Goal: Task Accomplishment & Management: Manage account settings

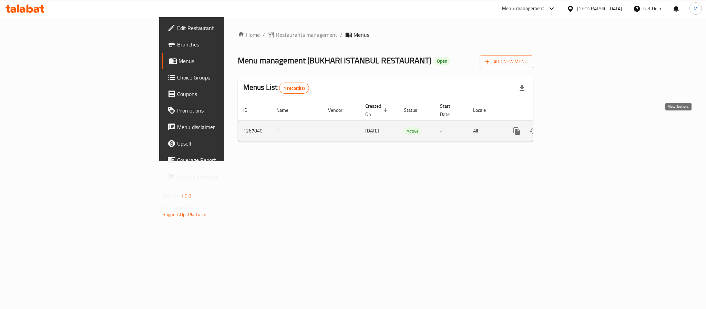
click at [571, 127] on icon "enhanced table" at bounding box center [566, 131] width 8 height 8
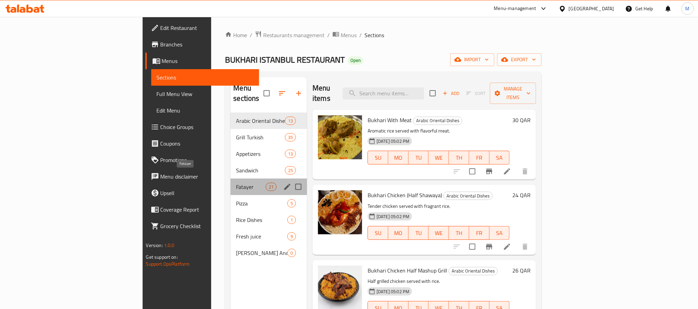
click at [236, 183] on span "Fatayer" at bounding box center [250, 187] width 29 height 8
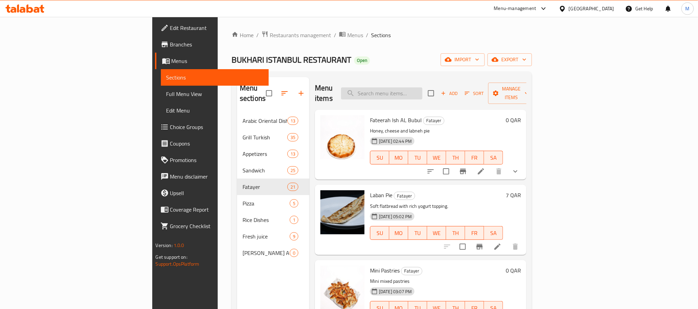
click at [423, 89] on input "search" at bounding box center [381, 94] width 81 height 12
paste input "Bukhari Istanbul Re"
type input "Bukhari Istanbul Re"
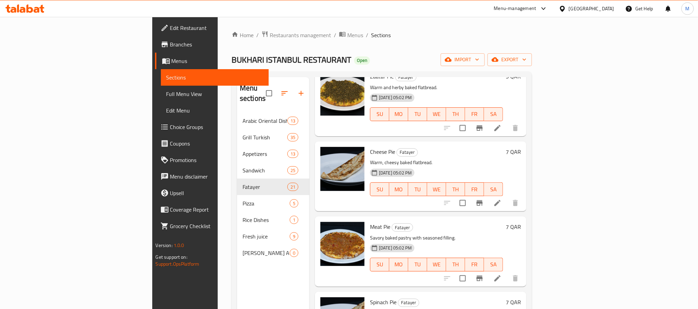
scroll to position [569, 0]
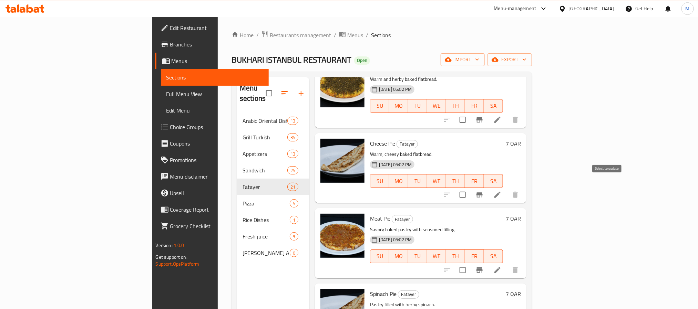
click at [470, 188] on input "checkbox" at bounding box center [463, 195] width 14 height 14
checkbox input "true"
click at [470, 263] on input "checkbox" at bounding box center [463, 270] width 14 height 14
checkbox input "true"
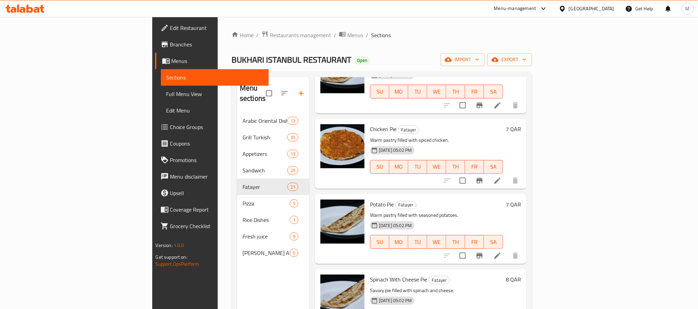
scroll to position [827, 0]
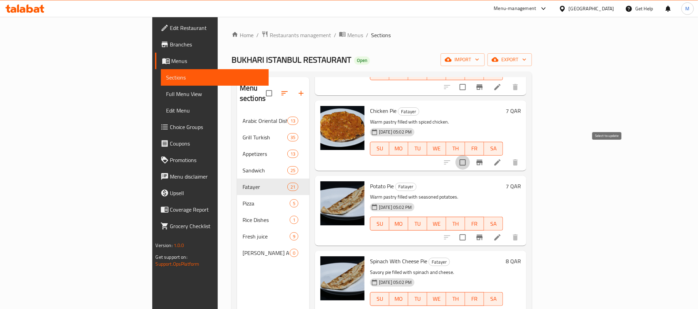
click at [470, 155] on input "checkbox" at bounding box center [463, 162] width 14 height 14
checkbox input "true"
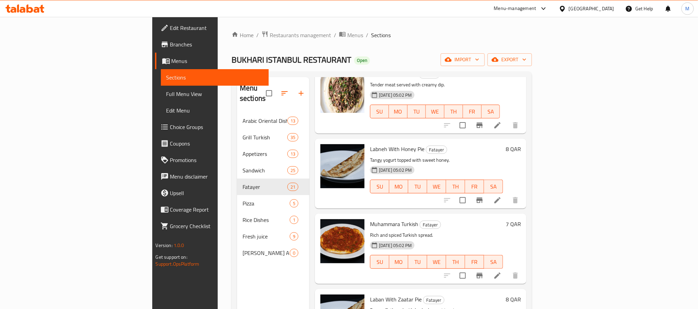
scroll to position [1277, 0]
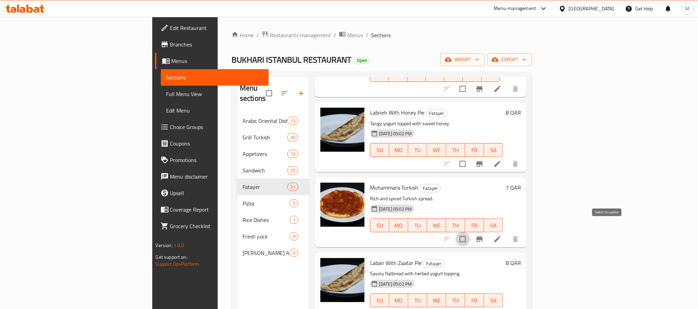
click at [470, 232] on input "checkbox" at bounding box center [463, 239] width 14 height 14
checkbox input "true"
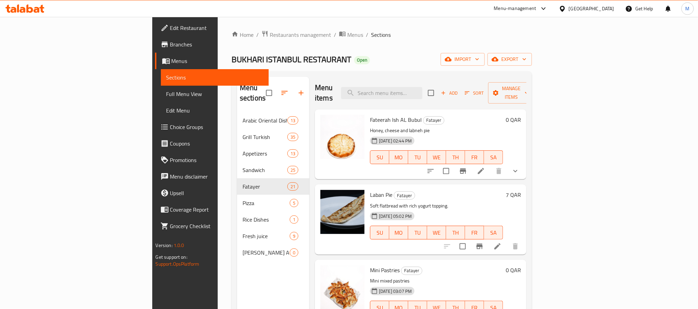
scroll to position [0, 0]
click at [470, 240] on input "checkbox" at bounding box center [463, 247] width 14 height 14
checkbox input "true"
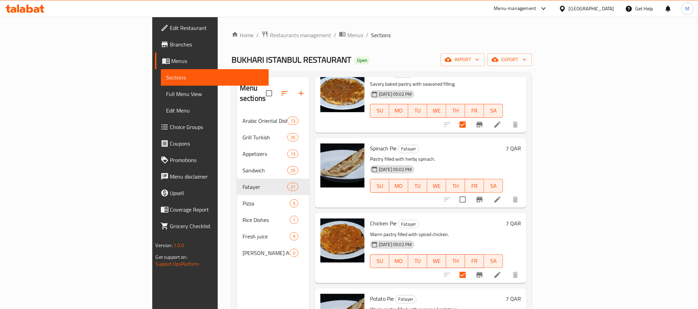
scroll to position [724, 0]
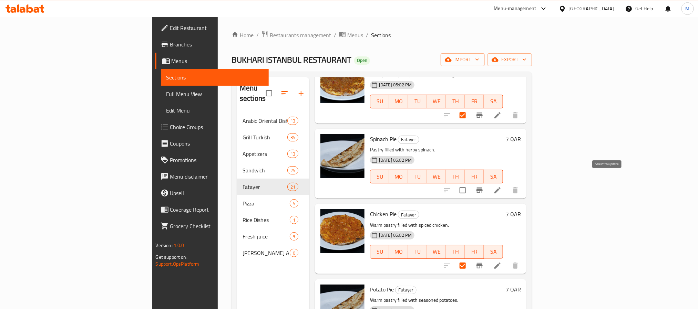
click at [470, 183] on input "checkbox" at bounding box center [463, 190] width 14 height 14
checkbox input "true"
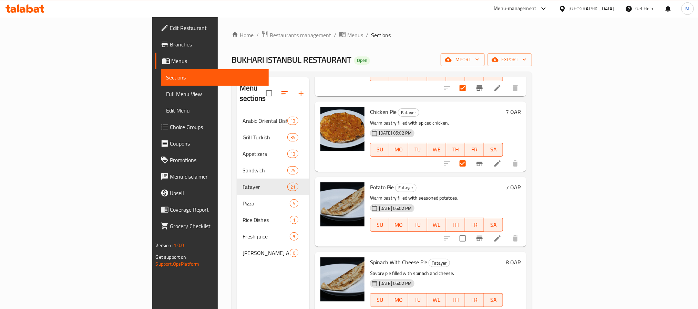
scroll to position [827, 0]
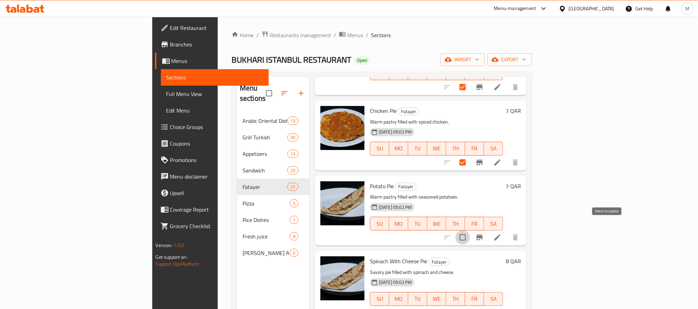
click at [470, 231] on input "checkbox" at bounding box center [463, 238] width 14 height 14
checkbox input "true"
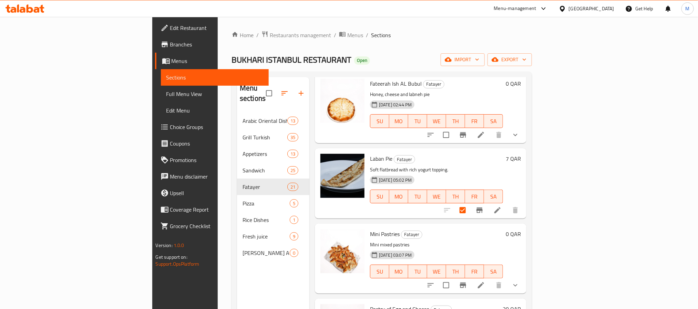
scroll to position [0, 0]
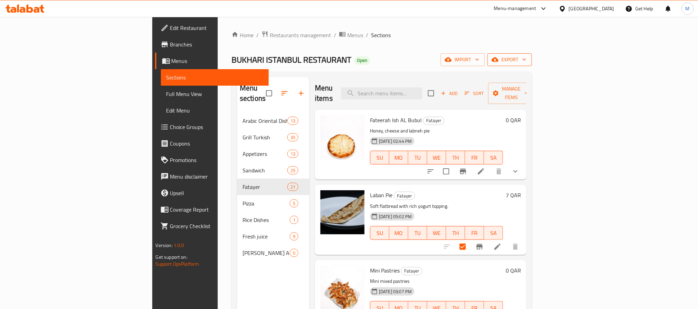
click at [527, 58] on span "export" at bounding box center [509, 59] width 33 height 9
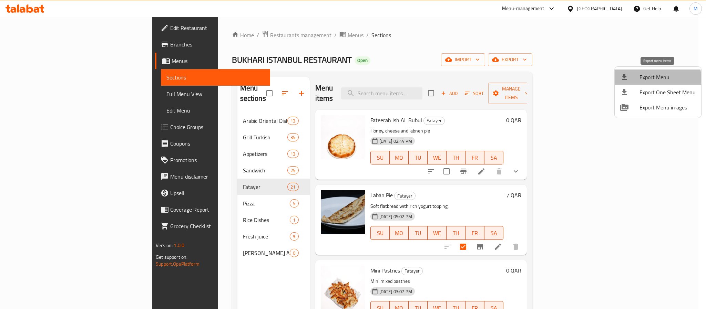
click at [645, 81] on span "Export Menu" at bounding box center [668, 77] width 56 height 8
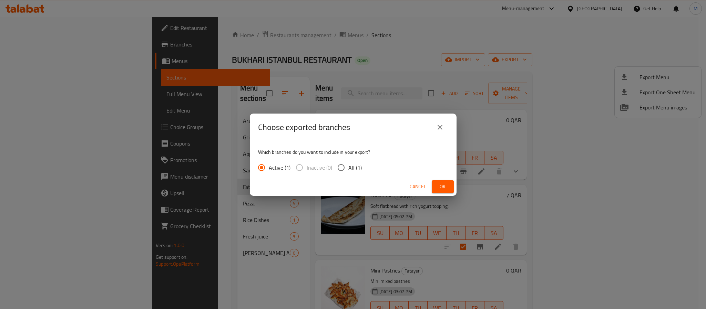
click at [348, 165] on span "All (1)" at bounding box center [354, 168] width 13 height 8
click at [348, 165] on input "All (1)" at bounding box center [341, 168] width 14 height 14
radio input "true"
click at [450, 190] on button "Ok" at bounding box center [443, 187] width 22 height 13
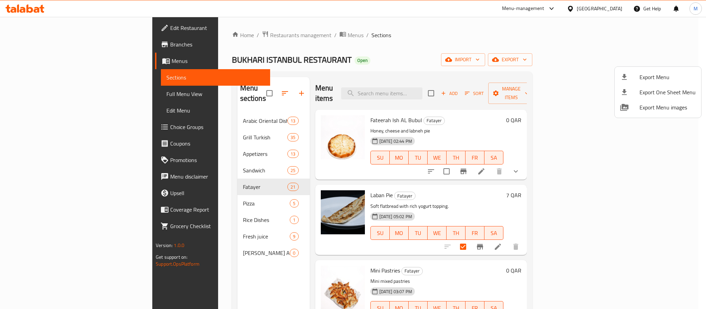
click at [442, 88] on div at bounding box center [353, 154] width 706 height 309
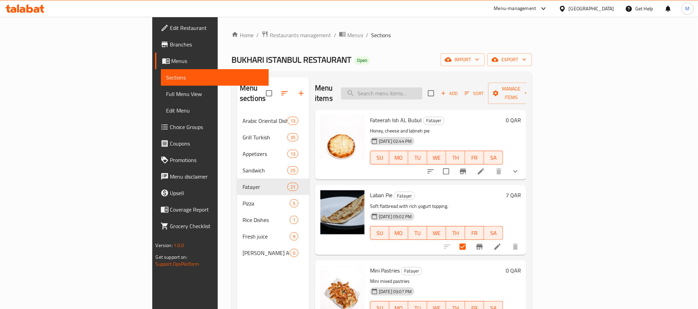
click at [423, 88] on input "search" at bounding box center [381, 94] width 81 height 12
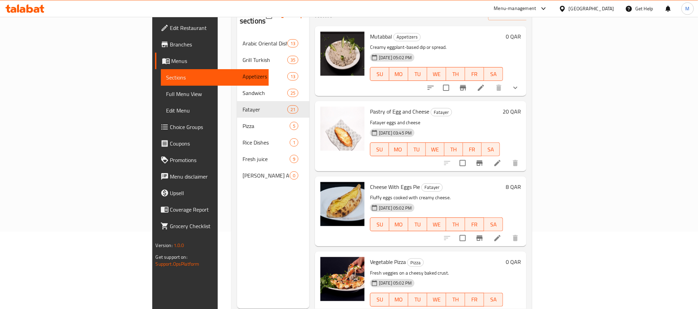
scroll to position [8, 0]
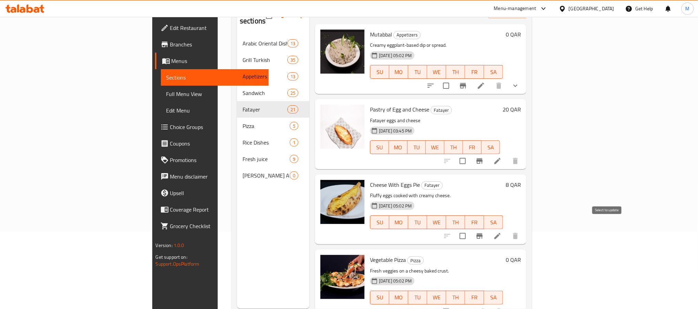
type input "egg"
click at [470, 229] on input "checkbox" at bounding box center [463, 236] width 14 height 14
checkbox input "true"
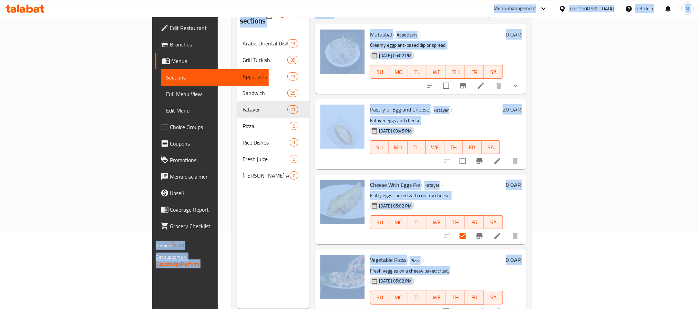
click at [423, 180] on h6 "Cheese With Eggs Pie Fatayer" at bounding box center [436, 185] width 133 height 10
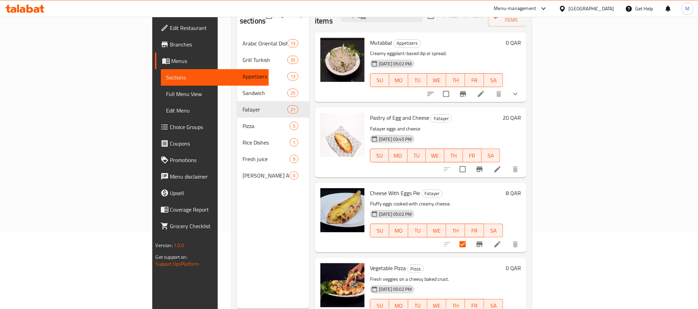
scroll to position [0, 0]
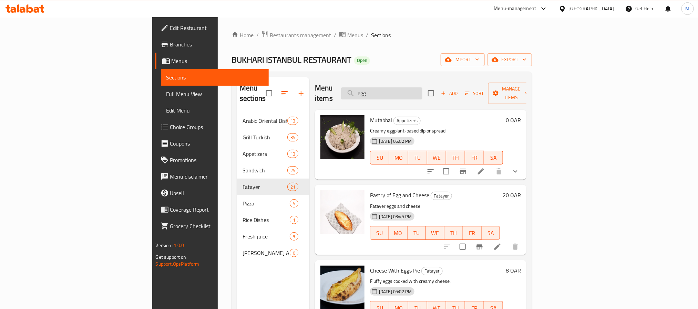
click at [423, 88] on input "egg" at bounding box center [381, 94] width 81 height 12
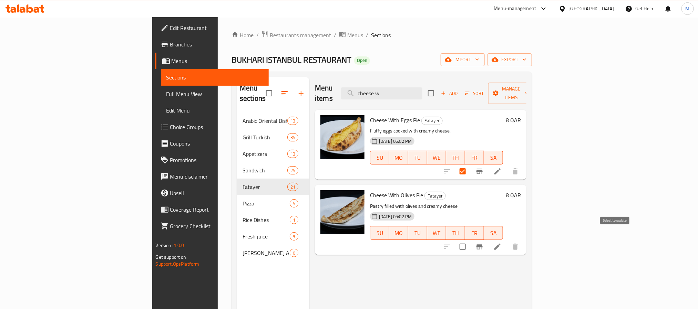
type input "cheese w"
click at [470, 240] on input "checkbox" at bounding box center [463, 247] width 14 height 14
checkbox input "true"
click at [423, 89] on input "cheese w" at bounding box center [381, 94] width 81 height 12
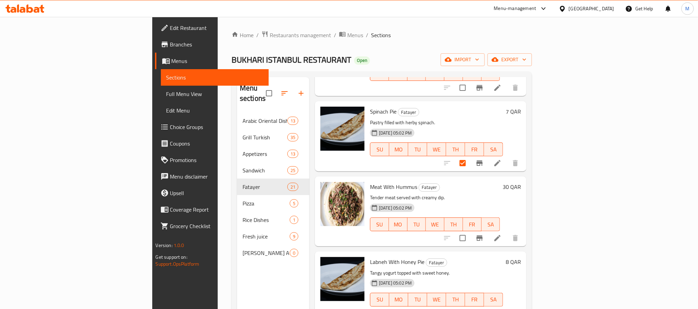
scroll to position [96, 0]
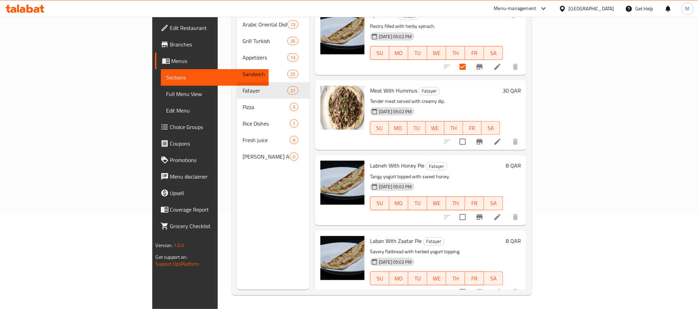
type input "with h"
click at [470, 211] on input "checkbox" at bounding box center [463, 217] width 14 height 14
checkbox input "true"
click at [470, 285] on input "checkbox" at bounding box center [463, 292] width 14 height 14
checkbox input "true"
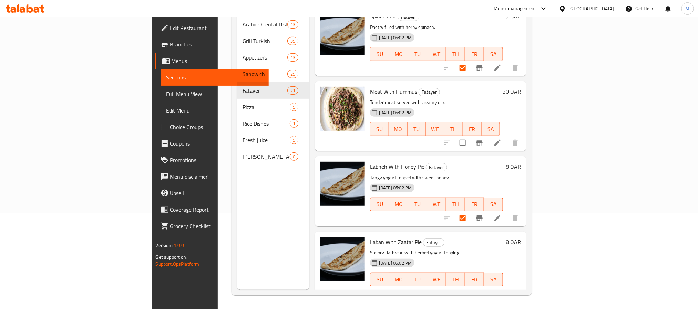
scroll to position [84, 0]
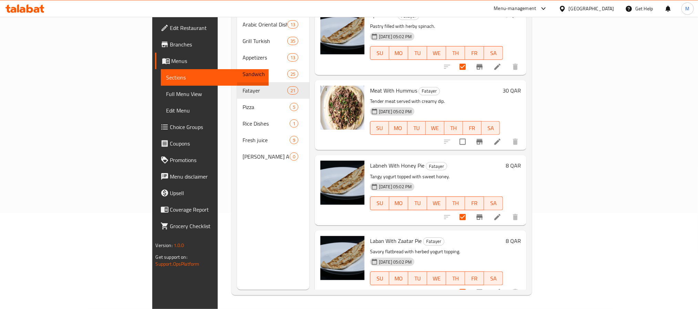
click at [370, 236] on span "Laban With Zaatar Pie" at bounding box center [396, 241] width 52 height 10
copy span "Zaatar"
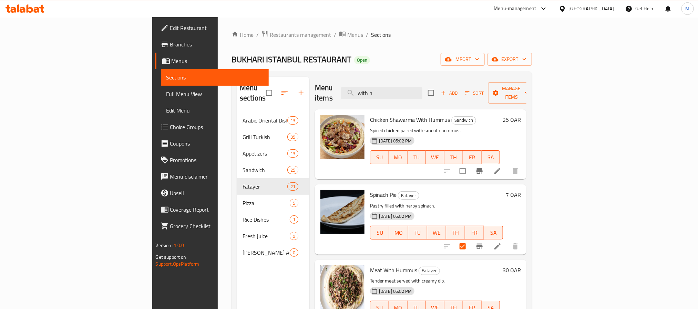
scroll to position [0, 0]
click at [423, 90] on input "with h" at bounding box center [381, 94] width 81 height 12
paste input "Zaatar"
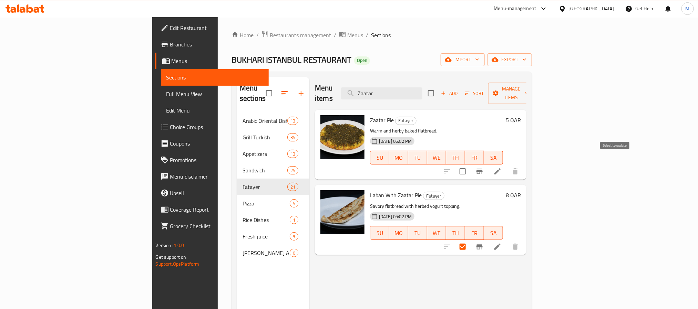
type input "Zaatar"
click at [470, 165] on input "checkbox" at bounding box center [463, 171] width 14 height 14
checkbox input "true"
click at [423, 94] on input "Zaatar" at bounding box center [381, 94] width 81 height 12
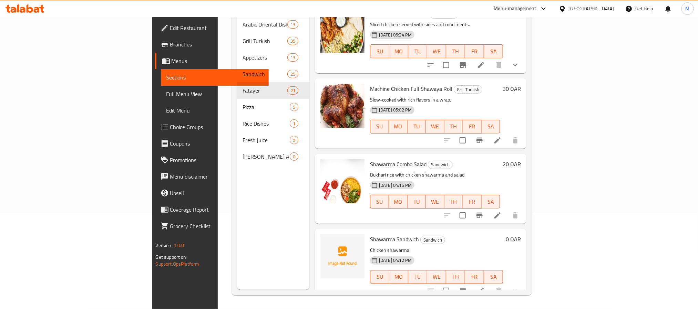
scroll to position [136, 0]
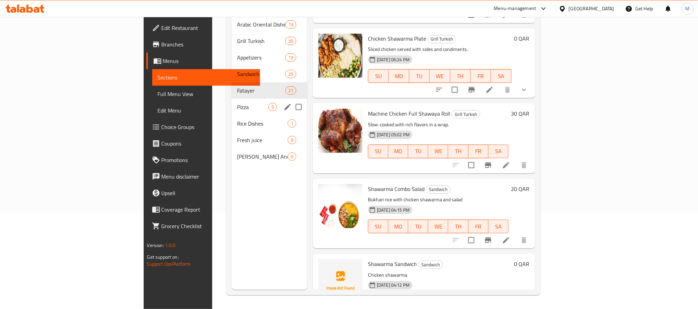
type input "shawa"
click at [237, 103] on span "Pizza" at bounding box center [252, 107] width 31 height 8
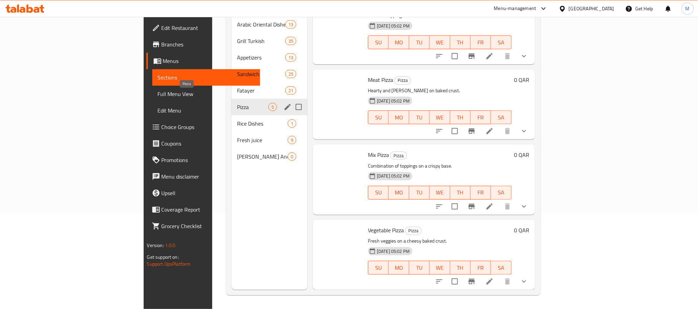
scroll to position [84, 0]
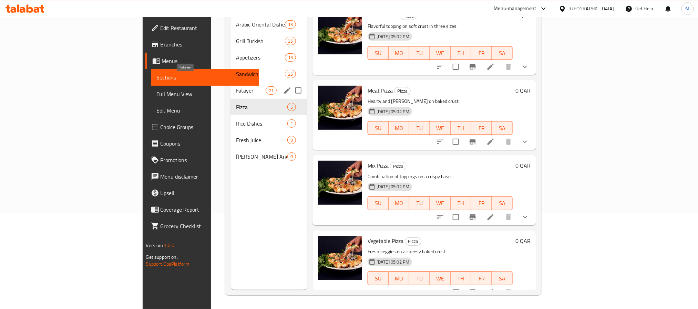
click at [236, 86] on span "Fatayer" at bounding box center [250, 90] width 29 height 8
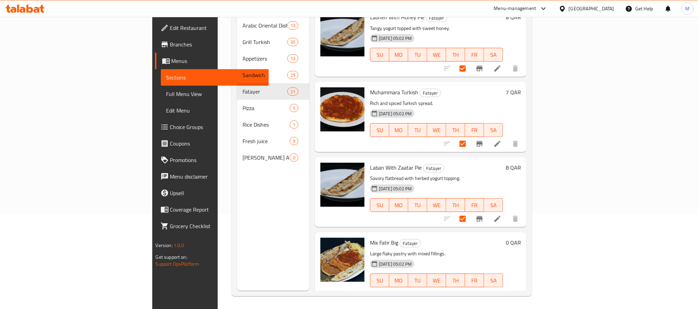
scroll to position [96, 0]
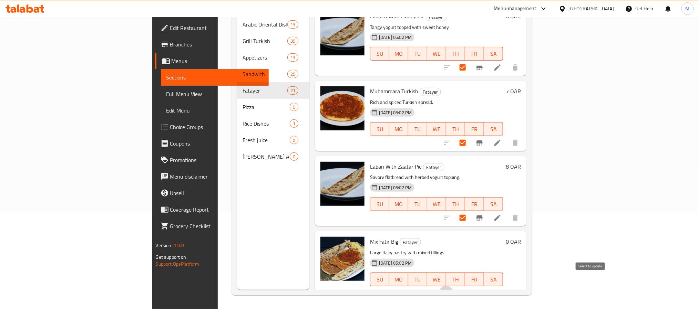
click at [454, 286] on input "checkbox" at bounding box center [446, 293] width 14 height 14
checkbox input "true"
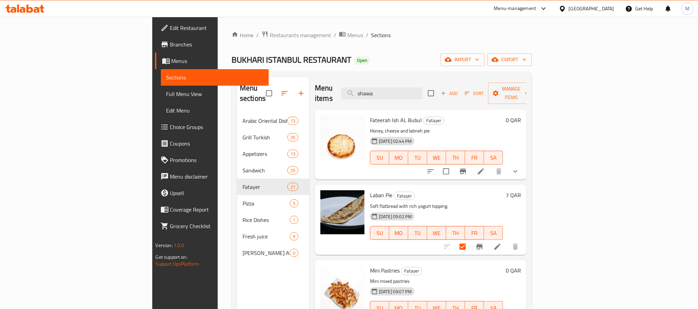
scroll to position [103, 0]
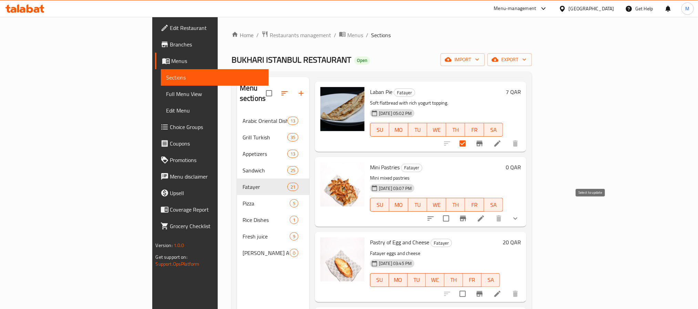
click at [454, 212] on input "checkbox" at bounding box center [446, 219] width 14 height 14
checkbox input "true"
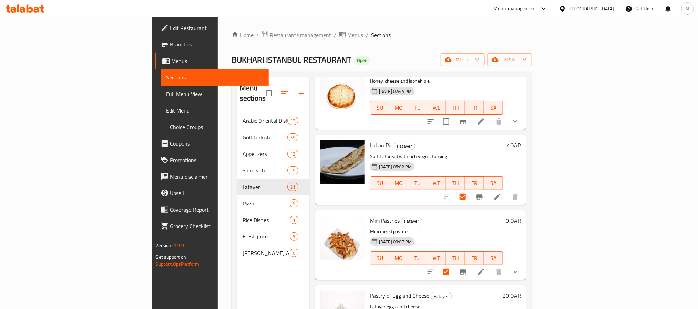
scroll to position [0, 0]
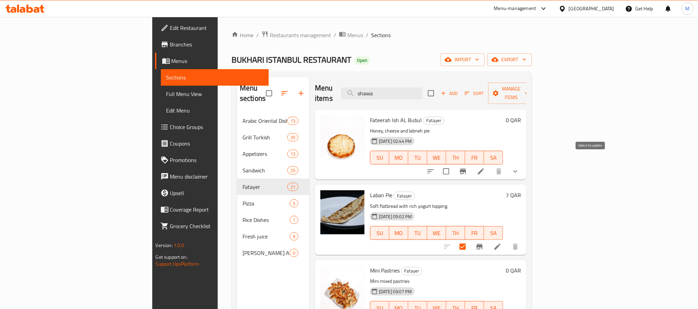
click at [454, 164] on input "checkbox" at bounding box center [446, 171] width 14 height 14
checkbox input "true"
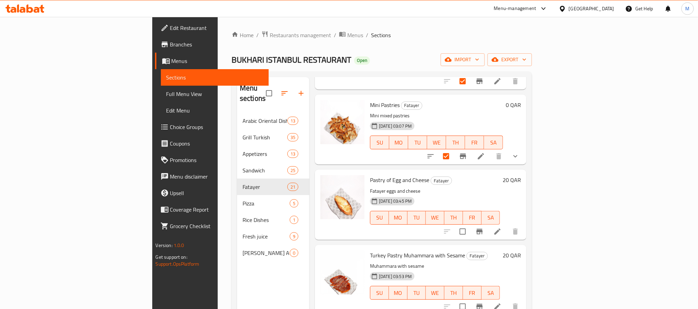
scroll to position [207, 0]
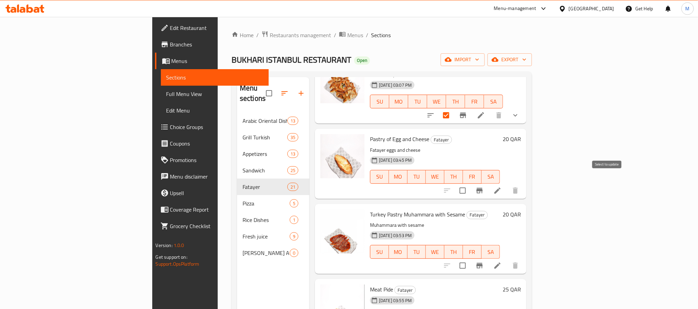
click at [470, 184] on input "checkbox" at bounding box center [463, 191] width 14 height 14
checkbox input "true"
click at [470, 259] on input "checkbox" at bounding box center [463, 266] width 14 height 14
checkbox input "true"
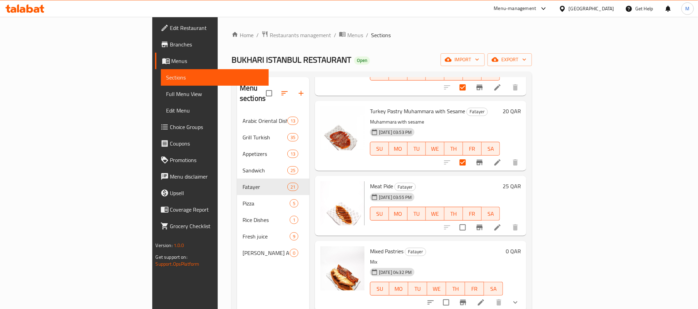
scroll to position [362, 0]
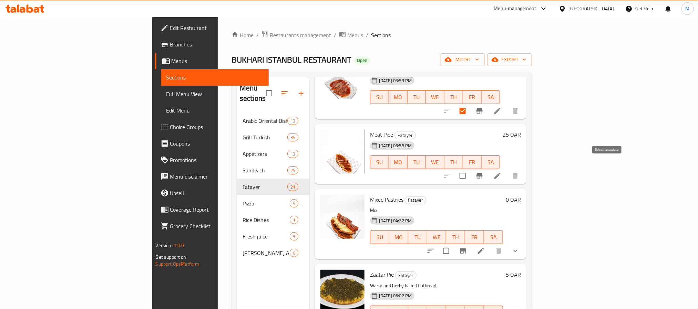
click at [470, 169] on input "checkbox" at bounding box center [463, 176] width 14 height 14
checkbox input "true"
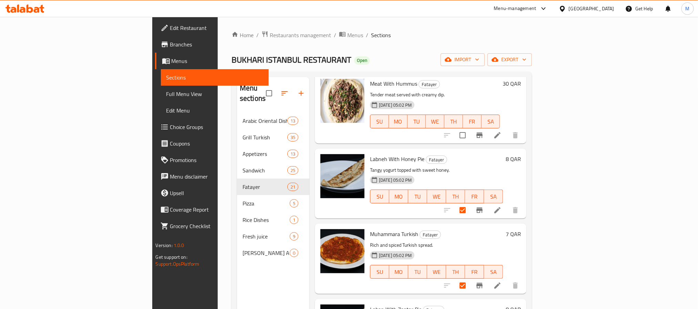
scroll to position [1174, 0]
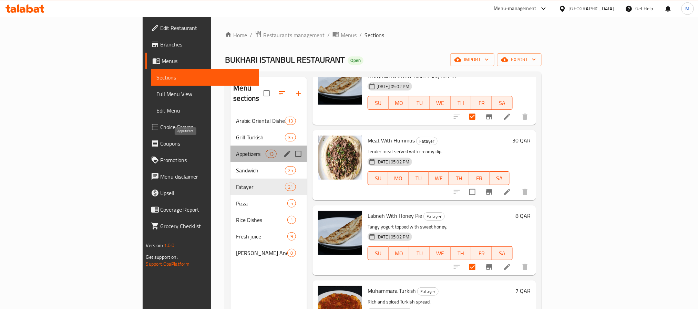
click at [236, 150] on span "Appetizers" at bounding box center [250, 154] width 29 height 8
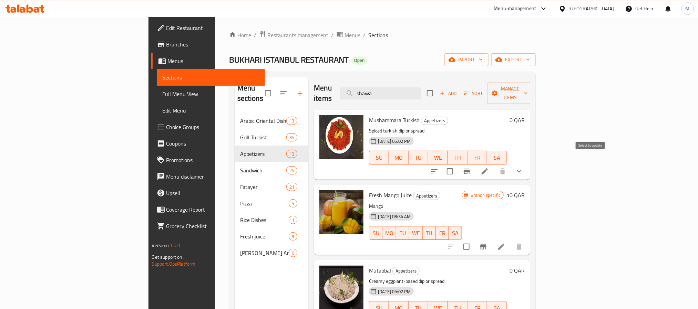
click at [457, 164] on input "checkbox" at bounding box center [450, 171] width 14 height 14
checkbox input "true"
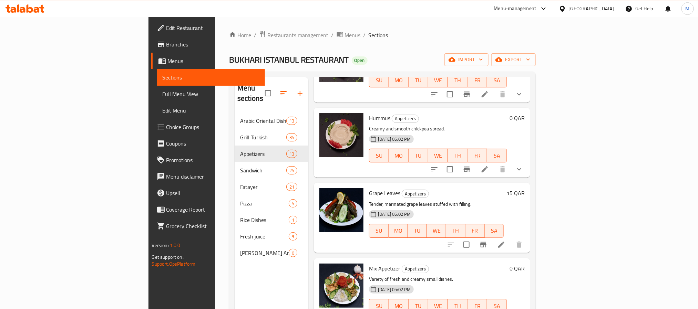
scroll to position [465, 0]
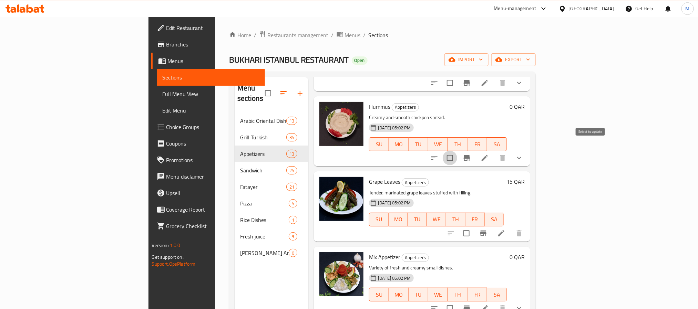
click at [457, 151] on input "checkbox" at bounding box center [450, 158] width 14 height 14
checkbox input "true"
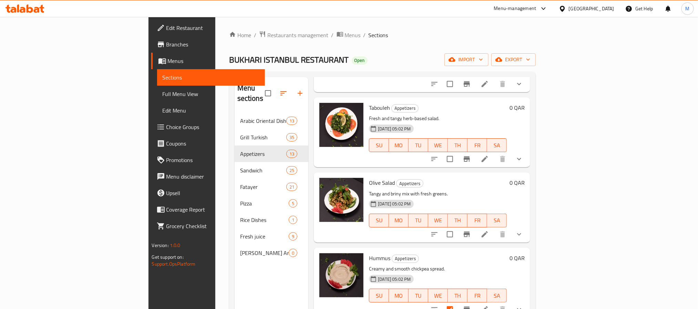
scroll to position [310, 0]
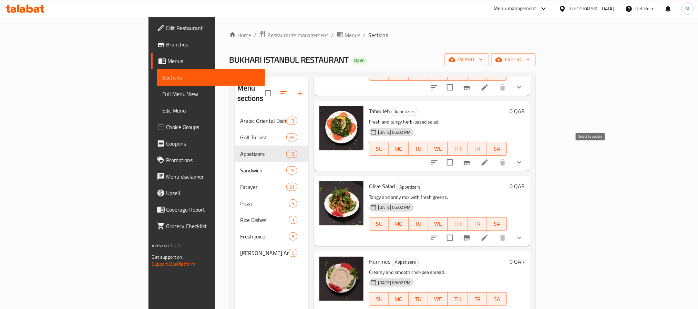
click at [457, 155] on input "checkbox" at bounding box center [450, 162] width 14 height 14
checkbox input "true"
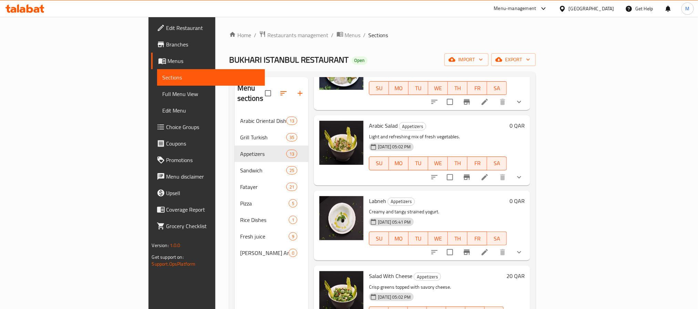
scroll to position [686, 0]
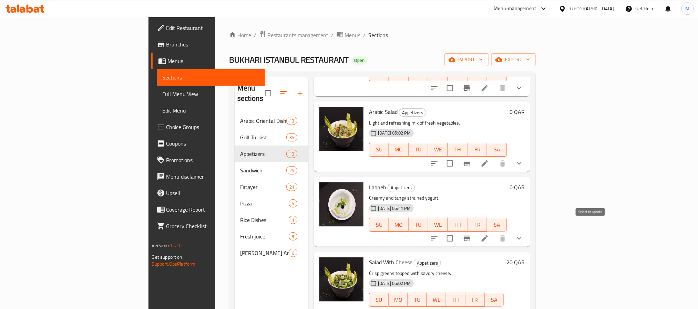
click at [457, 232] on input "checkbox" at bounding box center [450, 239] width 14 height 14
checkbox input "true"
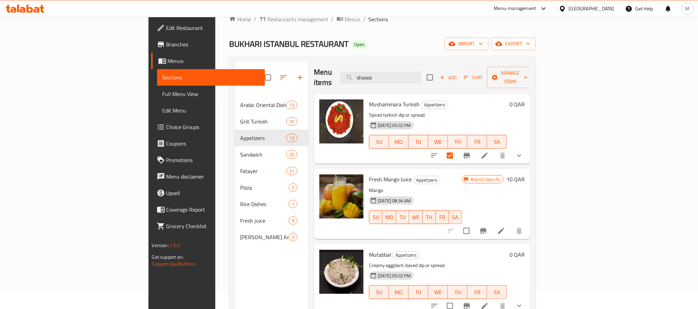
scroll to position [0, 0]
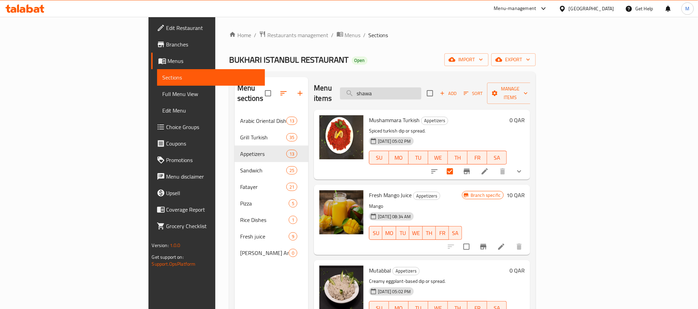
click at [421, 88] on input "shawa" at bounding box center [380, 94] width 81 height 12
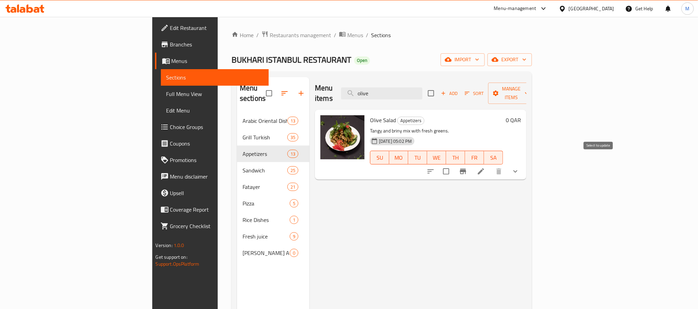
type input "olive"
click at [454, 164] on input "checkbox" at bounding box center [446, 171] width 14 height 14
checkbox input "true"
click at [423, 88] on input "olive" at bounding box center [381, 94] width 81 height 12
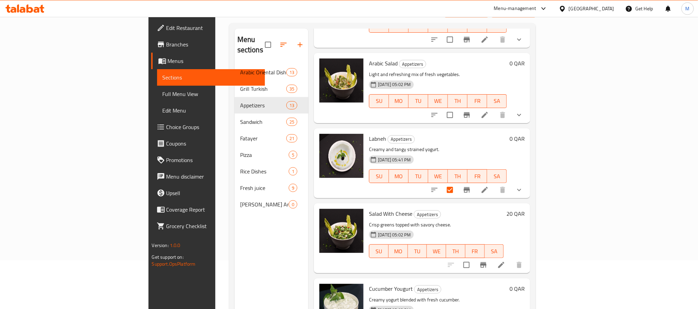
scroll to position [96, 0]
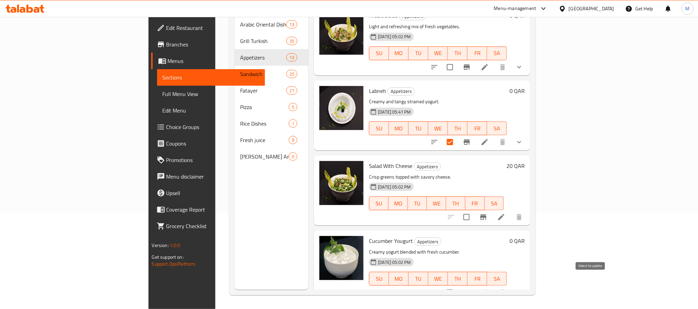
click at [457, 286] on input "checkbox" at bounding box center [450, 293] width 14 height 14
checkbox input "true"
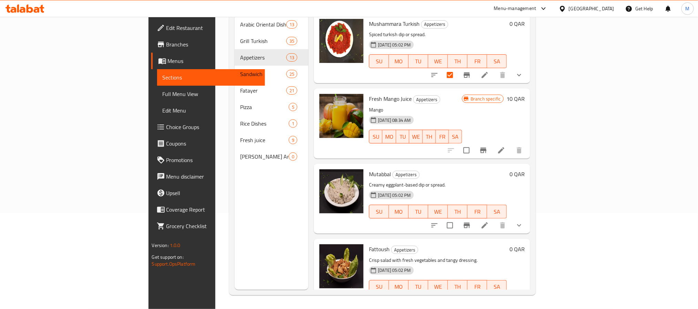
scroll to position [45, 0]
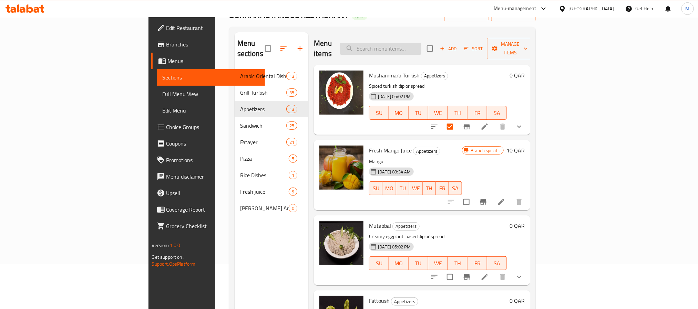
click at [421, 47] on input "search" at bounding box center [380, 49] width 81 height 12
type input "baba"
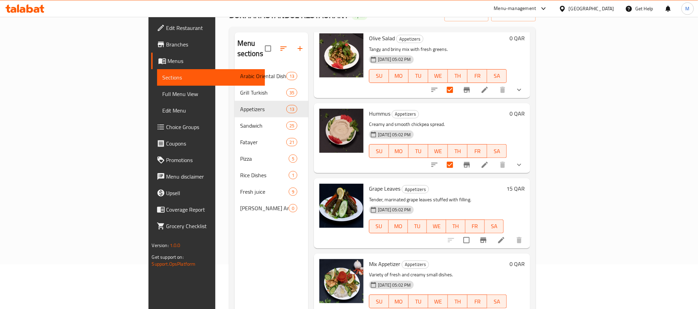
scroll to position [465, 0]
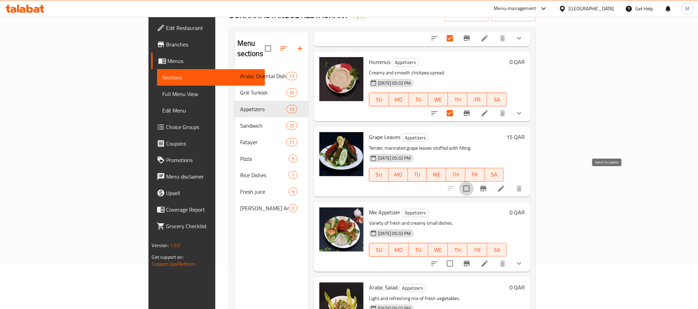
click at [474, 182] on input "checkbox" at bounding box center [466, 189] width 14 height 14
checkbox input "true"
click at [457, 257] on input "checkbox" at bounding box center [450, 264] width 14 height 14
checkbox input "true"
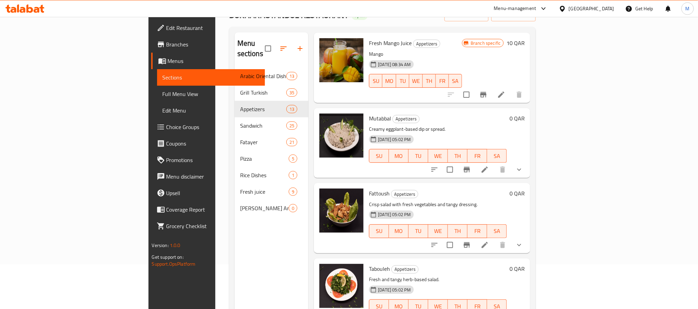
scroll to position [103, 0]
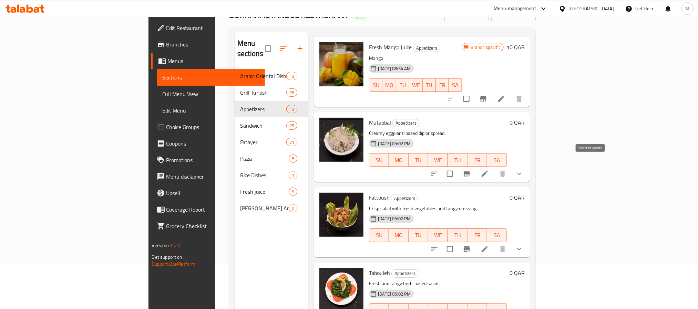
click at [457, 167] on input "checkbox" at bounding box center [450, 174] width 14 height 14
checkbox input "true"
click at [457, 243] on input "checkbox" at bounding box center [450, 249] width 14 height 14
checkbox input "true"
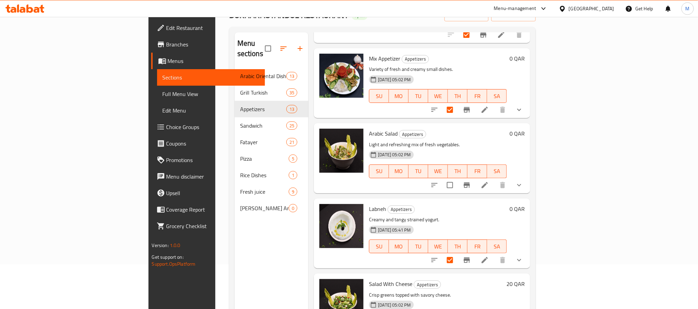
scroll to position [620, 0]
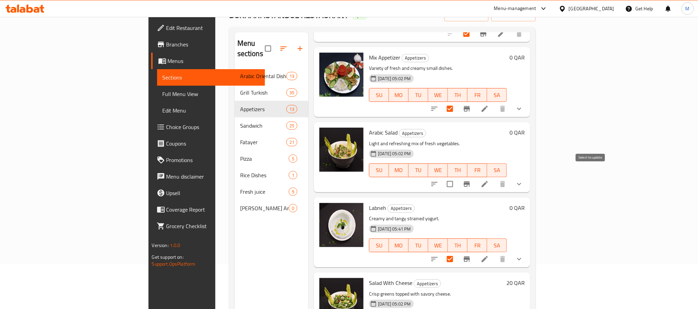
click at [457, 178] on input "checkbox" at bounding box center [450, 184] width 14 height 14
checkbox input "true"
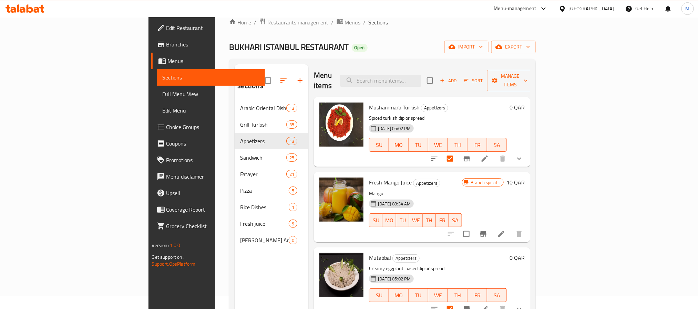
scroll to position [0, 0]
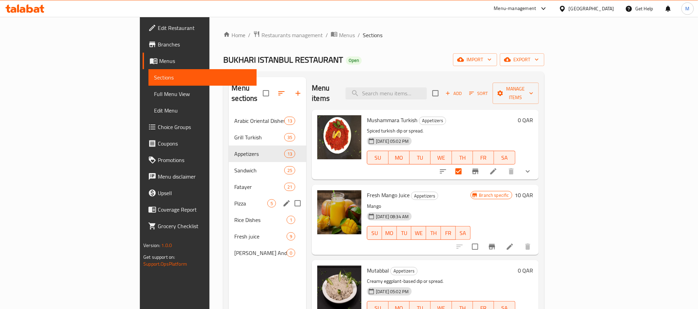
click at [229, 198] on div "Pizza 5" at bounding box center [268, 203] width 78 height 17
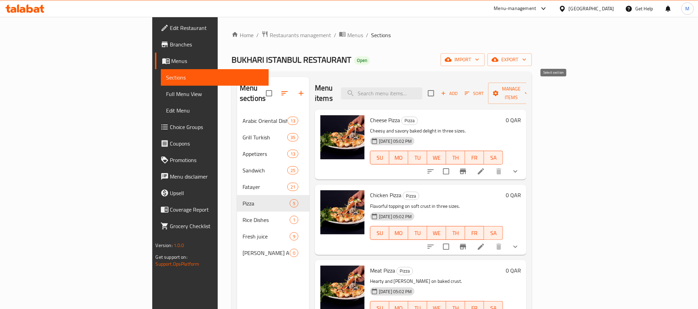
click at [438, 91] on input "checkbox" at bounding box center [431, 93] width 14 height 14
checkbox input "true"
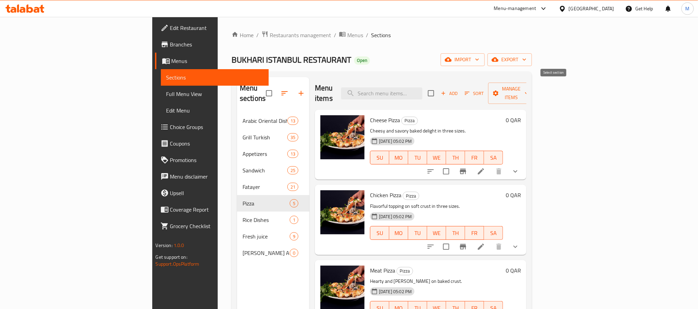
checkbox input "true"
click at [438, 87] on input "checkbox" at bounding box center [431, 93] width 14 height 14
checkbox input "false"
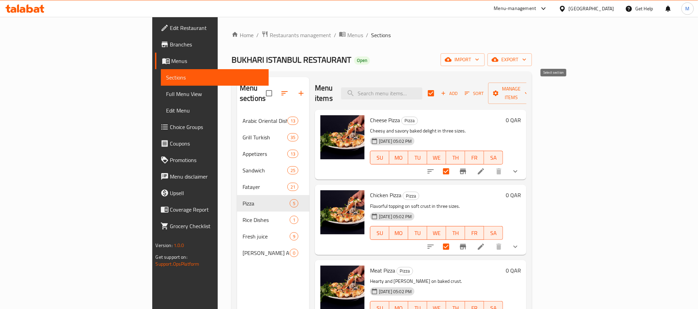
checkbox input "false"
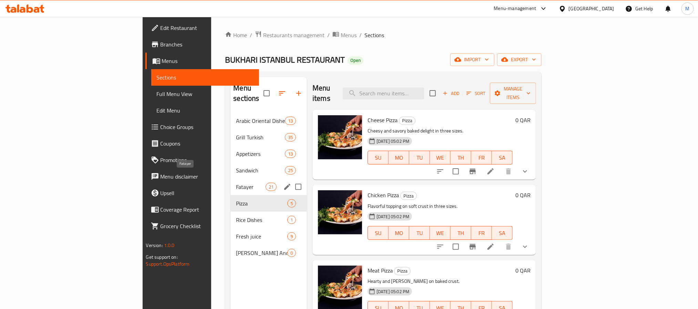
click at [236, 183] on span "Fatayer" at bounding box center [250, 187] width 29 height 8
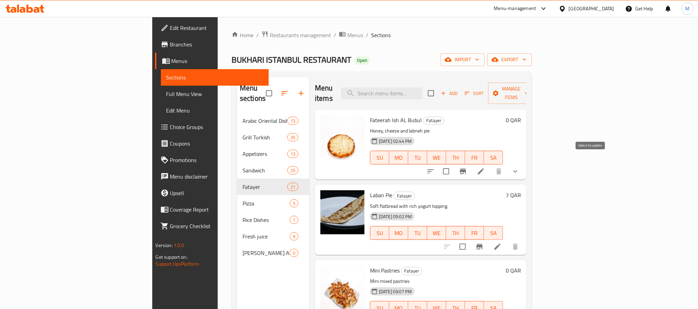
click at [454, 164] on input "checkbox" at bounding box center [446, 171] width 14 height 14
checkbox input "true"
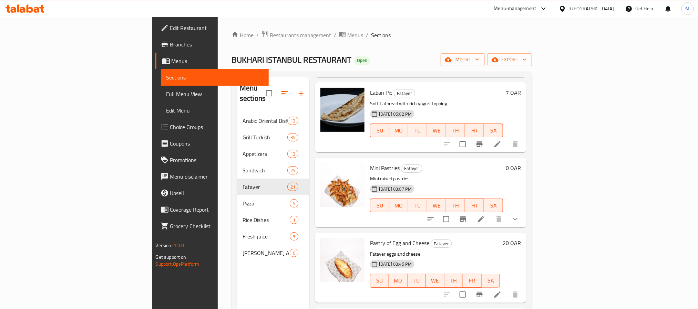
scroll to position [103, 0]
click at [470, 136] on input "checkbox" at bounding box center [463, 143] width 14 height 14
checkbox input "true"
drag, startPoint x: 591, startPoint y: 211, endPoint x: 592, endPoint y: 207, distance: 4.3
click at [454, 212] on input "checkbox" at bounding box center [446, 219] width 14 height 14
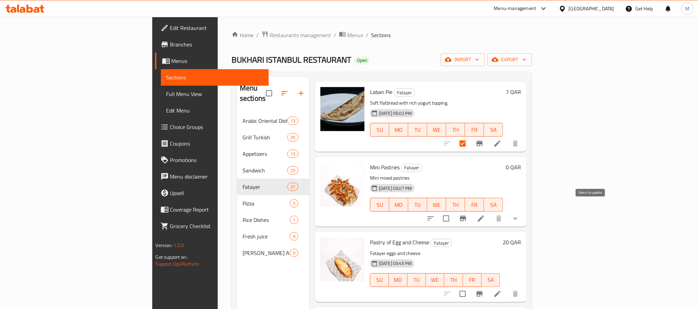
checkbox input "true"
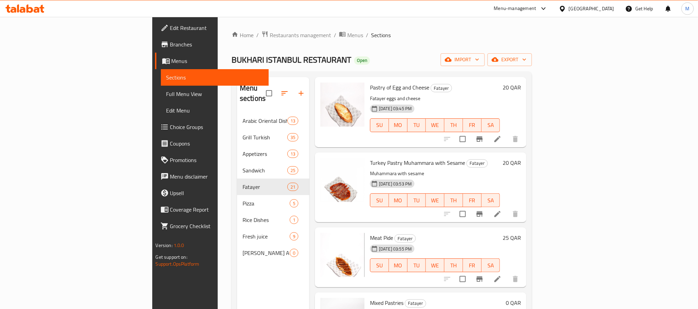
scroll to position [310, 0]
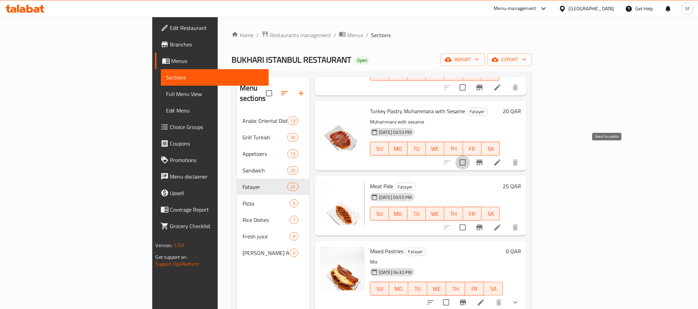
click at [470, 157] on input "checkbox" at bounding box center [463, 162] width 14 height 14
checkbox input "true"
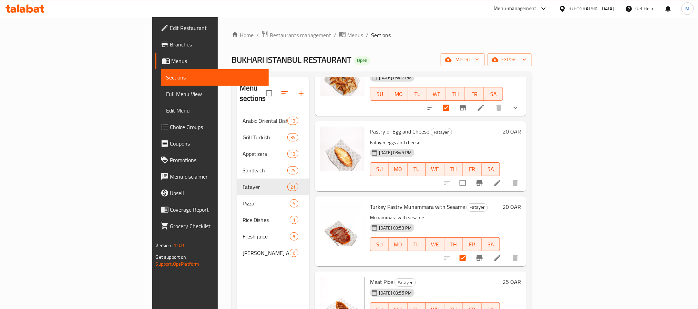
scroll to position [207, 0]
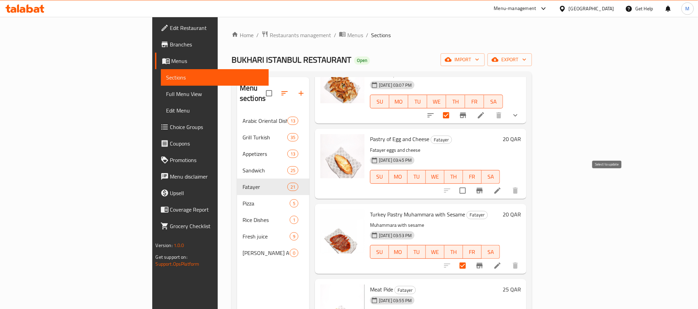
click at [470, 184] on input "checkbox" at bounding box center [463, 191] width 14 height 14
checkbox input "true"
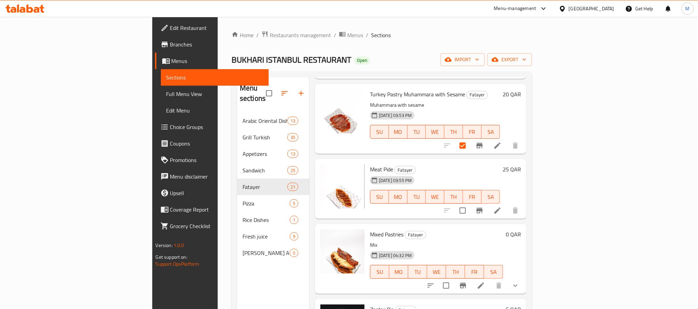
scroll to position [414, 0]
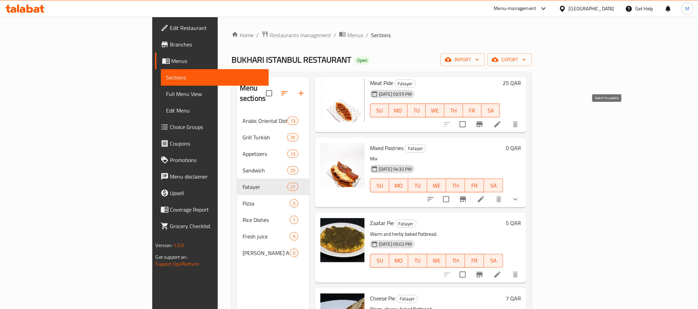
click at [470, 117] on input "checkbox" at bounding box center [463, 124] width 14 height 14
checkbox input "true"
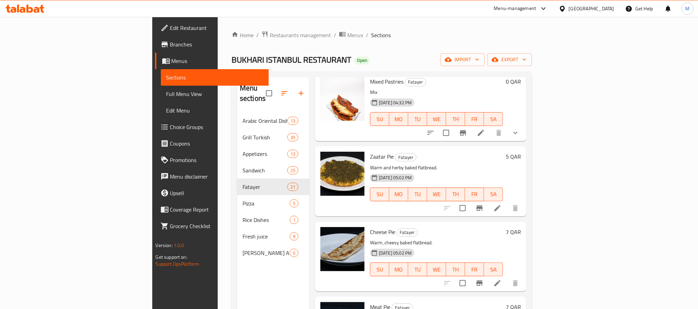
scroll to position [517, 0]
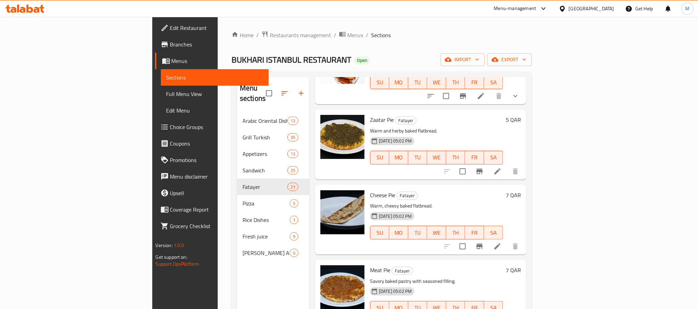
click at [470, 164] on input "checkbox" at bounding box center [463, 171] width 14 height 14
checkbox input "true"
click at [470, 240] on input "checkbox" at bounding box center [463, 247] width 14 height 14
checkbox input "true"
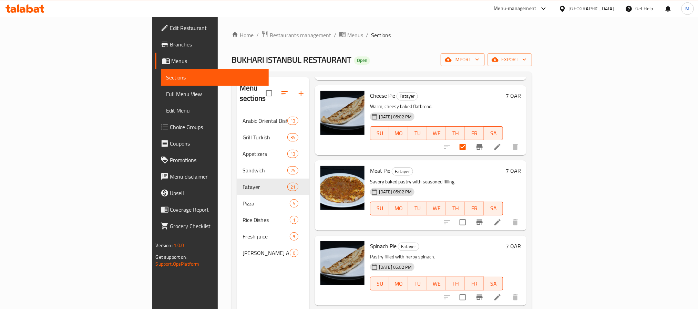
scroll to position [620, 0]
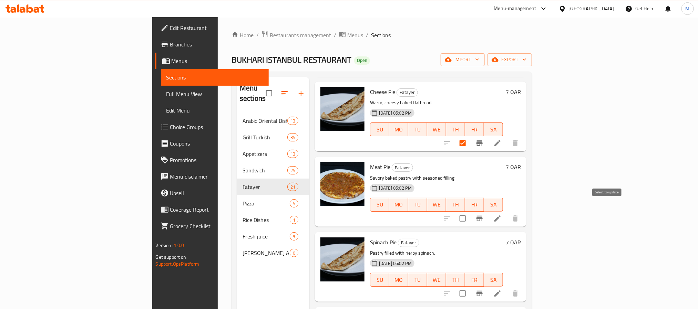
click at [470, 212] on input "checkbox" at bounding box center [463, 219] width 14 height 14
checkbox input "true"
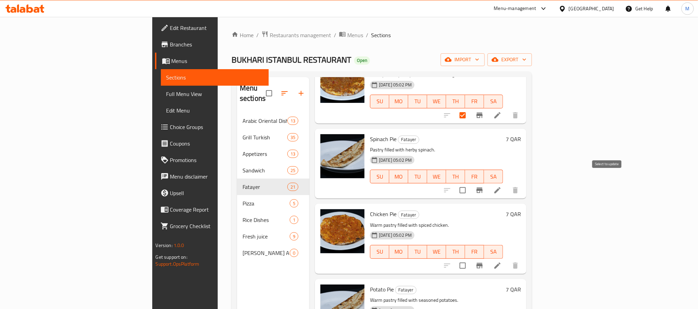
click at [470, 183] on input "checkbox" at bounding box center [463, 190] width 14 height 14
checkbox input "true"
click at [470, 259] on input "checkbox" at bounding box center [463, 266] width 14 height 14
checkbox input "true"
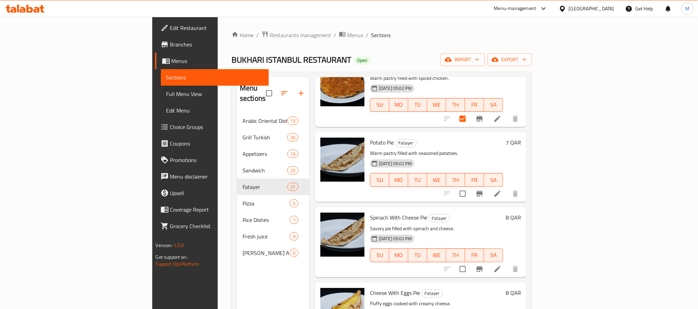
scroll to position [879, 0]
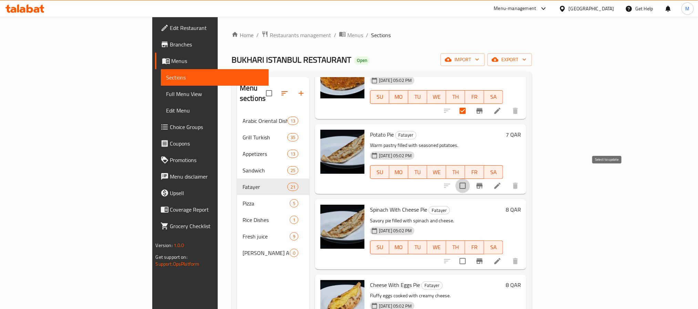
click at [470, 179] on input "checkbox" at bounding box center [463, 186] width 14 height 14
checkbox input "true"
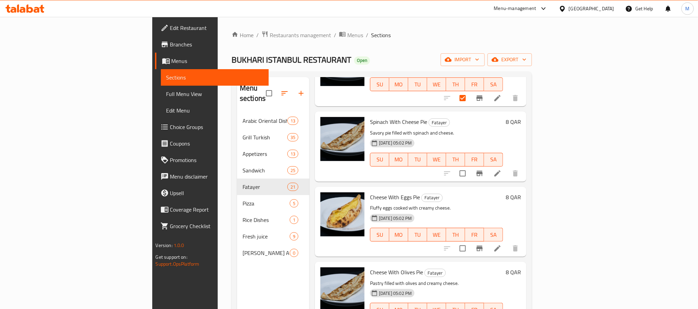
scroll to position [1034, 0]
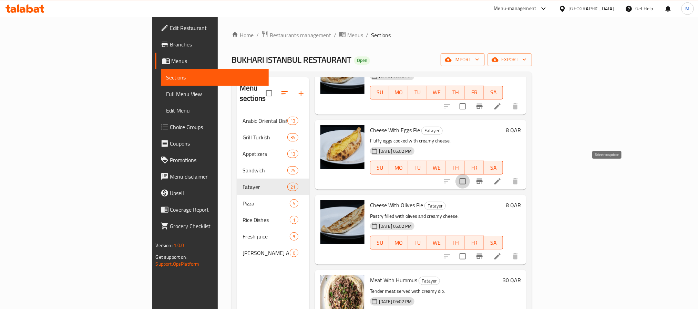
click at [470, 174] on input "checkbox" at bounding box center [463, 181] width 14 height 14
checkbox input "true"
click at [470, 250] on input "checkbox" at bounding box center [463, 257] width 14 height 14
checkbox input "true"
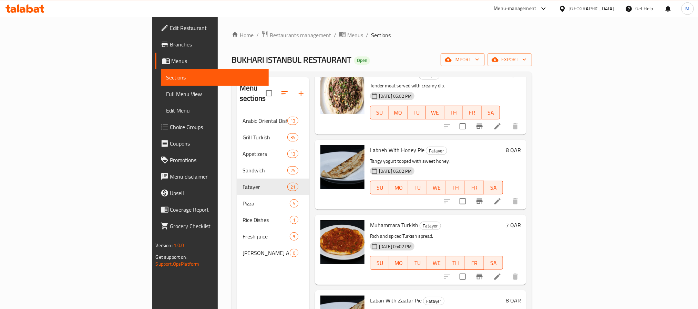
scroll to position [1241, 0]
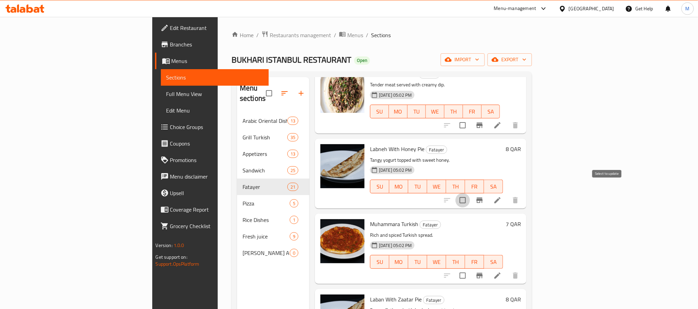
click at [470, 193] on input "checkbox" at bounding box center [463, 200] width 14 height 14
checkbox input "true"
click at [470, 269] on input "checkbox" at bounding box center [463, 276] width 14 height 14
checkbox input "true"
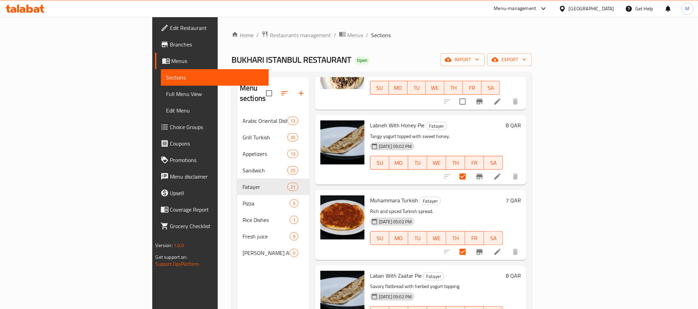
scroll to position [1277, 0]
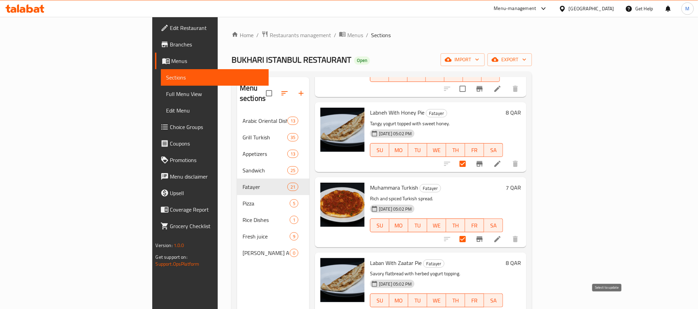
click at [470, 307] on input "checkbox" at bounding box center [463, 314] width 14 height 14
checkbox input "true"
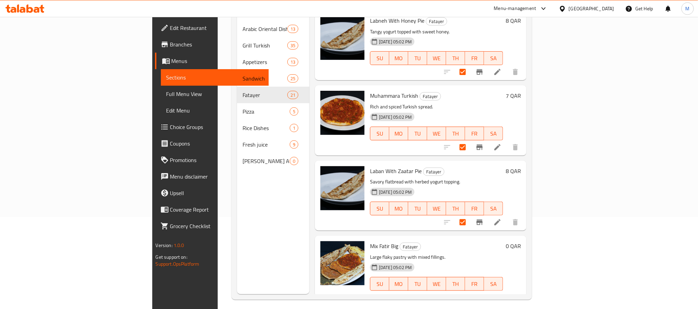
scroll to position [96, 0]
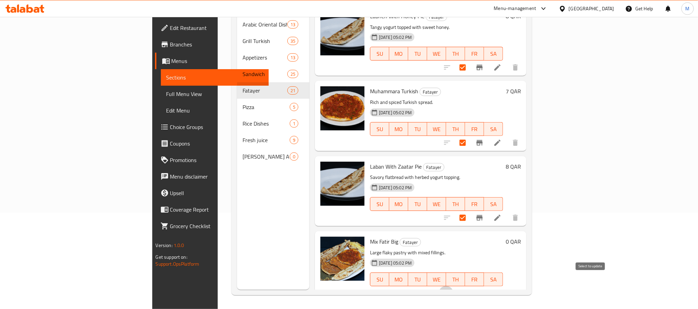
click at [454, 286] on input "checkbox" at bounding box center [446, 293] width 14 height 14
checkbox input "true"
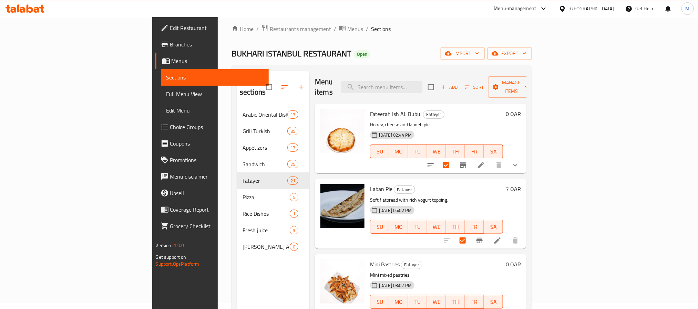
scroll to position [0, 0]
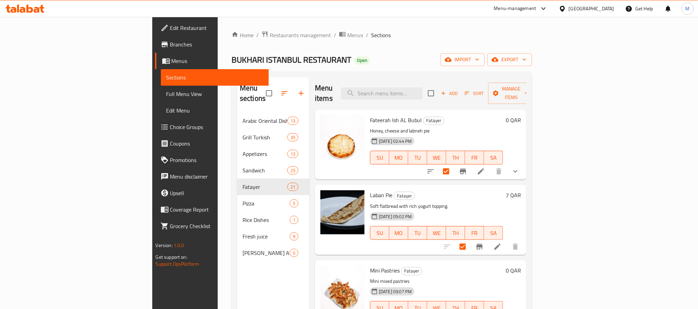
click at [362, 63] on div "BUKHARI ISTANBUL RESTAURANT Open import export" at bounding box center [382, 59] width 301 height 13
click at [529, 91] on span "Manage items" at bounding box center [511, 93] width 35 height 17
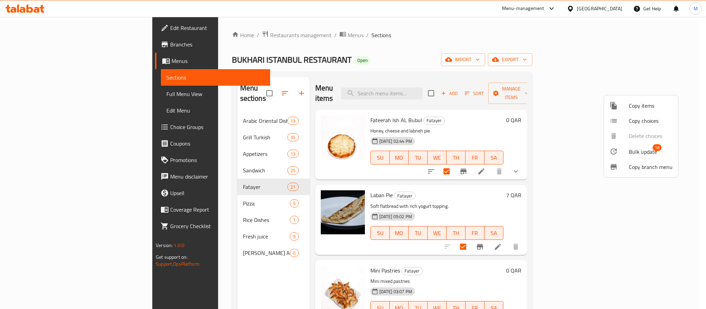
click at [630, 152] on span "Bulk update" at bounding box center [643, 152] width 28 height 8
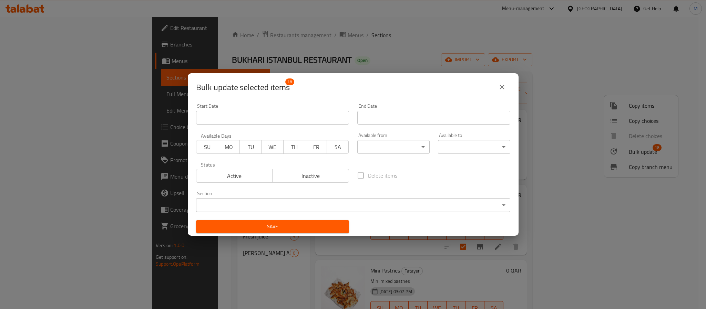
click at [366, 83] on div "Bulk update selected items 18" at bounding box center [353, 87] width 314 height 17
click at [365, 83] on div "Bulk update selected items 18" at bounding box center [353, 87] width 314 height 17
click at [496, 86] on button "close" at bounding box center [502, 87] width 17 height 17
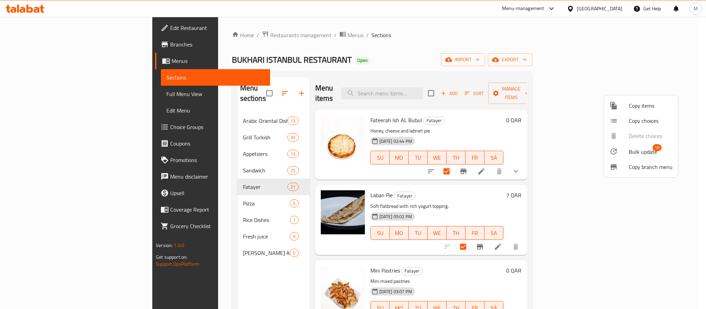
click at [476, 111] on div at bounding box center [353, 154] width 706 height 309
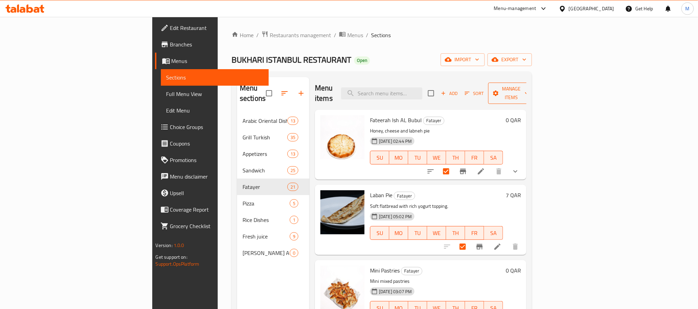
click at [529, 92] on span "Manage items" at bounding box center [511, 93] width 35 height 17
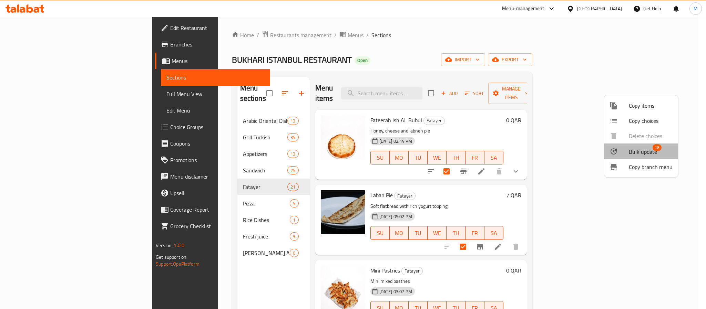
click at [634, 146] on li "Bulk update 18" at bounding box center [641, 152] width 74 height 16
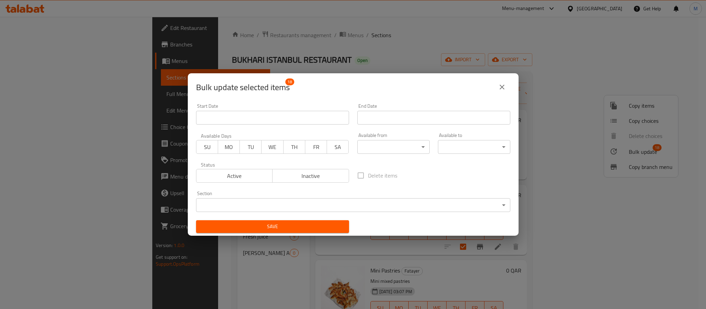
click at [377, 152] on body "​ Menu-management Qatar Get Help M Edit Restaurant Branches Menus Sections Full…" at bounding box center [353, 163] width 706 height 293
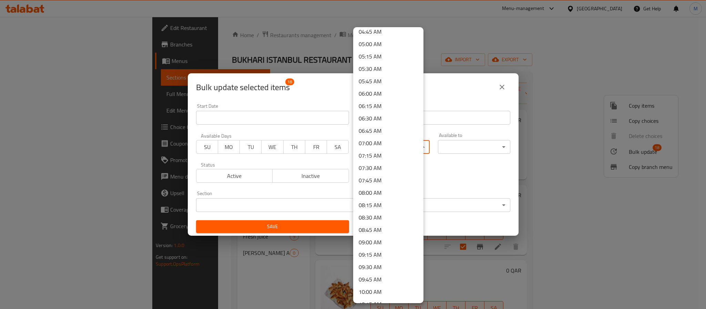
scroll to position [258, 0]
click at [379, 152] on li "07:30 AM" at bounding box center [388, 150] width 70 height 12
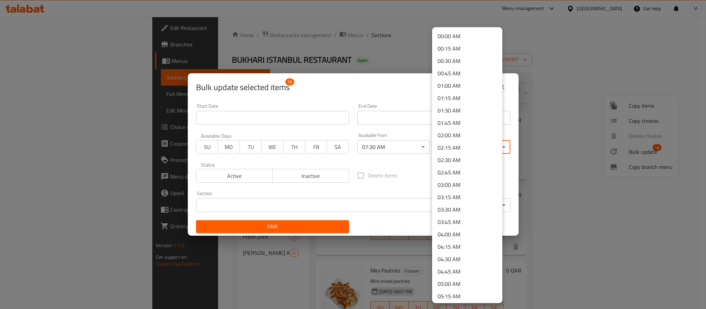
click at [454, 144] on body "​ Menu-management Qatar Get Help M Edit Restaurant Branches Menus Sections Full…" at bounding box center [353, 163] width 706 height 293
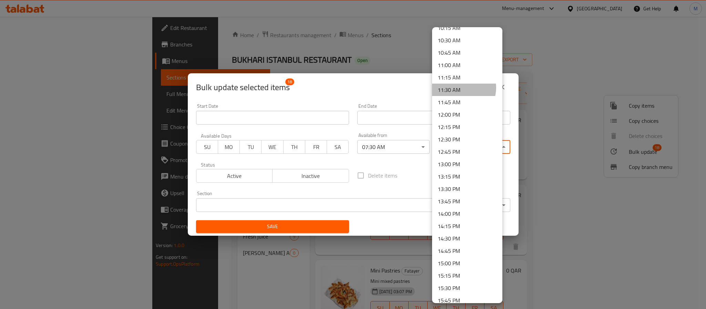
click at [461, 88] on li "11:30 AM" at bounding box center [467, 90] width 70 height 12
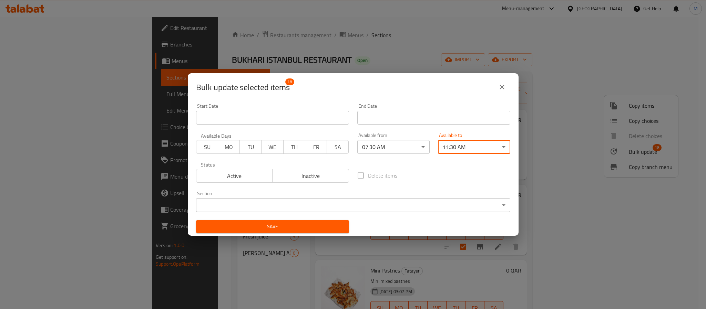
click at [448, 145] on body "​ Menu-management Qatar Get Help M Edit Restaurant Branches Menus Sections Full…" at bounding box center [353, 163] width 706 height 293
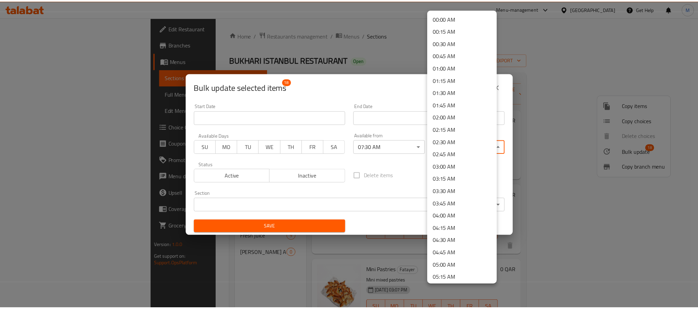
scroll to position [441, 0]
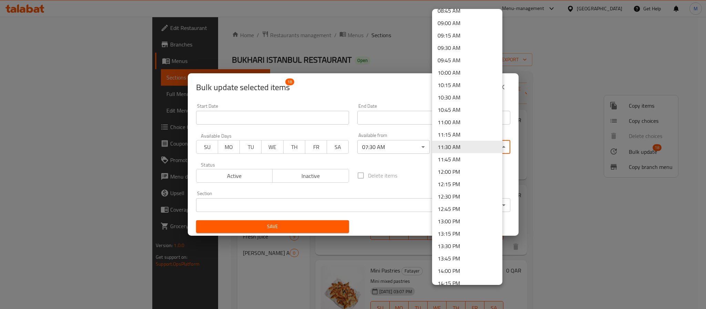
click at [457, 117] on li "11:00 AM" at bounding box center [467, 122] width 70 height 12
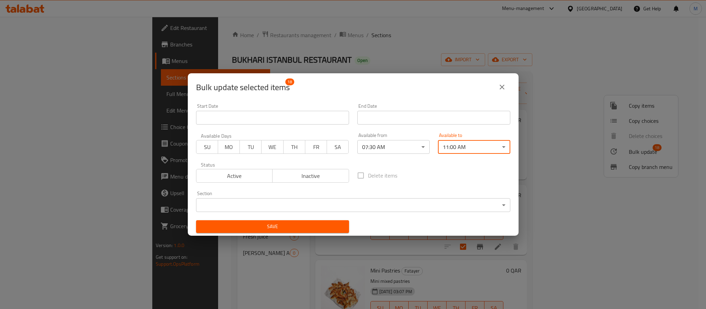
click at [209, 147] on span "SU" at bounding box center [207, 147] width 16 height 10
click at [225, 148] on span "MO" at bounding box center [229, 147] width 16 height 10
click at [244, 148] on span "TU" at bounding box center [251, 147] width 16 height 10
click at [271, 147] on span "WE" at bounding box center [272, 147] width 16 height 10
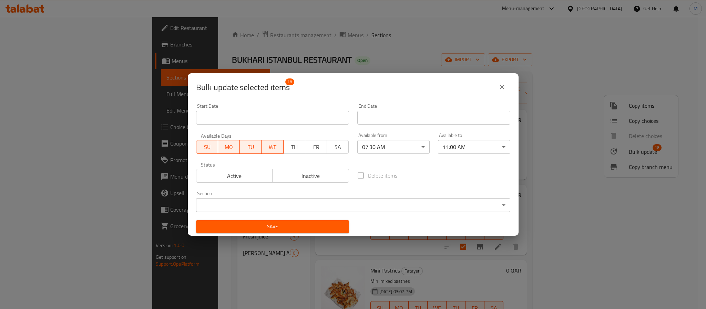
click at [286, 150] on span "TH" at bounding box center [294, 147] width 16 height 10
drag, startPoint x: 304, startPoint y: 147, endPoint x: 327, endPoint y: 147, distance: 22.4
click at [306, 147] on button "FR" at bounding box center [316, 147] width 22 height 14
click at [330, 147] on span "SA" at bounding box center [338, 147] width 16 height 10
click at [324, 228] on span "Save" at bounding box center [273, 227] width 142 height 9
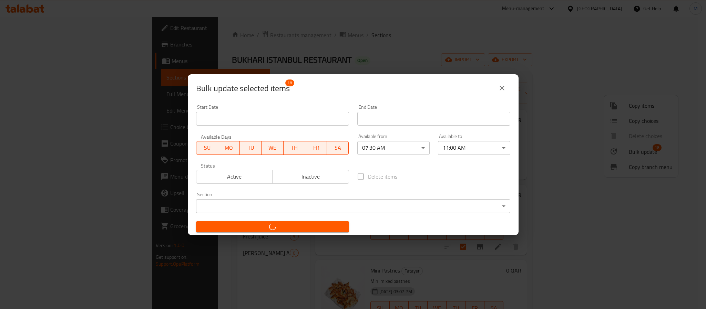
checkbox input "false"
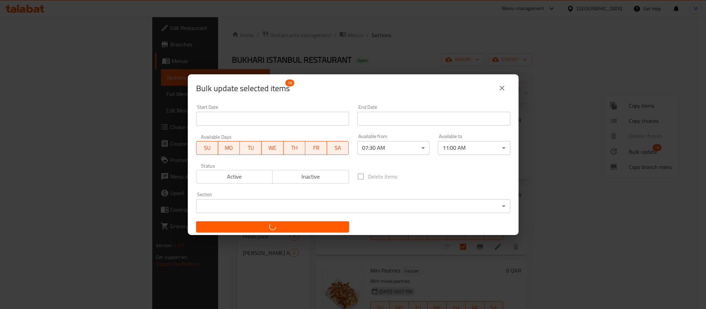
checkbox input "false"
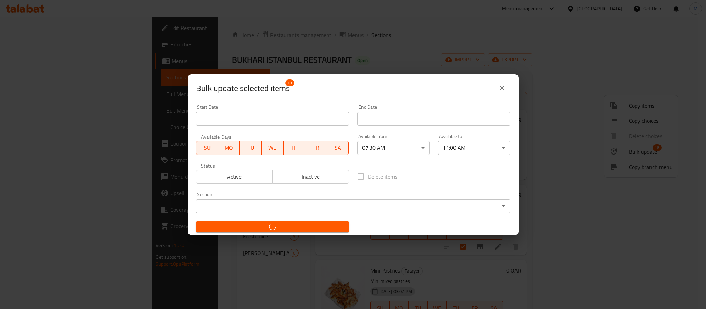
checkbox input "false"
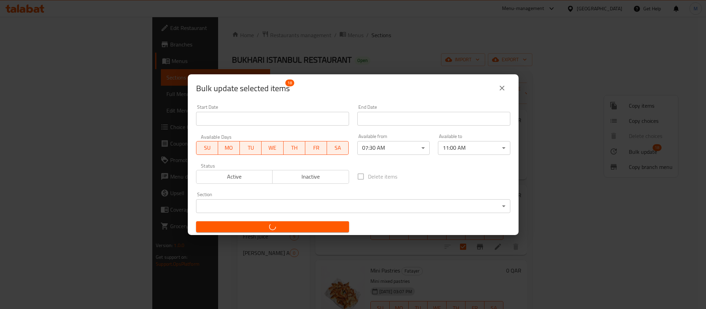
checkbox input "false"
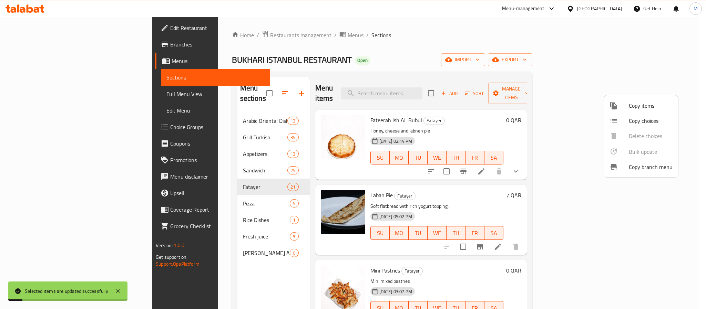
drag, startPoint x: 499, startPoint y: 83, endPoint x: 474, endPoint y: 92, distance: 26.5
click at [499, 83] on div at bounding box center [353, 154] width 706 height 309
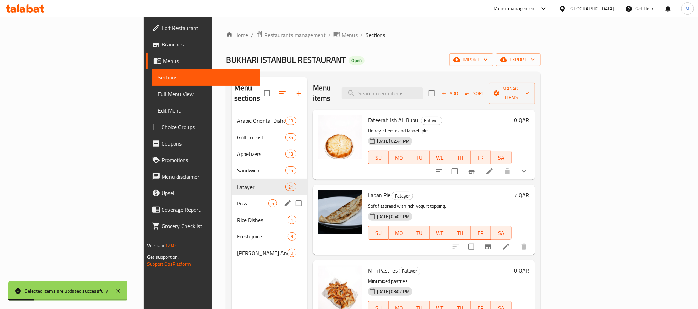
click at [232, 199] on div "Pizza 5" at bounding box center [270, 203] width 76 height 17
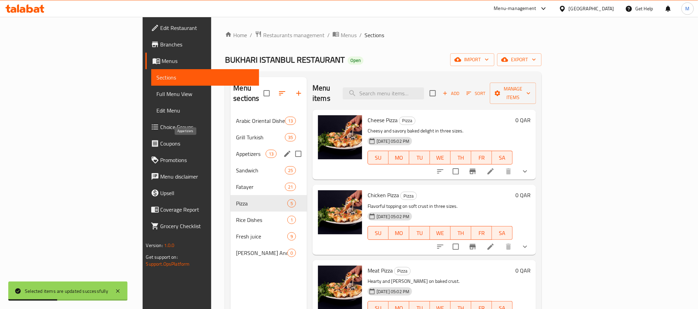
click at [236, 150] on span "Appetizers" at bounding box center [250, 154] width 29 height 8
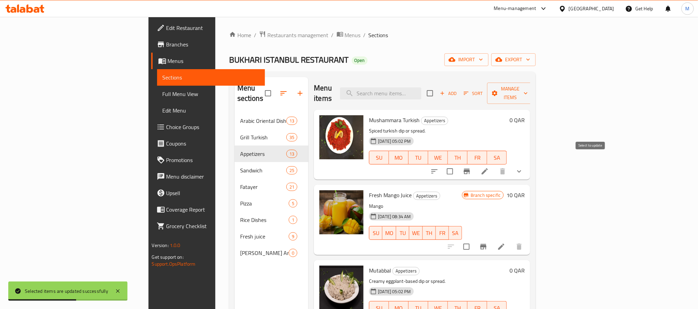
click at [457, 164] on input "checkbox" at bounding box center [450, 171] width 14 height 14
checkbox input "true"
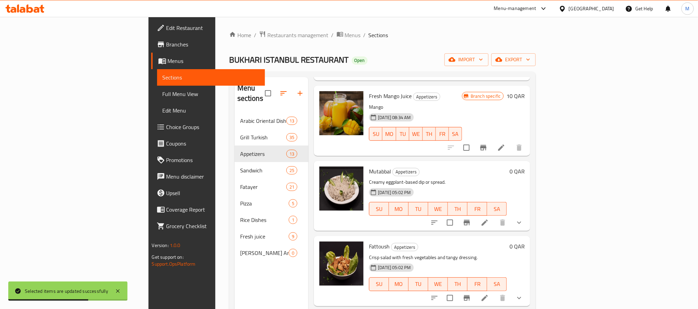
scroll to position [103, 0]
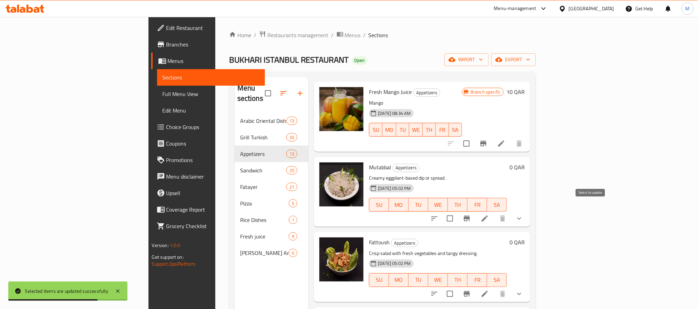
click at [457, 212] on input "checkbox" at bounding box center [450, 219] width 14 height 14
checkbox input "true"
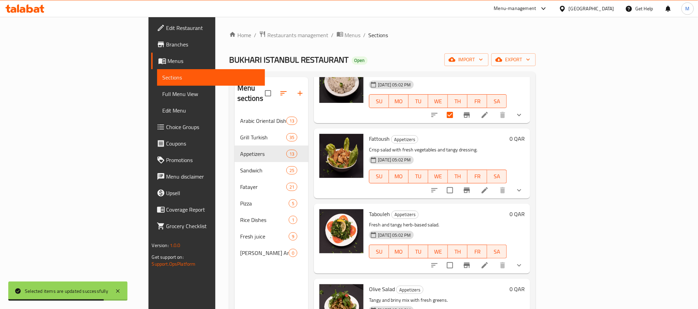
scroll to position [258, 0]
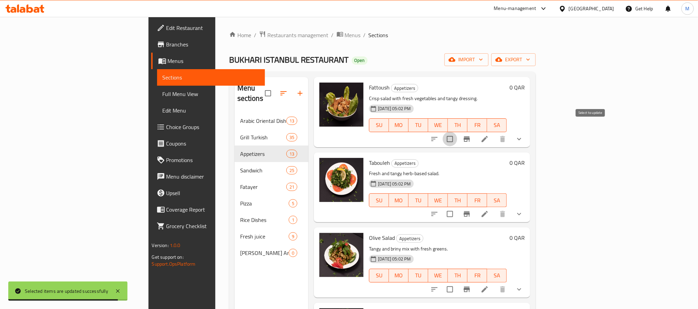
click at [457, 134] on input "checkbox" at bounding box center [450, 139] width 14 height 14
checkbox input "true"
click at [457, 207] on input "checkbox" at bounding box center [450, 214] width 14 height 14
checkbox input "true"
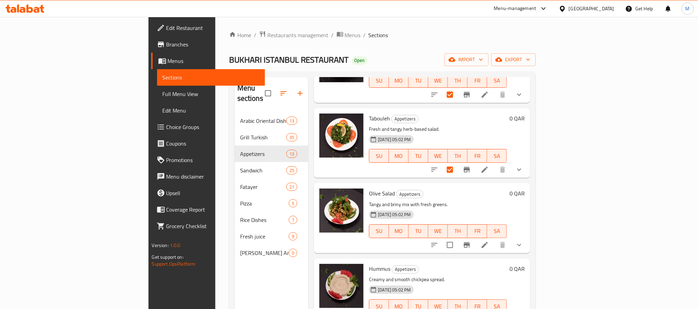
scroll to position [362, 0]
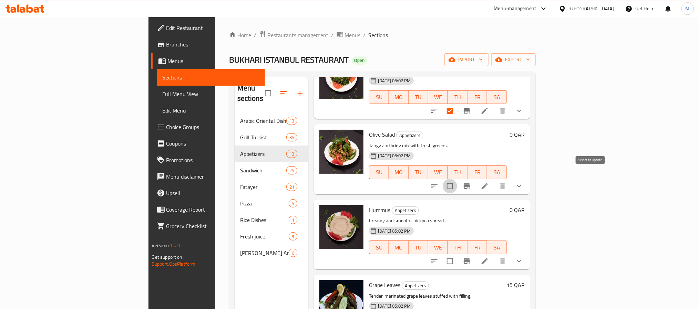
click at [457, 179] on input "checkbox" at bounding box center [450, 186] width 14 height 14
checkbox input "true"
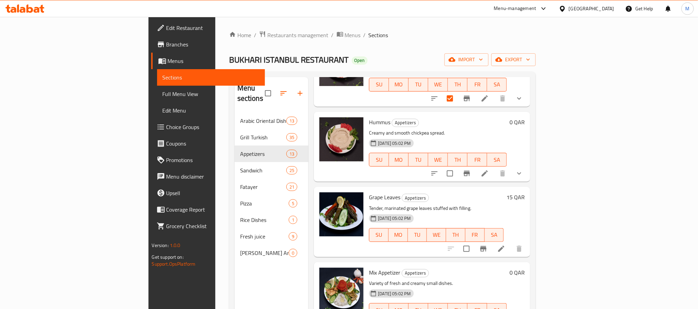
scroll to position [465, 0]
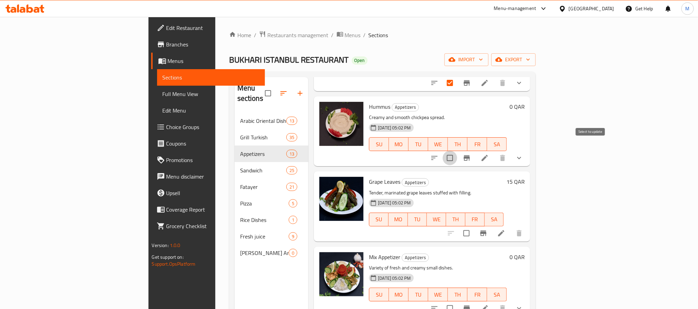
drag, startPoint x: 590, startPoint y: 148, endPoint x: 600, endPoint y: 201, distance: 53.9
click at [457, 151] on input "checkbox" at bounding box center [450, 158] width 14 height 14
checkbox input "true"
click at [474, 226] on input "checkbox" at bounding box center [466, 233] width 14 height 14
checkbox input "true"
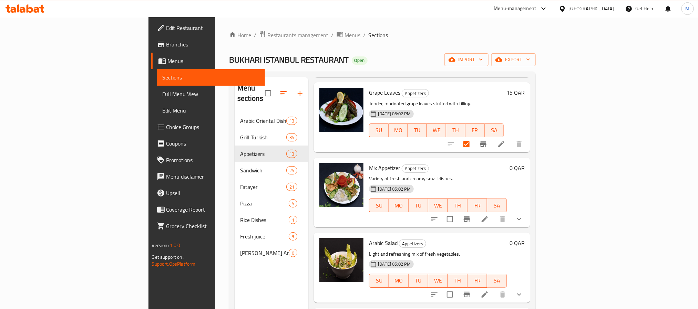
scroll to position [569, 0]
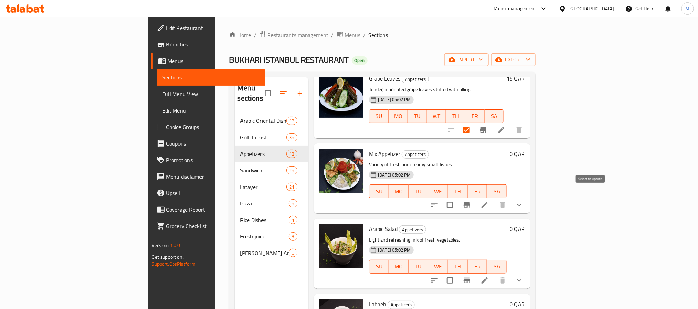
click at [457, 198] on input "checkbox" at bounding box center [450, 205] width 14 height 14
checkbox input "true"
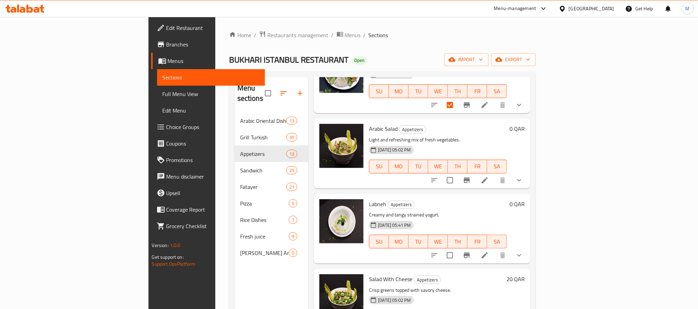
scroll to position [672, 0]
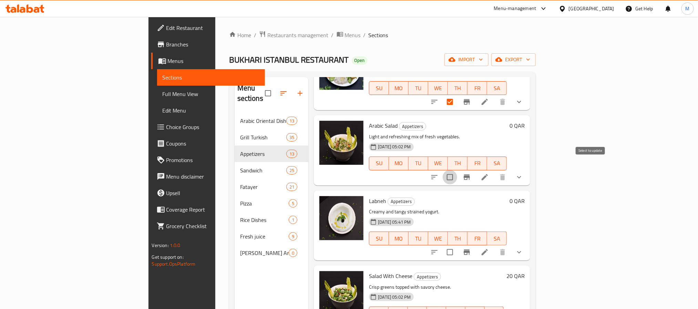
click at [457, 170] on input "checkbox" at bounding box center [450, 177] width 14 height 14
checkbox input "true"
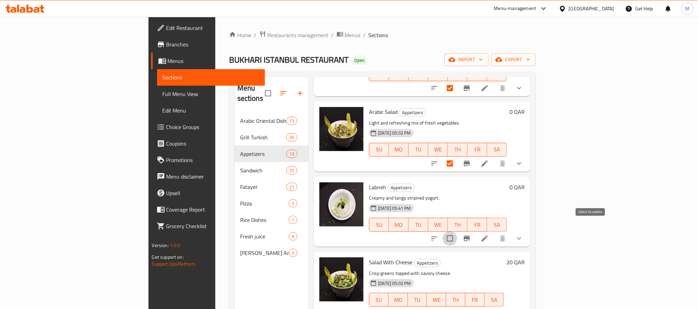
click at [457, 232] on input "checkbox" at bounding box center [450, 239] width 14 height 14
checkbox input "true"
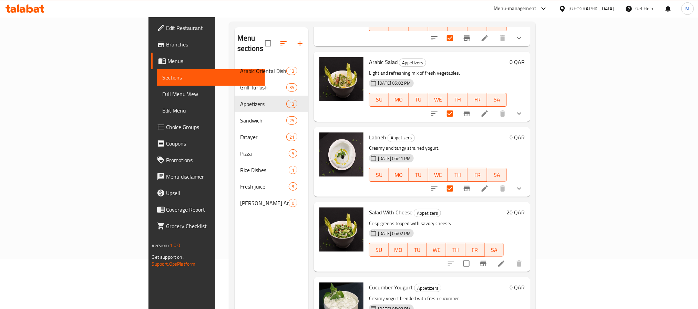
scroll to position [96, 0]
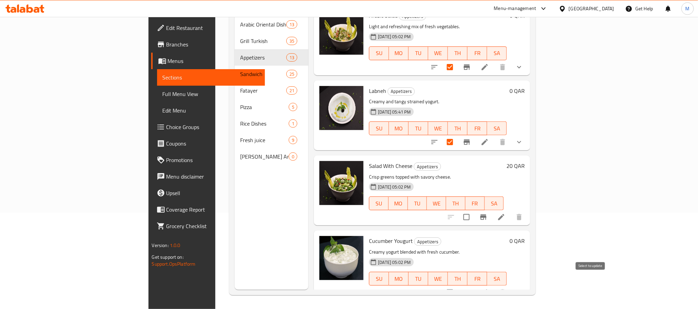
click at [457, 286] on input "checkbox" at bounding box center [450, 293] width 14 height 14
checkbox input "true"
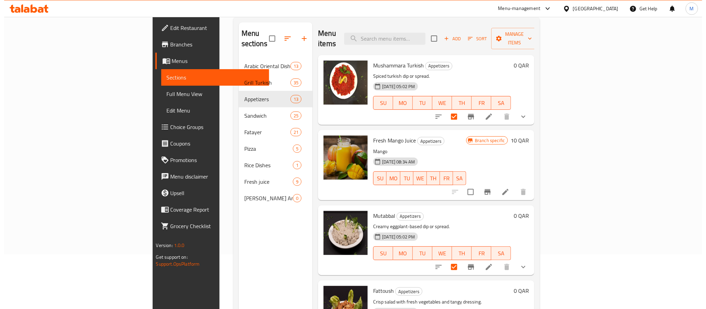
scroll to position [0, 0]
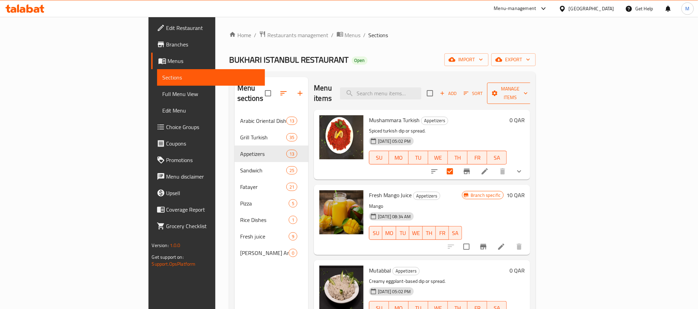
click at [528, 90] on span "Manage items" at bounding box center [510, 93] width 35 height 17
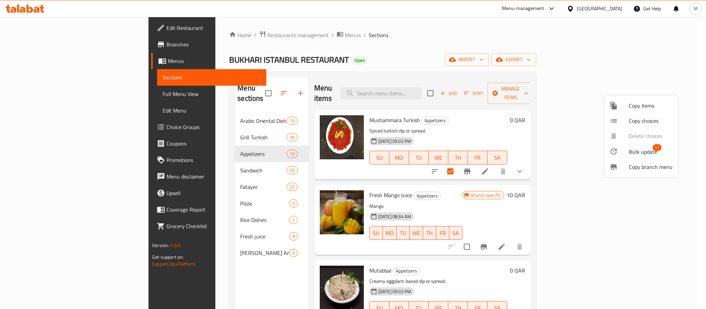
click at [636, 150] on span "Bulk update" at bounding box center [643, 152] width 28 height 8
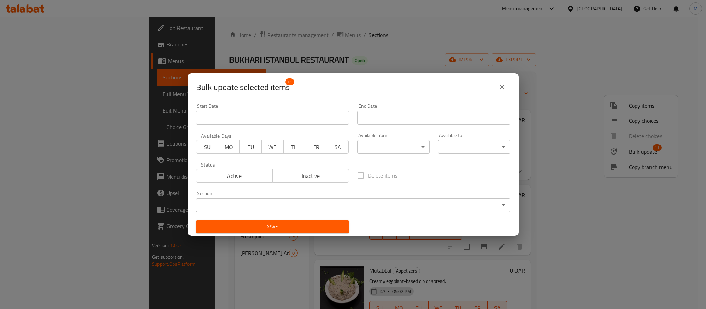
click at [394, 151] on body "​ Menu-management Qatar Get Help M Edit Restaurant Branches Menus Sections Full…" at bounding box center [353, 163] width 706 height 293
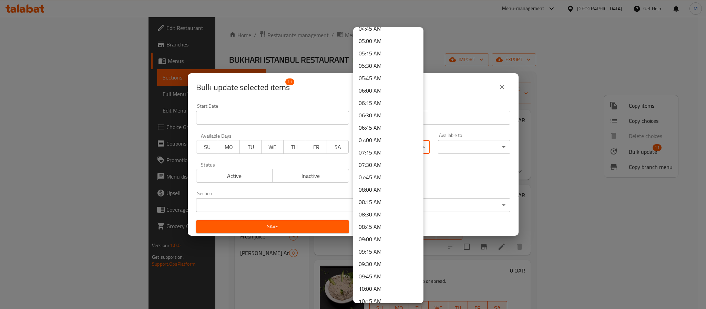
scroll to position [258, 0]
click at [390, 150] on li "07:30 AM" at bounding box center [388, 150] width 70 height 12
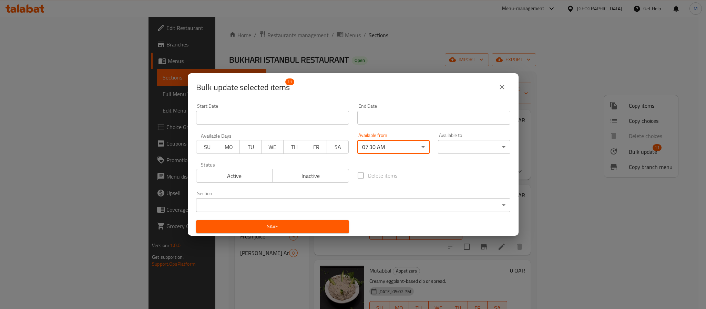
click at [442, 150] on body "​ Menu-management Qatar Get Help M Edit Restaurant Branches Menus Sections Full…" at bounding box center [353, 163] width 706 height 293
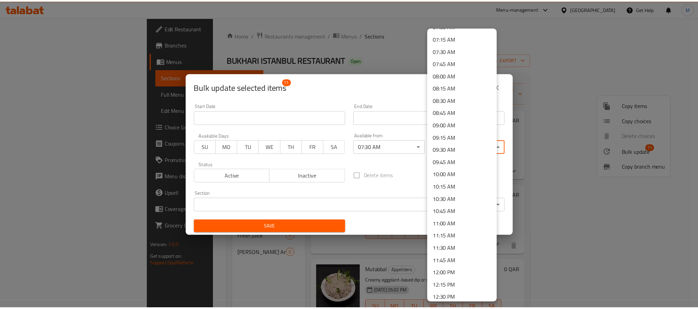
scroll to position [362, 0]
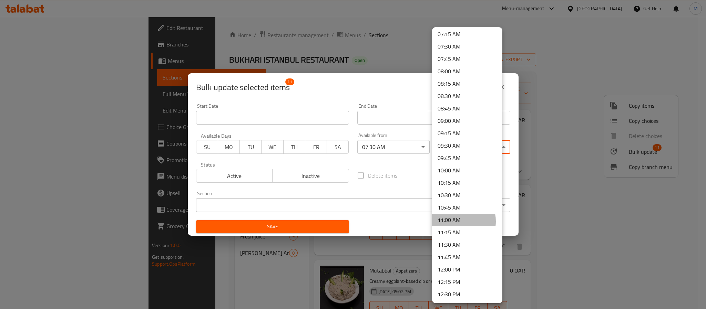
click at [454, 222] on li "11:00 AM" at bounding box center [467, 220] width 70 height 12
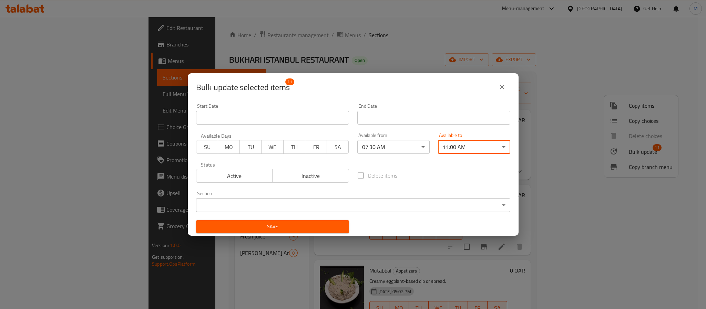
click at [207, 148] on span "SU" at bounding box center [207, 147] width 16 height 10
click at [237, 149] on button "MO" at bounding box center [229, 147] width 22 height 14
click at [254, 147] on span "TU" at bounding box center [251, 147] width 16 height 10
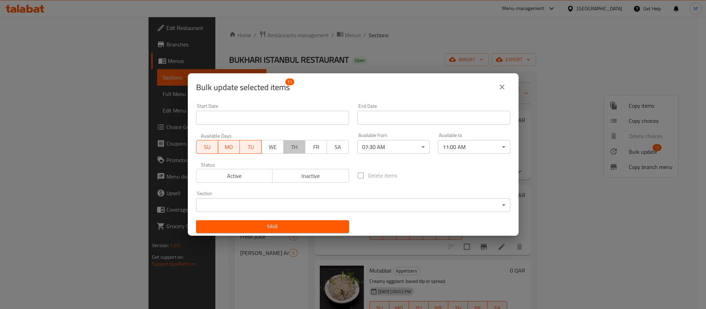
click at [286, 149] on span "TH" at bounding box center [294, 147] width 16 height 10
click at [270, 149] on span "WE" at bounding box center [272, 147] width 16 height 10
click at [313, 147] on span "FR" at bounding box center [316, 147] width 16 height 10
click at [332, 148] on span "SA" at bounding box center [338, 147] width 16 height 10
click at [312, 221] on button "Save" at bounding box center [272, 227] width 153 height 13
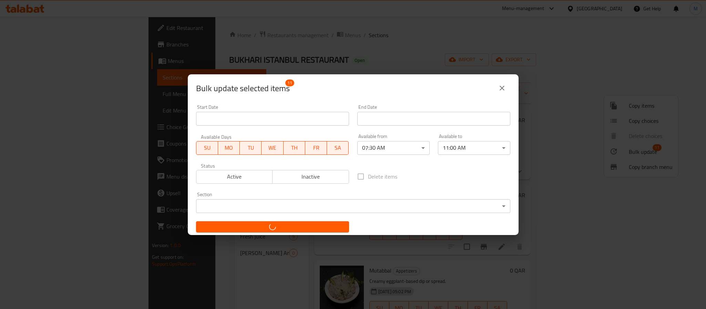
checkbox input "false"
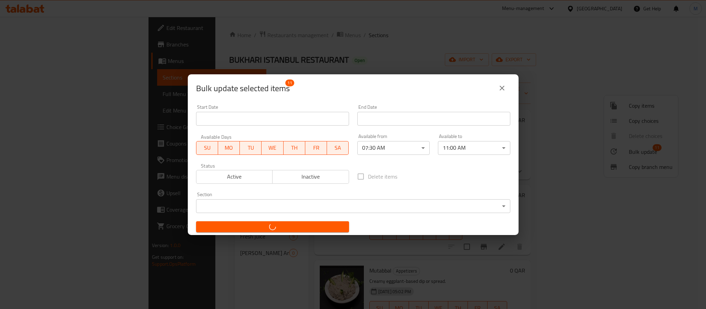
checkbox input "false"
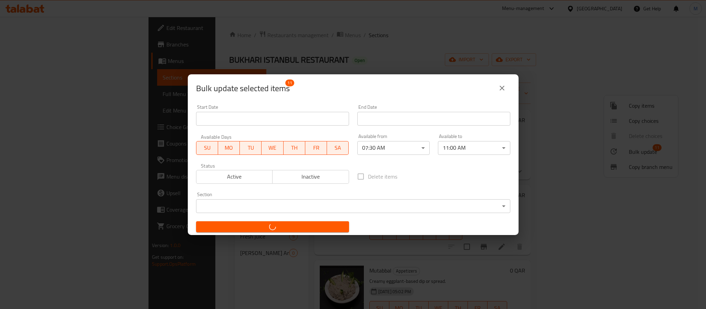
checkbox input "false"
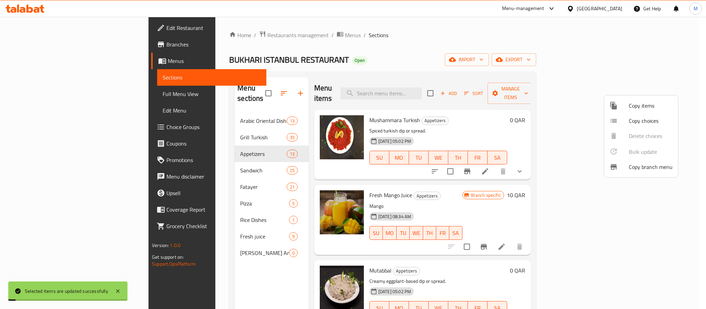
click at [163, 188] on div at bounding box center [353, 154] width 706 height 309
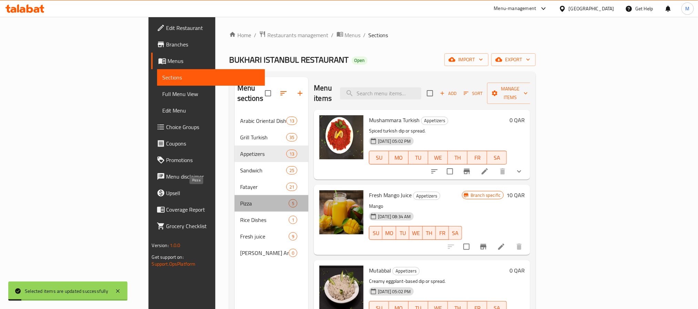
click at [240, 200] on span "Pizza" at bounding box center [264, 204] width 49 height 8
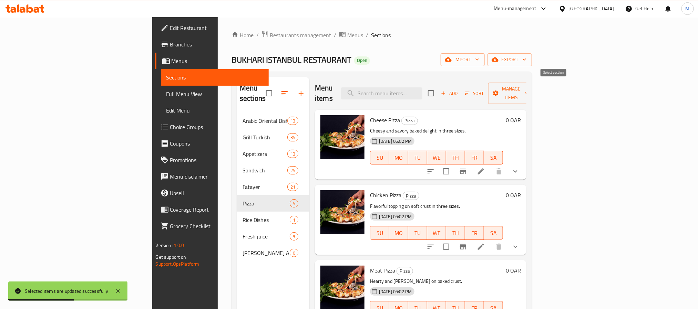
click at [438, 90] on input "checkbox" at bounding box center [431, 93] width 14 height 14
checkbox input "true"
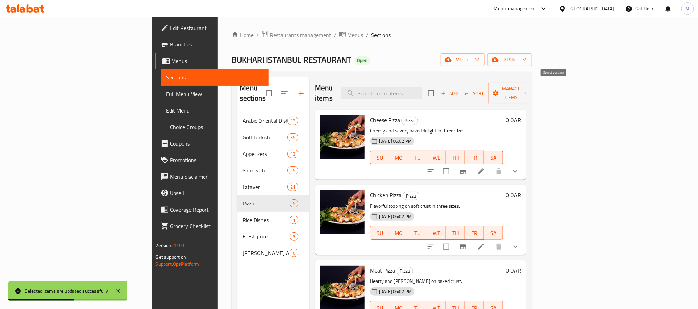
checkbox input "true"
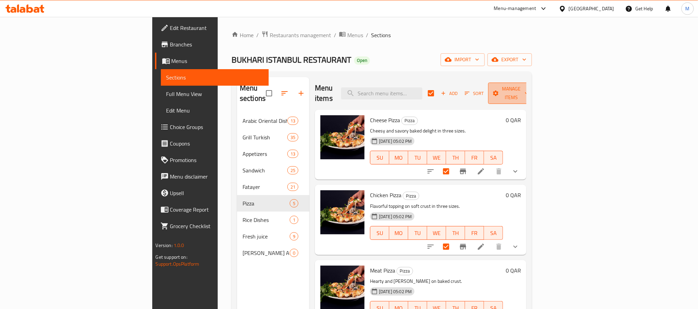
click at [499, 90] on icon "button" at bounding box center [495, 93] width 7 height 7
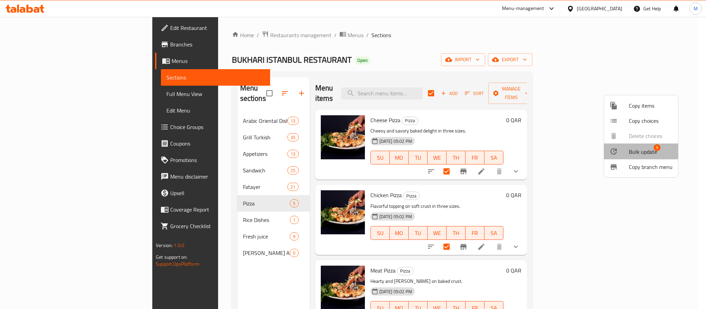
click at [637, 151] on span "Bulk update" at bounding box center [643, 152] width 28 height 8
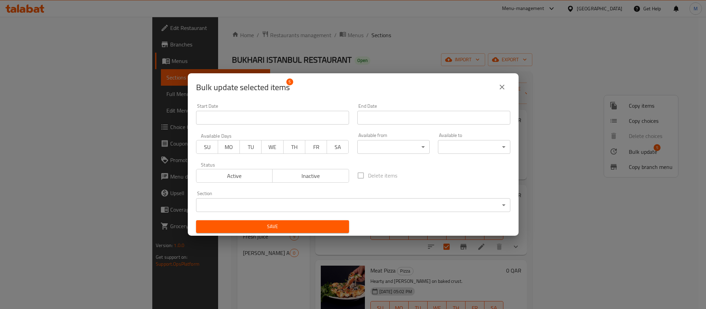
click at [373, 142] on body "​ Menu-management Qatar Get Help M Edit Restaurant Branches Menus Sections Full…" at bounding box center [353, 163] width 706 height 293
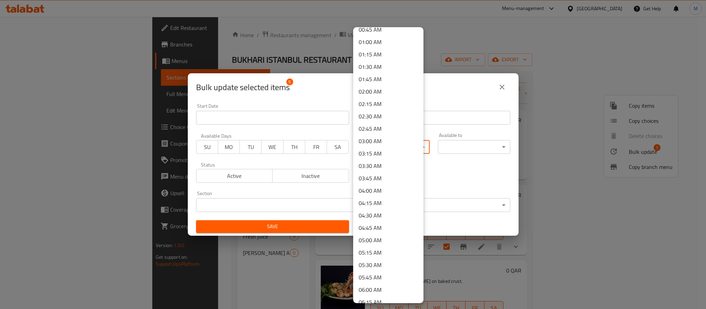
scroll to position [258, 0]
click at [377, 147] on li "07:30 AM" at bounding box center [388, 150] width 70 height 12
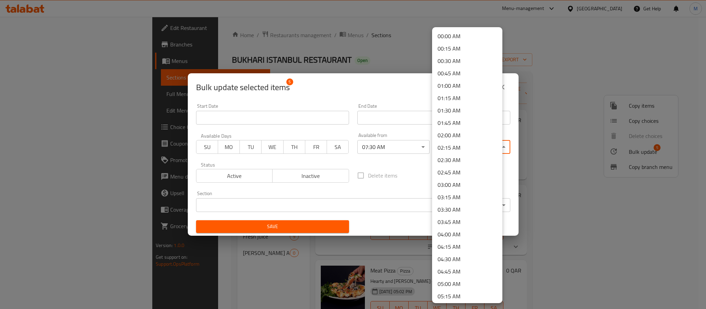
click at [449, 145] on body "​ Menu-management Qatar Get Help M Edit Restaurant Branches Menus Sections Full…" at bounding box center [353, 163] width 706 height 293
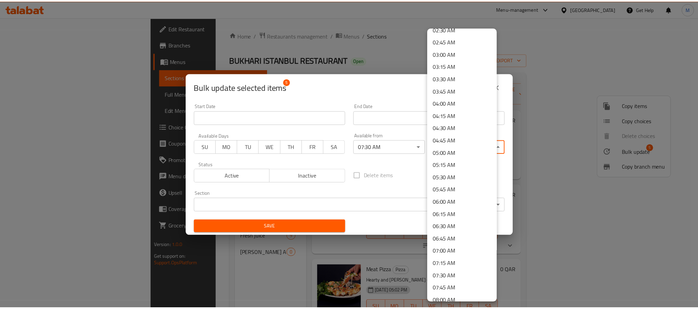
scroll to position [310, 0]
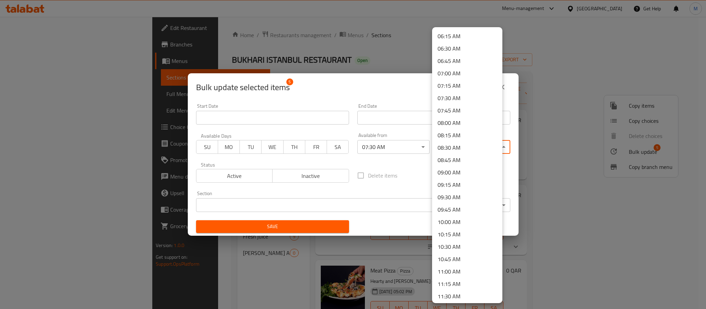
click at [461, 272] on li "11:00 AM" at bounding box center [467, 272] width 70 height 12
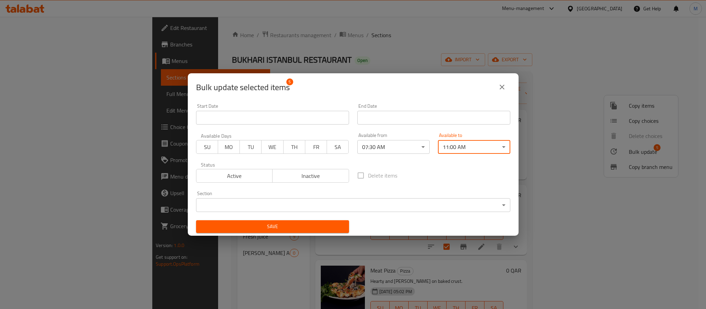
click at [204, 146] on span "SU" at bounding box center [207, 147] width 16 height 10
click at [221, 146] on span "MO" at bounding box center [229, 147] width 16 height 10
click at [244, 143] on span "TU" at bounding box center [251, 147] width 16 height 10
click at [264, 142] on span "WE" at bounding box center [272, 147] width 16 height 10
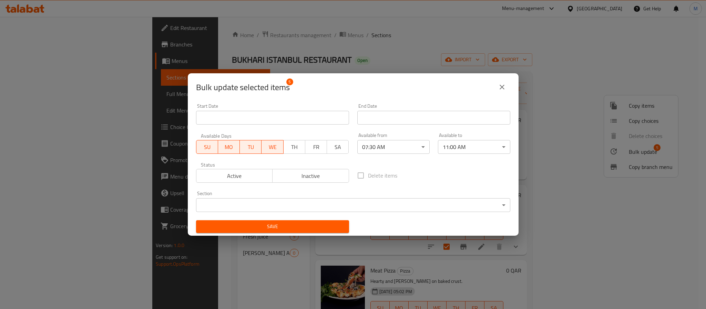
click at [296, 146] on span "TH" at bounding box center [294, 147] width 16 height 10
click at [317, 147] on span "FR" at bounding box center [316, 147] width 16 height 10
click at [333, 148] on span "SA" at bounding box center [338, 147] width 16 height 10
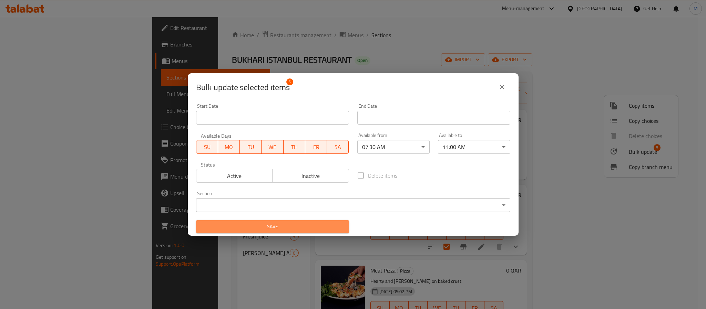
click at [324, 221] on button "Save" at bounding box center [272, 227] width 153 height 13
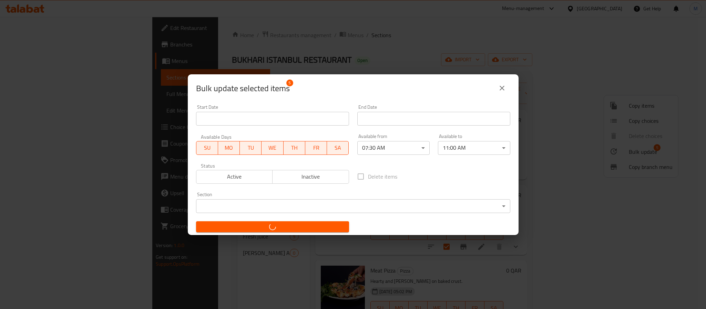
checkbox input "false"
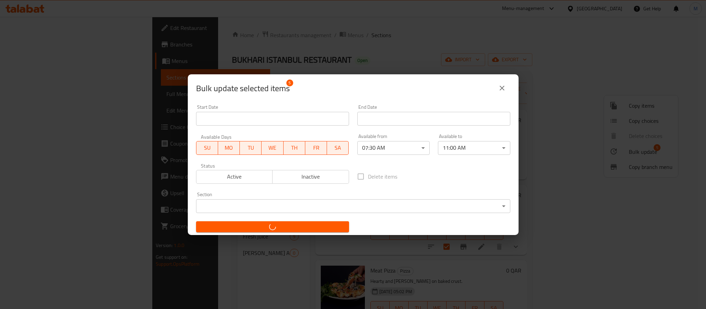
checkbox input "false"
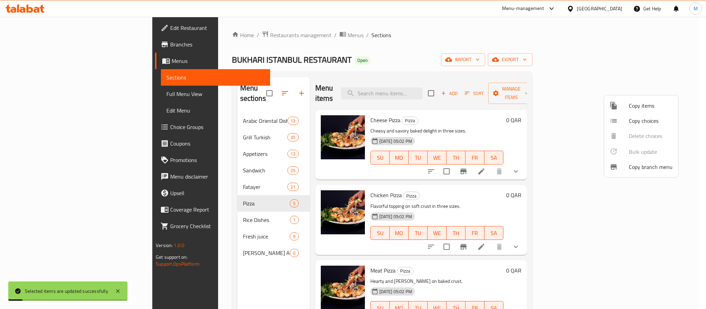
click at [191, 232] on div at bounding box center [353, 154] width 706 height 309
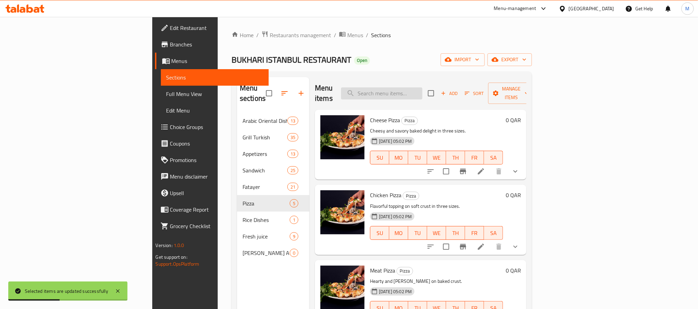
click at [423, 89] on input "search" at bounding box center [381, 94] width 81 height 12
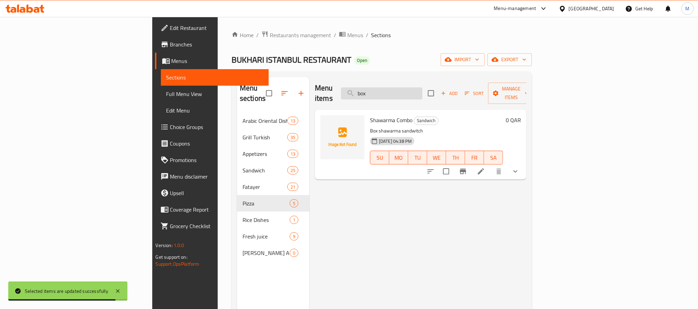
type input "box"
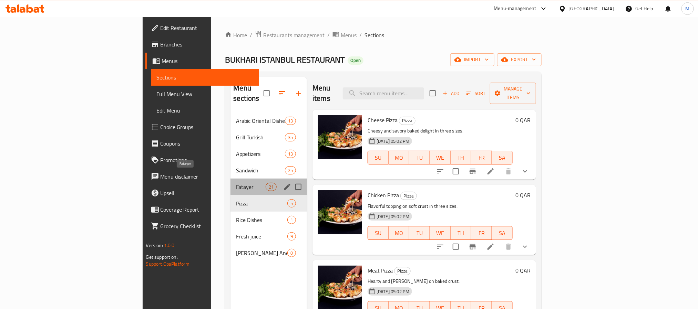
click at [236, 183] on span "Fatayer" at bounding box center [250, 187] width 29 height 8
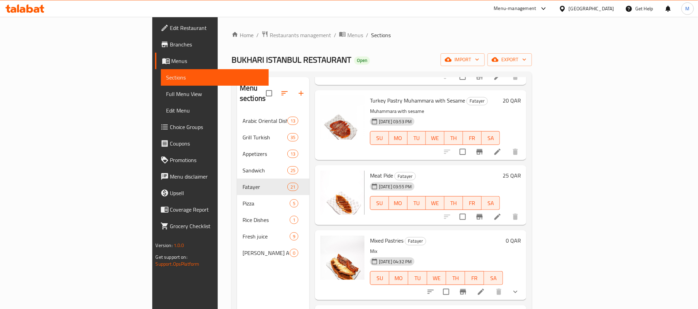
scroll to position [362, 0]
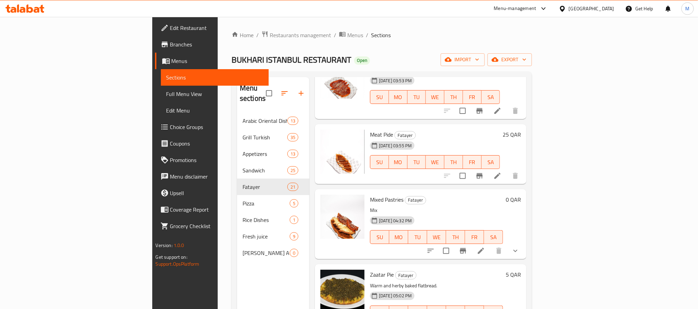
click at [520, 247] on icon "show more" at bounding box center [515, 251] width 8 height 8
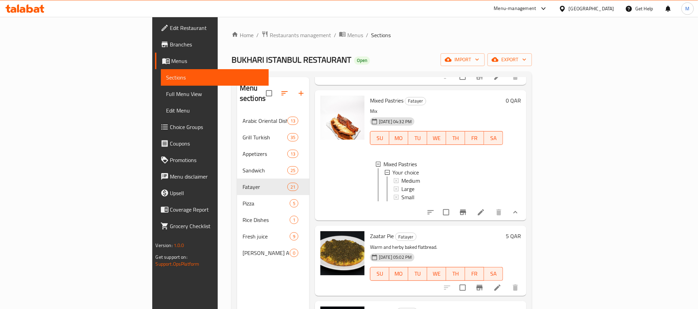
scroll to position [465, 0]
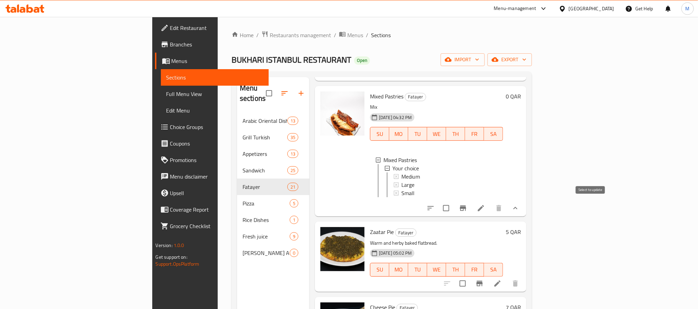
click at [454, 208] on input "checkbox" at bounding box center [446, 208] width 14 height 14
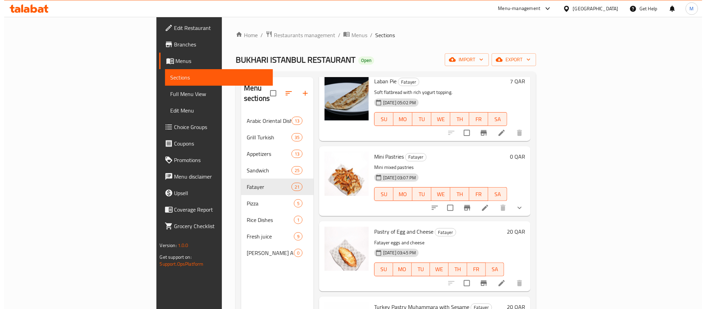
scroll to position [0, 0]
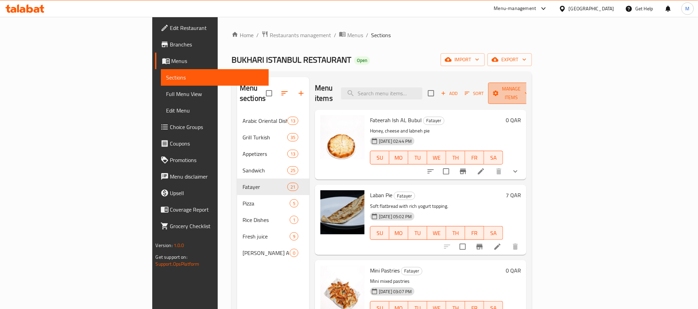
click at [529, 92] on span "Manage items" at bounding box center [511, 93] width 35 height 17
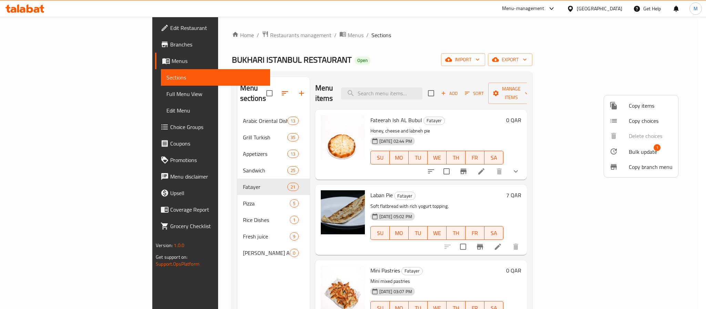
click at [635, 150] on span "Bulk update" at bounding box center [643, 152] width 28 height 8
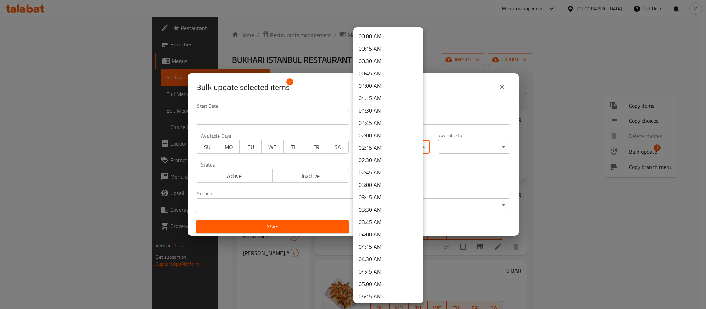
click at [384, 150] on body "​ Menu-management Qatar Get Help M Edit Restaurant Branches Menus Sections Full…" at bounding box center [353, 163] width 706 height 293
click at [394, 149] on li "07:30 AM" at bounding box center [388, 150] width 70 height 12
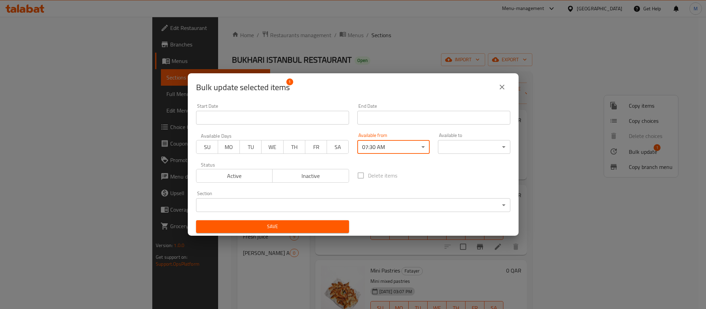
click at [463, 152] on body "​ Menu-management Qatar Get Help M Edit Restaurant Branches Menus Sections Full…" at bounding box center [353, 163] width 706 height 293
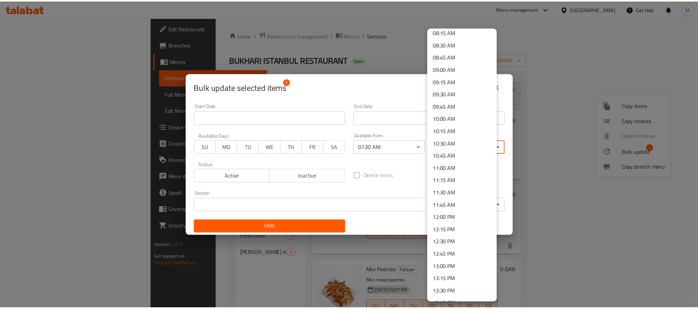
scroll to position [414, 0]
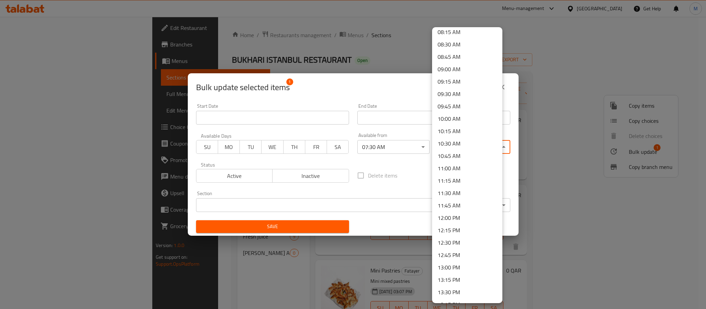
click at [460, 167] on li "11:00 AM" at bounding box center [467, 168] width 70 height 12
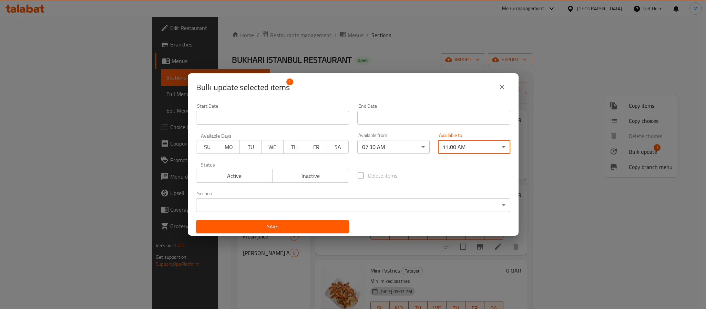
drag, startPoint x: 206, startPoint y: 145, endPoint x: 224, endPoint y: 150, distance: 18.6
click at [207, 145] on span "SU" at bounding box center [207, 147] width 16 height 10
click at [235, 149] on span "MO" at bounding box center [229, 147] width 16 height 10
click at [244, 145] on span "TU" at bounding box center [251, 147] width 16 height 10
click at [277, 150] on span "WE" at bounding box center [272, 147] width 16 height 10
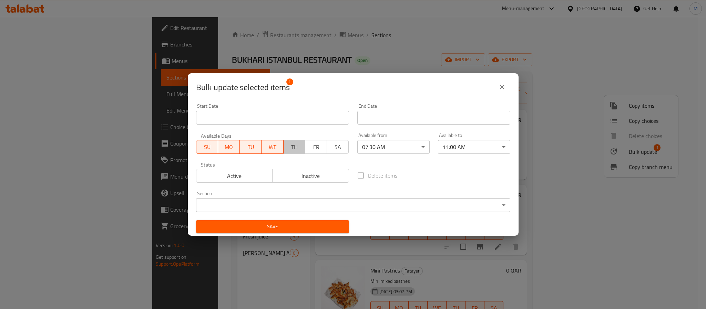
click at [296, 148] on span "TH" at bounding box center [294, 147] width 16 height 10
click at [315, 147] on span "FR" at bounding box center [316, 147] width 16 height 10
click at [343, 147] on button "SA" at bounding box center [338, 147] width 22 height 14
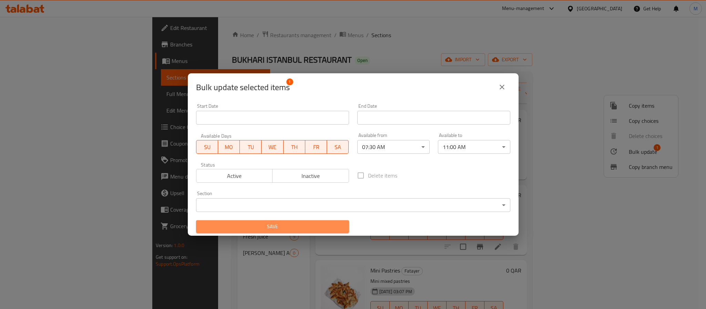
click at [338, 230] on span "Save" at bounding box center [273, 227] width 142 height 9
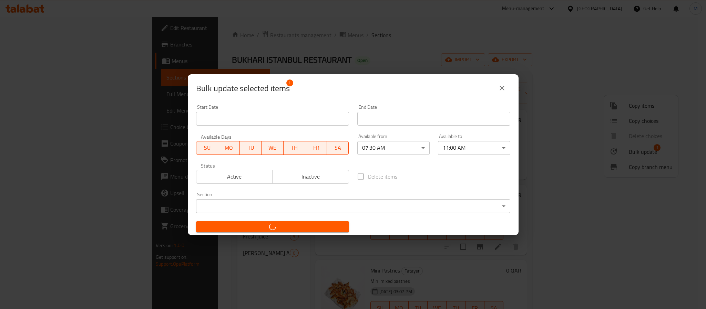
checkbox input "false"
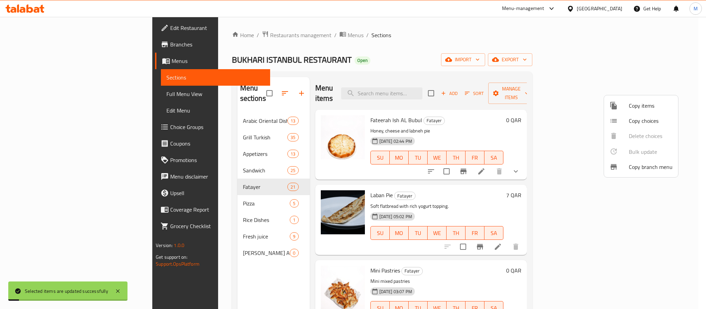
click at [440, 258] on div at bounding box center [353, 154] width 706 height 309
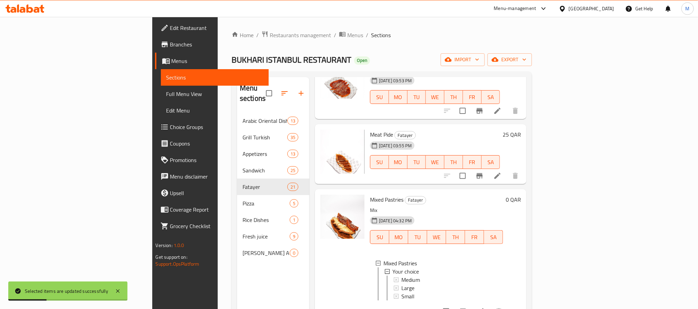
scroll to position [1, 0]
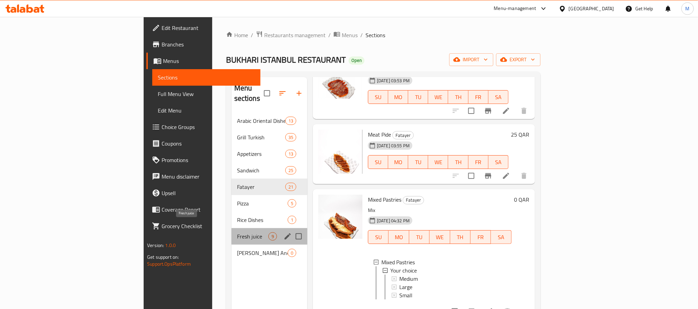
click at [237, 233] on span "Fresh juice" at bounding box center [252, 237] width 31 height 8
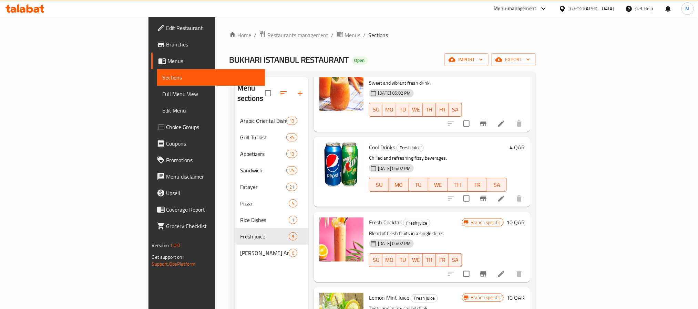
scroll to position [258, 0]
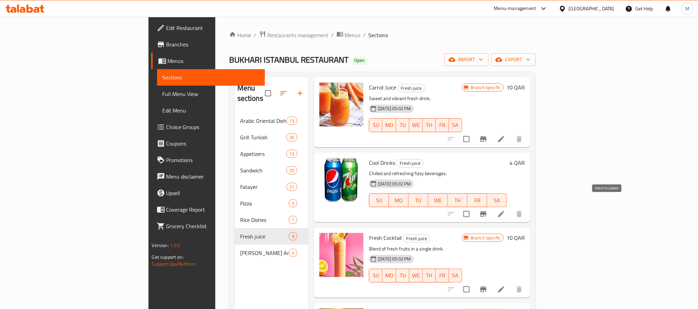
click at [474, 207] on input "checkbox" at bounding box center [466, 214] width 14 height 14
checkbox input "true"
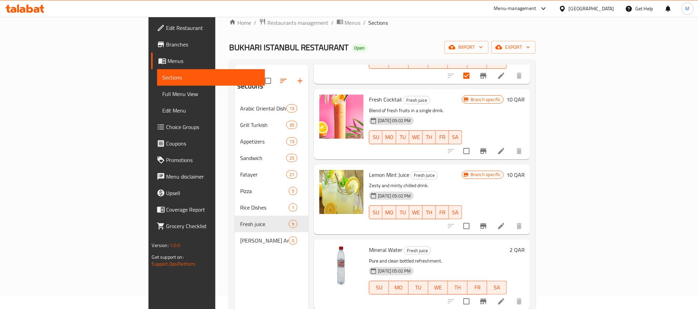
scroll to position [96, 0]
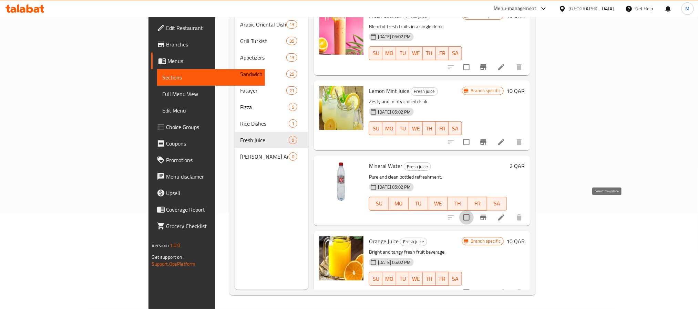
click at [474, 211] on input "checkbox" at bounding box center [466, 218] width 14 height 14
checkbox input "true"
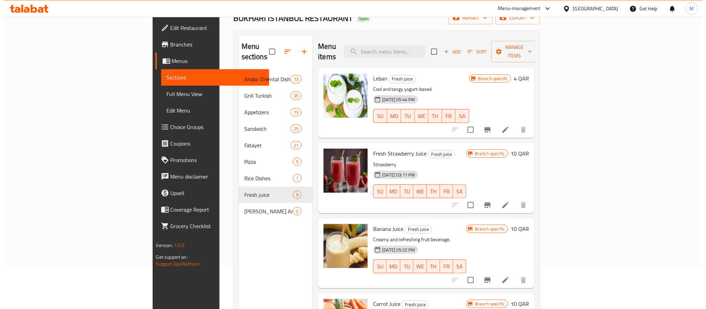
scroll to position [0, 0]
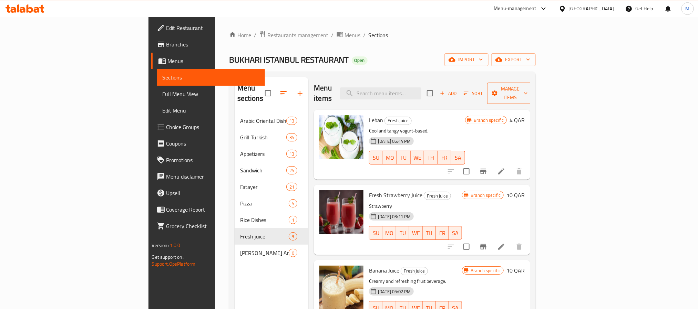
click at [528, 89] on span "Manage items" at bounding box center [510, 93] width 35 height 17
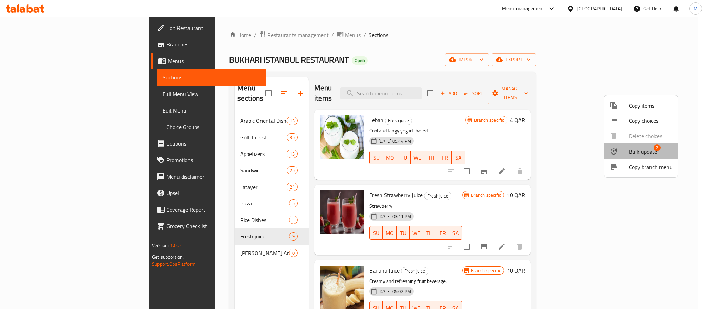
click at [649, 146] on li "Bulk update 2" at bounding box center [641, 152] width 74 height 16
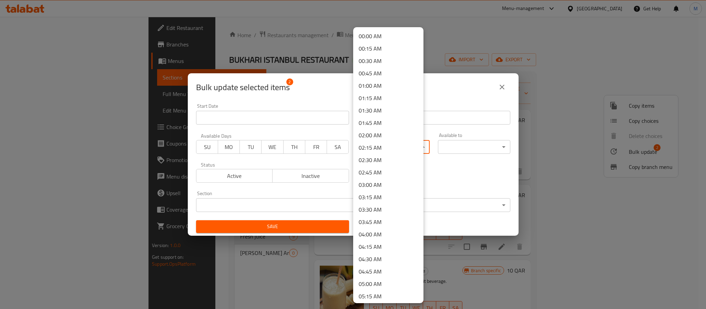
click at [388, 147] on body "​ Menu-management Qatar Get Help M Edit Restaurant Branches Menus Sections Full…" at bounding box center [353, 163] width 706 height 293
click at [379, 147] on li "07:30 AM" at bounding box center [388, 150] width 70 height 12
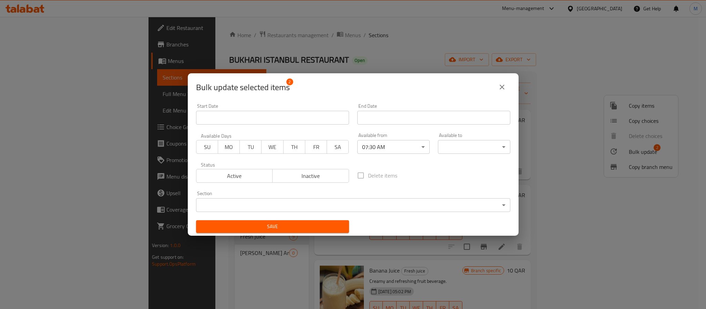
click at [473, 140] on div "Available to ​ ​" at bounding box center [474, 143] width 72 height 21
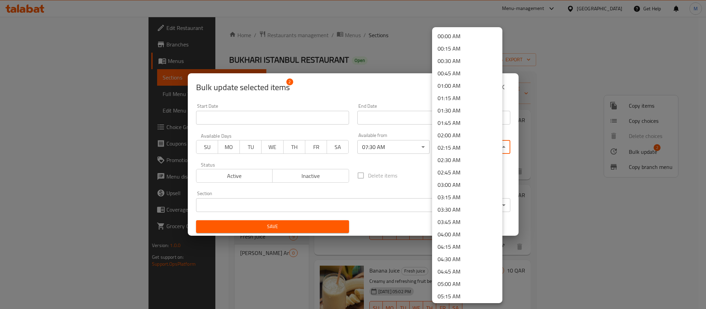
click at [471, 145] on body "​ Menu-management Qatar Get Help M Edit Restaurant Branches Menus Sections Full…" at bounding box center [353, 163] width 706 height 293
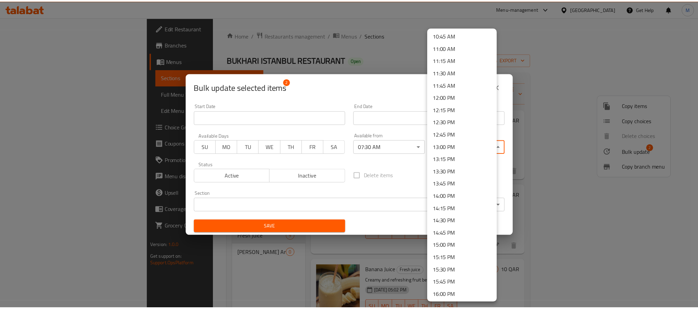
scroll to position [517, 0]
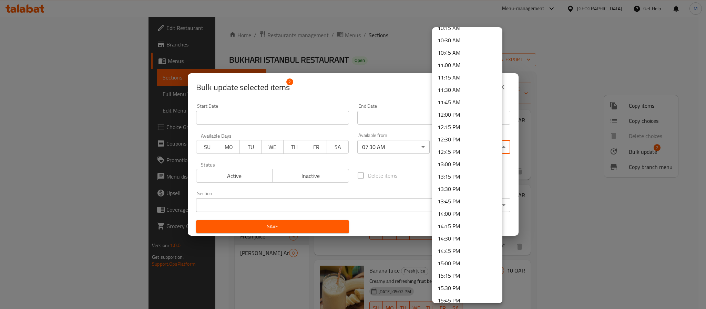
click at [461, 68] on li "11:00 AM" at bounding box center [467, 65] width 70 height 12
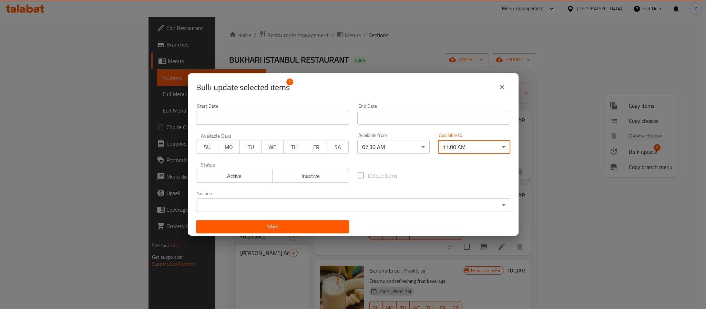
click at [214, 146] on span "SU" at bounding box center [207, 147] width 16 height 10
click at [222, 146] on span "MO" at bounding box center [229, 147] width 16 height 10
click at [243, 146] on span "TU" at bounding box center [251, 147] width 16 height 10
click at [267, 143] on span "WE" at bounding box center [272, 147] width 16 height 10
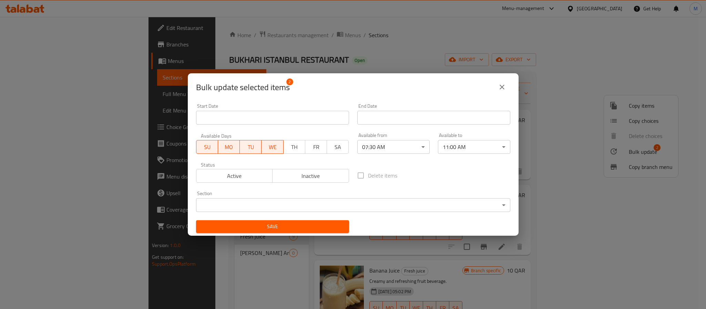
click at [286, 146] on span "TH" at bounding box center [294, 147] width 16 height 10
drag, startPoint x: 306, startPoint y: 146, endPoint x: 313, endPoint y: 147, distance: 7.3
click at [308, 146] on span "FR" at bounding box center [316, 147] width 16 height 10
click at [331, 149] on span "SA" at bounding box center [338, 147] width 16 height 10
click at [325, 227] on span "Save" at bounding box center [273, 227] width 142 height 9
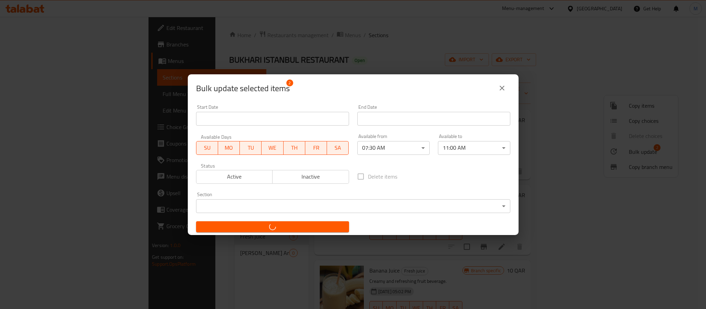
checkbox input "false"
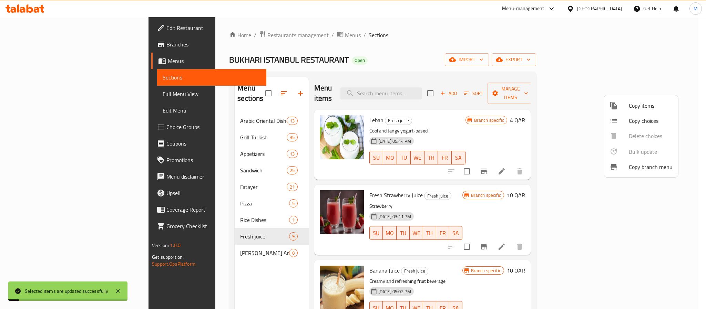
click at [330, 75] on div at bounding box center [353, 154] width 706 height 309
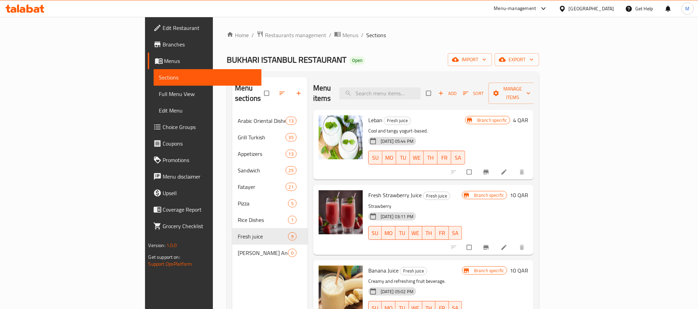
click at [317, 71] on div "Home / Restaurants management / Menus / Sections BUKHARI ISTANBUL RESTAURANT Op…" at bounding box center [383, 212] width 313 height 362
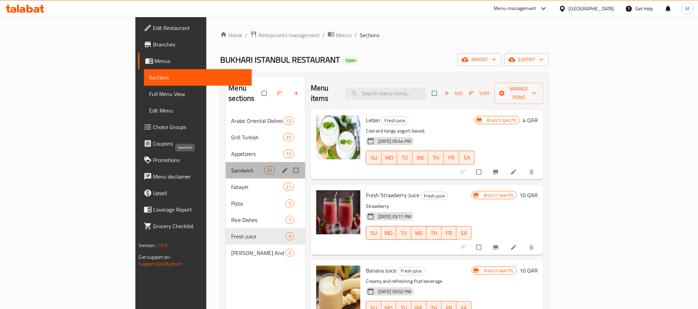
click at [231, 166] on span "Sandwich" at bounding box center [247, 170] width 32 height 8
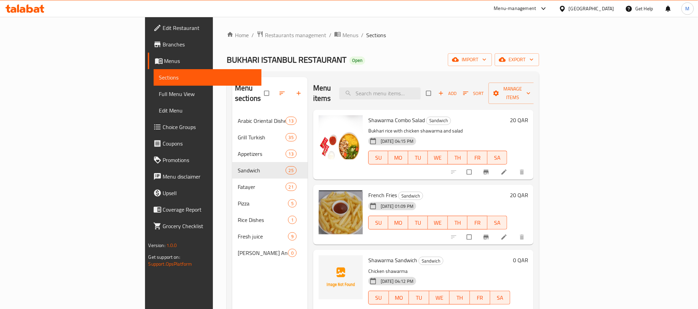
click at [362, 73] on div "Menu sections Arabic Oriental Dishes 13 Grill Turkish 35 Appetizers 13 Sandwich…" at bounding box center [383, 232] width 313 height 320
click at [423, 96] on div "Menu items Add Sort Manage items" at bounding box center [423, 93] width 221 height 33
click at [421, 92] on input "search" at bounding box center [379, 94] width 81 height 12
paste input "Shawarma Chicken"
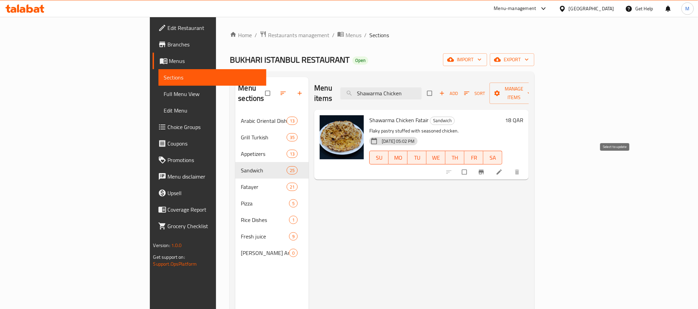
type input "Shawarma Chicken"
click at [472, 166] on input "checkbox" at bounding box center [465, 172] width 14 height 13
checkbox input "true"
click at [533, 90] on span "Manage items" at bounding box center [514, 93] width 38 height 17
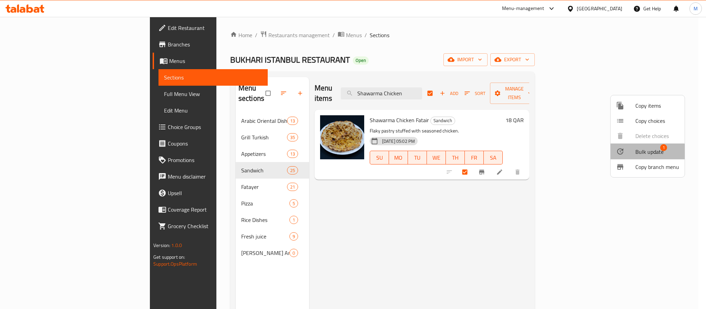
click at [642, 152] on span "Bulk update" at bounding box center [649, 152] width 28 height 8
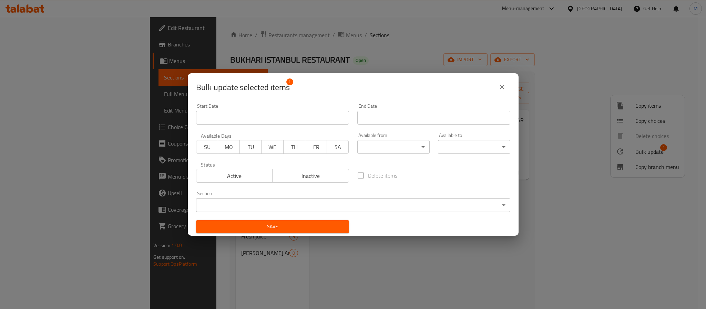
click at [379, 150] on body "​ Menu-management Qatar Get Help M Edit Restaurant Branches Menus Sections Full…" at bounding box center [353, 163] width 706 height 293
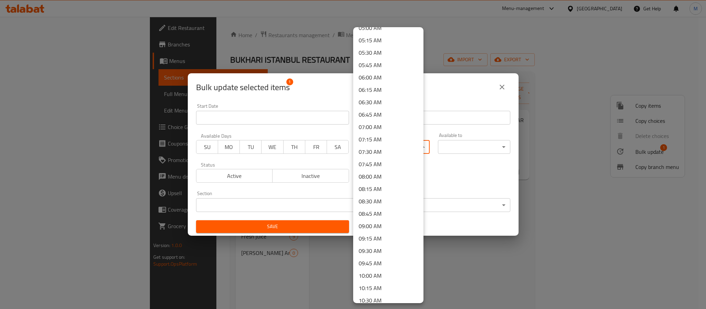
scroll to position [258, 0]
click at [380, 151] on li "07:30 AM" at bounding box center [388, 150] width 70 height 12
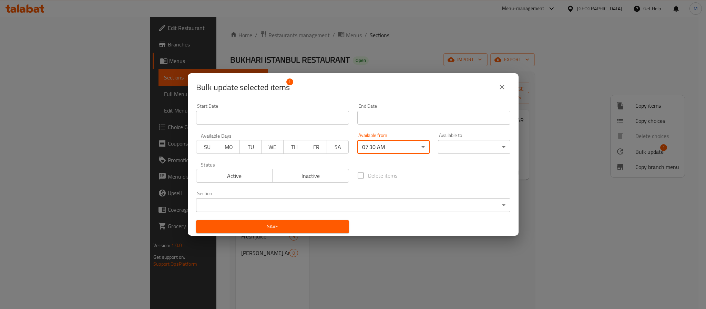
click at [460, 151] on body "​ Menu-management Qatar Get Help M Edit Restaurant Branches Menus Sections Full…" at bounding box center [353, 163] width 706 height 293
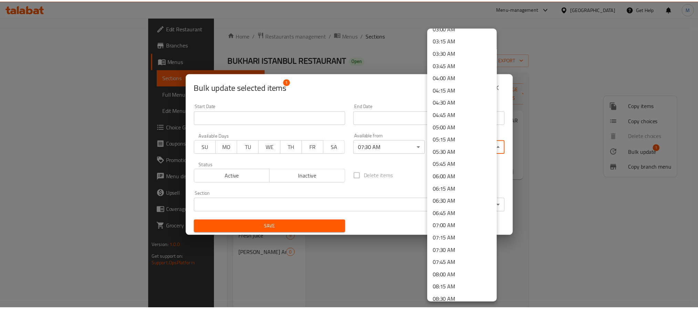
scroll to position [310, 0]
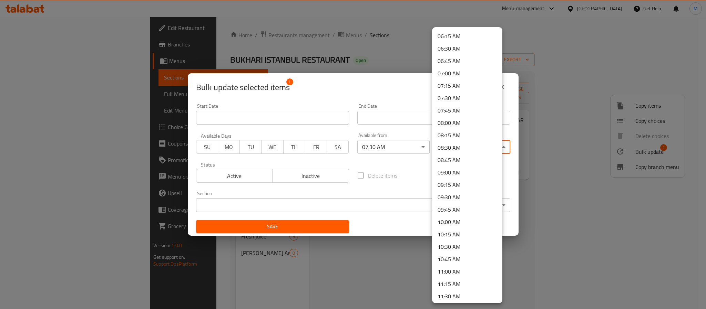
click at [455, 269] on li "11:00 AM" at bounding box center [467, 272] width 70 height 12
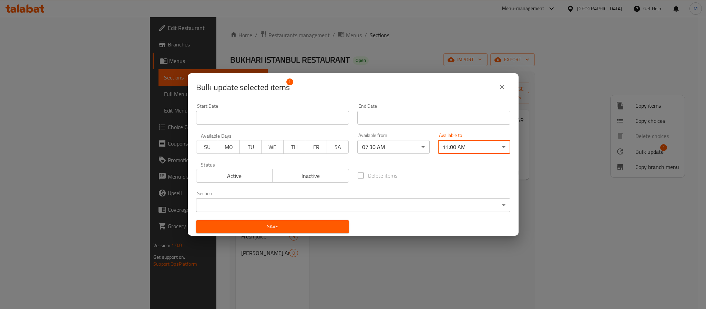
click at [326, 224] on span "Save" at bounding box center [273, 227] width 142 height 9
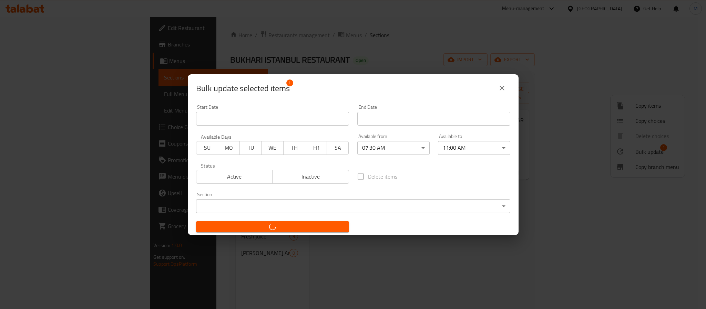
checkbox input "false"
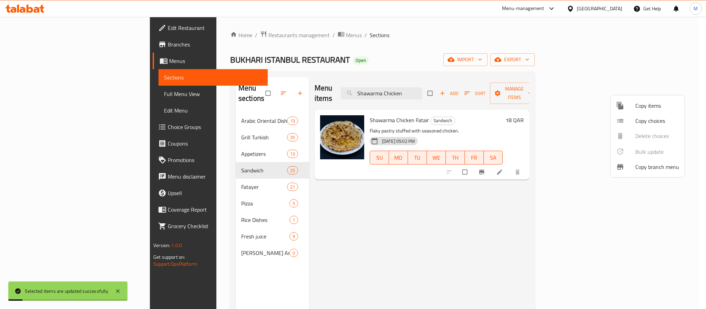
click at [374, 33] on div at bounding box center [353, 154] width 706 height 309
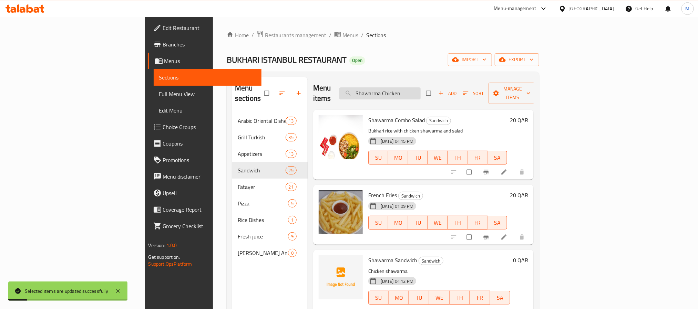
click at [421, 88] on input "Shawarma Chicken" at bounding box center [379, 94] width 81 height 12
paste input "Egg With Meat"
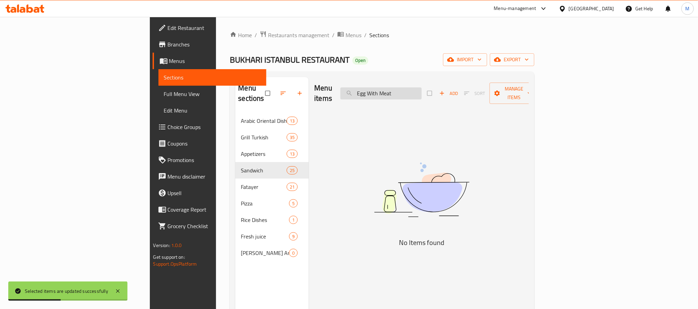
drag, startPoint x: 431, startPoint y: 87, endPoint x: 471, endPoint y: 84, distance: 40.1
click at [422, 88] on input "Egg With Meat" at bounding box center [380, 94] width 81 height 12
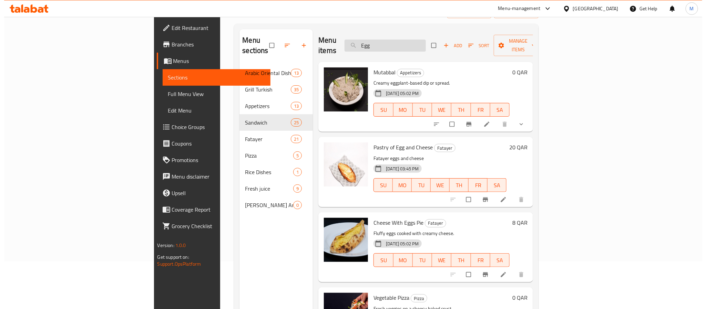
scroll to position [0, 0]
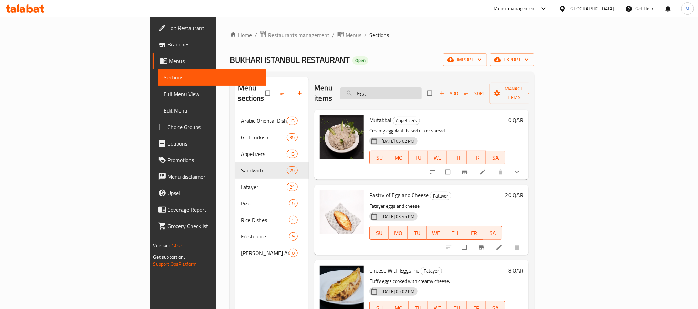
click at [422, 88] on input "Egg" at bounding box center [380, 94] width 81 height 12
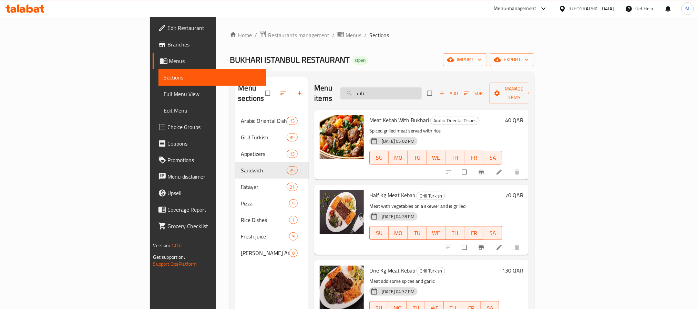
type input "بابا"
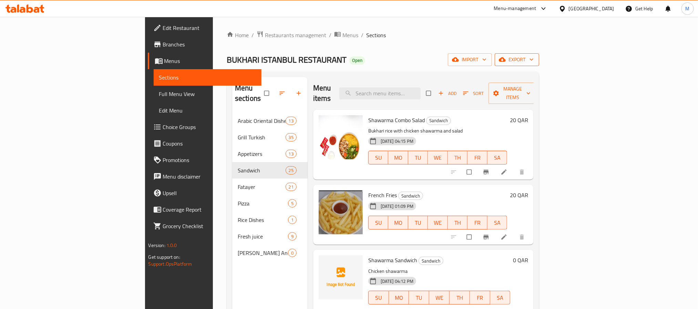
click at [534, 61] on span "export" at bounding box center [516, 59] width 33 height 9
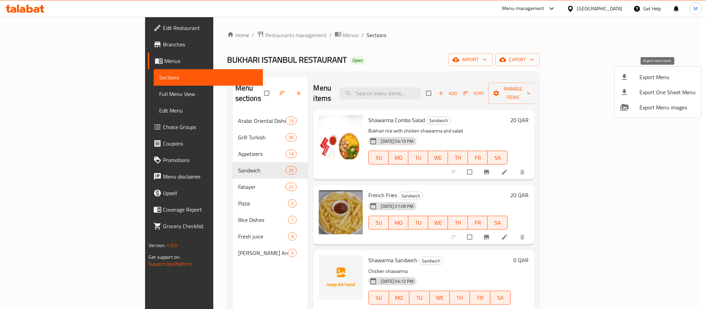
click at [649, 75] on span "Export Menu" at bounding box center [668, 77] width 56 height 8
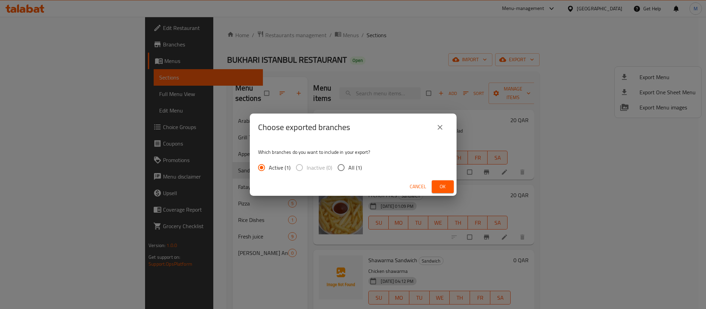
click at [351, 166] on span "All (1)" at bounding box center [354, 168] width 13 height 8
click at [348, 166] on input "All (1)" at bounding box center [341, 168] width 14 height 14
radio input "true"
click at [447, 189] on span "Ok" at bounding box center [442, 187] width 11 height 9
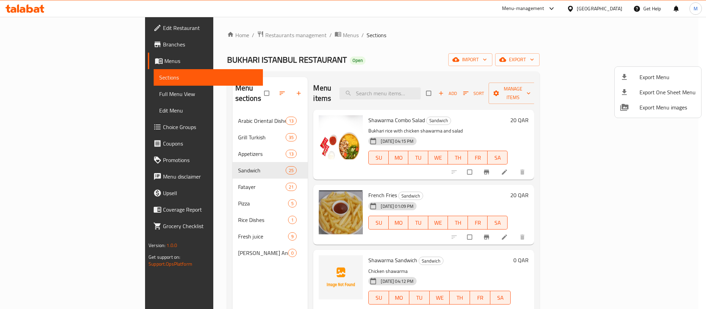
click at [612, 9] on div at bounding box center [353, 154] width 706 height 309
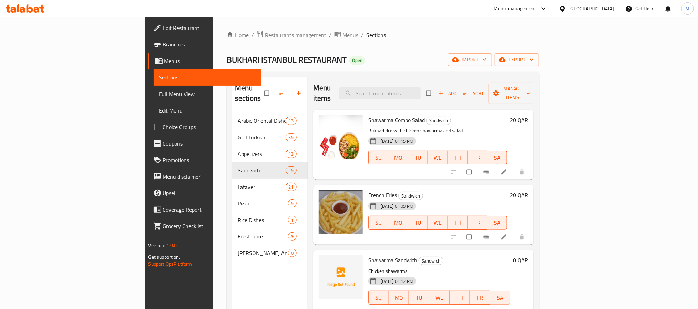
click at [617, 10] on div "[GEOGRAPHIC_DATA]" at bounding box center [586, 8] width 67 height 17
click at [611, 11] on div "[GEOGRAPHIC_DATA]" at bounding box center [591, 9] width 45 height 8
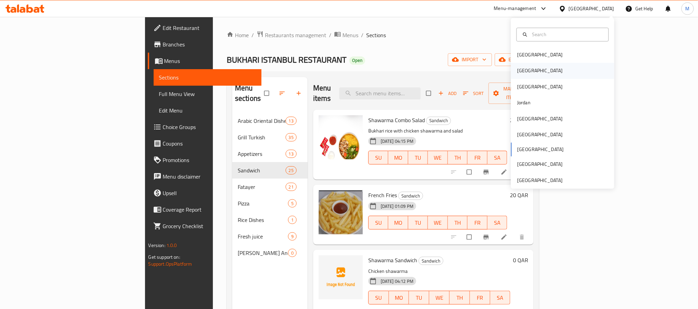
click at [528, 72] on div "Egypt" at bounding box center [562, 71] width 103 height 16
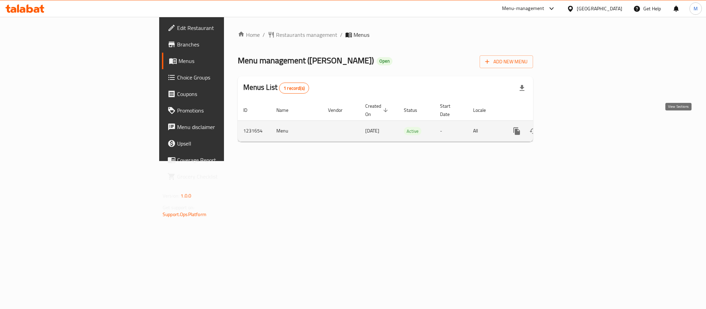
click at [571, 127] on icon "enhanced table" at bounding box center [566, 131] width 8 height 8
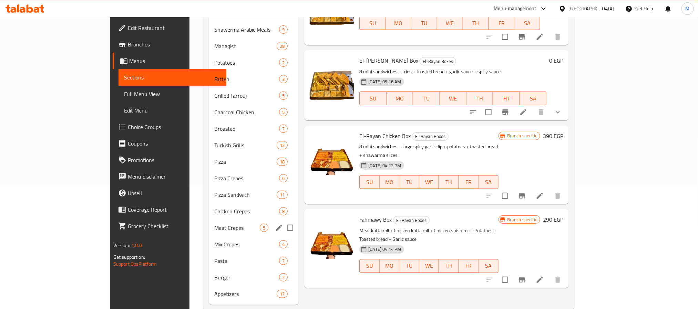
scroll to position [129, 0]
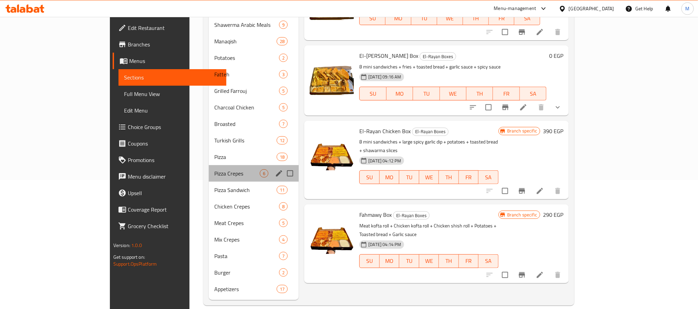
click at [209, 169] on div "Pizza Crepes 6" at bounding box center [254, 173] width 90 height 17
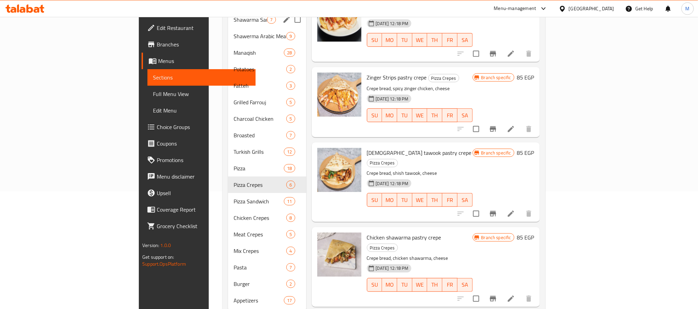
scroll to position [129, 0]
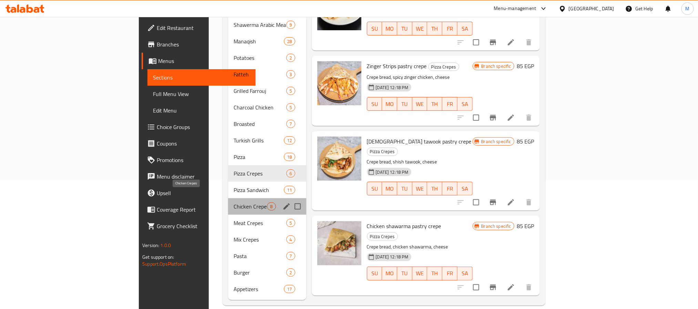
click at [234, 203] on span "Chicken Crepes" at bounding box center [250, 207] width 33 height 8
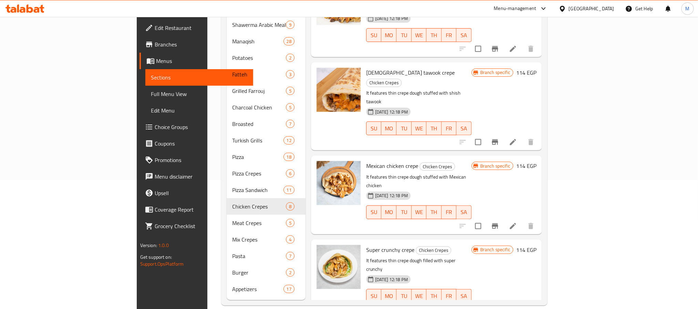
scroll to position [71, 0]
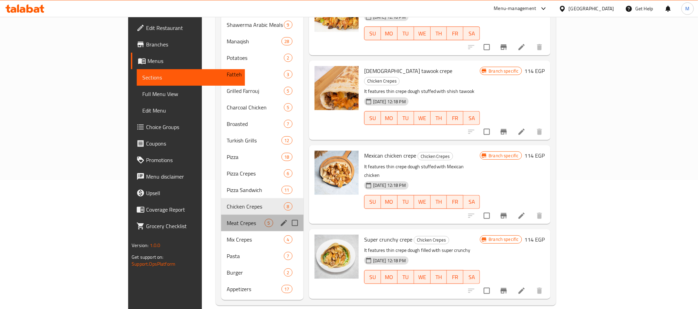
click at [221, 218] on div "Meat Crepes 5" at bounding box center [262, 223] width 82 height 17
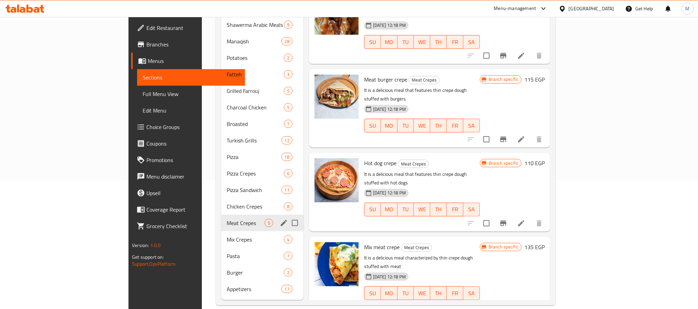
scroll to position [52, 0]
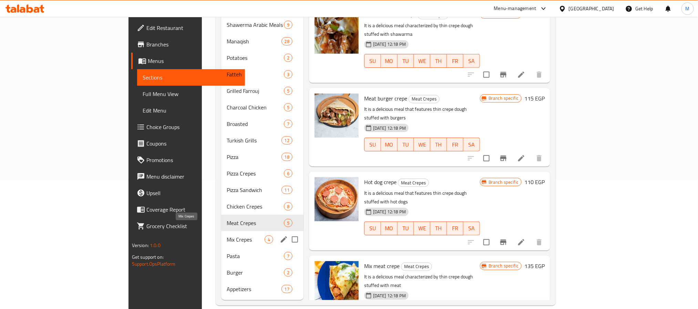
click at [227, 236] on span "Mix Crepes" at bounding box center [246, 240] width 38 height 8
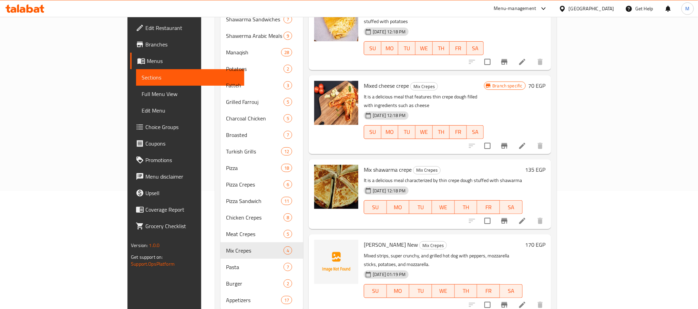
scroll to position [129, 0]
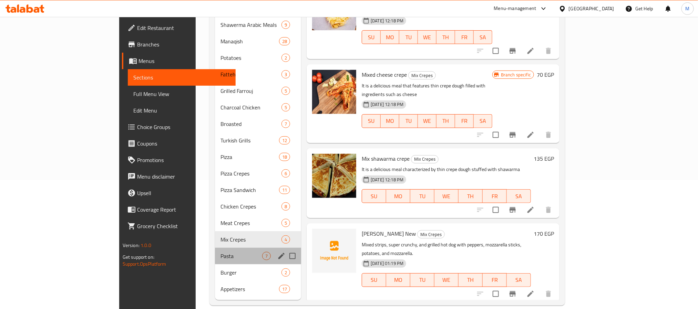
click at [215, 248] on div "Pasta 7" at bounding box center [258, 256] width 86 height 17
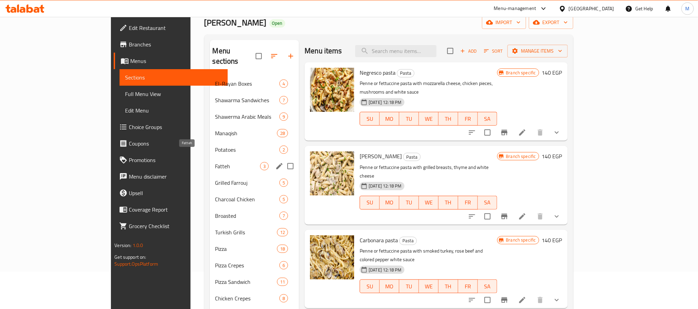
scroll to position [26, 0]
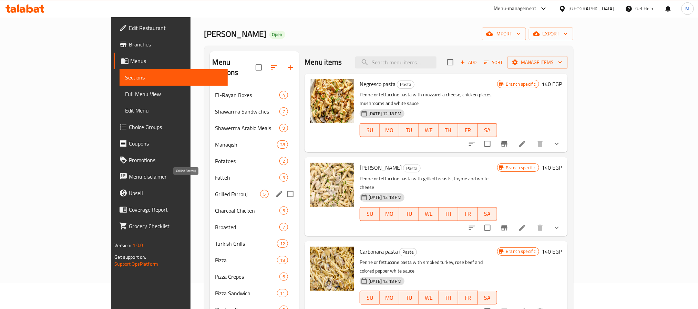
click at [215, 190] on span "Grilled Farrouj" at bounding box center [237, 194] width 45 height 8
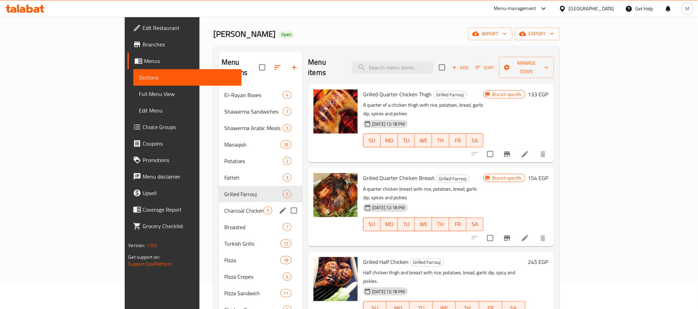
click at [219, 207] on div "Charcoal Chicken 5" at bounding box center [261, 211] width 84 height 17
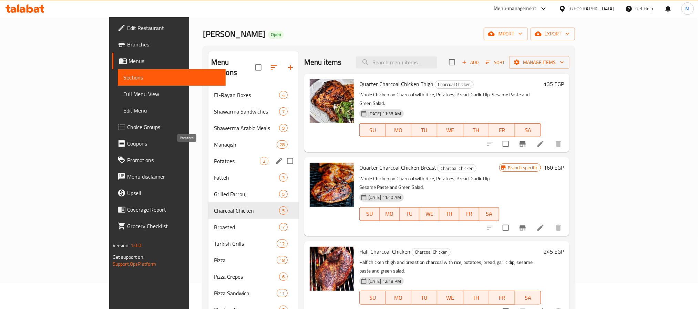
click at [214, 157] on span "Potatoes" at bounding box center [237, 161] width 46 height 8
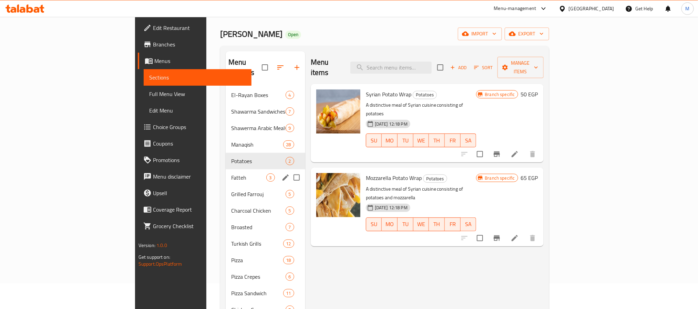
click at [226, 173] on div "Fatteh 3" at bounding box center [266, 178] width 80 height 17
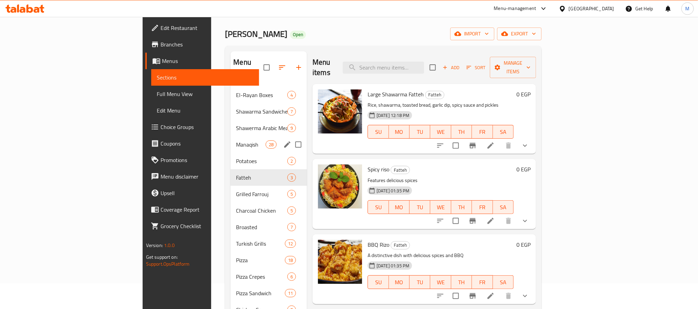
click at [231, 136] on div "Manaqish 28" at bounding box center [269, 144] width 77 height 17
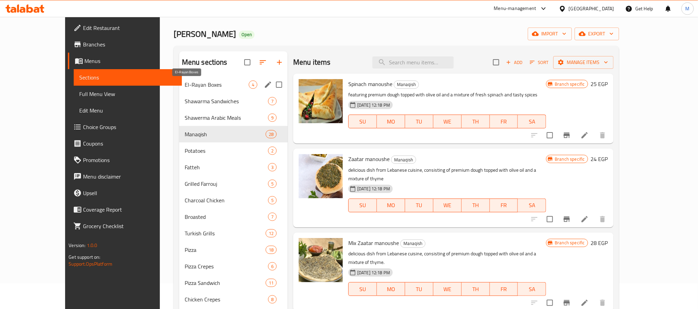
click at [185, 83] on span "El-Rayan Boxes" at bounding box center [217, 85] width 64 height 8
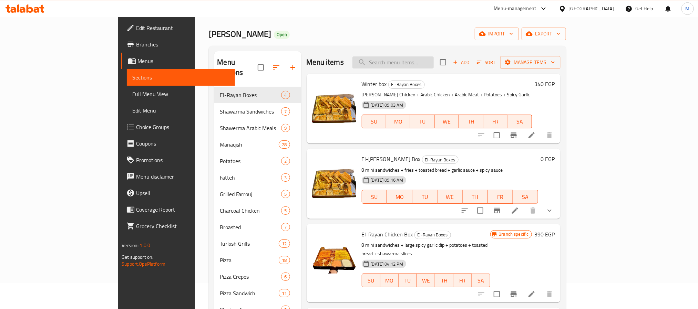
click at [434, 61] on input "search" at bounding box center [393, 63] width 81 height 12
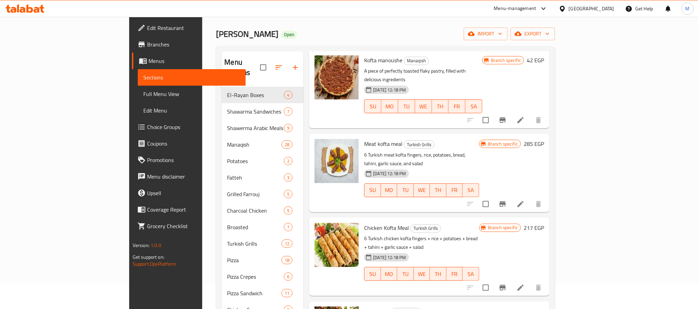
scroll to position [52, 0]
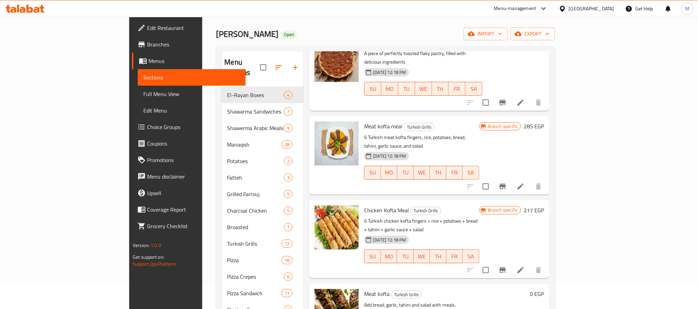
click at [364, 205] on span "Chicken Kofta Meal" at bounding box center [386, 210] width 45 height 10
drag, startPoint x: 356, startPoint y: 183, endPoint x: 371, endPoint y: 187, distance: 16.3
click at [371, 205] on span "Chicken Kofta Meal" at bounding box center [386, 210] width 45 height 10
copy span "Kofta Meal"
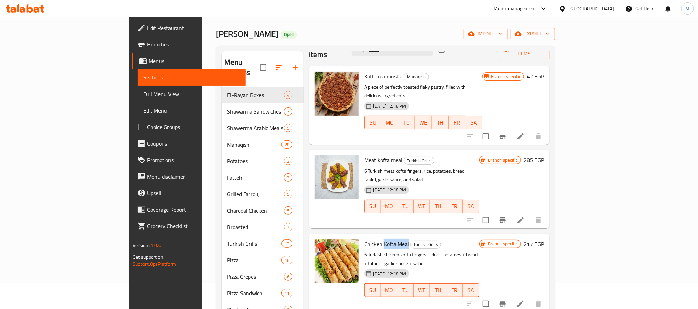
scroll to position [0, 0]
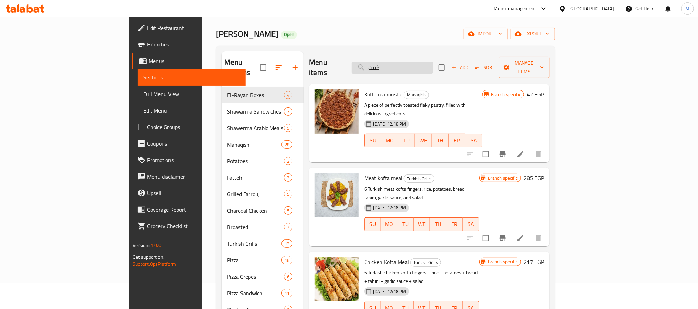
click at [432, 68] on input "كفت" at bounding box center [392, 68] width 81 height 12
paste input "Kofta Meal"
type input "Kofta Meal"
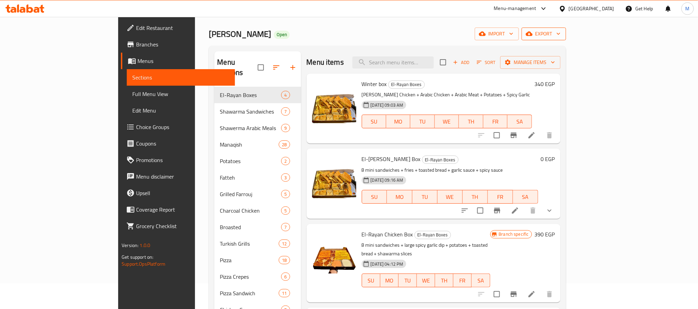
click at [561, 35] on span "export" at bounding box center [543, 34] width 33 height 9
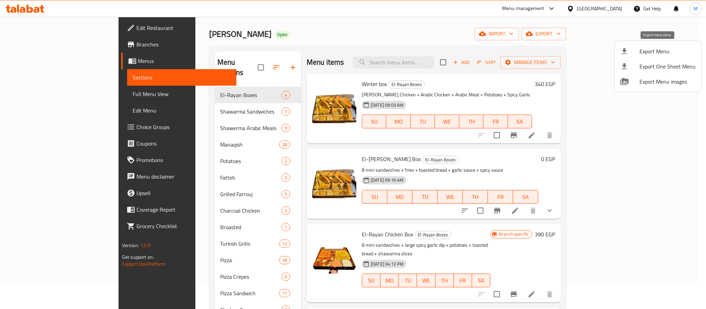
click at [654, 51] on span "Export Menu" at bounding box center [668, 51] width 56 height 8
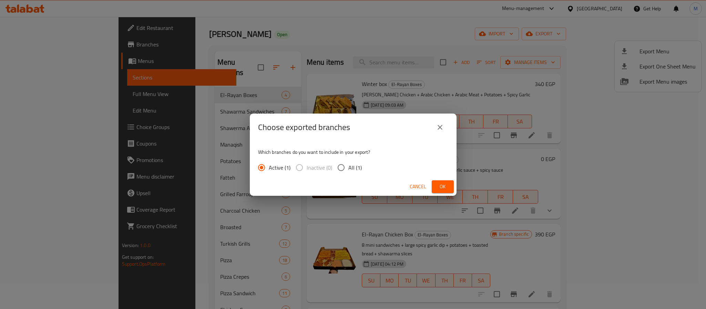
click at [352, 167] on span "All (1)" at bounding box center [354, 168] width 13 height 8
click at [348, 167] on input "All (1)" at bounding box center [341, 168] width 14 height 14
radio input "true"
click at [440, 186] on span "Ok" at bounding box center [442, 187] width 11 height 9
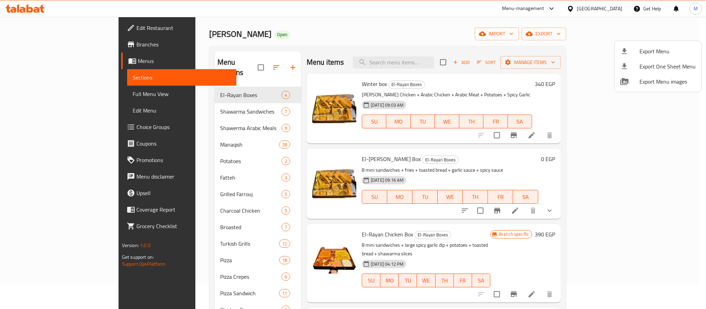
click at [290, 42] on div at bounding box center [353, 154] width 706 height 309
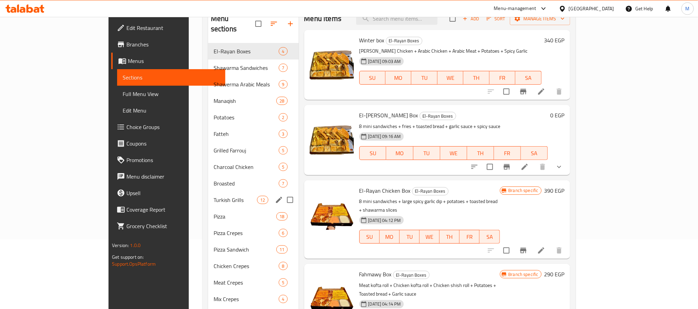
scroll to position [129, 0]
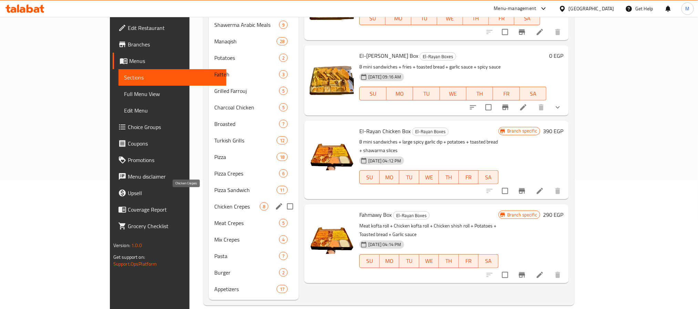
click at [214, 203] on span "Chicken Crepes" at bounding box center [236, 207] width 45 height 8
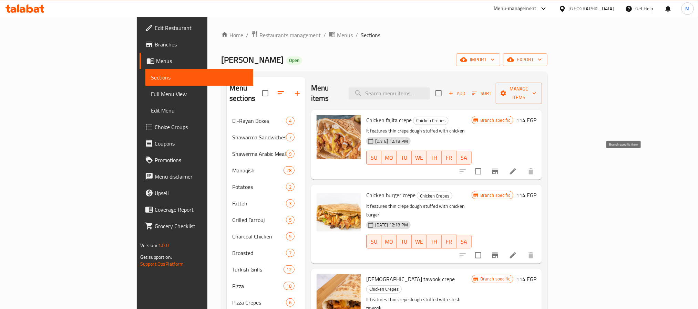
click at [499, 167] on icon "Branch-specific-item" at bounding box center [495, 171] width 8 height 8
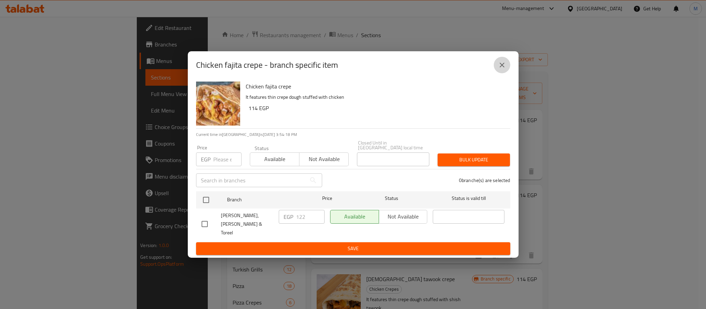
drag, startPoint x: 501, startPoint y: 75, endPoint x: 364, endPoint y: 22, distance: 146.9
click at [501, 69] on icon "close" at bounding box center [502, 65] width 8 height 8
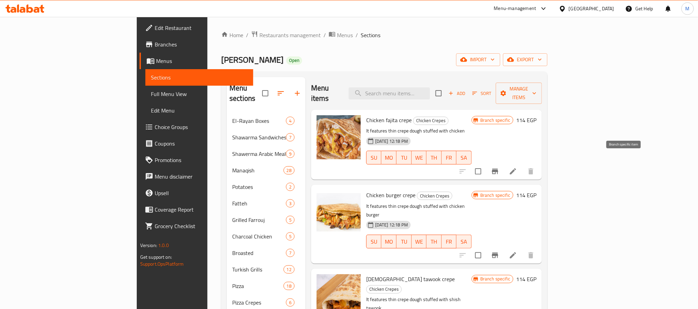
click at [499, 167] on icon "Branch-specific-item" at bounding box center [495, 171] width 8 height 8
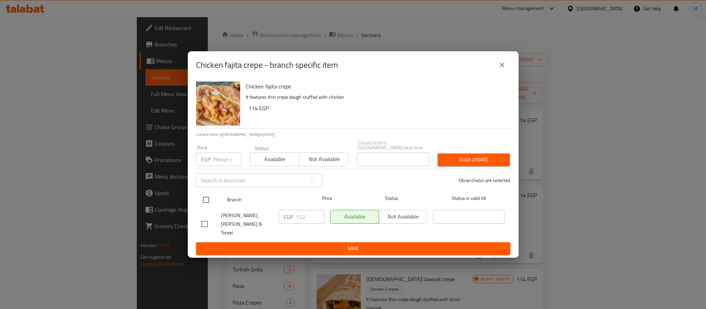
click at [208, 203] on input "checkbox" at bounding box center [206, 200] width 14 height 14
checkbox input "true"
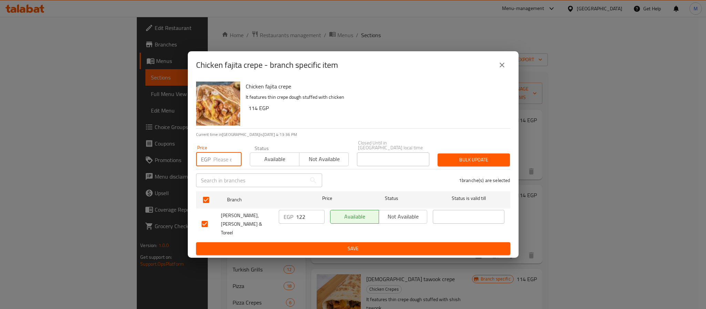
click at [223, 159] on input "number" at bounding box center [227, 160] width 28 height 14
type input "126"
click at [457, 156] on button "Bulk update" at bounding box center [474, 160] width 72 height 13
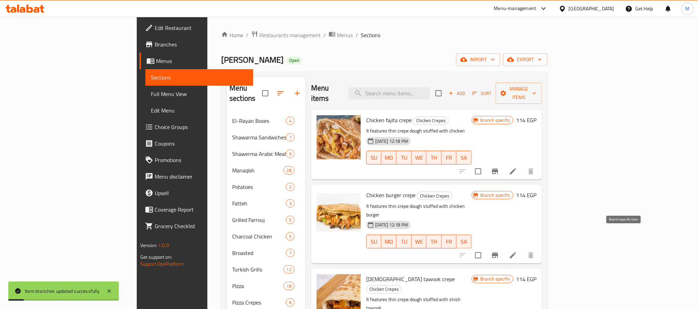
click at [499, 252] on icon "Branch-specific-item" at bounding box center [495, 256] width 8 height 8
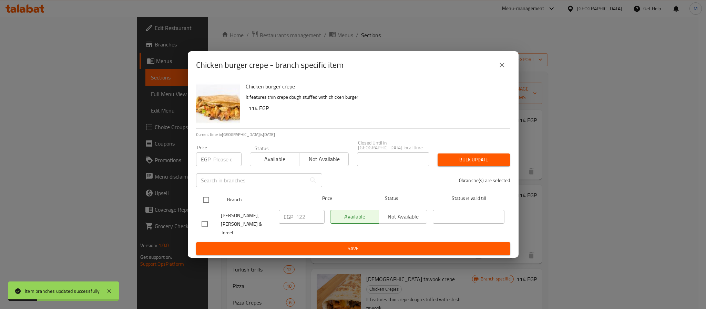
click at [202, 202] on input "checkbox" at bounding box center [206, 200] width 14 height 14
checkbox input "true"
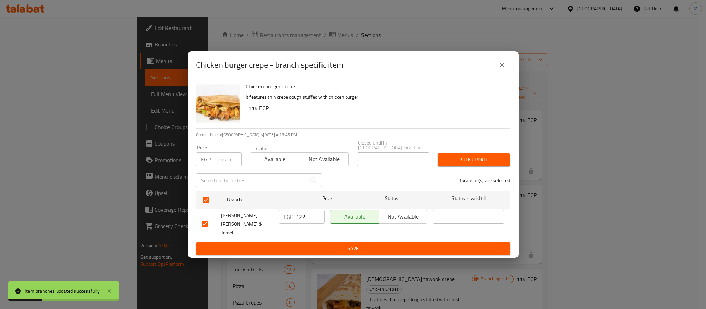
click at [222, 166] on input "number" at bounding box center [227, 160] width 28 height 14
type input "126"
click at [461, 164] on span "Bulk update" at bounding box center [473, 160] width 61 height 9
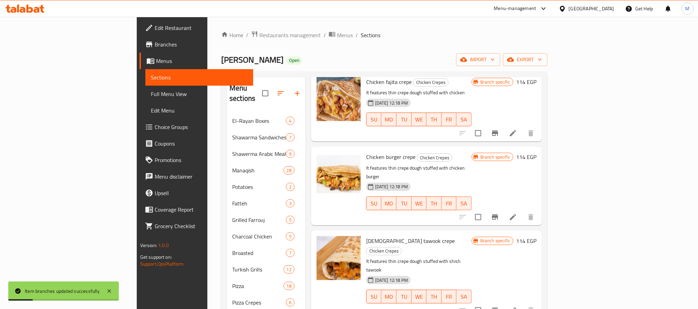
scroll to position [103, 0]
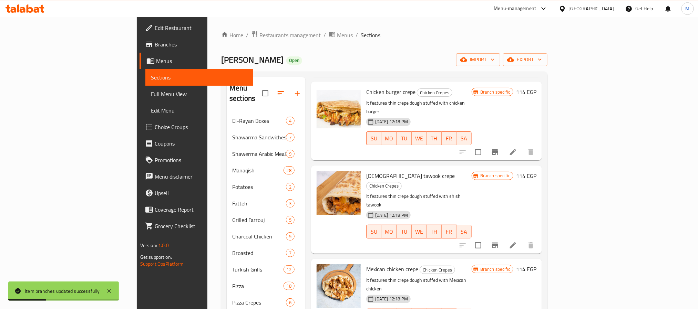
click at [503, 237] on button "Branch-specific-item" at bounding box center [495, 245] width 17 height 17
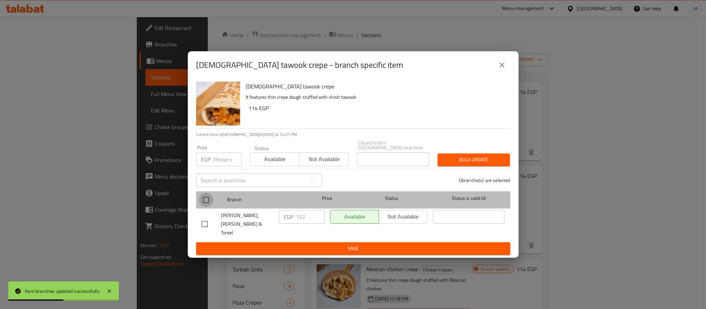
click at [202, 203] on input "checkbox" at bounding box center [206, 200] width 14 height 14
checkbox input "true"
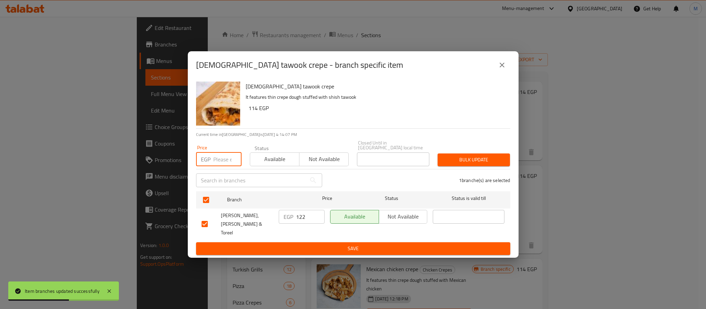
click at [215, 154] on input "number" at bounding box center [227, 160] width 28 height 14
type input "126"
click at [475, 166] on button "Bulk update" at bounding box center [474, 160] width 72 height 13
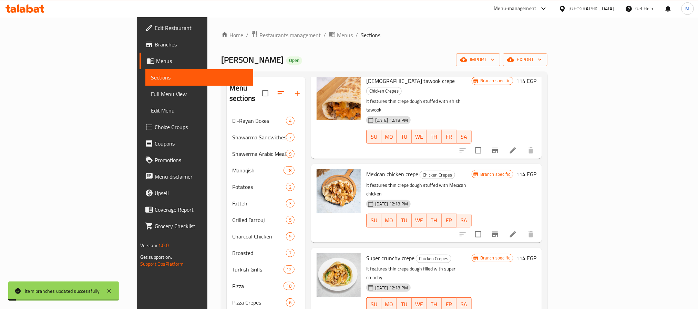
scroll to position [207, 0]
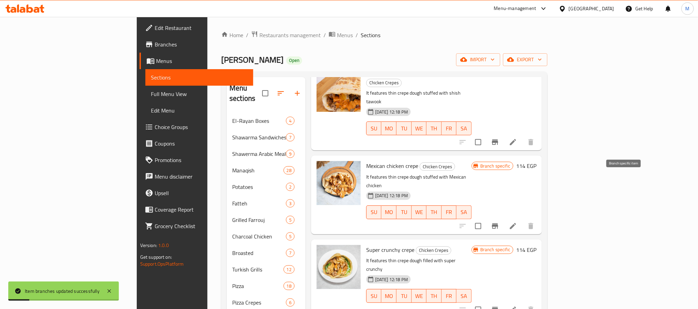
click at [499, 222] on icon "Branch-specific-item" at bounding box center [495, 226] width 8 height 8
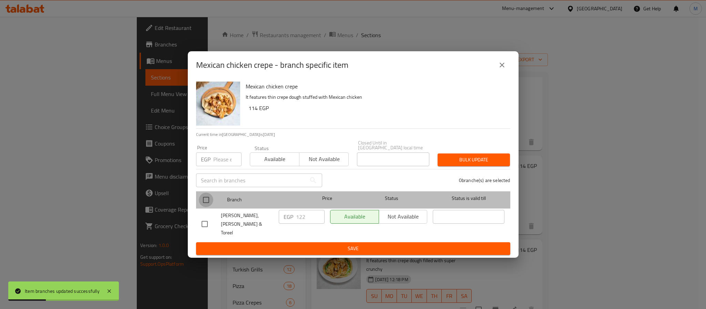
click at [210, 197] on input "checkbox" at bounding box center [206, 200] width 14 height 14
checkbox input "true"
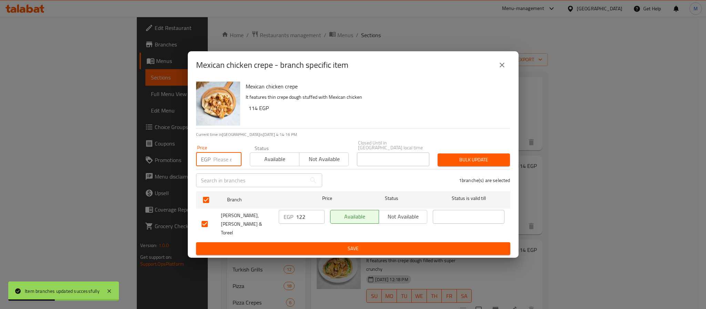
drag, startPoint x: 224, startPoint y: 166, endPoint x: 356, endPoint y: 159, distance: 132.2
click at [224, 165] on input "number" at bounding box center [227, 160] width 28 height 14
paste input "126"
type input "126"
click at [460, 169] on div "Bulk update" at bounding box center [474, 160] width 81 height 21
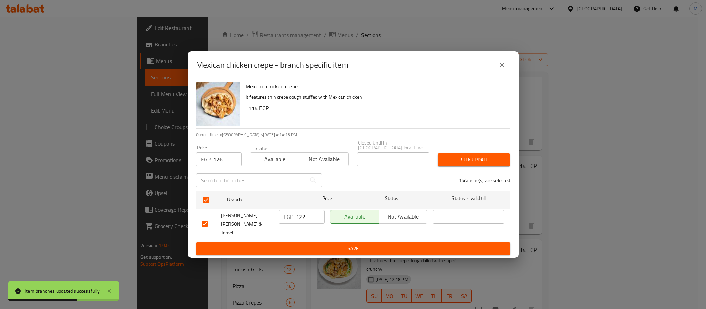
click at [470, 161] on span "Bulk update" at bounding box center [473, 160] width 61 height 9
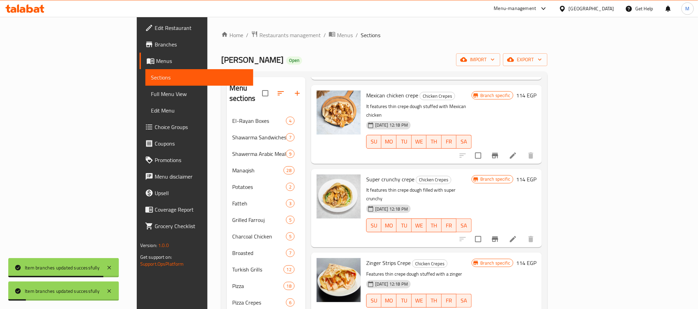
scroll to position [129, 0]
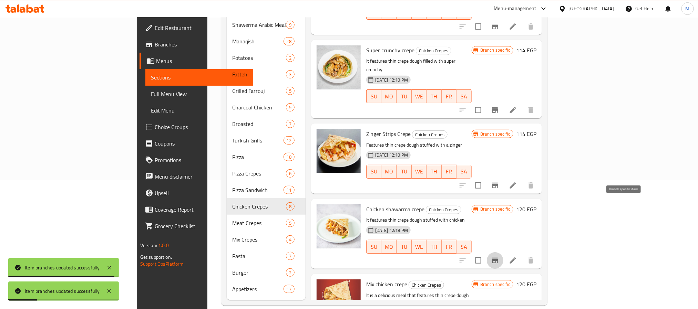
click at [503, 253] on button "Branch-specific-item" at bounding box center [495, 261] width 17 height 17
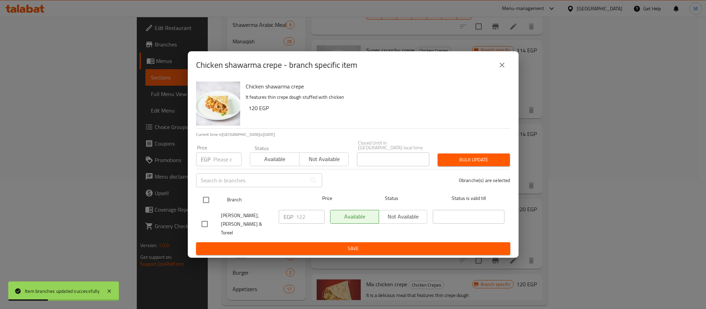
click at [208, 203] on input "checkbox" at bounding box center [206, 200] width 14 height 14
checkbox input "true"
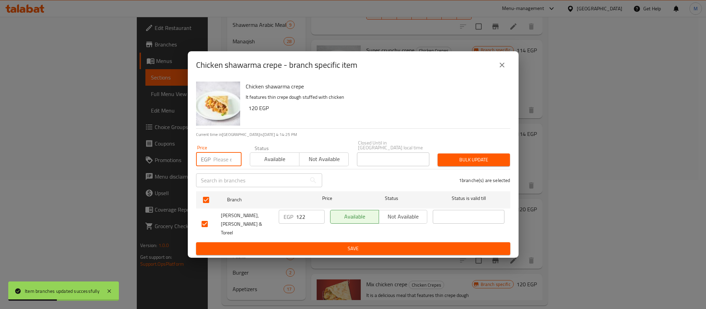
drag, startPoint x: 225, startPoint y: 166, endPoint x: 316, endPoint y: 169, distance: 90.3
click at [226, 165] on input "number" at bounding box center [227, 160] width 28 height 14
paste input "126"
type input "126"
click at [485, 162] on span "Bulk update" at bounding box center [473, 160] width 61 height 9
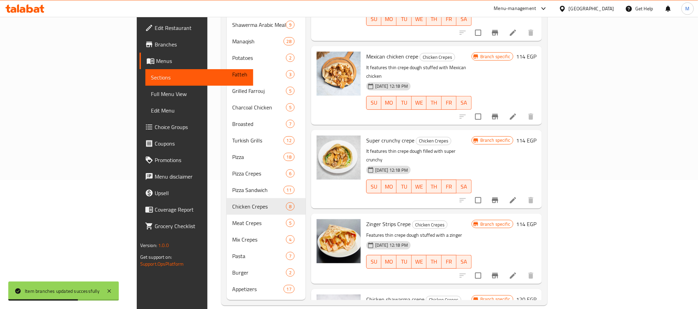
scroll to position [174, 0]
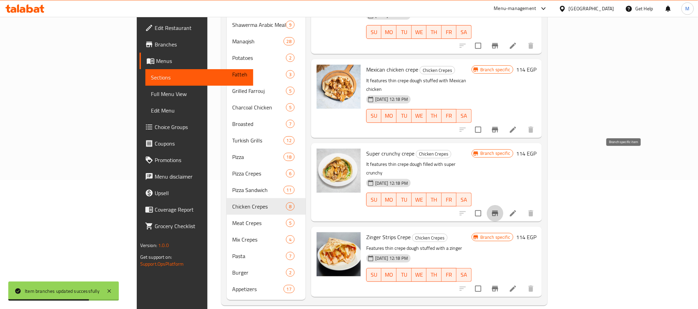
click at [503, 205] on button "Branch-specific-item" at bounding box center [495, 213] width 17 height 17
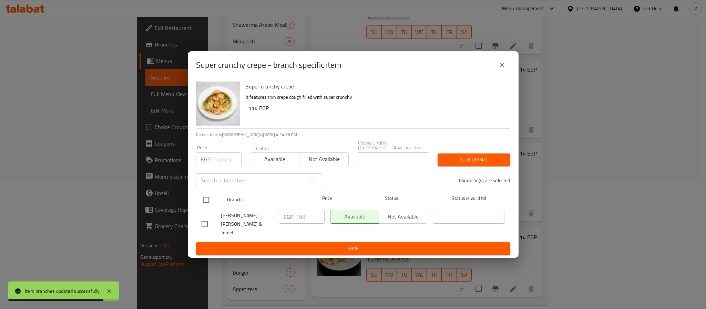
click at [208, 202] on input "checkbox" at bounding box center [206, 200] width 14 height 14
checkbox input "true"
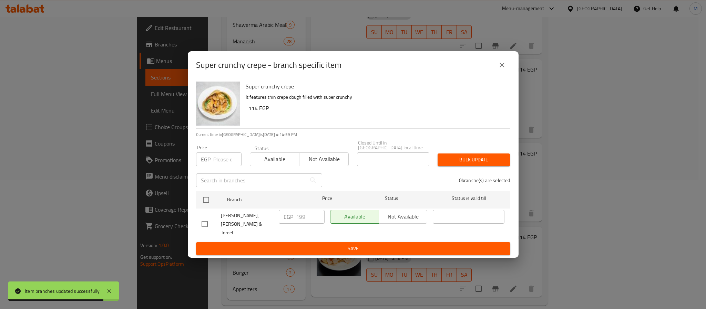
checkbox input "true"
click at [223, 159] on input "number" at bounding box center [227, 160] width 28 height 14
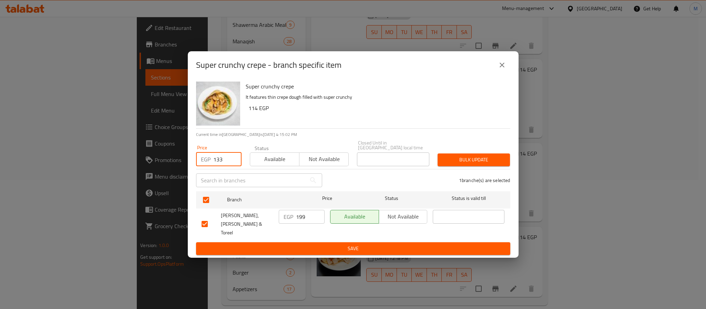
type input "133"
click at [489, 164] on span "Bulk update" at bounding box center [473, 160] width 61 height 9
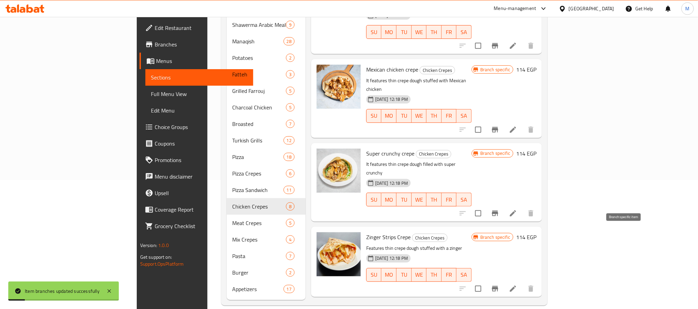
click at [498, 286] on icon "Branch-specific-item" at bounding box center [495, 289] width 6 height 6
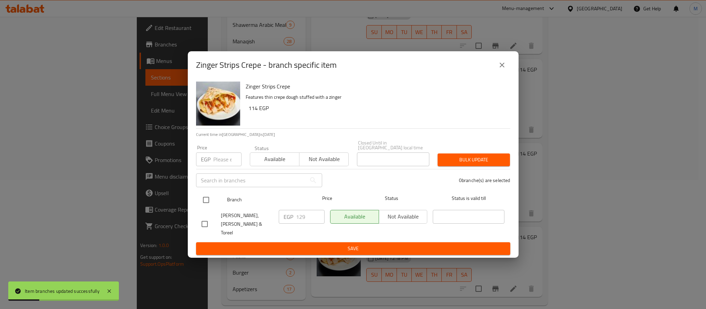
click at [204, 203] on input "checkbox" at bounding box center [206, 200] width 14 height 14
checkbox input "true"
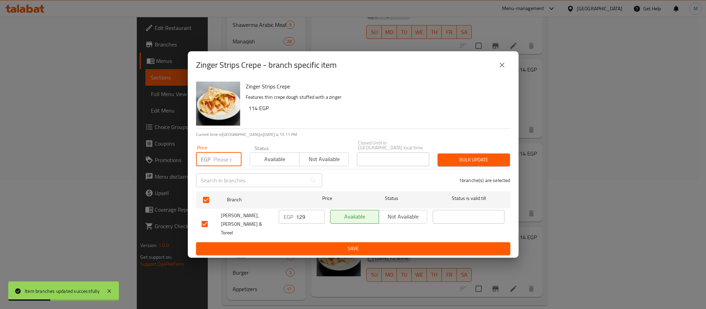
drag, startPoint x: 222, startPoint y: 160, endPoint x: 319, endPoint y: 164, distance: 97.3
click at [223, 160] on input "number" at bounding box center [227, 160] width 28 height 14
paste input "133"
type input "133"
click at [466, 155] on button "Bulk update" at bounding box center [474, 160] width 72 height 13
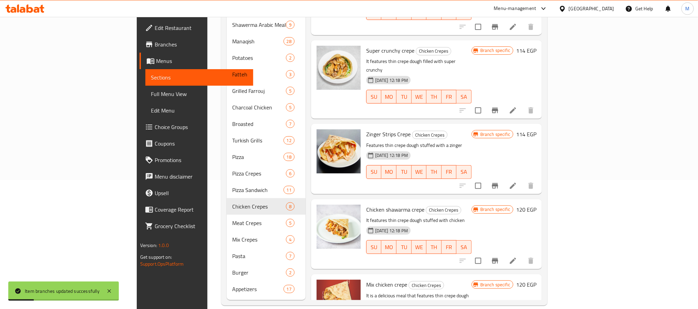
scroll to position [277, 0]
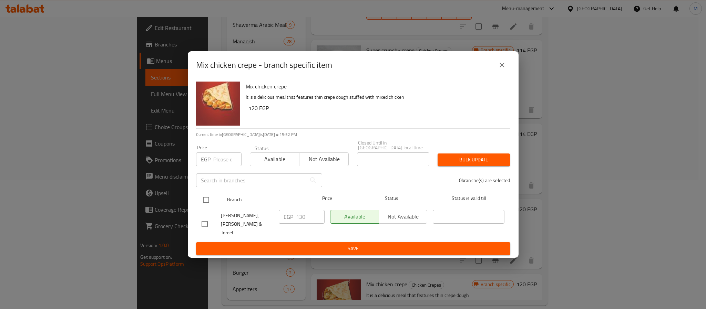
click at [207, 196] on input "checkbox" at bounding box center [206, 200] width 14 height 14
checkbox input "true"
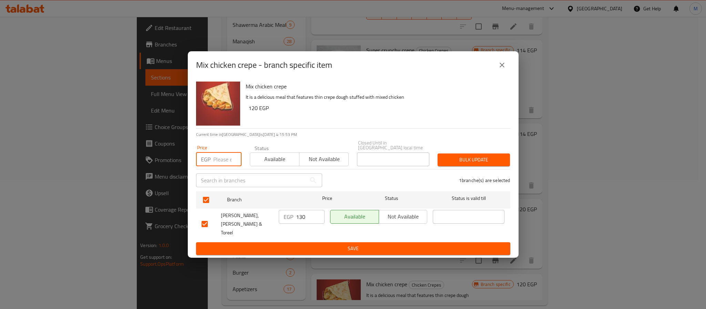
click at [216, 160] on input "number" at bounding box center [227, 160] width 28 height 14
paste input "133"
type input "133"
click at [481, 156] on button "Bulk update" at bounding box center [474, 160] width 72 height 13
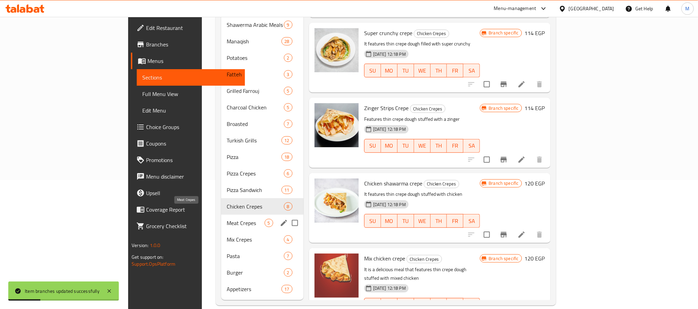
click at [227, 219] on span "Meat Crepes" at bounding box center [246, 223] width 38 height 8
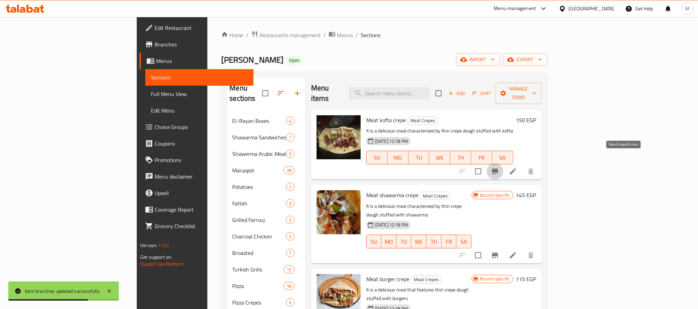
click at [499, 167] on icon "Branch-specific-item" at bounding box center [495, 171] width 8 height 8
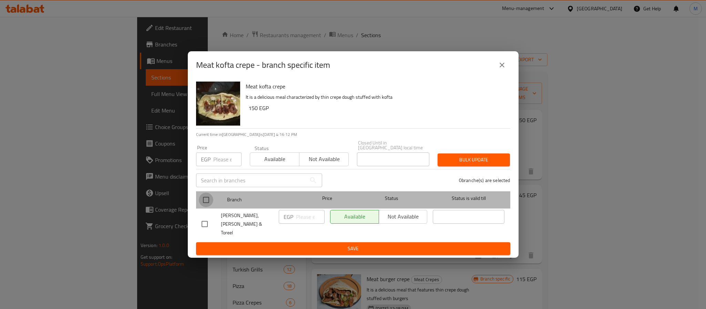
drag, startPoint x: 202, startPoint y: 204, endPoint x: 207, endPoint y: 191, distance: 14.0
click at [203, 203] on input "checkbox" at bounding box center [206, 200] width 14 height 14
checkbox input "true"
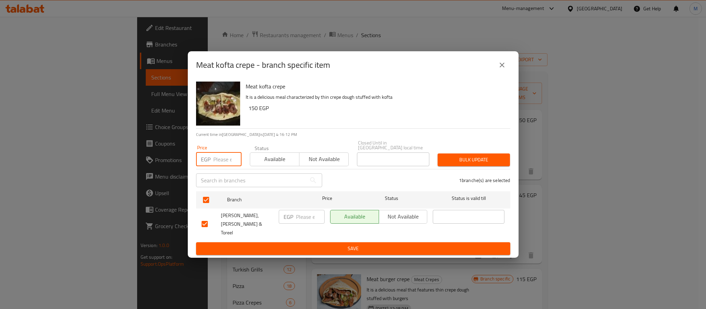
click at [224, 166] on input "number" at bounding box center [227, 160] width 28 height 14
type input "154"
click at [450, 158] on span "Bulk update" at bounding box center [473, 160] width 61 height 9
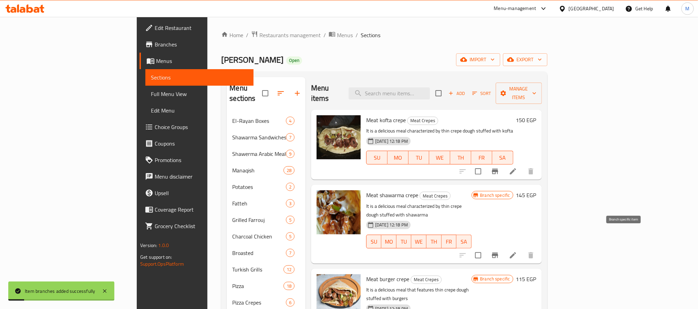
click at [499, 252] on icon "Branch-specific-item" at bounding box center [495, 256] width 8 height 8
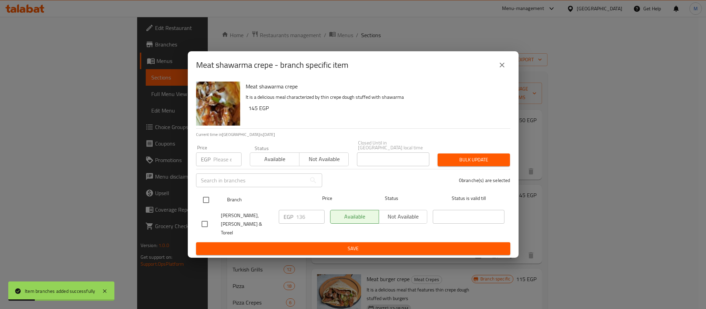
click at [206, 201] on input "checkbox" at bounding box center [206, 200] width 14 height 14
checkbox input "true"
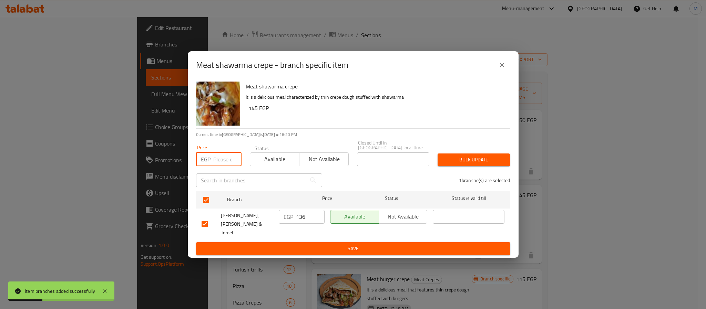
click at [215, 154] on input "number" at bounding box center [227, 160] width 28 height 14
type input "140"
click at [449, 160] on span "Bulk update" at bounding box center [473, 160] width 61 height 9
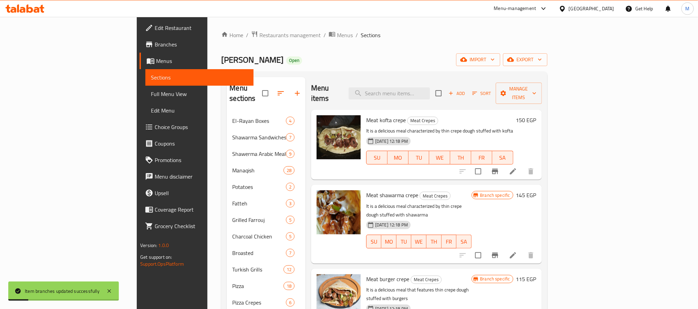
click at [499, 252] on icon "Branch-specific-item" at bounding box center [495, 256] width 8 height 8
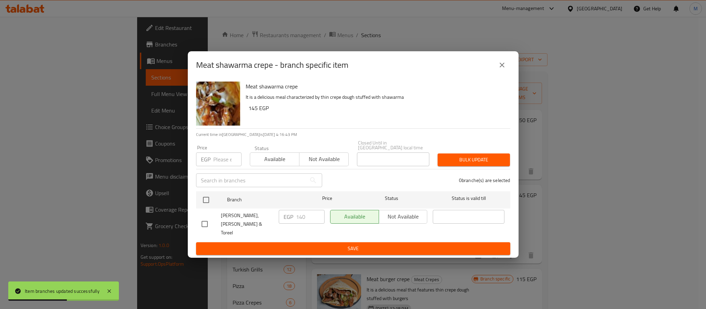
click at [503, 68] on icon "close" at bounding box center [502, 65] width 5 height 5
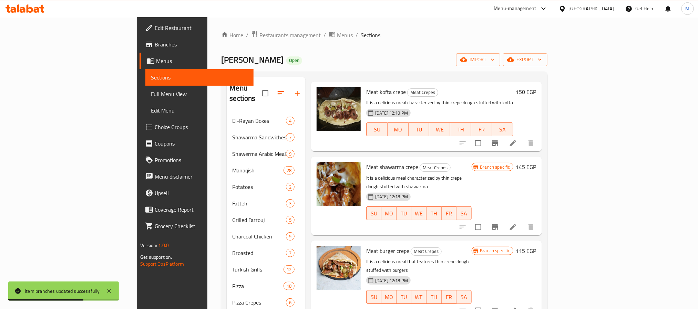
scroll to position [52, 0]
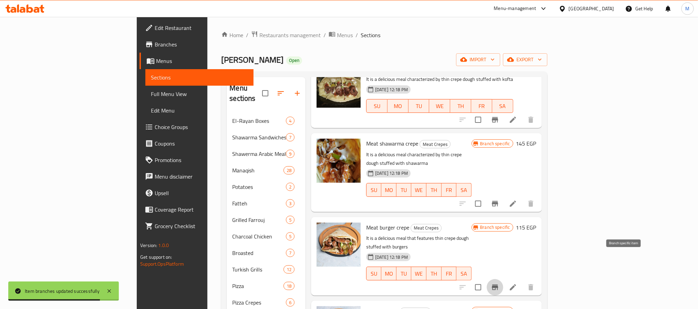
click at [498, 285] on icon "Branch-specific-item" at bounding box center [495, 288] width 6 height 6
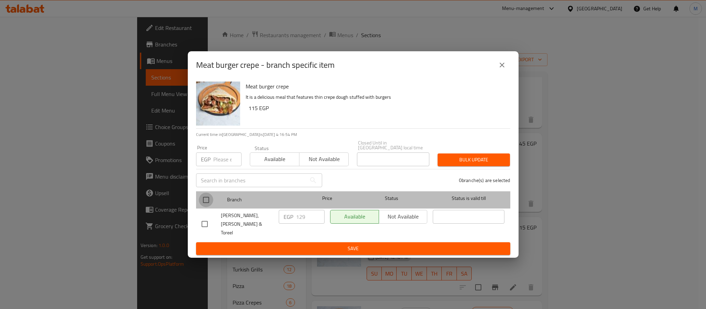
click at [209, 201] on input "checkbox" at bounding box center [206, 200] width 14 height 14
checkbox input "true"
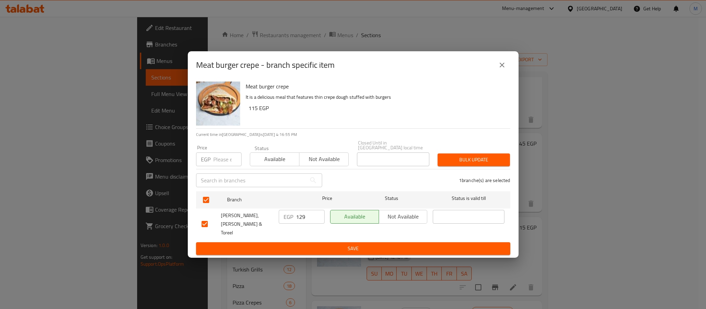
click at [220, 161] on input "number" at bounding box center [227, 160] width 28 height 14
type input "133"
click at [472, 166] on button "Bulk update" at bounding box center [474, 160] width 72 height 13
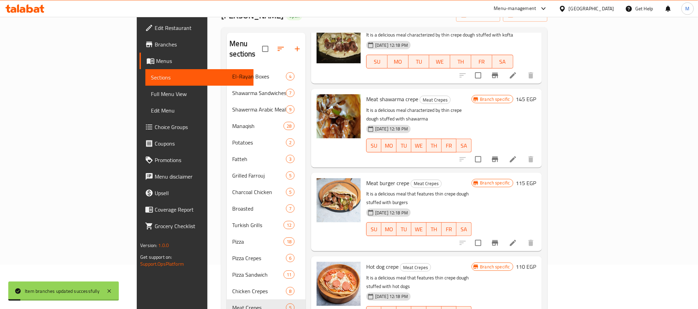
scroll to position [103, 0]
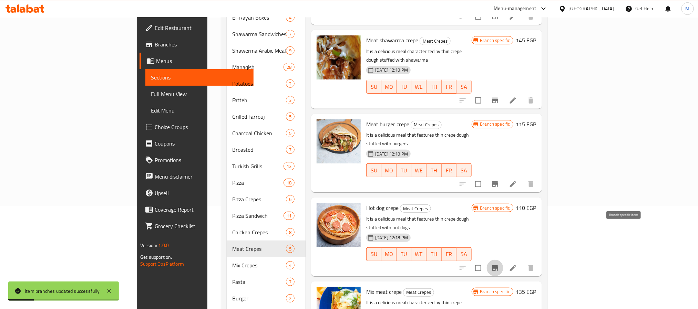
click at [503, 260] on button "Branch-specific-item" at bounding box center [495, 268] width 17 height 17
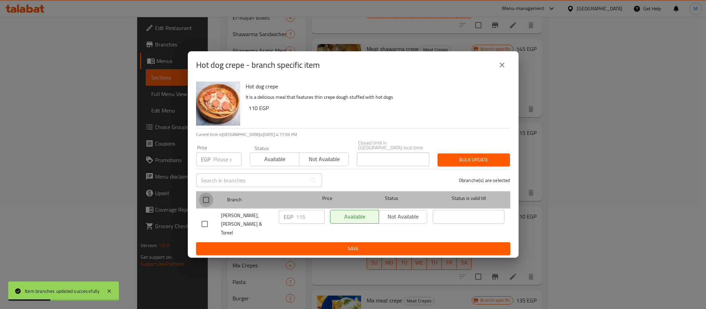
click at [209, 204] on input "checkbox" at bounding box center [206, 200] width 14 height 14
checkbox input "true"
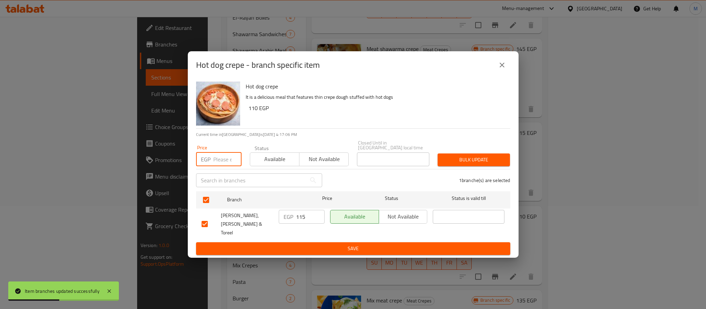
click at [223, 161] on input "number" at bounding box center [227, 160] width 28 height 14
type input "119"
click at [448, 163] on span "Bulk update" at bounding box center [473, 160] width 61 height 9
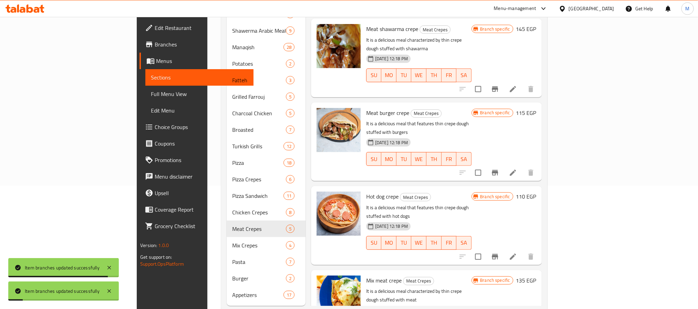
scroll to position [129, 0]
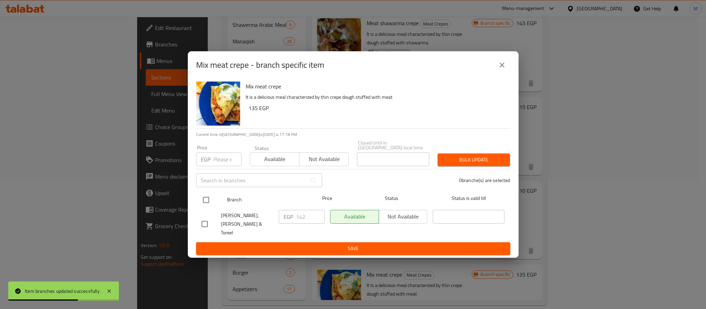
click at [203, 201] on input "checkbox" at bounding box center [206, 200] width 14 height 14
checkbox input "true"
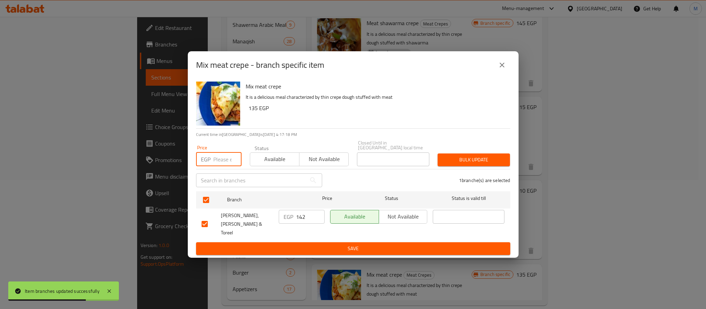
click at [218, 159] on input "number" at bounding box center [227, 160] width 28 height 14
type input "147"
click at [493, 161] on span "Bulk update" at bounding box center [473, 160] width 61 height 9
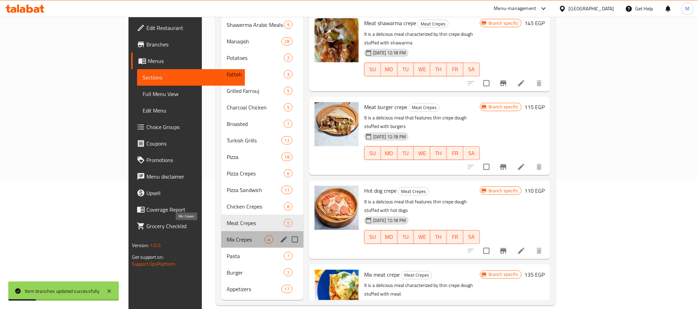
click at [227, 236] on span "Mix Crepes" at bounding box center [246, 240] width 38 height 8
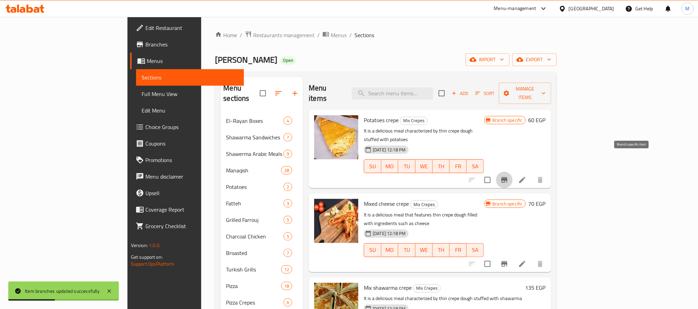
click at [508, 177] on icon "Branch-specific-item" at bounding box center [504, 180] width 6 height 6
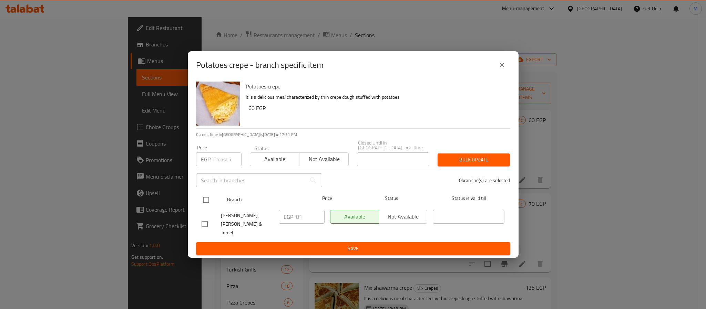
click at [211, 203] on input "checkbox" at bounding box center [206, 200] width 14 height 14
checkbox input "true"
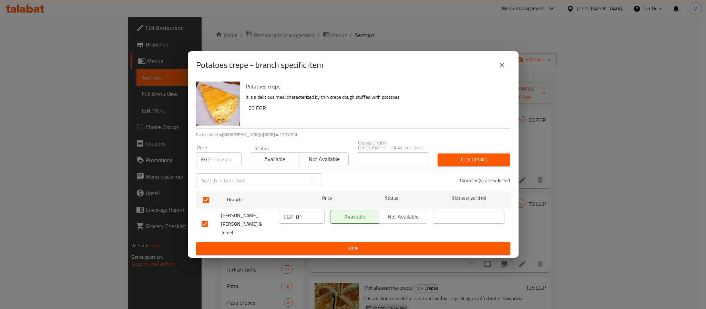
click at [223, 165] on input "number" at bounding box center [227, 160] width 28 height 14
type input "84"
click at [470, 163] on span "Bulk update" at bounding box center [473, 160] width 61 height 9
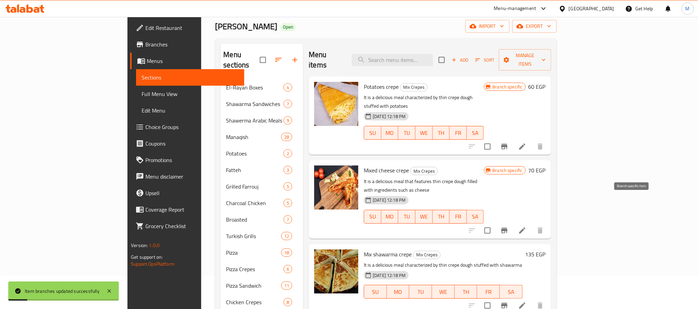
scroll to position [52, 0]
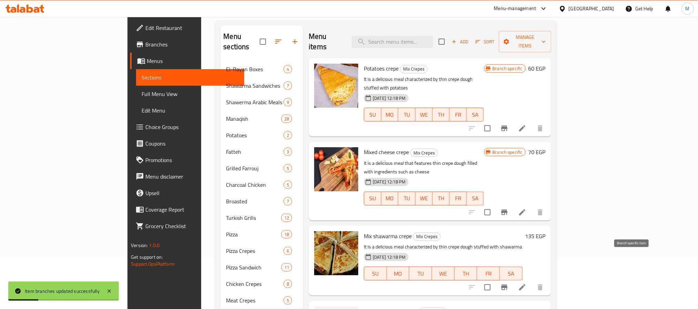
click at [513, 279] on button "Branch-specific-item" at bounding box center [504, 287] width 17 height 17
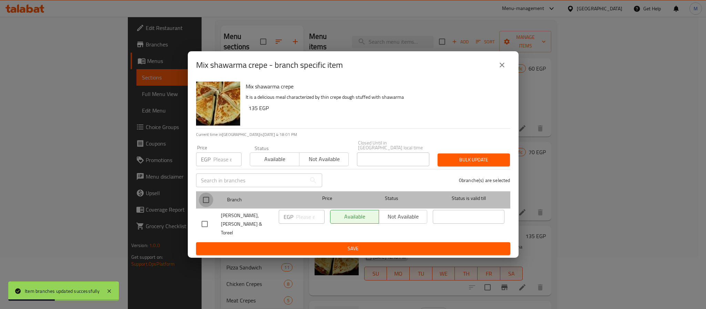
click at [201, 201] on input "checkbox" at bounding box center [206, 200] width 14 height 14
checkbox input "true"
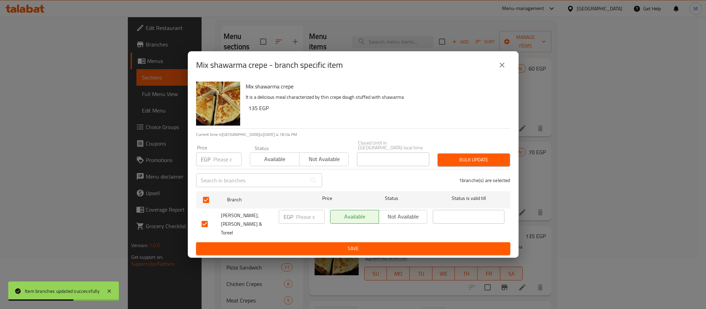
click at [220, 165] on input "number" at bounding box center [227, 160] width 28 height 14
type input "133"
click at [479, 164] on span "Bulk update" at bounding box center [473, 160] width 61 height 9
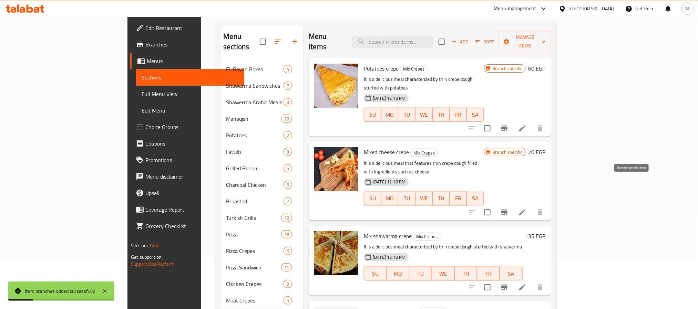
click at [513, 204] on button "Branch-specific-item" at bounding box center [504, 212] width 17 height 17
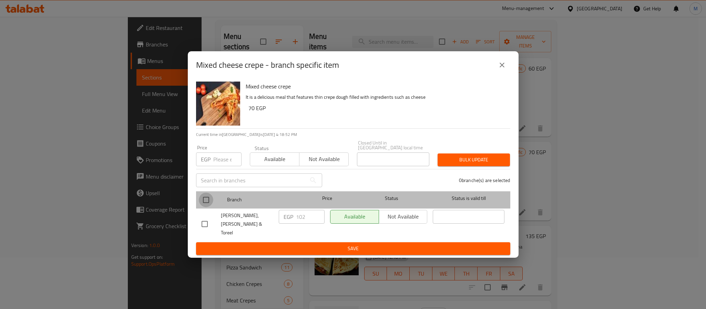
click at [206, 202] on input "checkbox" at bounding box center [206, 200] width 14 height 14
checkbox input "true"
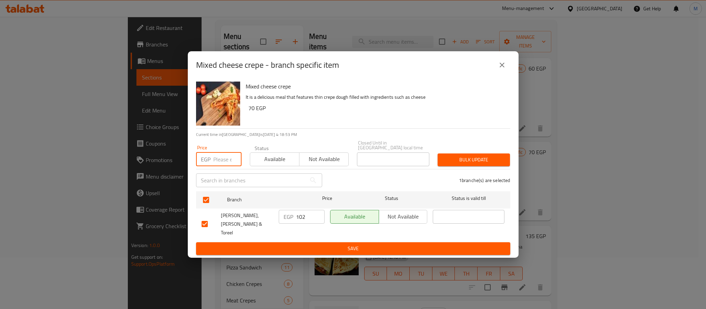
click at [221, 165] on input "number" at bounding box center [227, 160] width 28 height 14
type input "105"
click at [481, 159] on span "Bulk update" at bounding box center [473, 160] width 61 height 9
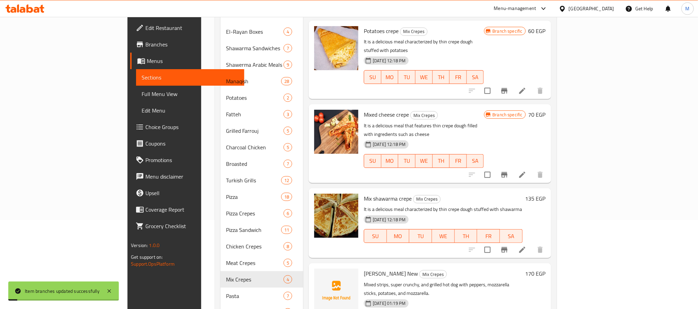
scroll to position [129, 0]
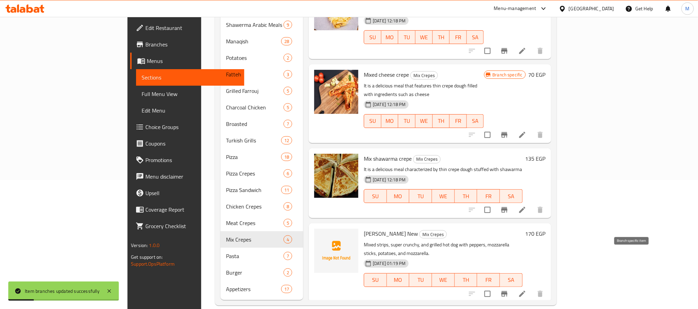
click at [509, 290] on icon "Branch-specific-item" at bounding box center [504, 294] width 8 height 8
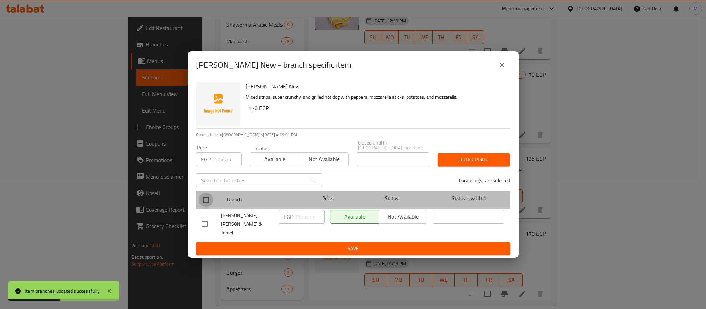
click at [206, 201] on input "checkbox" at bounding box center [206, 200] width 14 height 14
checkbox input "true"
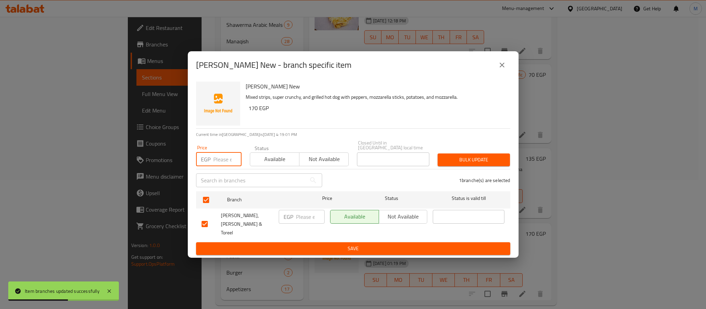
click at [221, 162] on input "number" at bounding box center [227, 160] width 28 height 14
type input "182"
click at [468, 157] on span "Bulk update" at bounding box center [473, 160] width 61 height 9
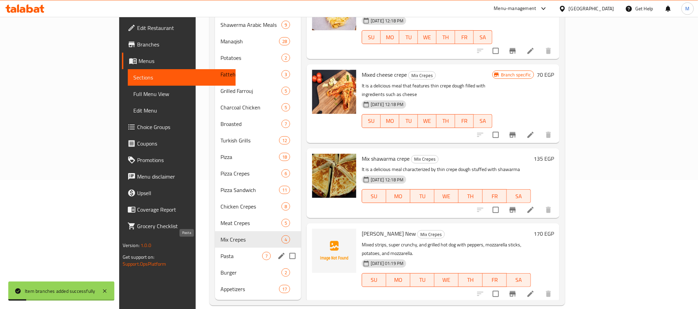
click at [221, 252] on span "Pasta" at bounding box center [242, 256] width 42 height 8
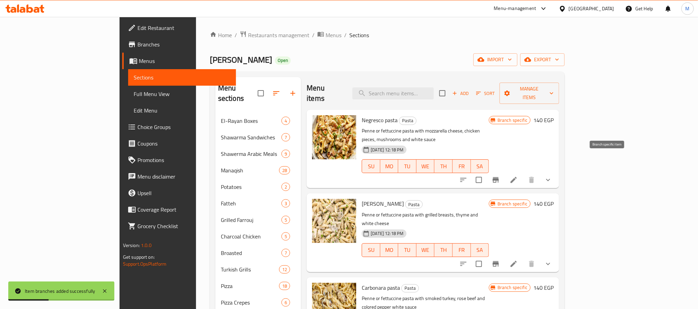
click at [500, 176] on icon "Branch-specific-item" at bounding box center [496, 180] width 8 height 8
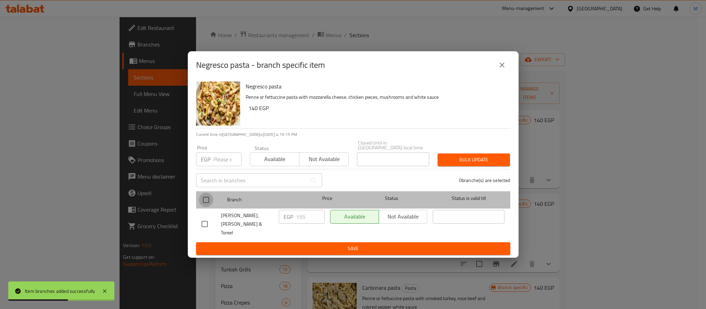
click at [206, 200] on input "checkbox" at bounding box center [206, 200] width 14 height 14
checkbox input "true"
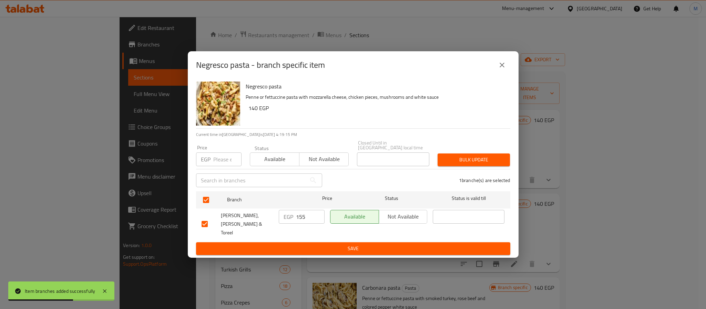
click at [215, 164] on input "number" at bounding box center [227, 160] width 28 height 14
type input "161"
click at [495, 162] on span "Bulk update" at bounding box center [473, 160] width 61 height 9
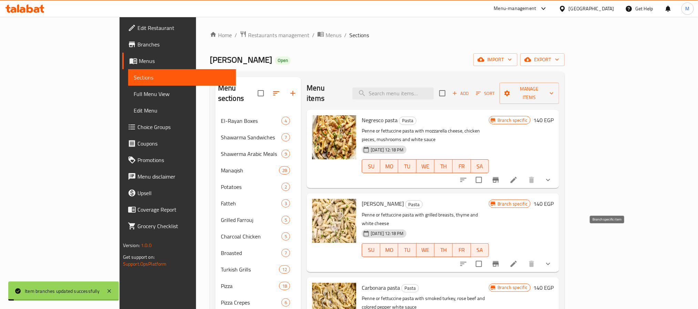
click at [499, 262] on icon "Branch-specific-item" at bounding box center [496, 265] width 6 height 6
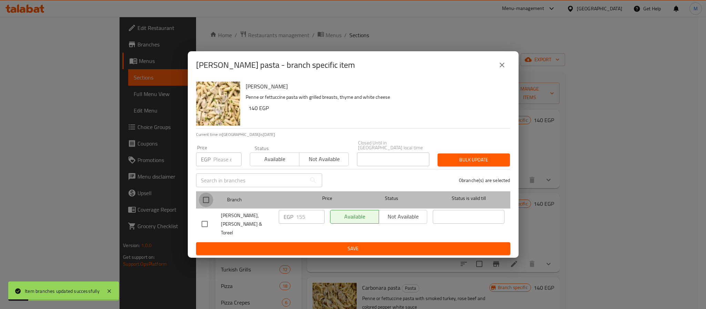
click at [208, 200] on input "checkbox" at bounding box center [206, 200] width 14 height 14
checkbox input "true"
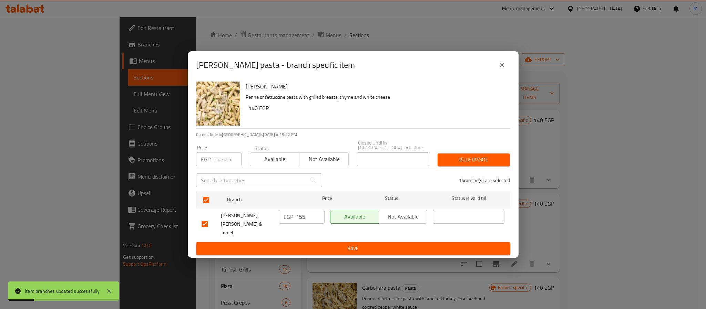
click at [222, 165] on input "number" at bounding box center [227, 160] width 28 height 14
paste input "161"
type input "161"
click at [463, 160] on span "Bulk update" at bounding box center [473, 160] width 61 height 9
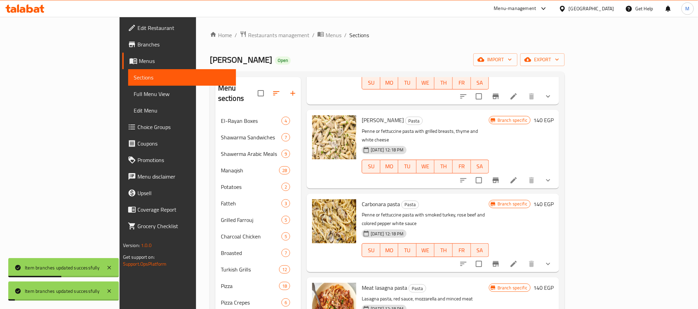
scroll to position [103, 0]
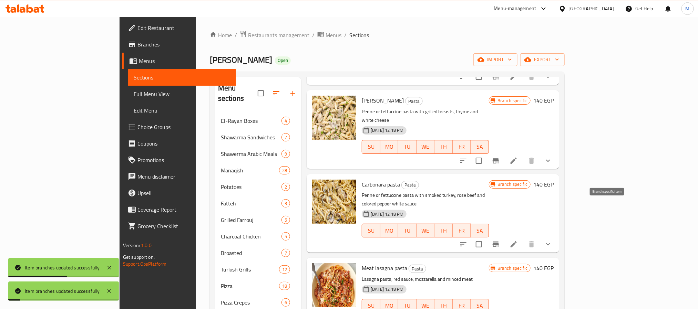
click at [504, 236] on button "Branch-specific-item" at bounding box center [496, 244] width 17 height 17
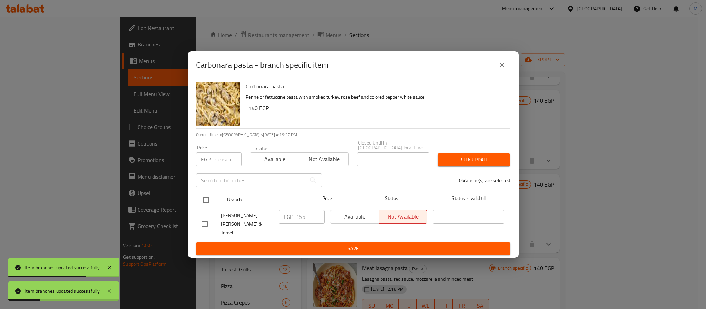
click at [208, 201] on input "checkbox" at bounding box center [206, 200] width 14 height 14
checkbox input "true"
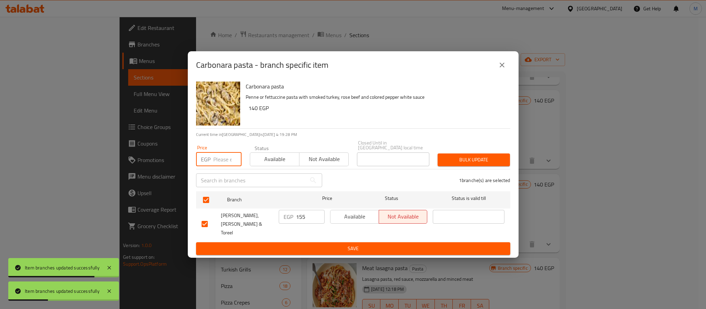
click at [217, 160] on input "number" at bounding box center [227, 160] width 28 height 14
paste input "161"
type input "161"
click at [456, 161] on span "Bulk update" at bounding box center [473, 160] width 61 height 9
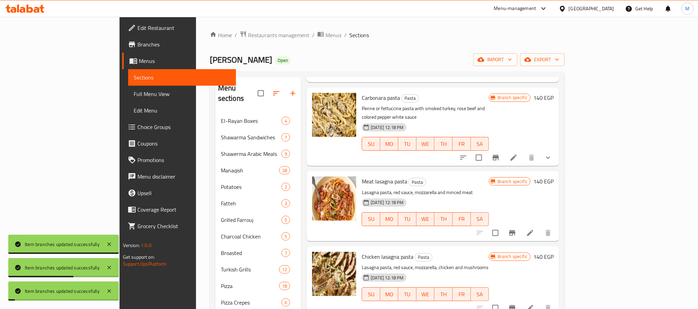
scroll to position [202, 0]
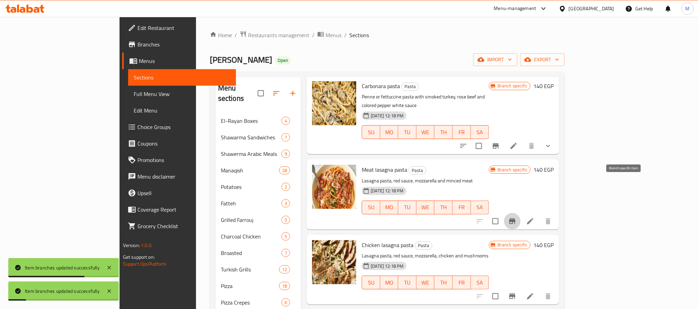
click at [516, 219] on icon "Branch-specific-item" at bounding box center [512, 222] width 6 height 6
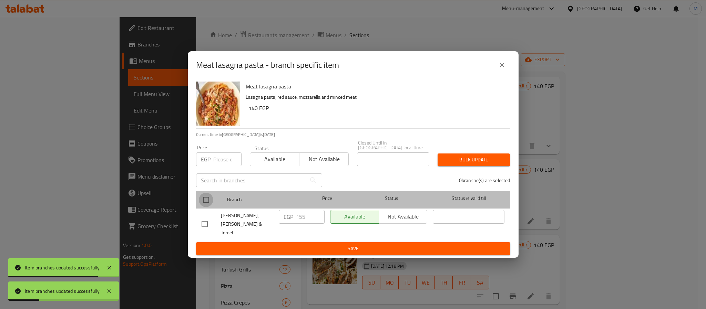
click at [206, 203] on input "checkbox" at bounding box center [206, 200] width 14 height 14
checkbox input "true"
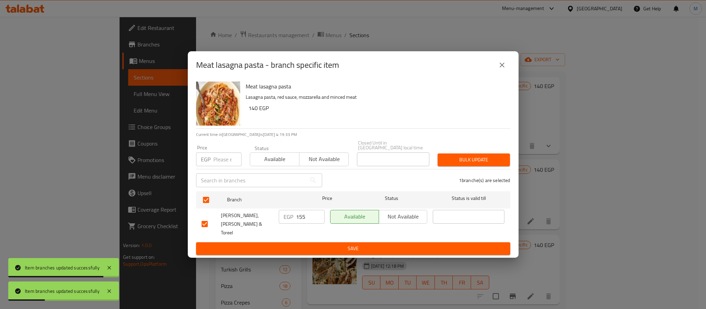
drag, startPoint x: 220, startPoint y: 163, endPoint x: 251, endPoint y: 158, distance: 30.8
click at [222, 162] on input "number" at bounding box center [227, 160] width 28 height 14
paste input "161"
type input "161"
click at [452, 158] on span "Bulk update" at bounding box center [473, 160] width 61 height 9
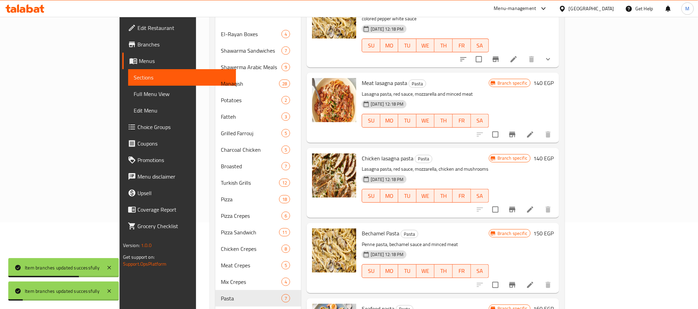
scroll to position [103, 0]
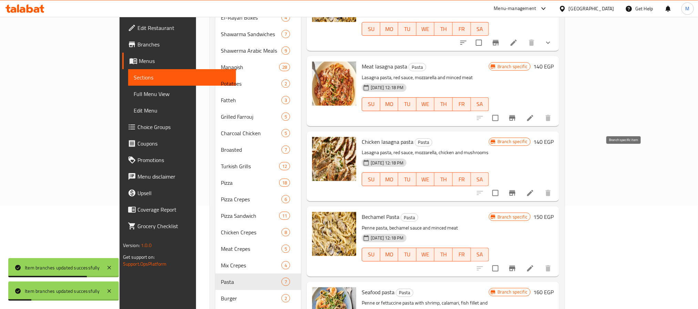
click at [517, 189] on icon "Branch-specific-item" at bounding box center [512, 193] width 8 height 8
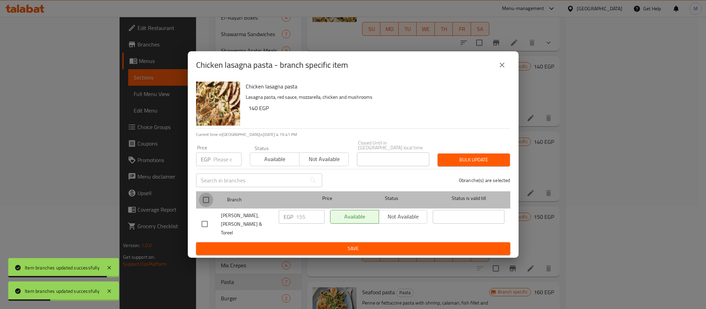
click at [209, 200] on input "checkbox" at bounding box center [206, 200] width 14 height 14
checkbox input "true"
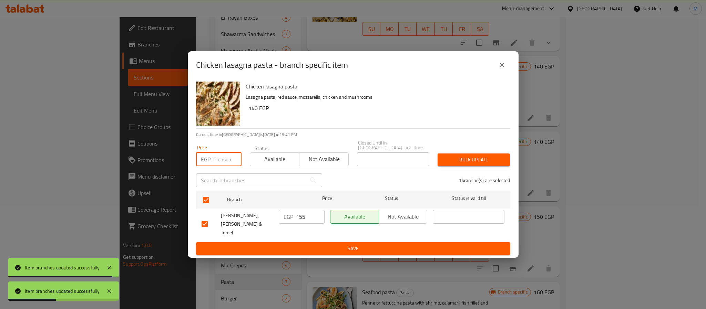
click at [222, 162] on input "number" at bounding box center [227, 160] width 28 height 14
paste input "161"
type input "161"
click at [470, 159] on span "Bulk update" at bounding box center [473, 160] width 61 height 9
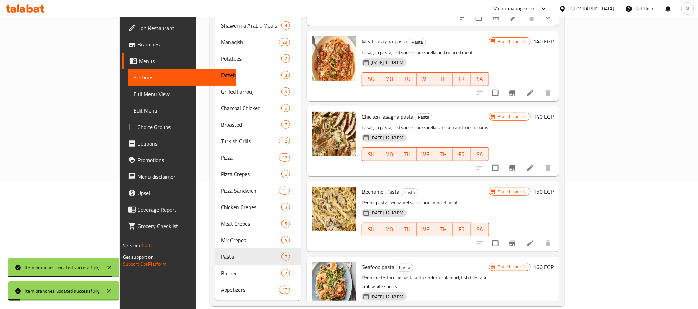
scroll to position [129, 0]
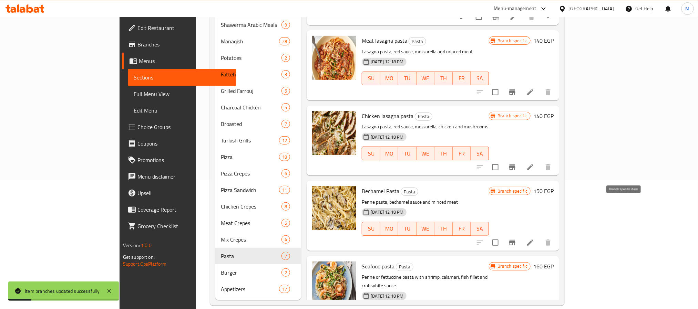
click at [516, 240] on icon "Branch-specific-item" at bounding box center [512, 243] width 6 height 6
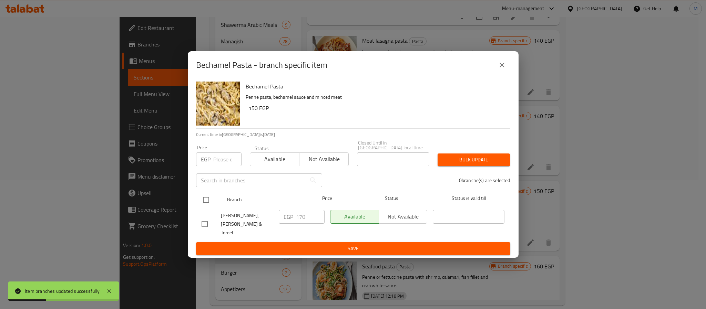
click at [208, 199] on input "checkbox" at bounding box center [206, 200] width 14 height 14
checkbox input "true"
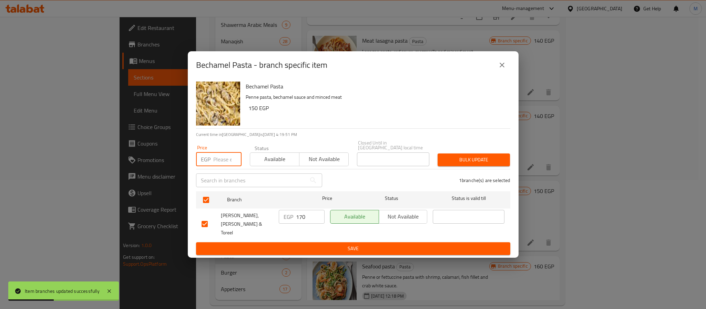
click at [218, 163] on input "number" at bounding box center [227, 160] width 28 height 14
type input "175"
click at [460, 166] on button "Bulk update" at bounding box center [474, 160] width 72 height 13
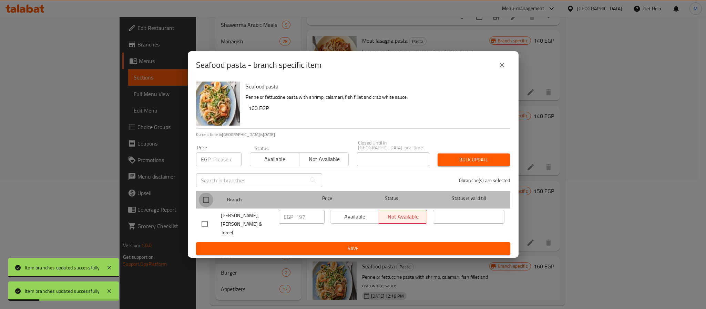
click at [208, 204] on input "checkbox" at bounding box center [206, 200] width 14 height 14
checkbox input "true"
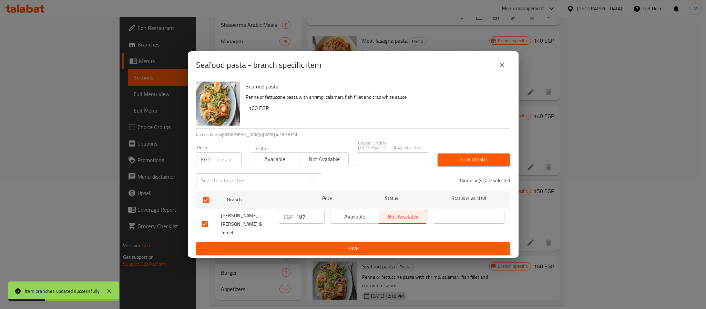
click at [227, 158] on input "number" at bounding box center [227, 160] width 28 height 14
type input "203"
click at [480, 159] on span "Bulk update" at bounding box center [473, 160] width 61 height 9
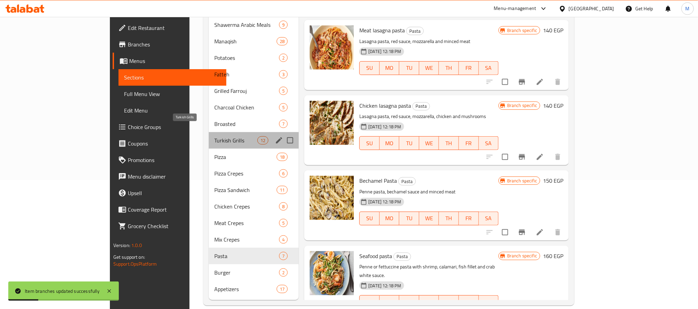
click at [214, 136] on span "Turkish Grills" at bounding box center [235, 140] width 43 height 8
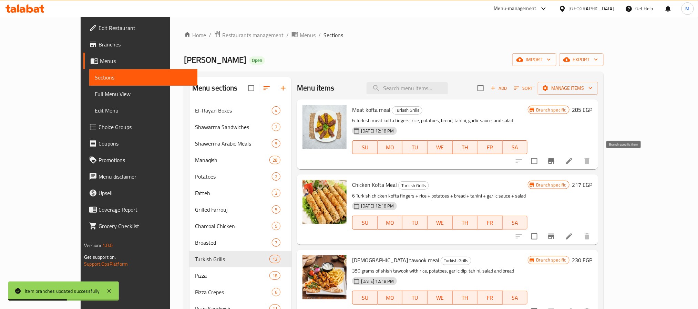
click at [556, 163] on icon "Branch-specific-item" at bounding box center [551, 161] width 8 height 8
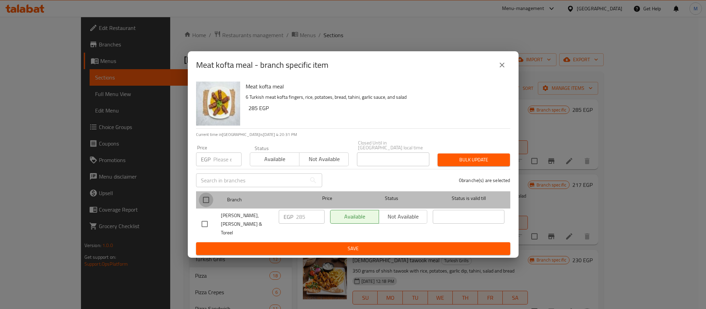
click at [208, 201] on input "checkbox" at bounding box center [206, 200] width 14 height 14
checkbox input "true"
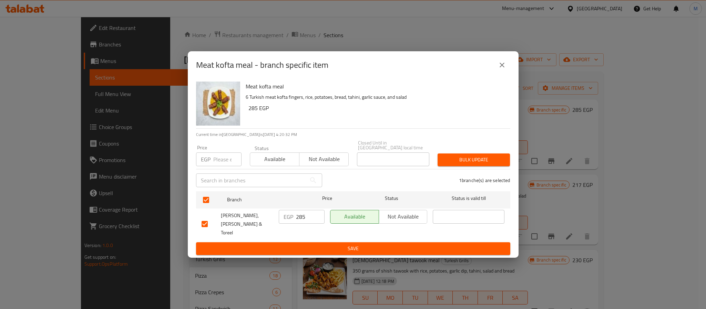
click at [223, 161] on input "number" at bounding box center [227, 160] width 28 height 14
type input "294"
click at [447, 159] on span "Bulk update" at bounding box center [473, 160] width 61 height 9
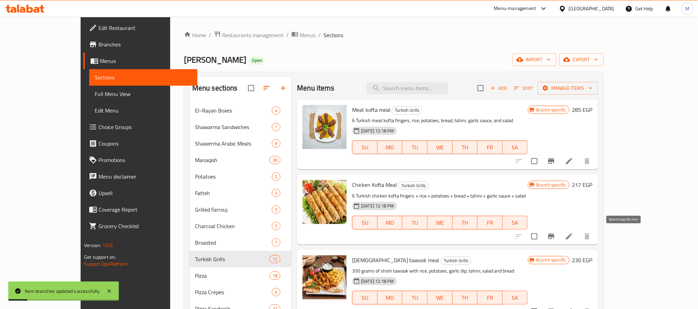
click at [556, 235] on icon "Branch-specific-item" at bounding box center [551, 237] width 8 height 8
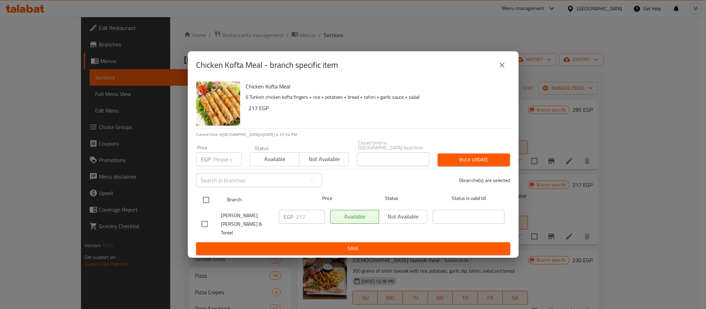
click at [204, 202] on input "checkbox" at bounding box center [206, 200] width 14 height 14
checkbox input "true"
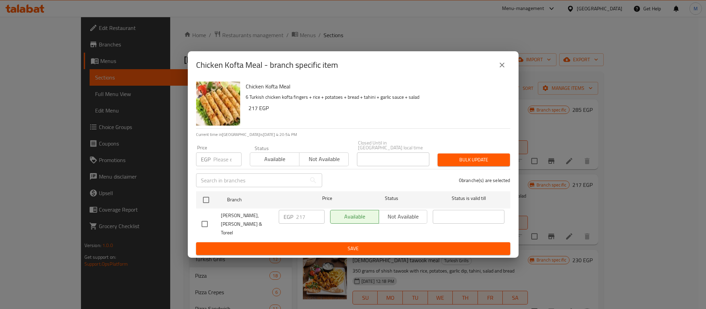
checkbox input "true"
click at [223, 159] on input "number" at bounding box center [227, 160] width 28 height 14
type input "224"
click at [462, 159] on span "Bulk update" at bounding box center [473, 160] width 61 height 9
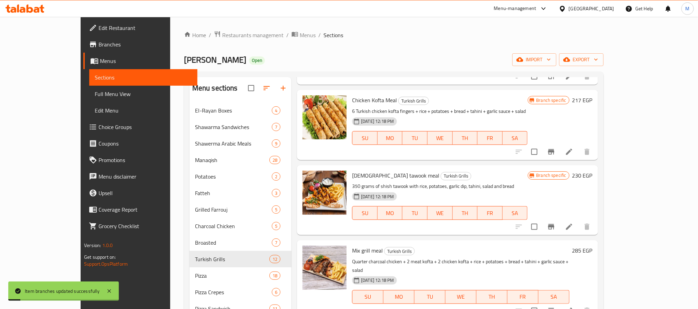
scroll to position [103, 0]
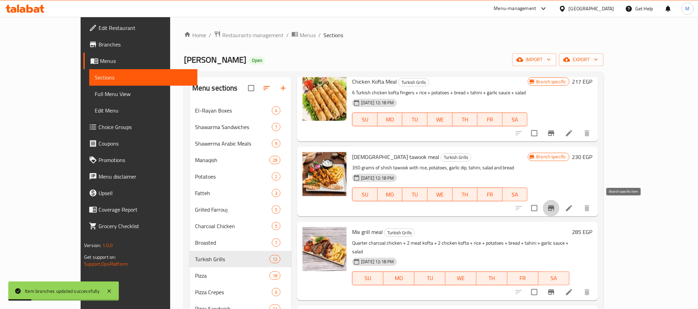
click at [560, 211] on button "Branch-specific-item" at bounding box center [551, 208] width 17 height 17
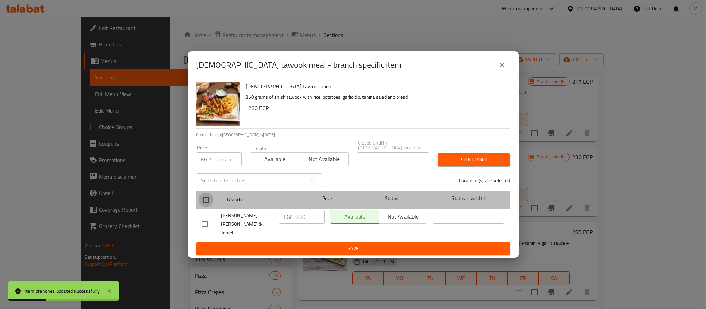
drag, startPoint x: 205, startPoint y: 204, endPoint x: 207, endPoint y: 195, distance: 8.6
click at [206, 203] on input "checkbox" at bounding box center [206, 200] width 14 height 14
checkbox input "true"
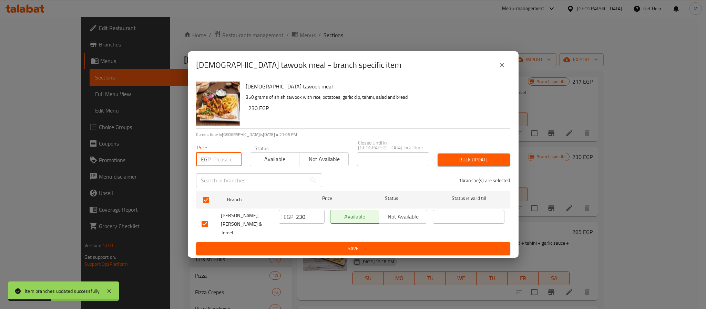
click at [224, 160] on input "number" at bounding box center [227, 160] width 28 height 14
type input "238"
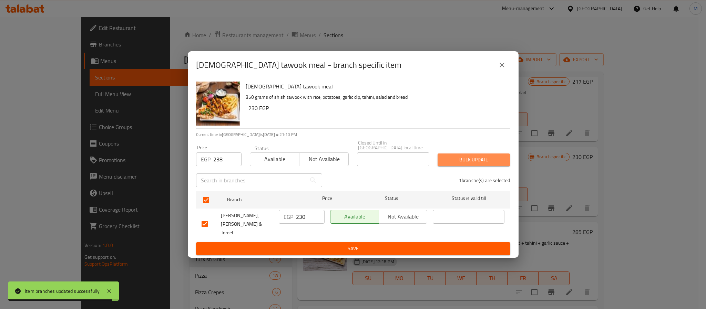
click at [485, 160] on span "Bulk update" at bounding box center [473, 160] width 61 height 9
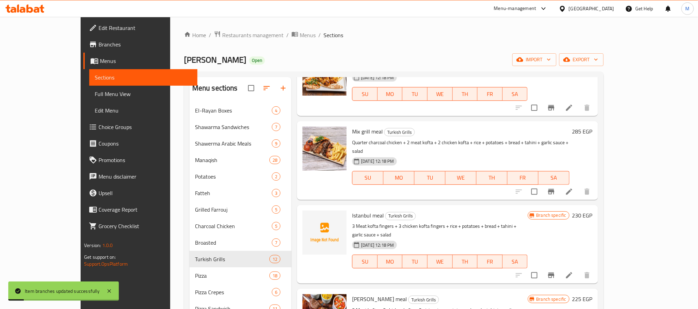
scroll to position [207, 0]
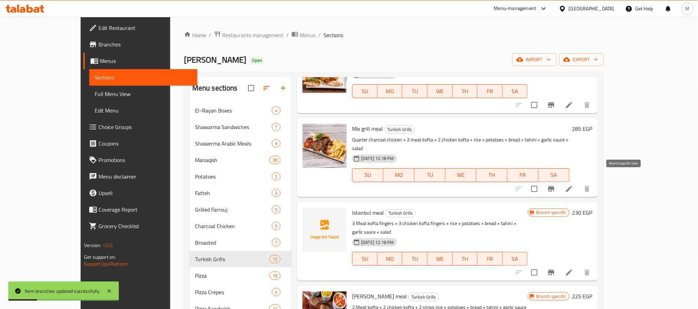
click at [554, 186] on icon "Branch-specific-item" at bounding box center [551, 189] width 6 height 6
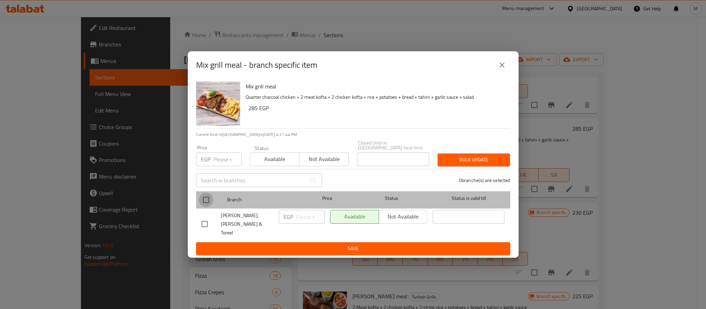
click at [207, 200] on input "checkbox" at bounding box center [206, 200] width 14 height 14
checkbox input "true"
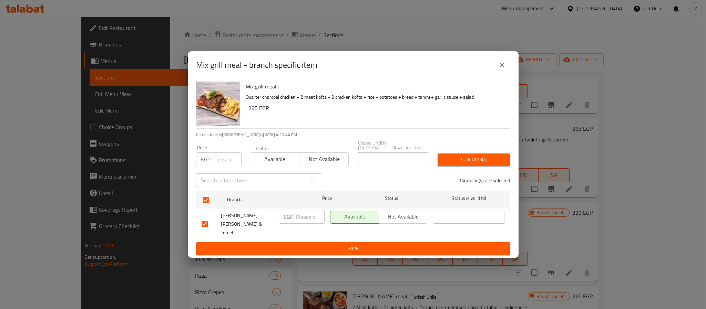
click at [223, 161] on input "number" at bounding box center [227, 160] width 28 height 14
type input "294"
click at [468, 163] on span "Bulk update" at bounding box center [473, 160] width 61 height 9
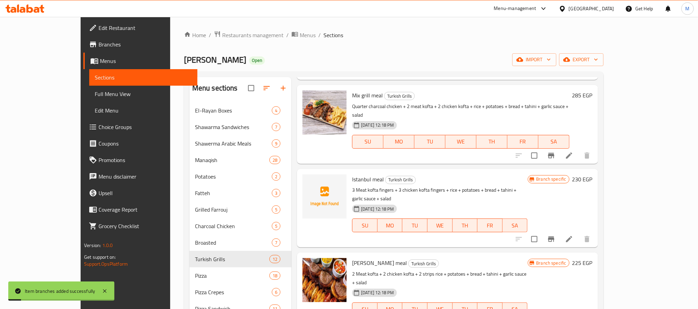
scroll to position [258, 0]
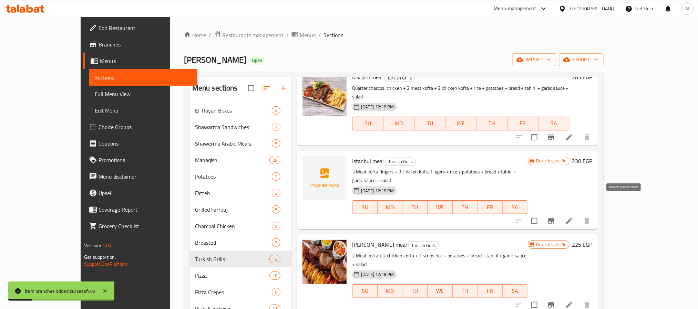
click at [556, 217] on icon "Branch-specific-item" at bounding box center [551, 221] width 8 height 8
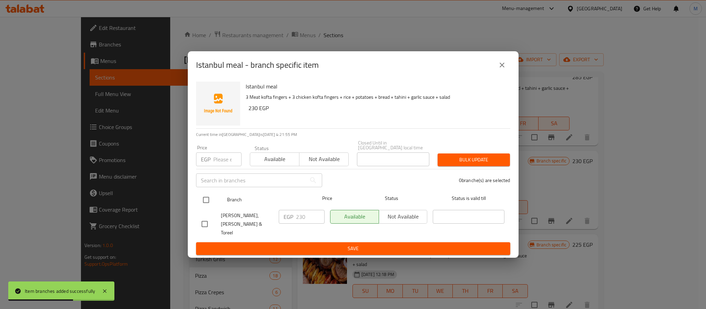
click at [205, 201] on input "checkbox" at bounding box center [206, 200] width 14 height 14
checkbox input "true"
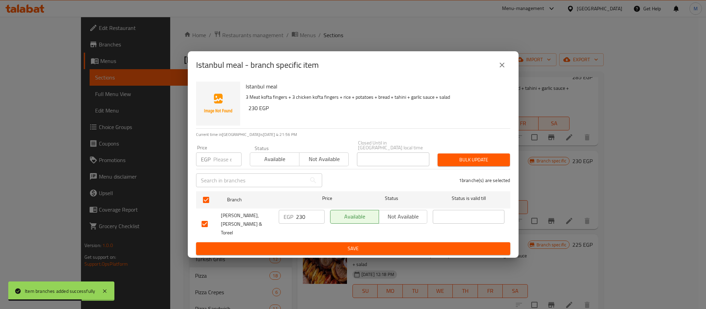
click at [221, 162] on input "number" at bounding box center [227, 160] width 28 height 14
type input "238"
click at [464, 162] on span "Bulk update" at bounding box center [473, 160] width 61 height 9
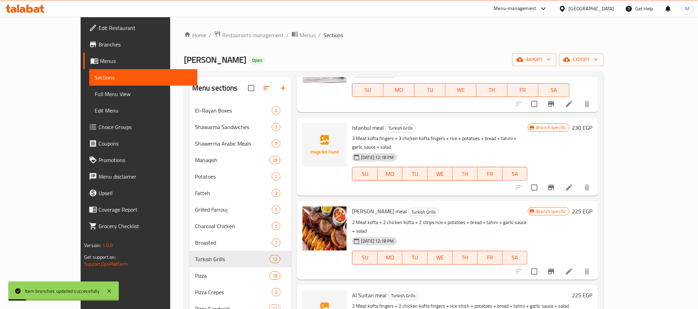
scroll to position [310, 0]
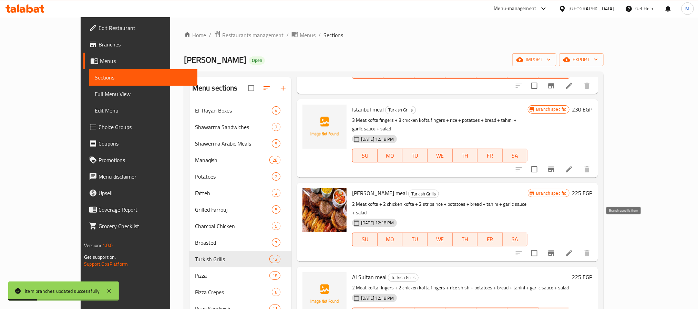
click at [556, 250] on icon "Branch-specific-item" at bounding box center [551, 254] width 8 height 8
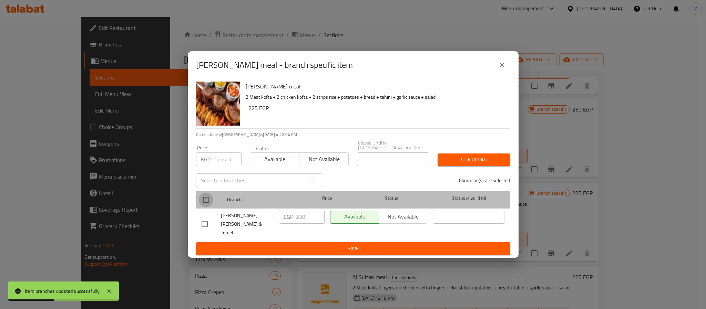
click at [209, 201] on input "checkbox" at bounding box center [206, 200] width 14 height 14
checkbox input "true"
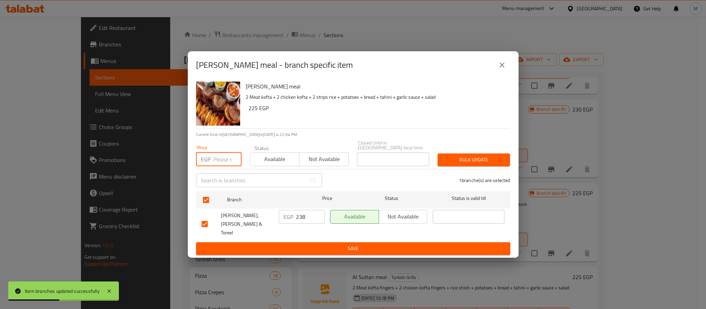
click at [220, 163] on input "number" at bounding box center [227, 160] width 28 height 14
type input "231"
click at [449, 161] on span "Bulk update" at bounding box center [473, 160] width 61 height 9
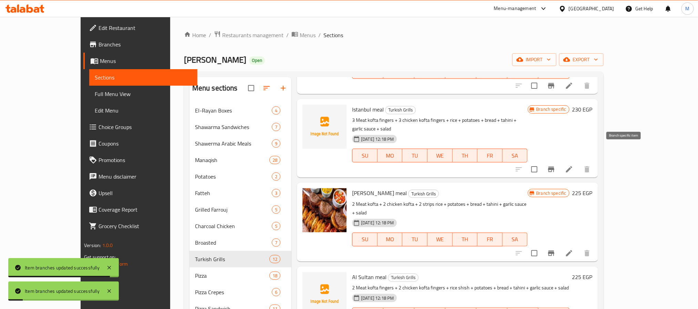
click at [554, 167] on icon "Branch-specific-item" at bounding box center [551, 170] width 6 height 6
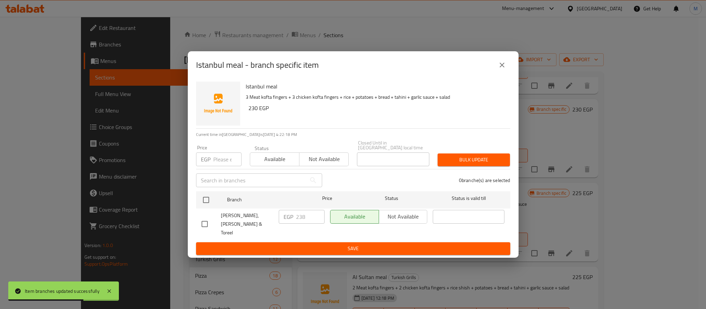
click at [501, 73] on button "close" at bounding box center [502, 65] width 17 height 17
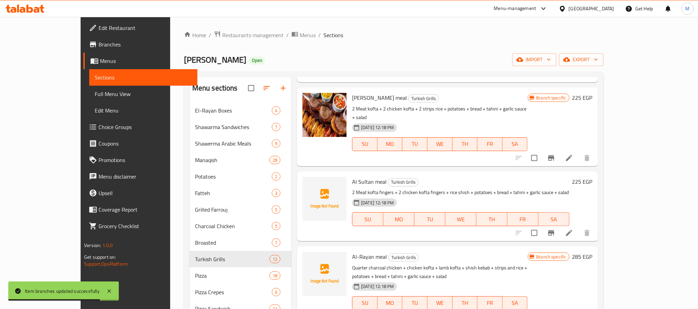
scroll to position [414, 0]
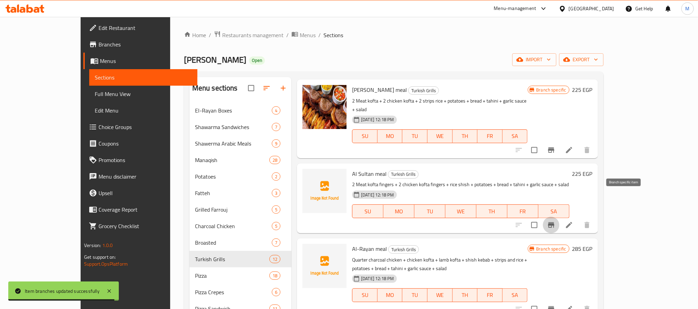
click at [554, 223] on icon "Branch-specific-item" at bounding box center [551, 226] width 6 height 6
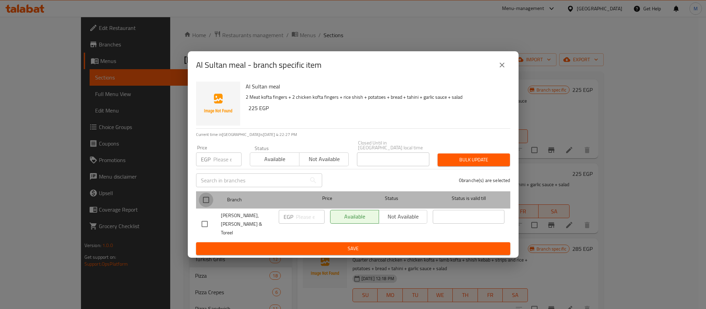
drag, startPoint x: 203, startPoint y: 201, endPoint x: 210, endPoint y: 175, distance: 26.9
click at [204, 201] on input "checkbox" at bounding box center [206, 200] width 14 height 14
checkbox input "true"
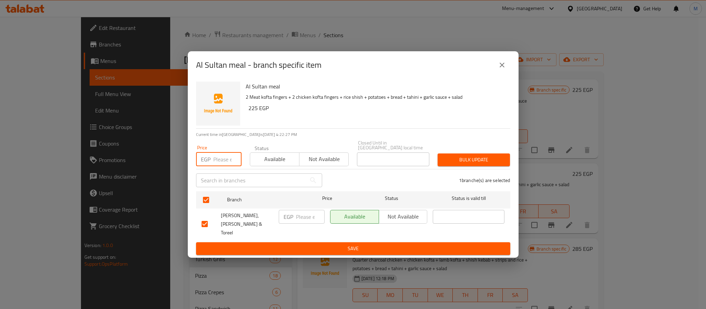
click at [219, 158] on input "number" at bounding box center [227, 160] width 28 height 14
type input "245"
click at [465, 160] on span "Bulk update" at bounding box center [473, 160] width 61 height 9
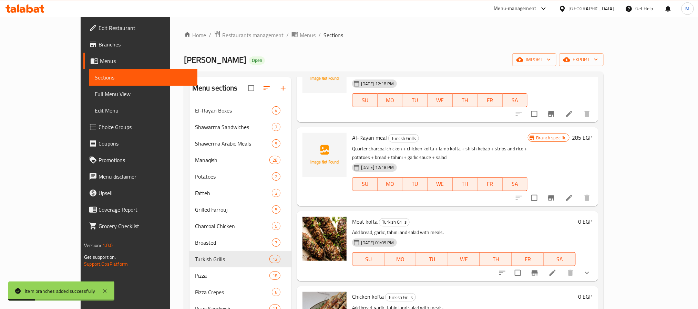
scroll to position [517, 0]
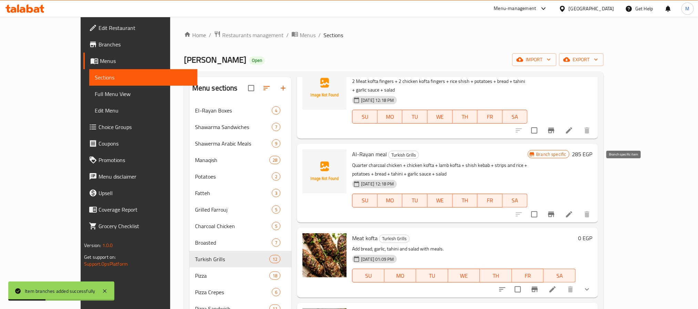
click at [556, 211] on icon "Branch-specific-item" at bounding box center [551, 215] width 8 height 8
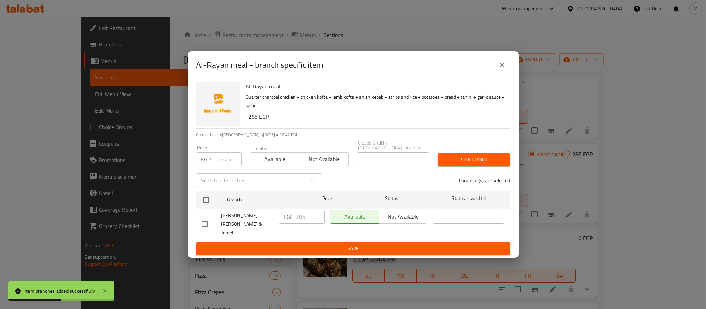
drag, startPoint x: 204, startPoint y: 202, endPoint x: 214, endPoint y: 184, distance: 20.4
click at [204, 201] on input "checkbox" at bounding box center [206, 200] width 14 height 14
checkbox input "true"
click at [224, 165] on input "number" at bounding box center [227, 160] width 28 height 14
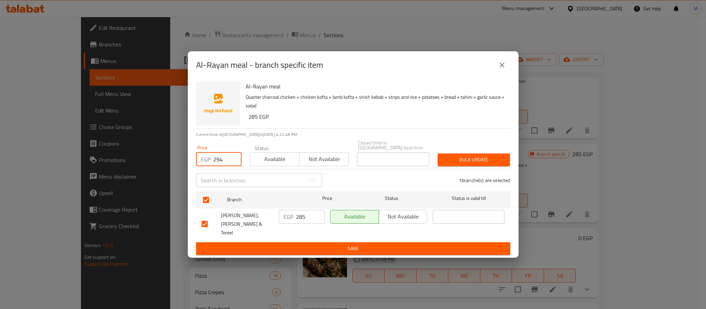
type input "294"
click at [483, 162] on span "Bulk update" at bounding box center [473, 160] width 61 height 9
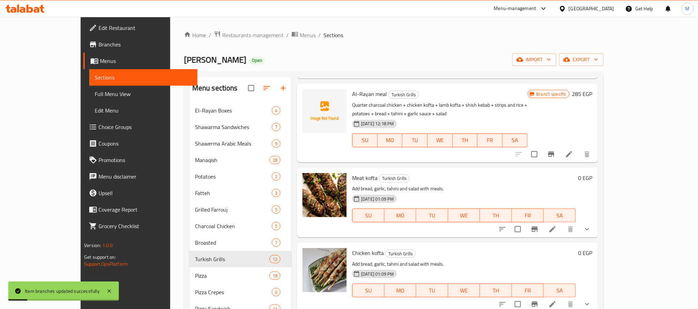
scroll to position [578, 0]
click at [591, 224] on icon "show more" at bounding box center [587, 228] width 8 height 8
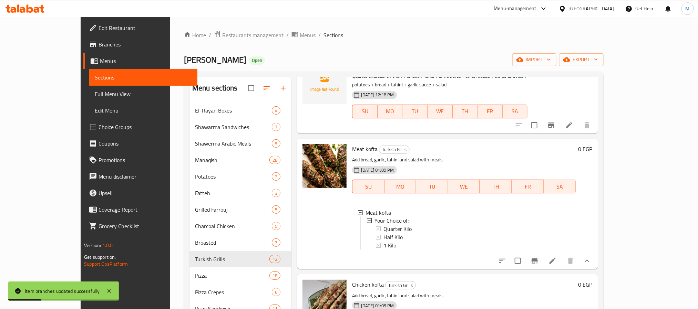
scroll to position [630, 0]
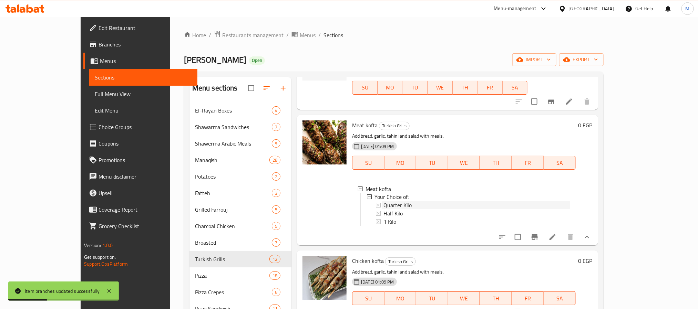
click at [411, 202] on div "Quarter Kilo" at bounding box center [477, 206] width 186 height 8
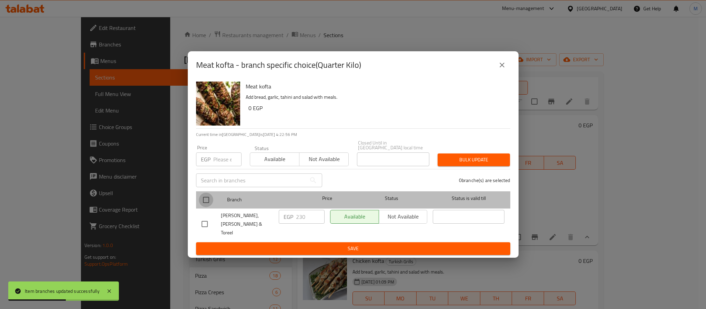
click at [204, 203] on input "checkbox" at bounding box center [206, 200] width 14 height 14
checkbox input "true"
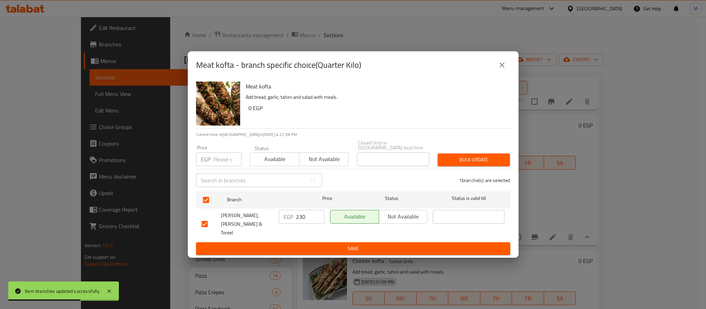
click at [214, 153] on div "Price EGP Price" at bounding box center [218, 155] width 45 height 21
click at [225, 157] on input "number" at bounding box center [227, 160] width 28 height 14
type input "238"
click at [489, 160] on span "Bulk update" at bounding box center [473, 160] width 61 height 9
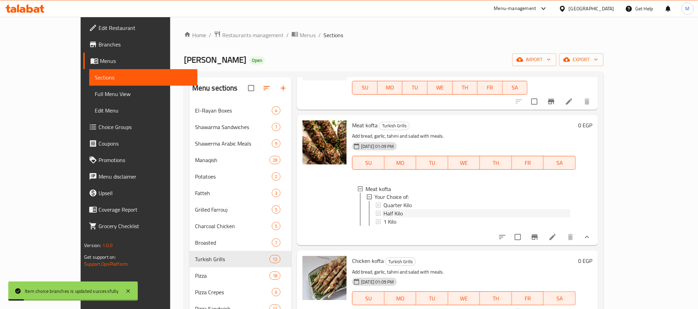
click at [420, 210] on div "Half Kilo" at bounding box center [477, 214] width 186 height 8
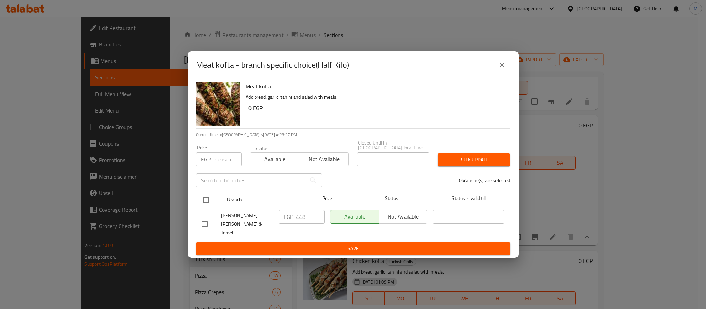
click at [206, 203] on input "checkbox" at bounding box center [206, 200] width 14 height 14
checkbox input "true"
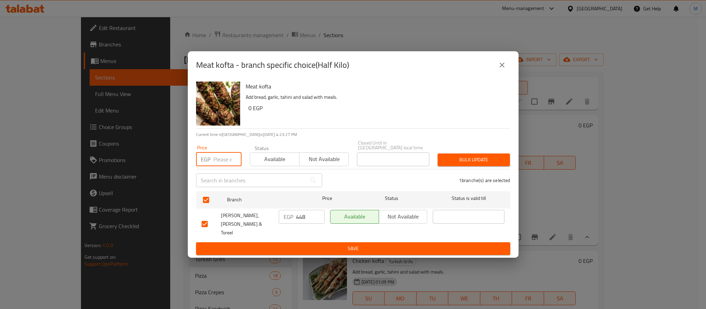
drag, startPoint x: 225, startPoint y: 159, endPoint x: 229, endPoint y: 158, distance: 3.5
click at [226, 158] on input "number" at bounding box center [227, 160] width 28 height 14
type input "462"
click at [469, 166] on button "Bulk update" at bounding box center [474, 160] width 72 height 13
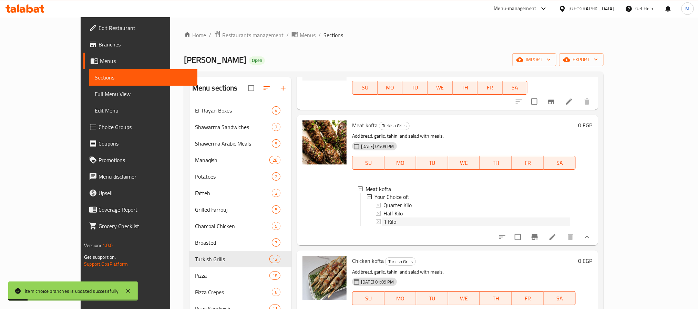
click at [384, 218] on div "1 Kilo" at bounding box center [477, 222] width 186 height 8
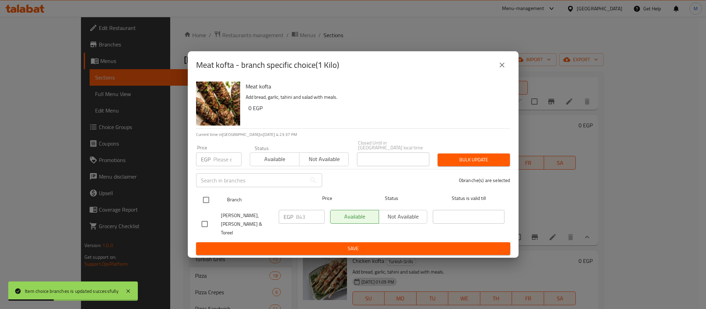
click at [204, 202] on input "checkbox" at bounding box center [206, 200] width 14 height 14
checkbox input "true"
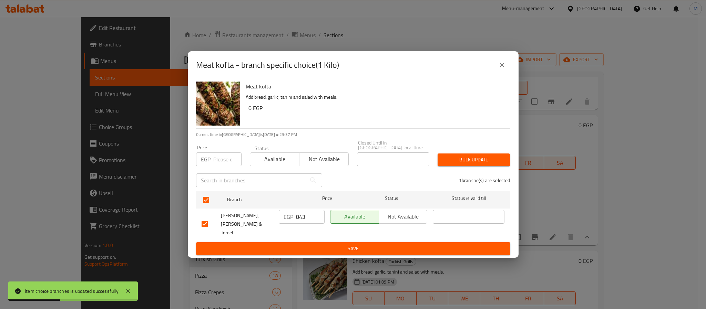
click at [226, 156] on input "number" at bounding box center [227, 160] width 28 height 14
type input "868"
click at [478, 162] on span "Bulk update" at bounding box center [473, 160] width 61 height 9
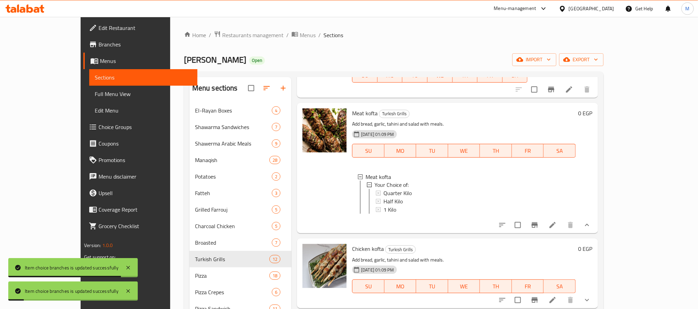
scroll to position [647, 0]
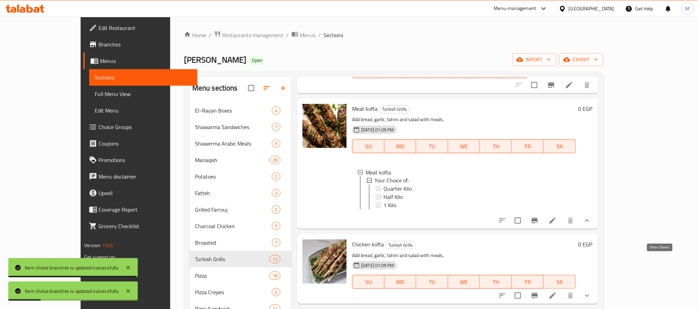
click at [591, 292] on icon "show more" at bounding box center [587, 296] width 8 height 8
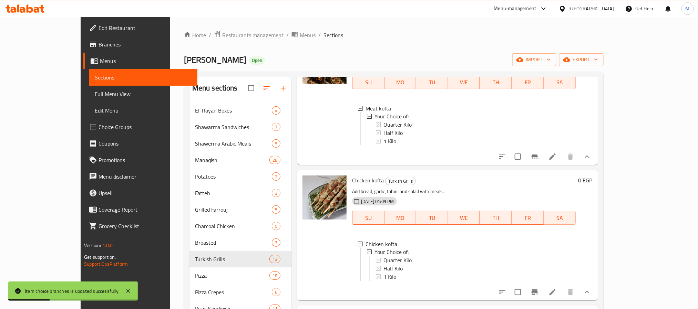
scroll to position [715, 0]
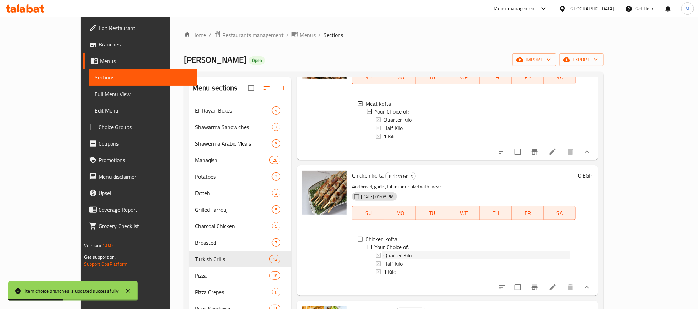
click at [384, 252] on span "Quarter Kilo" at bounding box center [398, 256] width 28 height 8
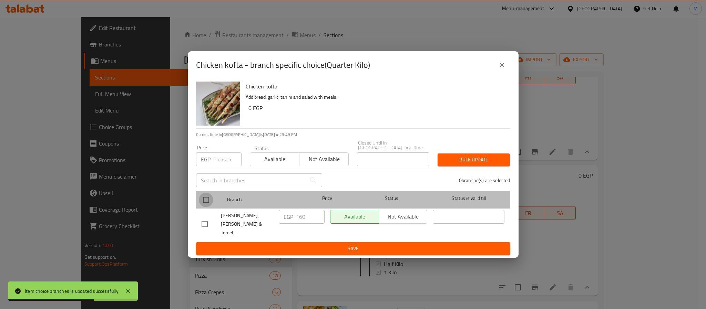
click at [205, 198] on input "checkbox" at bounding box center [206, 200] width 14 height 14
checkbox input "true"
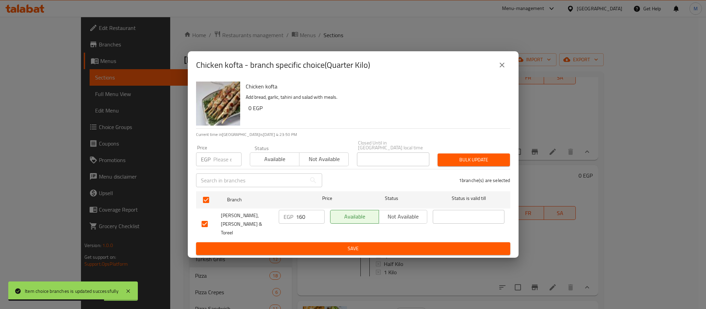
click at [221, 163] on input "number" at bounding box center [227, 160] width 28 height 14
type input "168"
click at [457, 158] on span "Bulk update" at bounding box center [473, 160] width 61 height 9
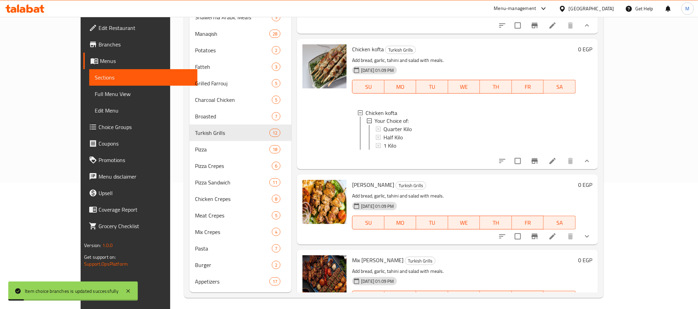
scroll to position [129, 0]
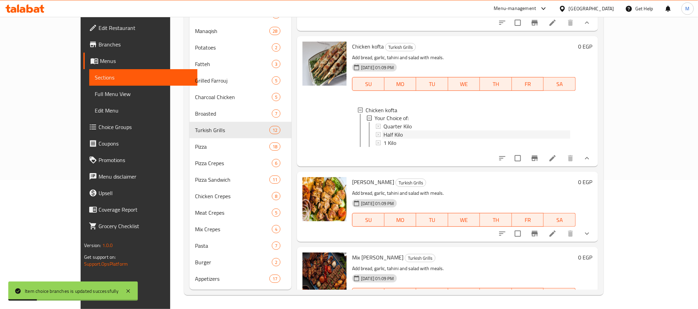
click at [384, 131] on span "Half Kilo" at bounding box center [393, 135] width 19 height 8
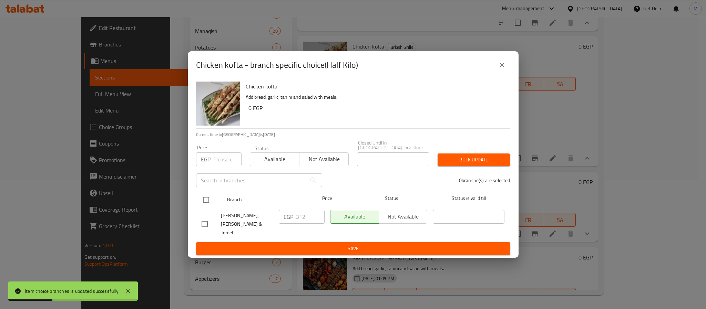
click at [206, 198] on input "checkbox" at bounding box center [206, 200] width 14 height 14
checkbox input "true"
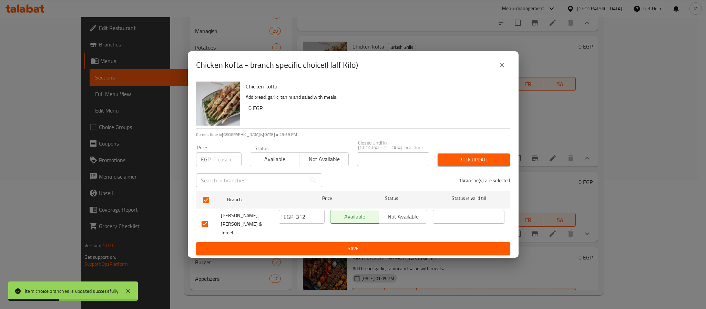
click at [223, 163] on input "number" at bounding box center [227, 160] width 28 height 14
type input "322"
click at [452, 166] on button "Bulk update" at bounding box center [474, 160] width 72 height 13
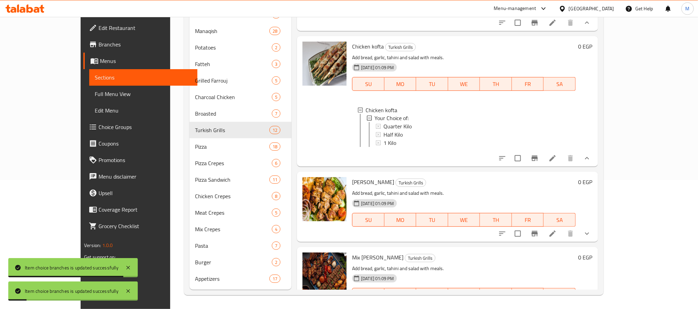
click at [384, 131] on span "Half Kilo" at bounding box center [393, 135] width 19 height 8
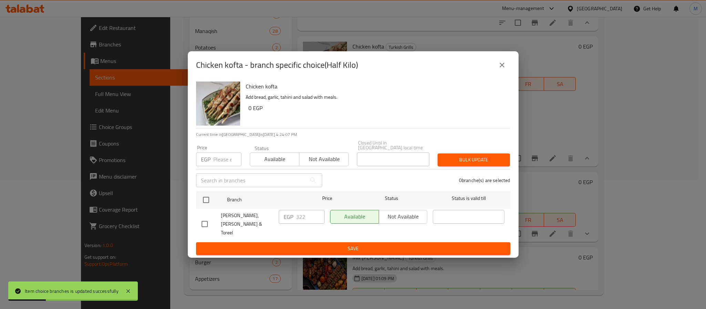
click at [500, 69] on icon "close" at bounding box center [502, 65] width 8 height 8
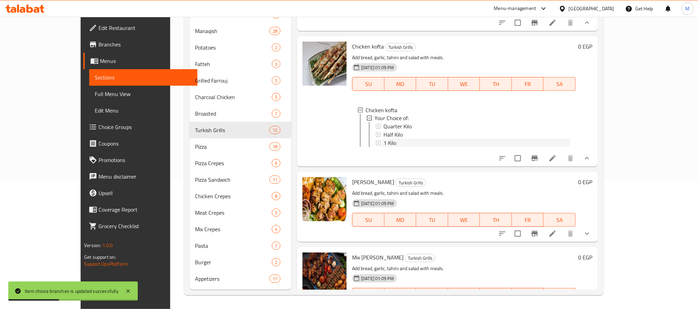
click at [396, 139] on div "1 Kilo" at bounding box center [477, 143] width 186 height 8
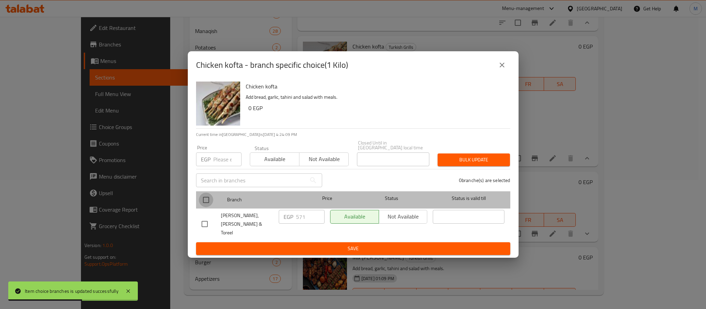
click at [206, 204] on input "checkbox" at bounding box center [206, 200] width 14 height 14
checkbox input "true"
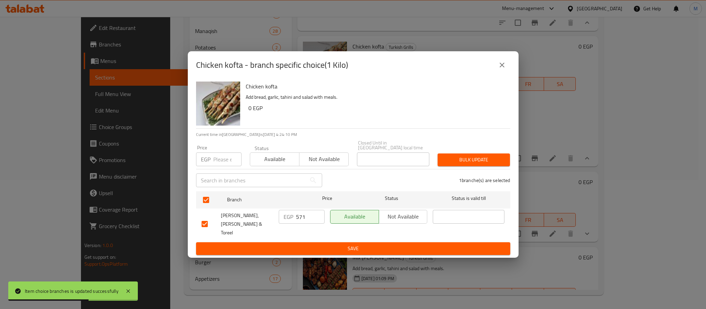
click at [221, 159] on input "number" at bounding box center [227, 160] width 28 height 14
type input "588"
click at [446, 159] on span "Bulk update" at bounding box center [473, 160] width 61 height 9
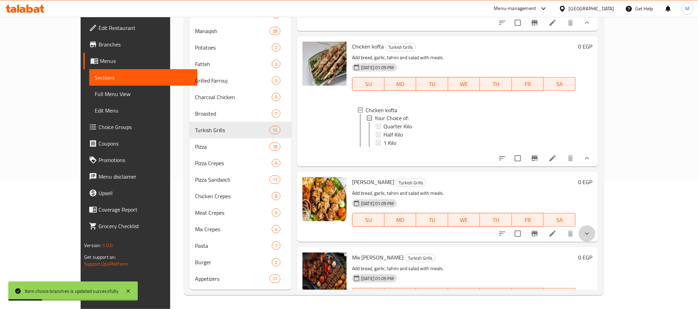
click at [595, 226] on button "show more" at bounding box center [587, 234] width 17 height 17
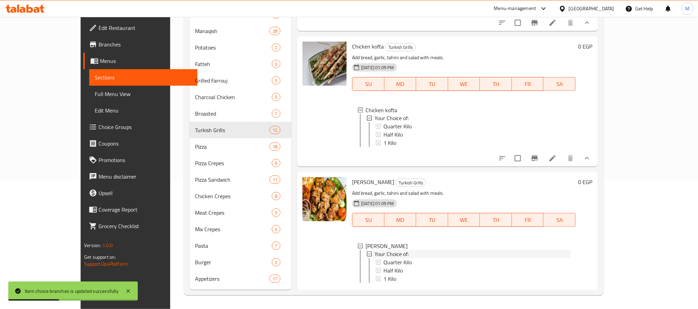
click at [434, 251] on div "Your Choice of:" at bounding box center [472, 255] width 195 height 8
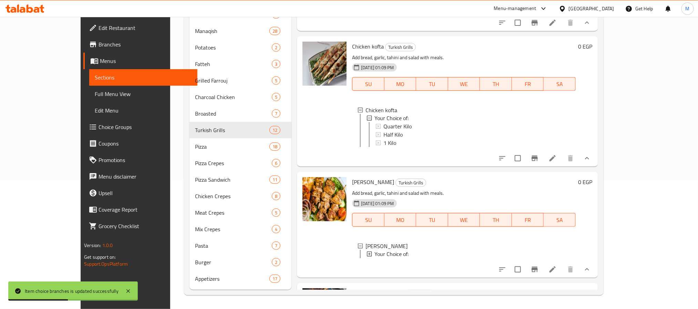
click at [433, 251] on div "Your Choice of:" at bounding box center [472, 255] width 195 height 8
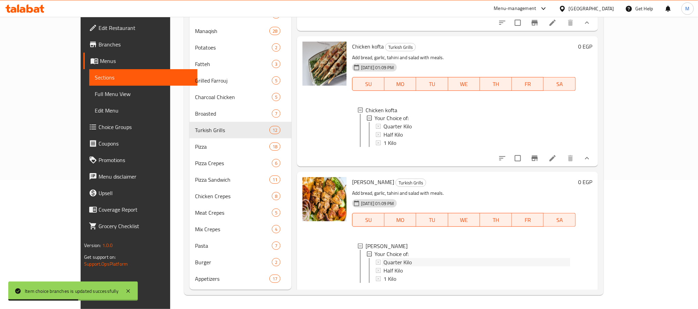
click at [388, 259] on span "Quarter Kilo" at bounding box center [398, 263] width 28 height 8
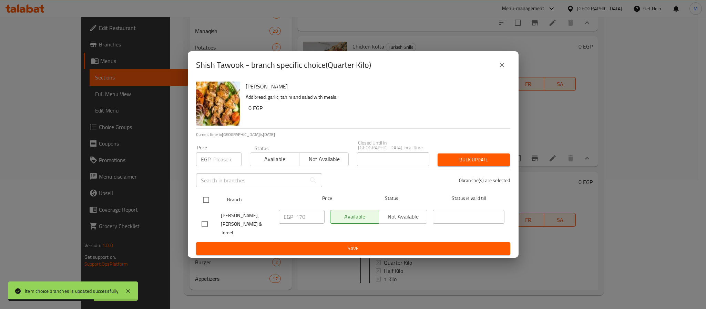
click at [204, 203] on input "checkbox" at bounding box center [206, 200] width 14 height 14
checkbox input "true"
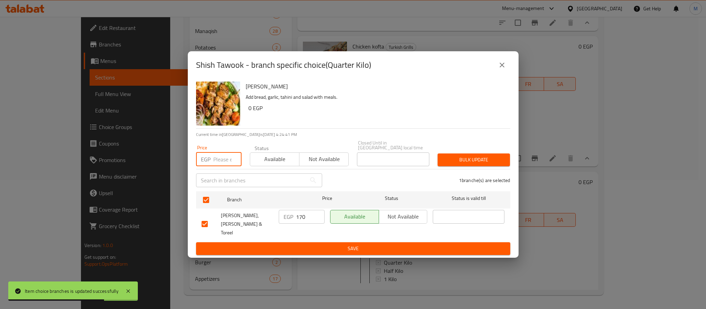
click at [227, 160] on input "number" at bounding box center [227, 160] width 28 height 14
type input "175"
click at [455, 163] on span "Bulk update" at bounding box center [473, 160] width 61 height 9
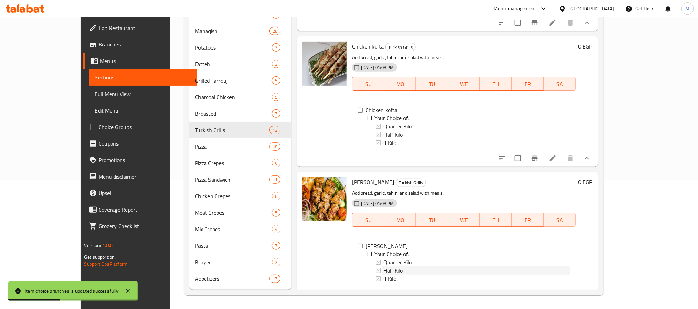
click at [384, 267] on span "Half Kilo" at bounding box center [393, 271] width 19 height 8
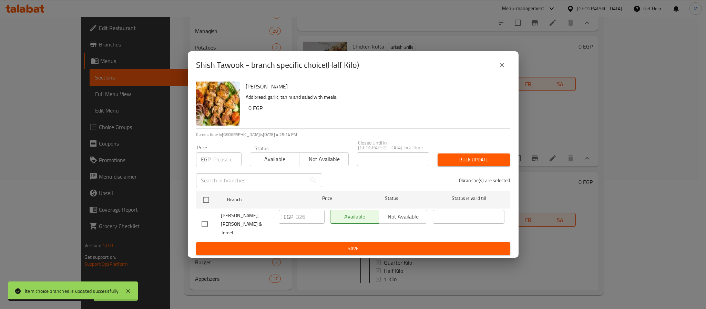
drag, startPoint x: 204, startPoint y: 203, endPoint x: 210, endPoint y: 175, distance: 28.5
click at [205, 202] on input "checkbox" at bounding box center [206, 200] width 14 height 14
checkbox input "true"
click at [218, 161] on input "number" at bounding box center [227, 160] width 28 height 14
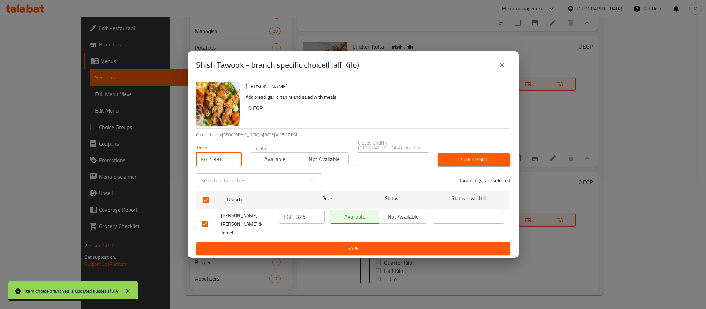
type input "336"
click at [445, 161] on span "Bulk update" at bounding box center [473, 160] width 61 height 9
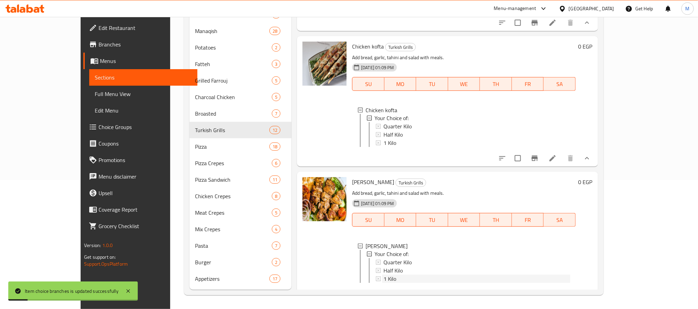
click at [384, 275] on div "1 Kilo" at bounding box center [477, 279] width 186 height 8
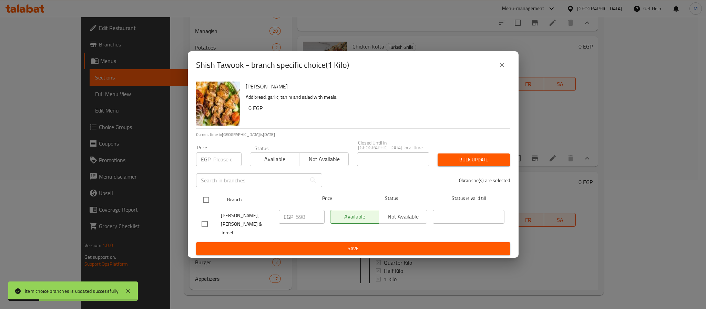
click at [202, 203] on input "checkbox" at bounding box center [206, 200] width 14 height 14
checkbox input "true"
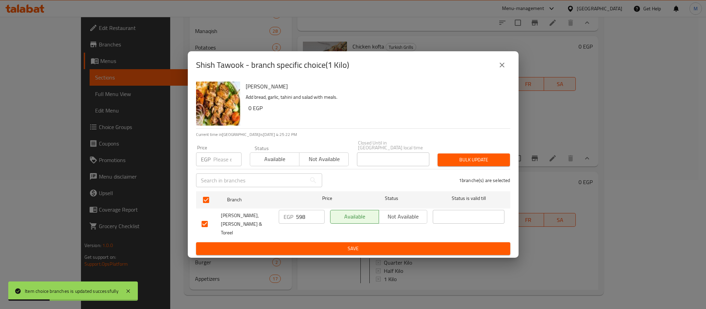
click at [219, 163] on input "number" at bounding box center [227, 160] width 28 height 14
type input "616"
click at [461, 164] on span "Bulk update" at bounding box center [473, 160] width 61 height 9
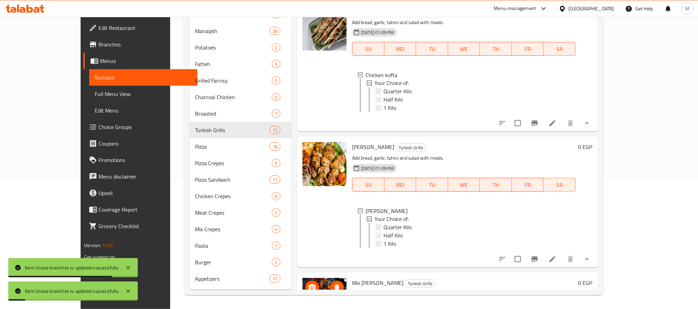
scroll to position [784, 0]
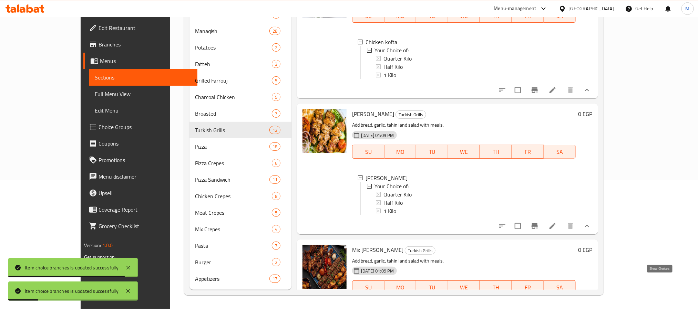
click at [591, 297] on icon "show more" at bounding box center [587, 301] width 8 height 8
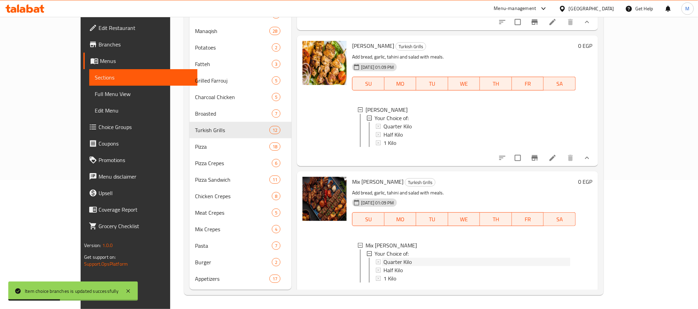
click at [447, 258] on div "Quarter Kilo" at bounding box center [477, 262] width 186 height 8
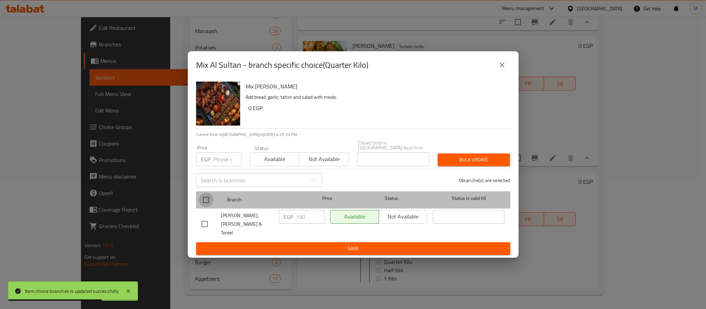
click at [207, 201] on input "checkbox" at bounding box center [206, 200] width 14 height 14
checkbox input "true"
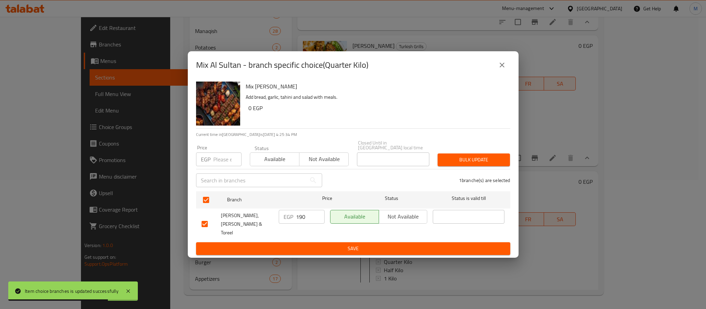
click at [219, 160] on input "number" at bounding box center [227, 160] width 28 height 14
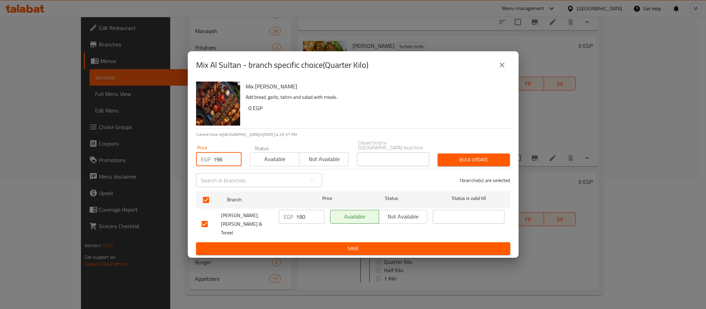
type input "196"
click at [472, 160] on span "Bulk update" at bounding box center [473, 160] width 61 height 9
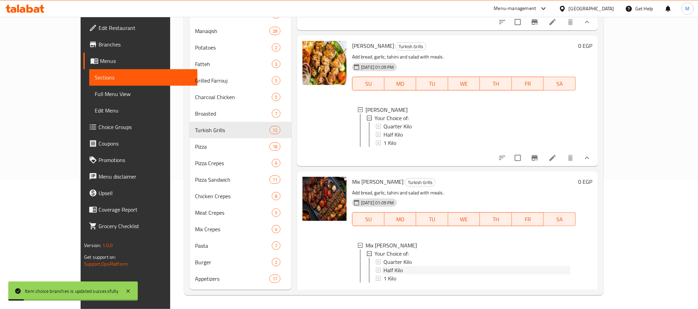
click at [384, 266] on span "Half Kilo" at bounding box center [393, 270] width 19 height 8
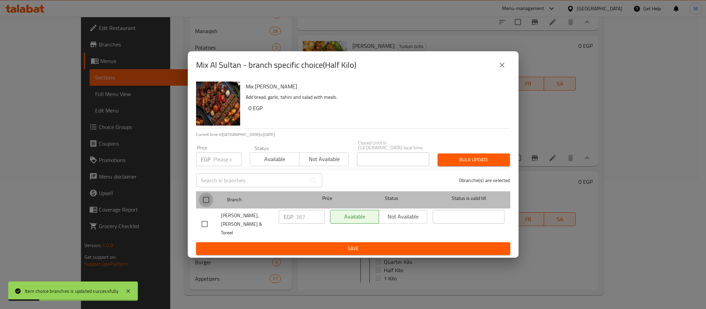
click at [205, 201] on input "checkbox" at bounding box center [206, 200] width 14 height 14
checkbox input "true"
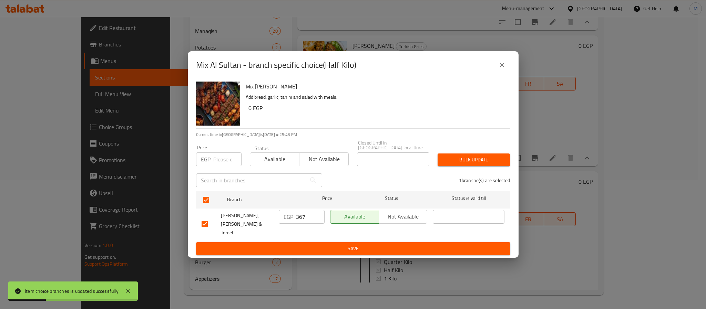
click at [223, 154] on input "number" at bounding box center [227, 160] width 28 height 14
type input "378"
click at [474, 161] on span "Bulk update" at bounding box center [473, 160] width 61 height 9
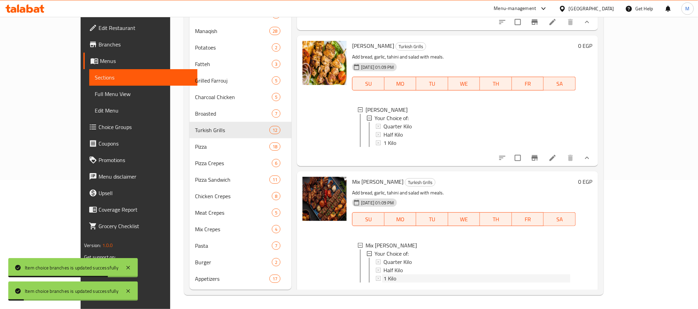
click at [411, 275] on div "1 Kilo" at bounding box center [477, 279] width 186 height 8
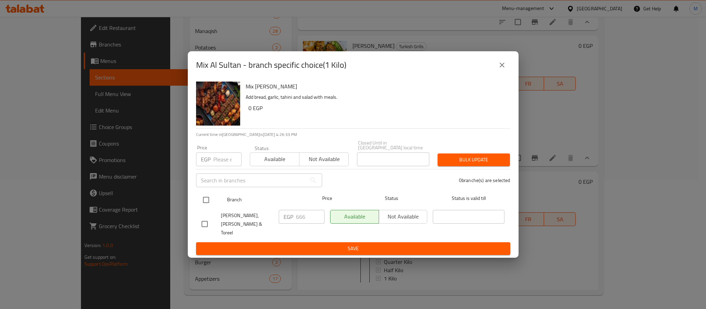
click at [207, 205] on input "checkbox" at bounding box center [206, 200] width 14 height 14
checkbox input "true"
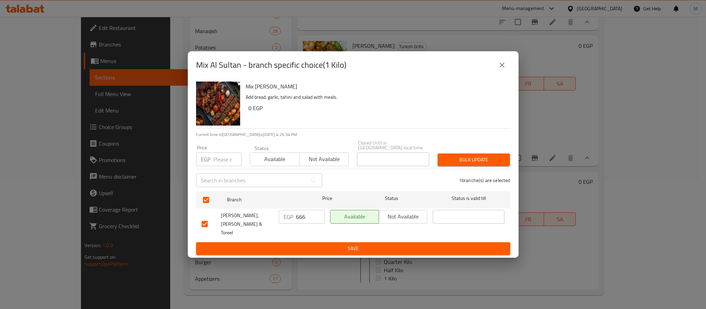
click at [215, 163] on input "number" at bounding box center [227, 160] width 28 height 14
type input "686"
click at [448, 161] on span "Bulk update" at bounding box center [473, 160] width 61 height 9
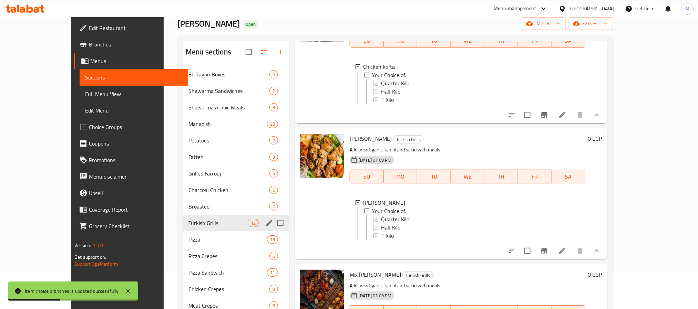
scroll to position [26, 0]
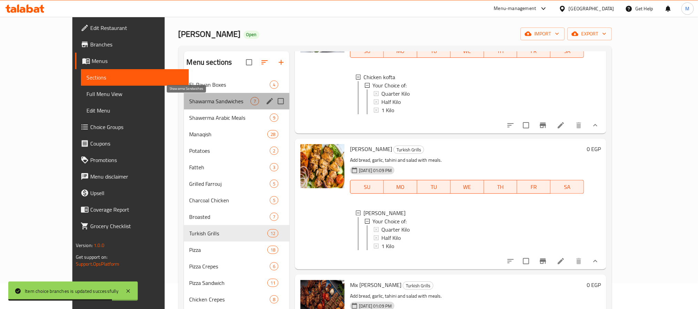
click at [210, 102] on span "Shawarma Sandwiches" at bounding box center [220, 101] width 61 height 8
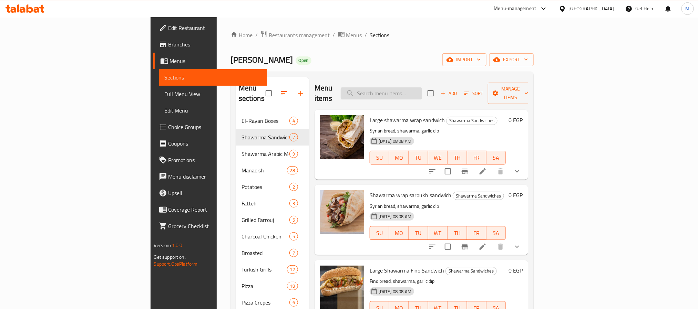
click at [422, 88] on input "search" at bounding box center [381, 94] width 81 height 12
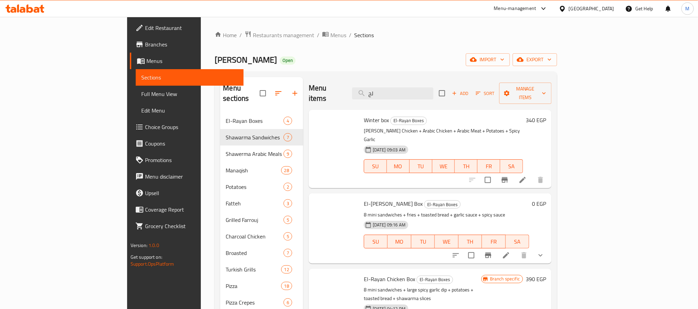
type input "لحم"
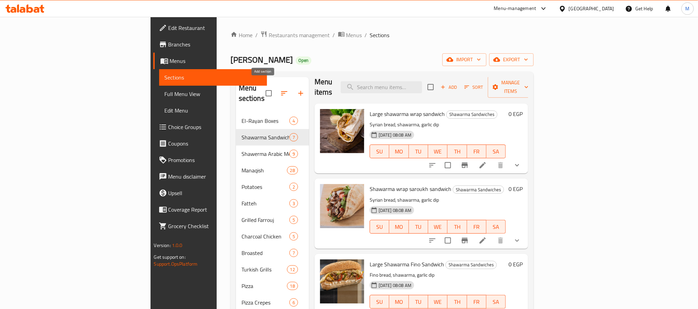
click at [298, 91] on icon "button" at bounding box center [300, 93] width 5 height 5
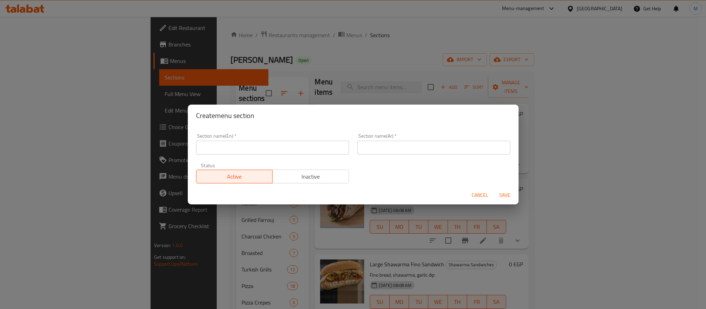
click at [258, 150] on input "text" at bounding box center [272, 148] width 153 height 14
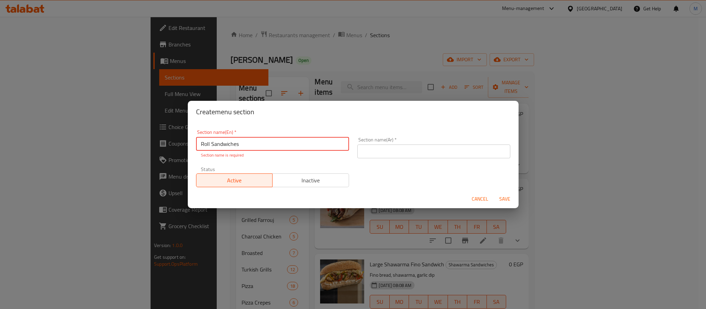
type input "Roll Sandwiches"
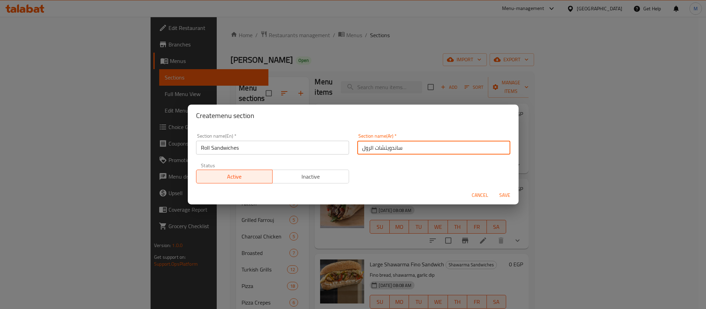
type input "ساندويتشات الرول"
click at [494, 189] on button "Save" at bounding box center [505, 195] width 22 height 13
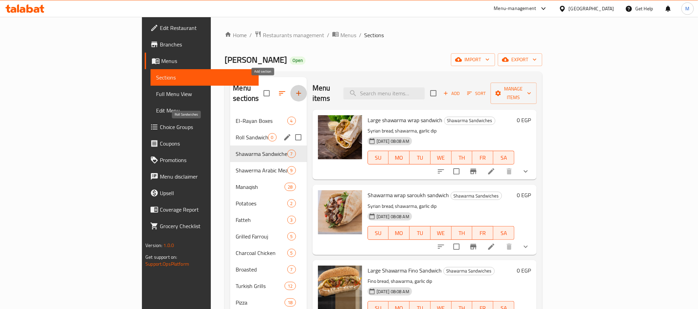
click at [236, 133] on span "Roll Sandwiches" at bounding box center [252, 137] width 32 height 8
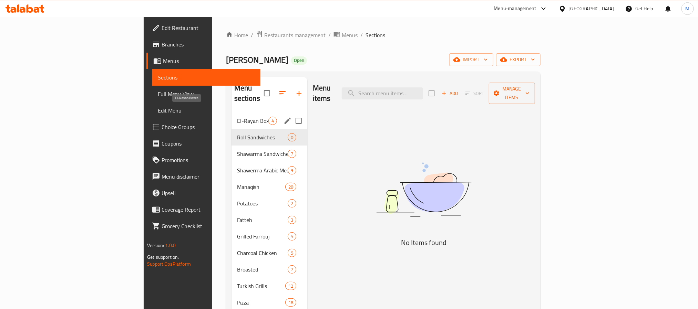
click at [237, 117] on span "El-Rayan Boxes" at bounding box center [252, 121] width 31 height 8
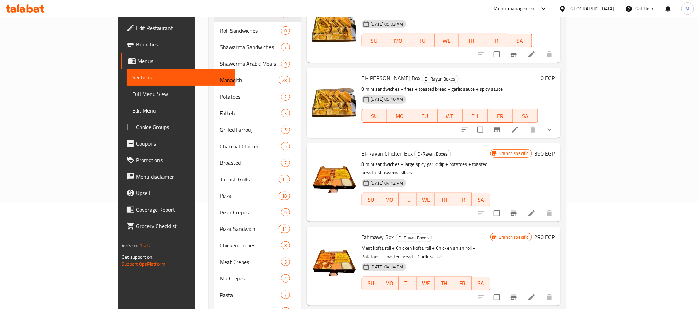
scroll to position [145, 0]
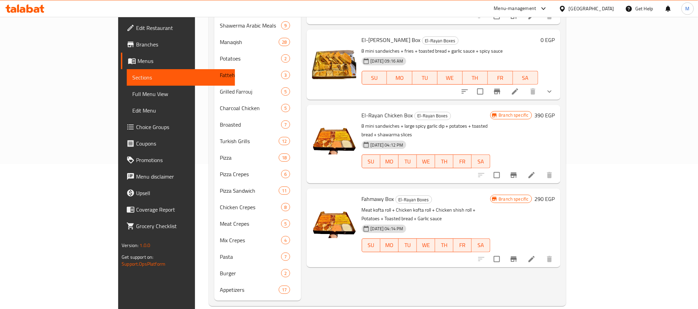
click at [517, 257] on icon "Branch-specific-item" at bounding box center [514, 260] width 6 height 6
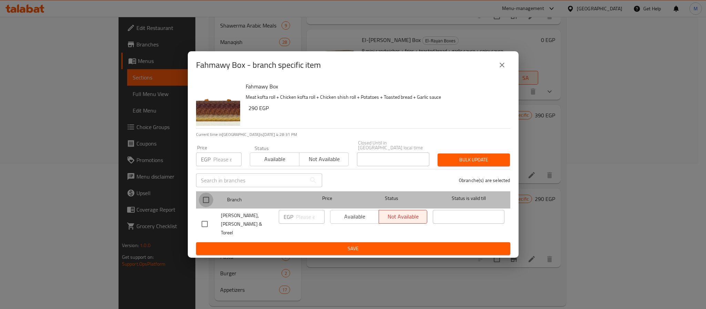
click at [207, 204] on input "checkbox" at bounding box center [206, 200] width 14 height 14
checkbox input "true"
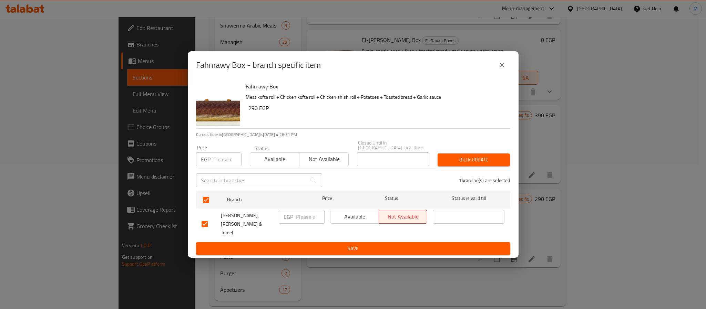
drag, startPoint x: 224, startPoint y: 157, endPoint x: 227, endPoint y: 154, distance: 3.7
click at [224, 156] on input "number" at bounding box center [227, 160] width 28 height 14
type input "301"
click at [458, 161] on span "Bulk update" at bounding box center [473, 160] width 61 height 9
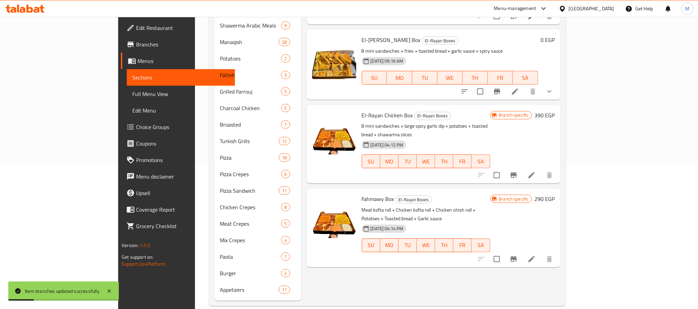
scroll to position [0, 0]
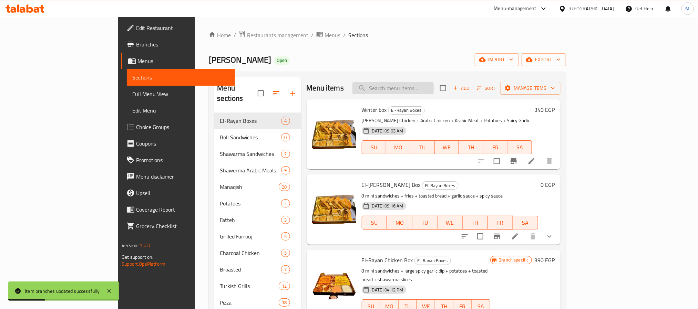
click at [431, 89] on input "search" at bounding box center [393, 88] width 81 height 12
type input "roll"
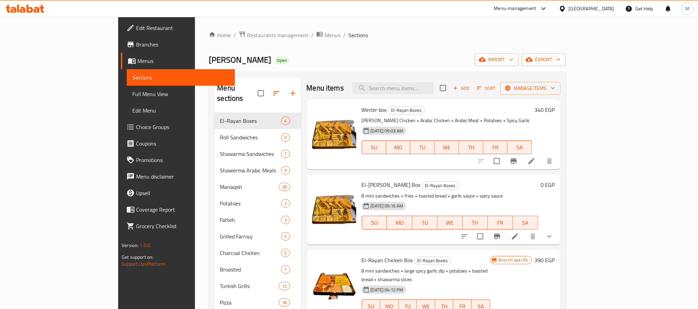
paste input "roll"
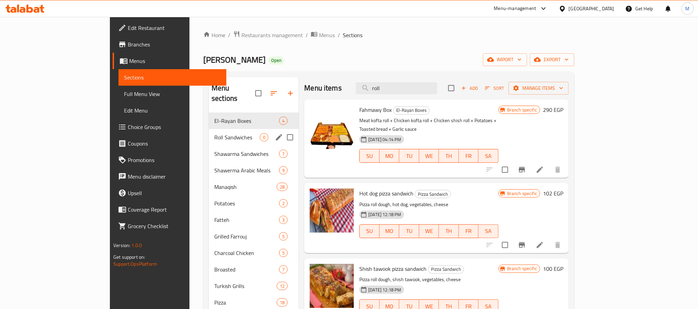
type input "roll"
click at [209, 132] on div "Roll Sandwiches 0" at bounding box center [254, 137] width 90 height 17
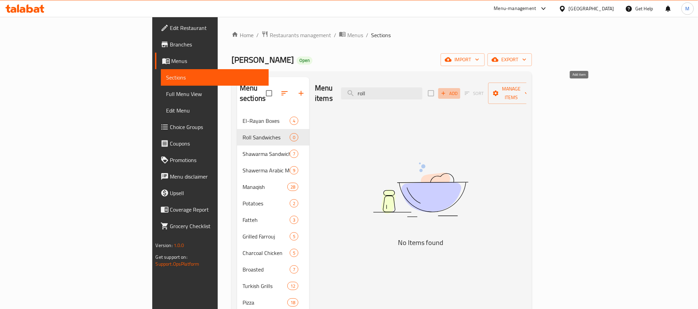
click at [447, 90] on icon "button" at bounding box center [443, 93] width 6 height 6
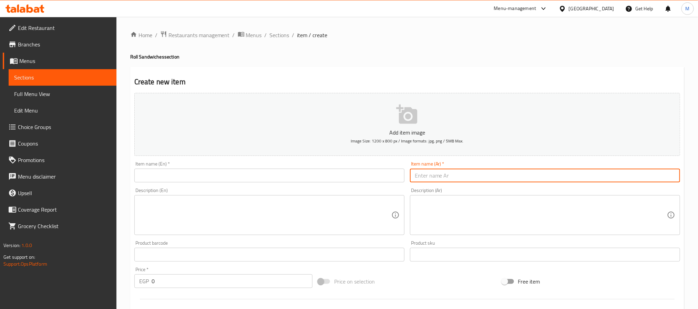
click at [436, 183] on input "text" at bounding box center [545, 176] width 270 height 14
paste input "كفته لحم"
type input "كفته لحم"
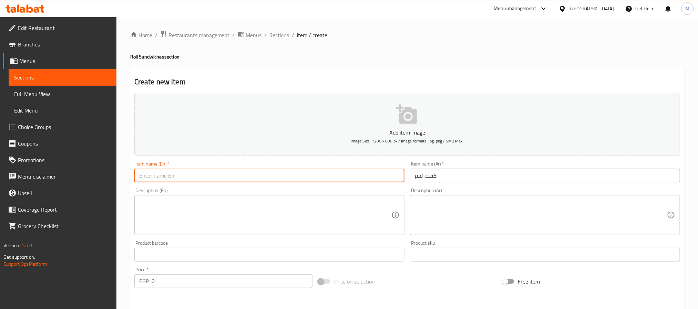
click at [170, 177] on input "text" at bounding box center [269, 176] width 270 height 14
paste input "Kofta"
type input "Meat Kofta"
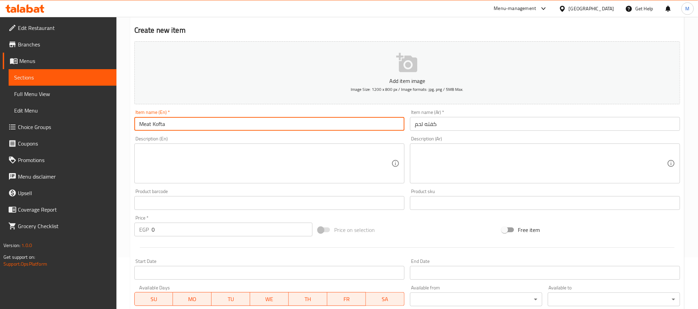
click at [212, 224] on input "0" at bounding box center [232, 230] width 161 height 14
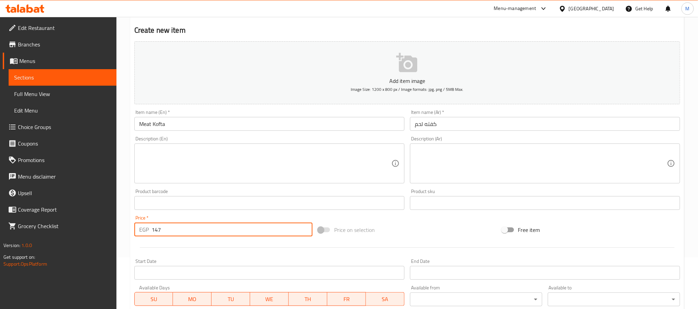
type input "147"
type input "126"
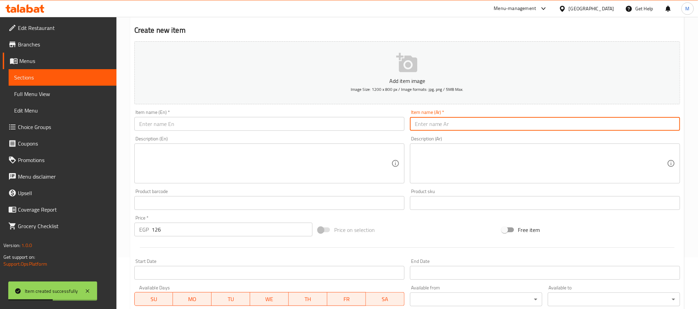
drag, startPoint x: 445, startPoint y: 120, endPoint x: 444, endPoint y: 102, distance: 18.3
click at [445, 120] on input "text" at bounding box center [545, 124] width 270 height 14
paste input "كفته فراخ"
type input "كفته فراخ"
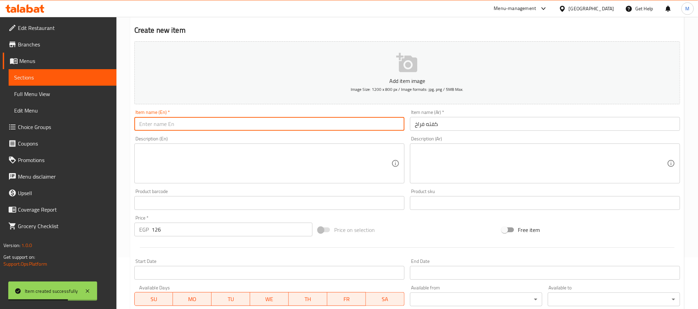
click at [225, 129] on input "text" at bounding box center [269, 124] width 270 height 14
paste input "Chicken Kofta"
type input "Chicken Kofta"
click at [198, 234] on input "126" at bounding box center [232, 230] width 161 height 14
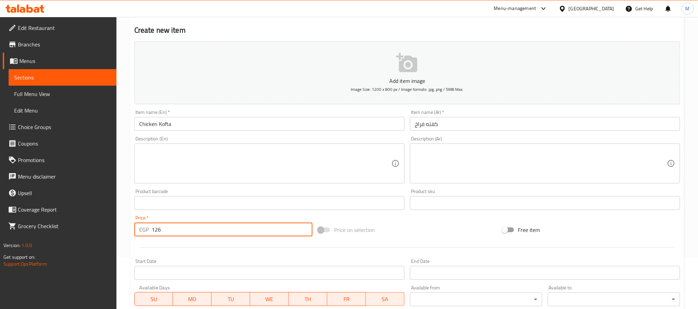
paste input "126"
type input "126"
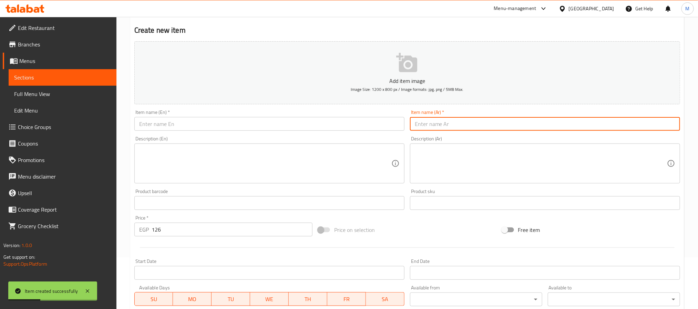
click at [442, 126] on input "text" at bounding box center [545, 124] width 270 height 14
paste input "شيش طاووق"
type input "شيش طاووق"
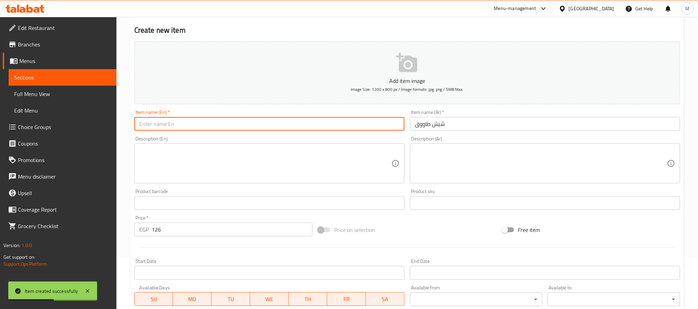
click at [159, 126] on input "text" at bounding box center [269, 124] width 270 height 14
paste input "shish tawook"
type input "Shish Tawook"
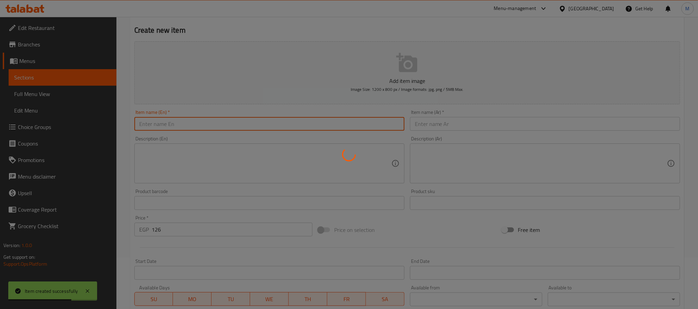
type input "0"
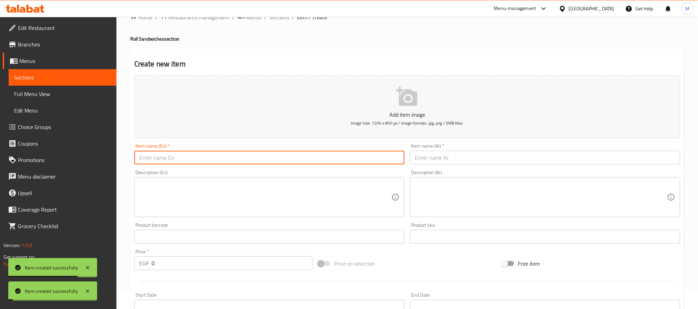
scroll to position [0, 0]
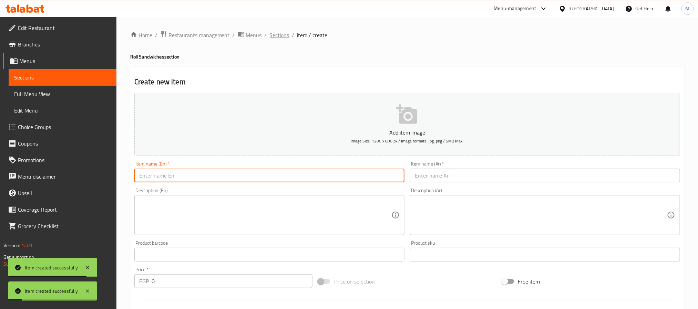
click at [279, 33] on span "Sections" at bounding box center [280, 35] width 20 height 8
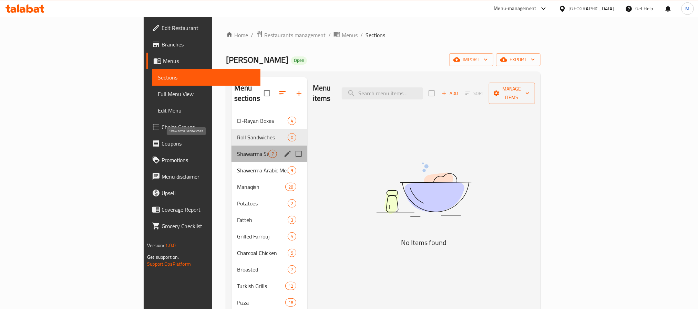
click at [237, 150] on span "Shawarma Sandwiches" at bounding box center [252, 154] width 31 height 8
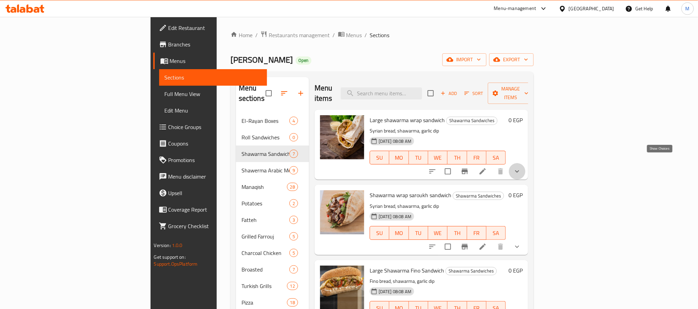
click at [521, 167] on icon "show more" at bounding box center [517, 171] width 8 height 8
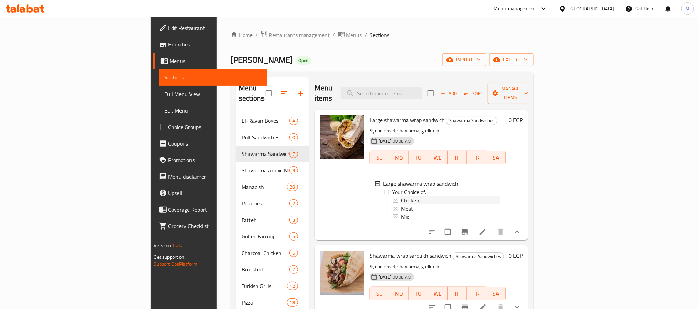
click at [405, 196] on div "Chicken" at bounding box center [451, 200] width 100 height 8
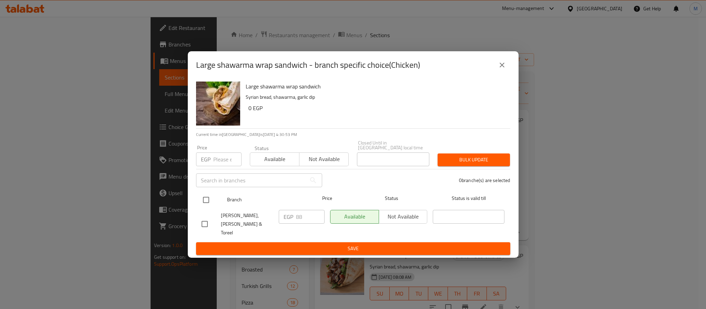
click at [206, 200] on input "checkbox" at bounding box center [206, 200] width 14 height 14
checkbox input "true"
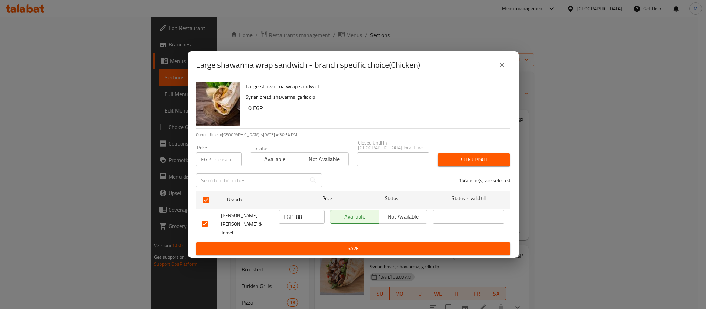
click at [218, 165] on input "number" at bounding box center [227, 160] width 28 height 14
type input "91"
click at [462, 161] on span "Bulk update" at bounding box center [473, 160] width 61 height 9
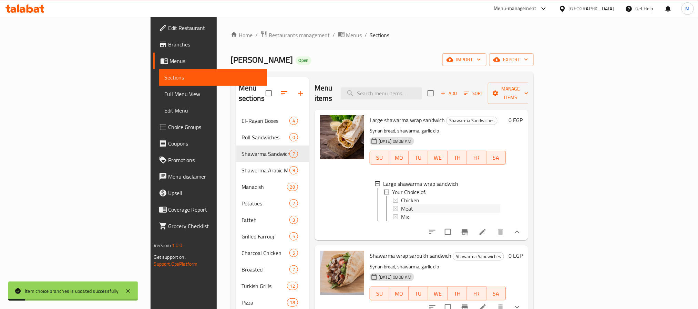
click at [401, 205] on span "Meat" at bounding box center [407, 209] width 12 height 8
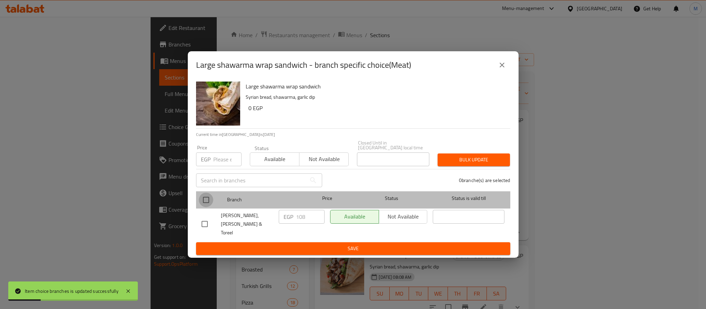
click at [204, 200] on input "checkbox" at bounding box center [206, 200] width 14 height 14
checkbox input "true"
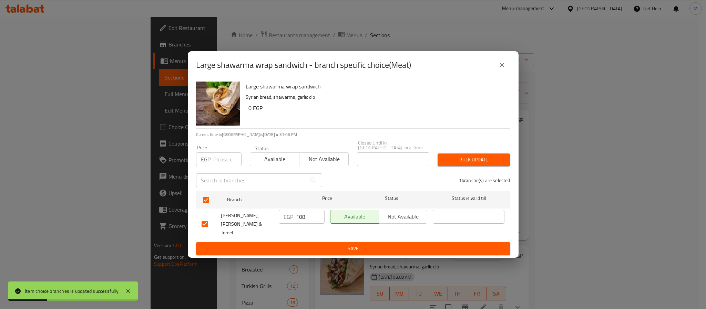
click at [219, 163] on input "number" at bounding box center [227, 160] width 28 height 14
type input "113"
click at [458, 164] on span "Bulk update" at bounding box center [473, 160] width 61 height 9
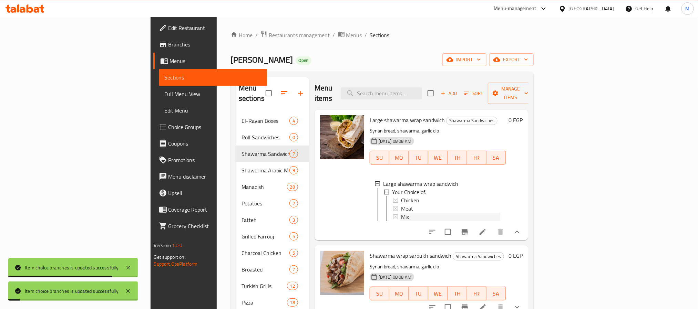
click at [412, 213] on div "Mix" at bounding box center [451, 217] width 100 height 8
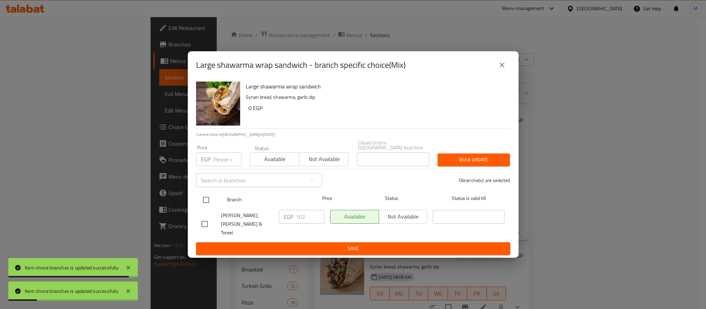
click at [203, 203] on input "checkbox" at bounding box center [206, 200] width 14 height 14
checkbox input "true"
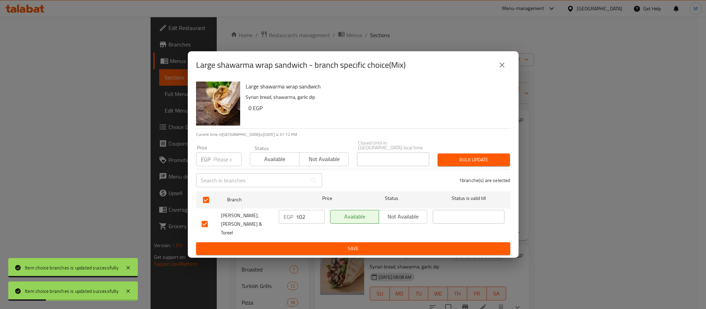
click at [217, 164] on input "number" at bounding box center [227, 160] width 28 height 14
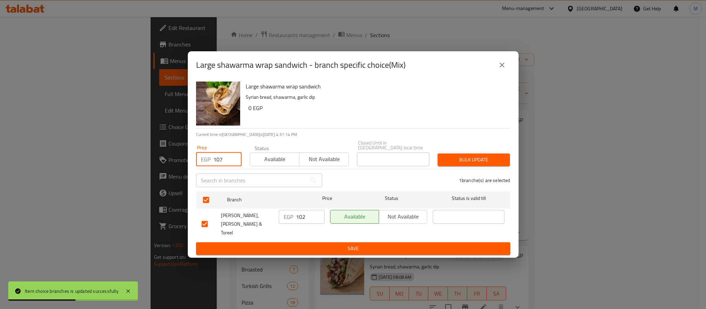
type input "107"
click at [462, 164] on span "Bulk update" at bounding box center [473, 160] width 61 height 9
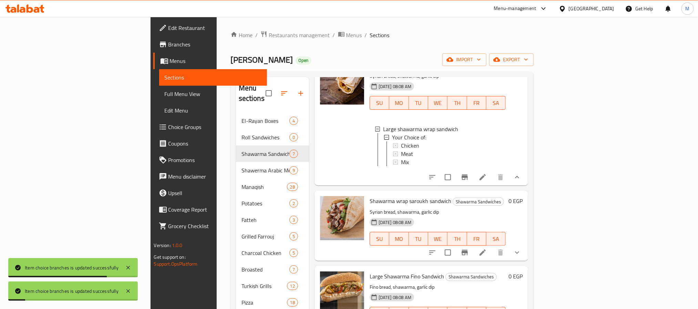
scroll to position [103, 0]
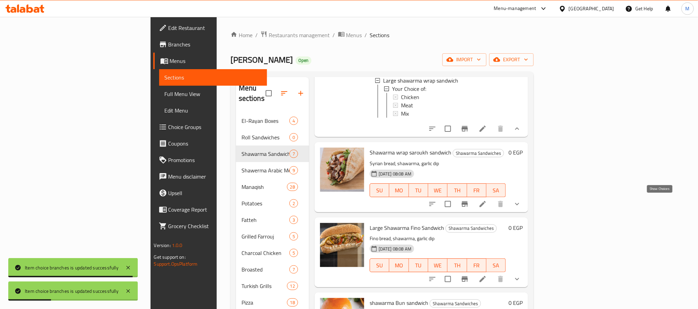
click at [521, 203] on icon "show more" at bounding box center [517, 204] width 8 height 8
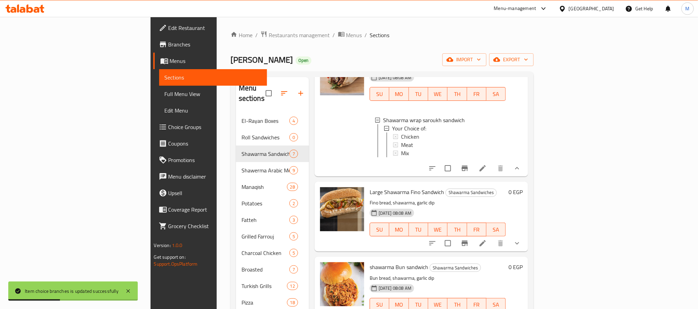
scroll to position [207, 0]
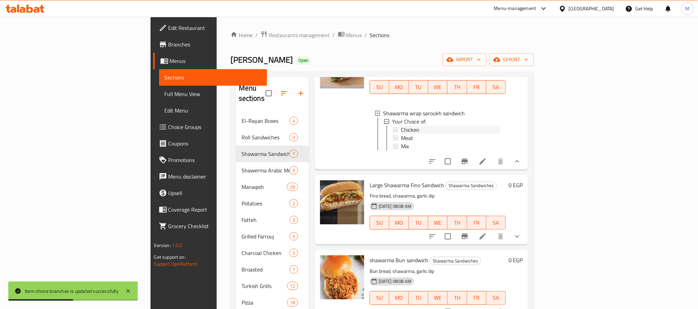
click at [401, 129] on div "Chicken" at bounding box center [451, 130] width 100 height 8
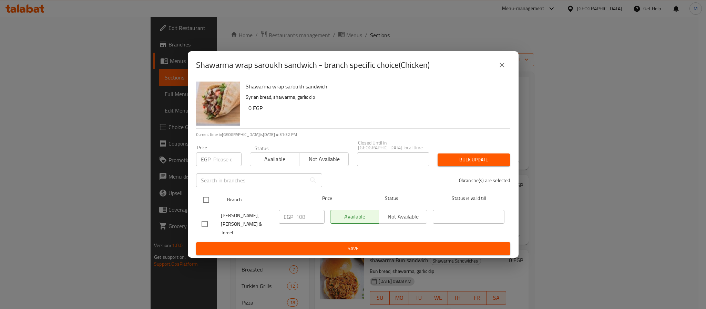
click at [209, 202] on input "checkbox" at bounding box center [206, 200] width 14 height 14
checkbox input "true"
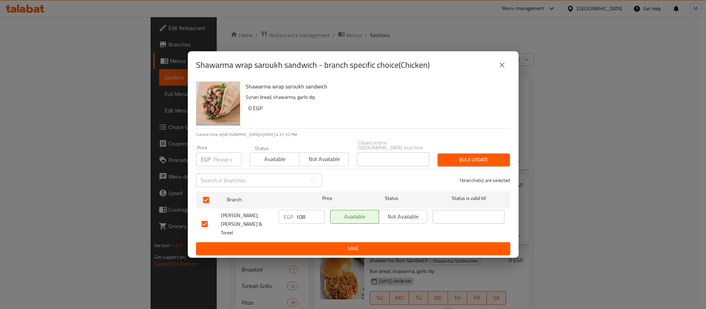
click at [216, 159] on input "number" at bounding box center [227, 160] width 28 height 14
type input "113"
click at [453, 164] on span "Bulk update" at bounding box center [473, 160] width 61 height 9
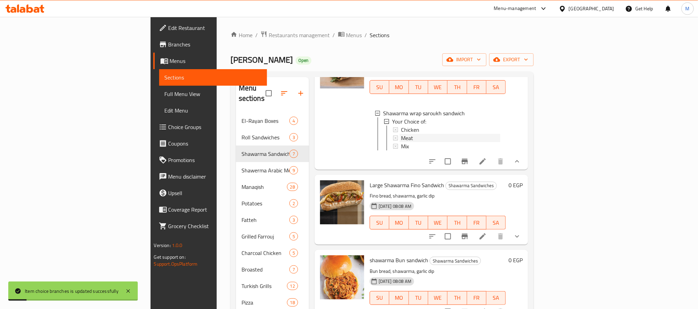
click at [401, 138] on div "Meat" at bounding box center [451, 138] width 100 height 8
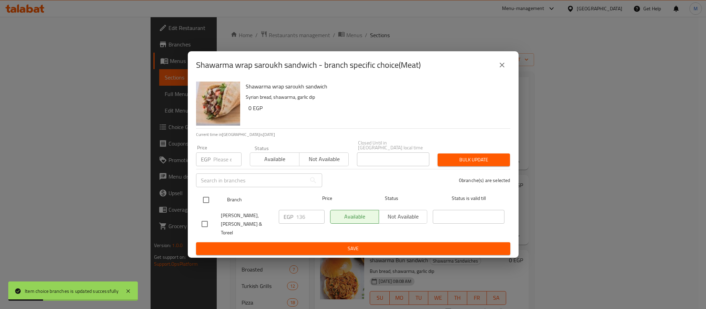
click at [206, 202] on input "checkbox" at bounding box center [206, 200] width 14 height 14
checkbox input "true"
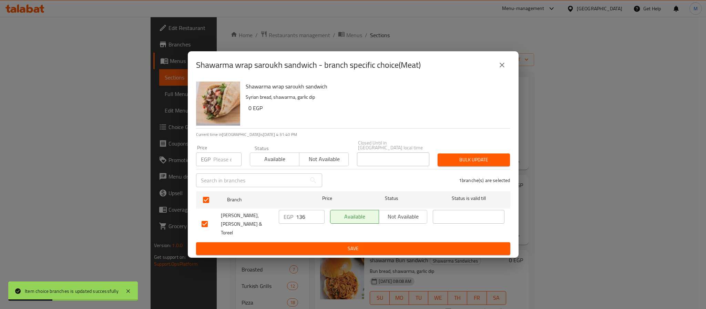
click at [226, 163] on input "number" at bounding box center [227, 160] width 28 height 14
type input "141"
click at [481, 164] on span "Bulk update" at bounding box center [473, 160] width 61 height 9
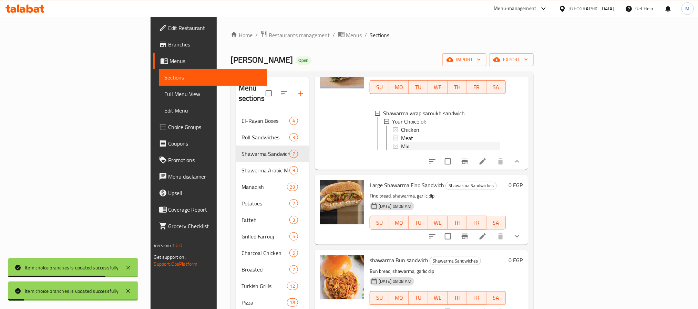
click at [401, 144] on div "Mix" at bounding box center [451, 146] width 100 height 8
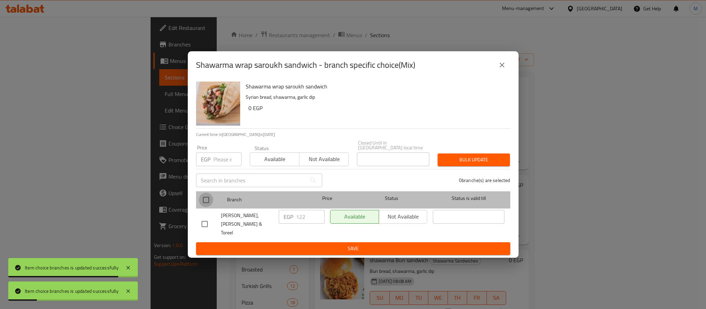
click at [207, 201] on input "checkbox" at bounding box center [206, 200] width 14 height 14
checkbox input "true"
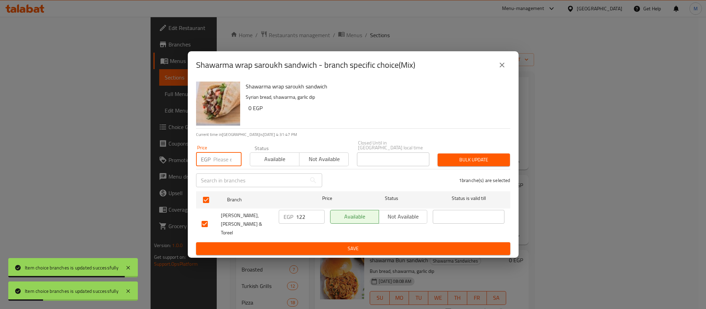
click at [221, 166] on input "number" at bounding box center [227, 160] width 28 height 14
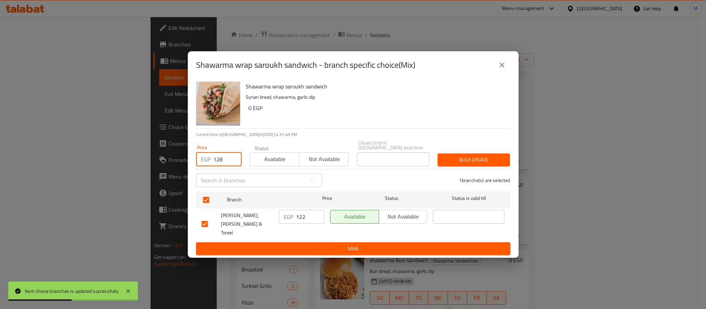
type input "128"
click at [447, 163] on span "Bulk update" at bounding box center [473, 160] width 61 height 9
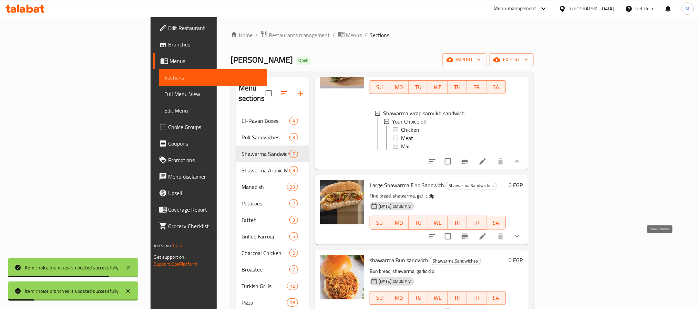
click at [521, 241] on icon "show more" at bounding box center [517, 237] width 8 height 8
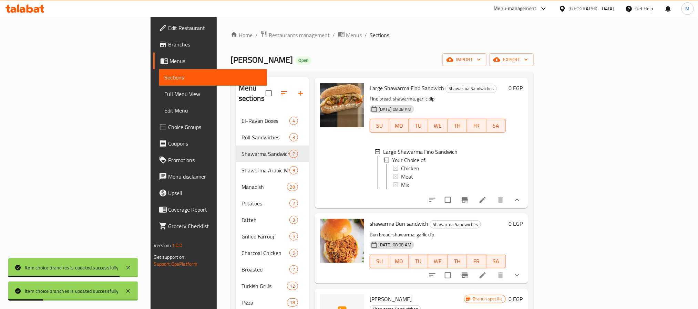
scroll to position [310, 0]
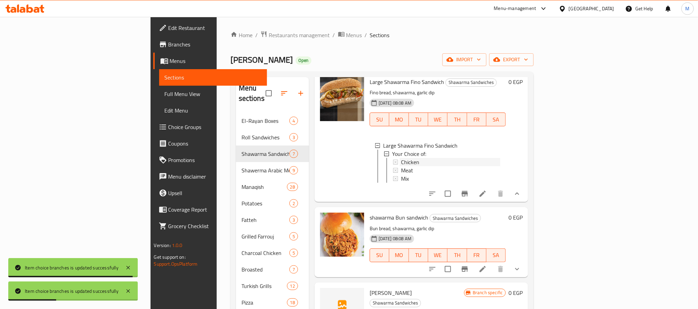
click at [401, 166] on div "Chicken" at bounding box center [451, 162] width 100 height 8
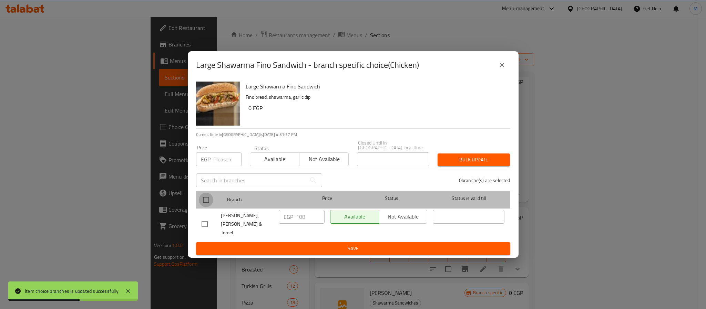
click at [206, 198] on input "checkbox" at bounding box center [206, 200] width 14 height 14
checkbox input "true"
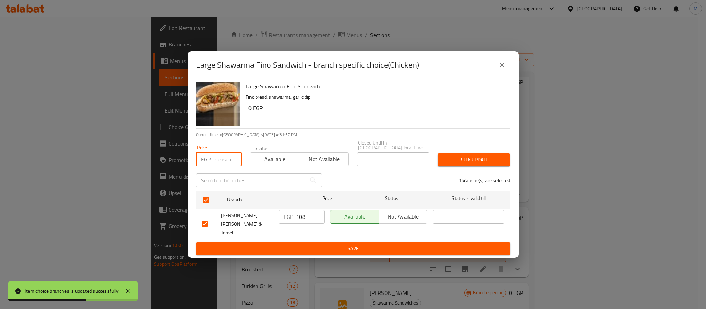
click at [216, 160] on input "number" at bounding box center [227, 160] width 28 height 14
type input "113"
click at [487, 156] on button "Bulk update" at bounding box center [474, 160] width 72 height 13
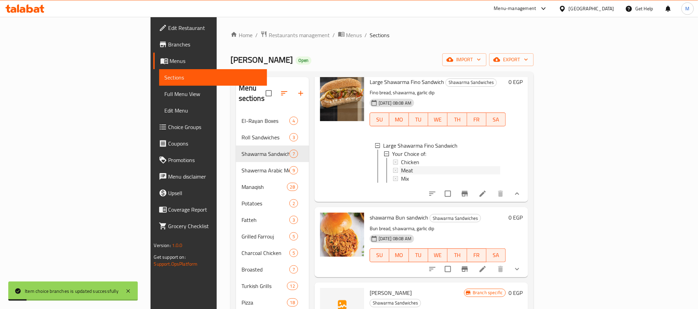
click at [401, 175] on div "Meat" at bounding box center [451, 170] width 100 height 8
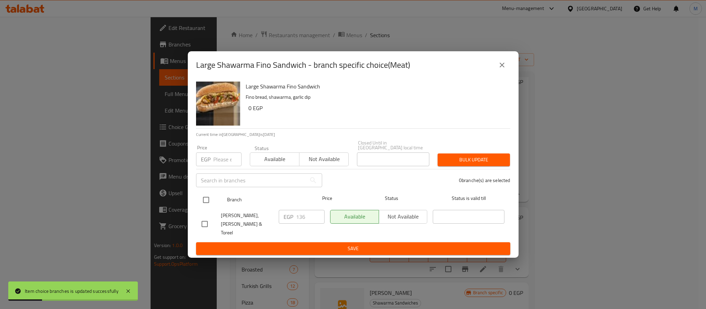
click at [203, 200] on input "checkbox" at bounding box center [206, 200] width 14 height 14
checkbox input "true"
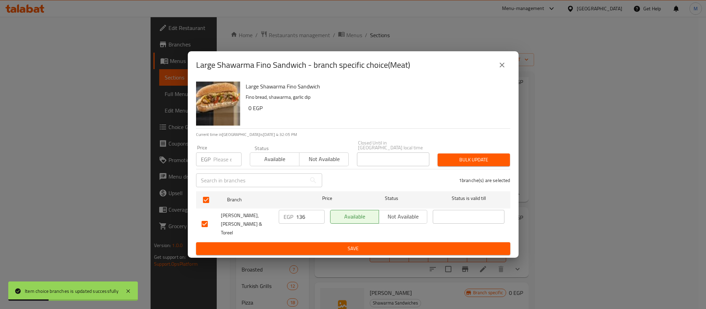
click at [214, 163] on input "number" at bounding box center [227, 160] width 28 height 14
type input "141"
click at [478, 161] on span "Bulk update" at bounding box center [473, 160] width 61 height 9
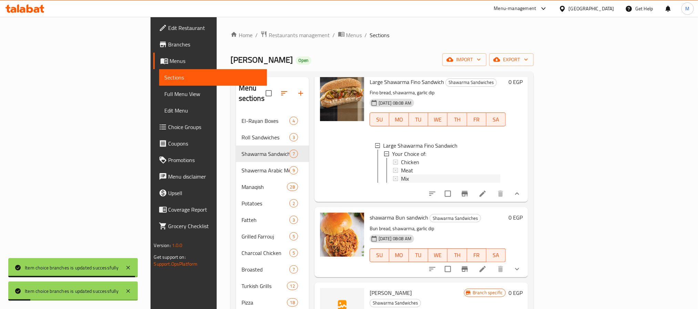
click at [401, 183] on div "Mix" at bounding box center [451, 179] width 100 height 8
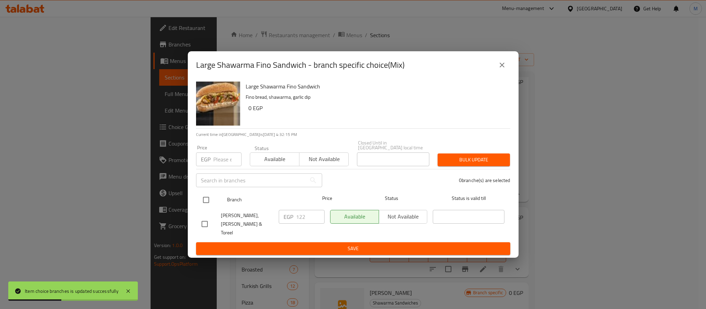
click at [207, 201] on input "checkbox" at bounding box center [206, 200] width 14 height 14
checkbox input "true"
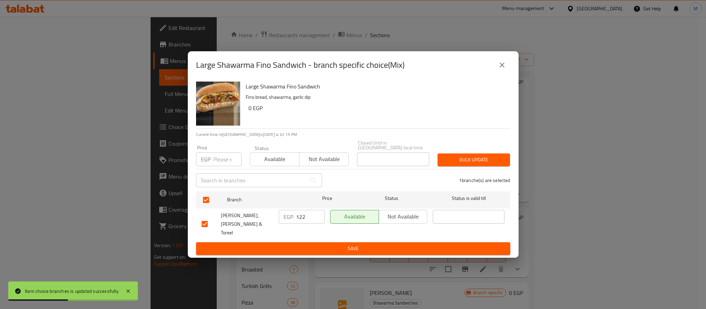
click at [224, 161] on input "number" at bounding box center [227, 160] width 28 height 14
type input "128"
click at [481, 164] on span "Bulk update" at bounding box center [473, 160] width 61 height 9
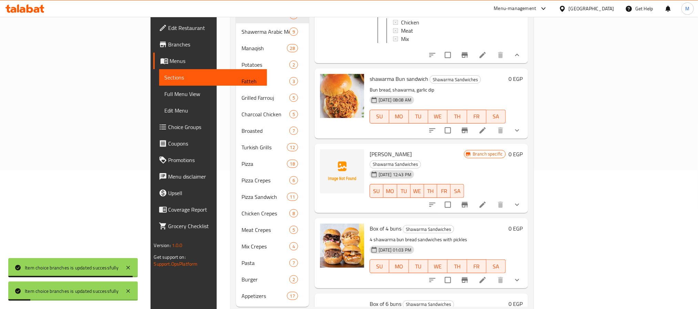
scroll to position [145, 0]
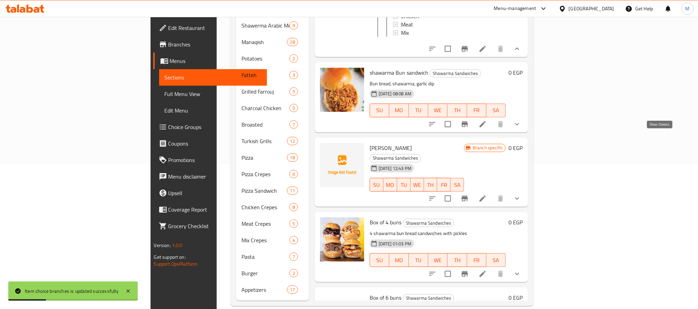
click at [521, 129] on icon "show more" at bounding box center [517, 124] width 8 height 8
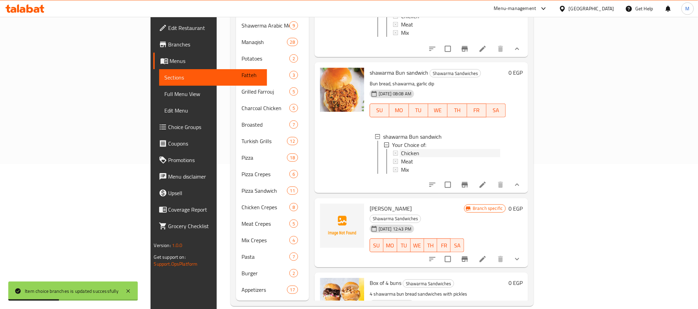
click at [443, 157] on div "Chicken" at bounding box center [451, 153] width 100 height 8
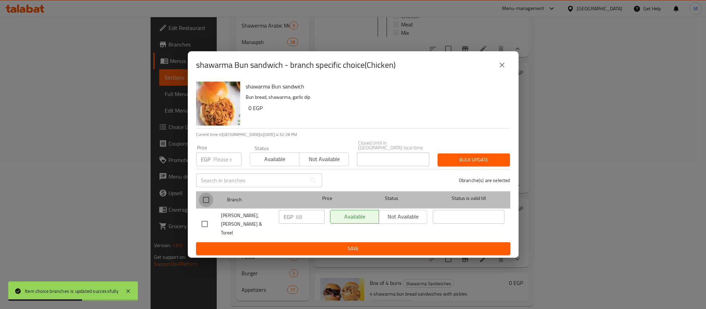
click at [209, 202] on input "checkbox" at bounding box center [206, 200] width 14 height 14
checkbox input "true"
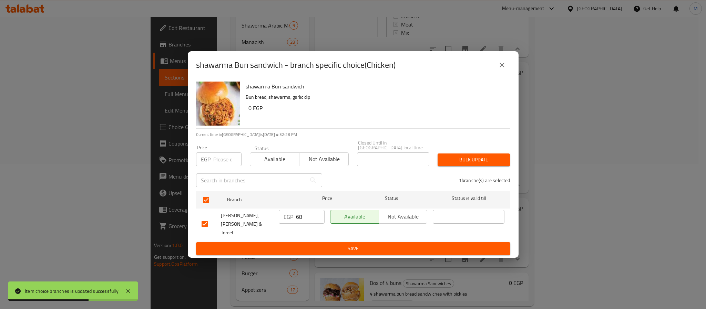
click at [215, 153] on div "Price EGP Price" at bounding box center [218, 155] width 45 height 21
click at [221, 160] on input "number" at bounding box center [227, 160] width 28 height 14
type input "71"
click at [464, 162] on span "Bulk update" at bounding box center [473, 160] width 61 height 9
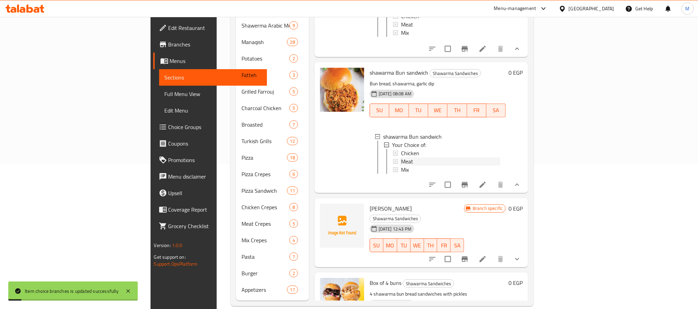
click at [401, 166] on span "Meat" at bounding box center [407, 161] width 12 height 8
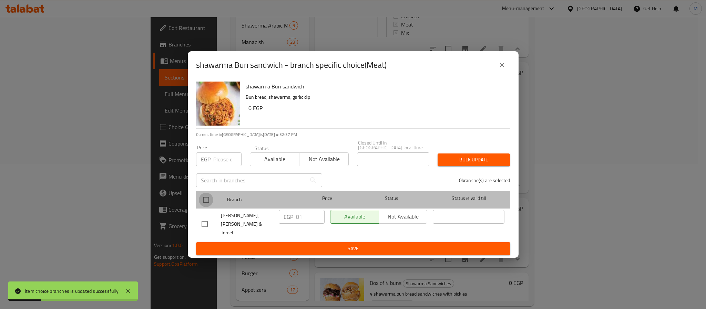
drag, startPoint x: 205, startPoint y: 204, endPoint x: 218, endPoint y: 181, distance: 26.7
click at [205, 204] on input "checkbox" at bounding box center [206, 200] width 14 height 14
checkbox input "true"
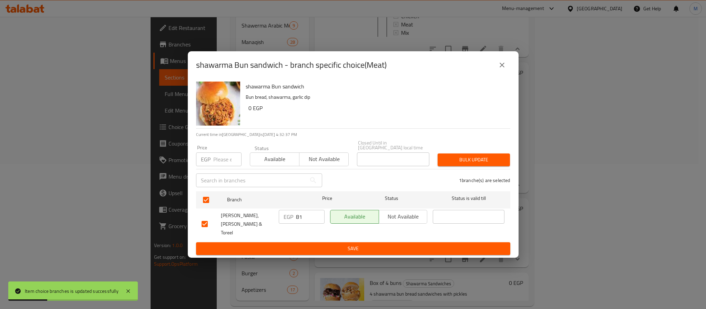
click at [225, 163] on input "number" at bounding box center [227, 160] width 28 height 14
type input "85"
click at [481, 161] on span "Bulk update" at bounding box center [473, 160] width 61 height 9
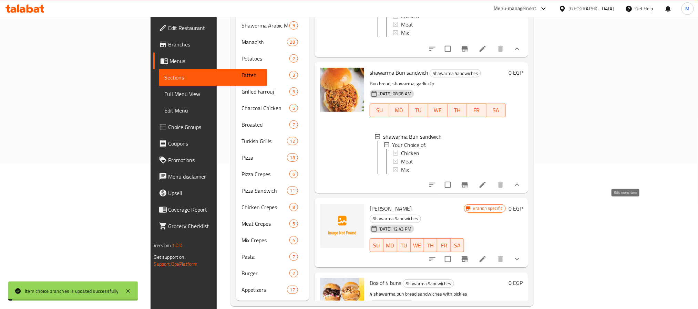
click at [487, 189] on icon at bounding box center [483, 185] width 8 height 8
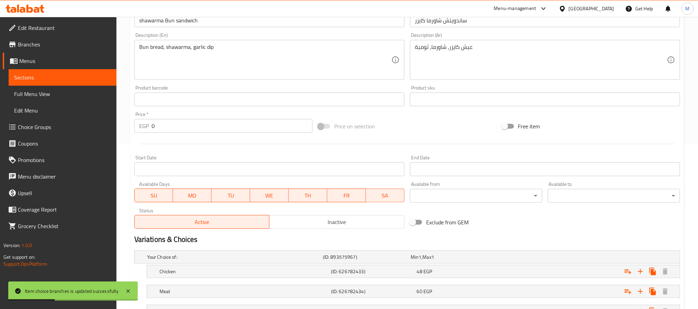
scroll to position [224, 0]
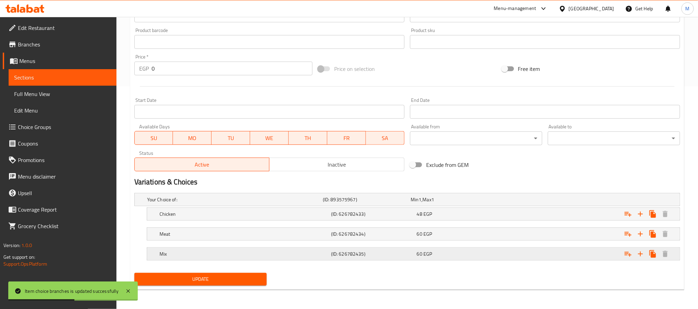
click at [502, 251] on div "Mix (ID: 626782435) 60 EGP" at bounding box center [415, 254] width 515 height 15
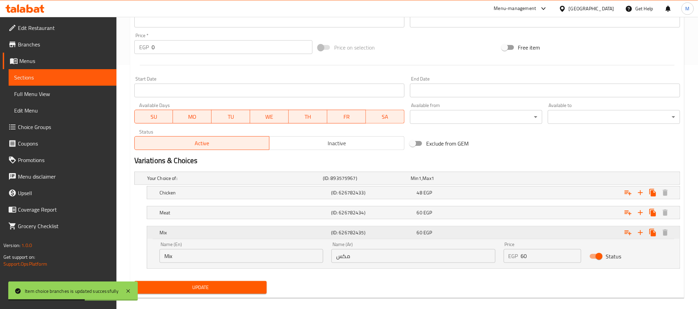
scroll to position [254, 0]
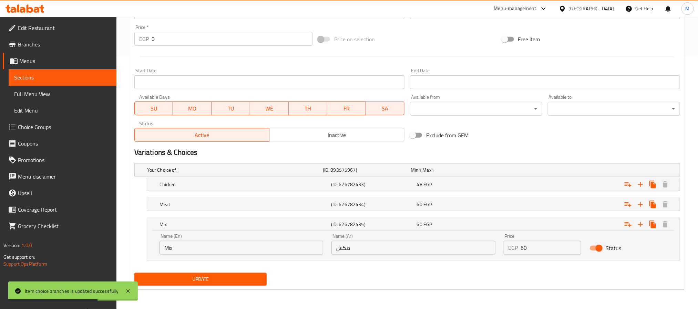
click at [597, 248] on input "Status" at bounding box center [599, 248] width 39 height 13
checkbox input "false"
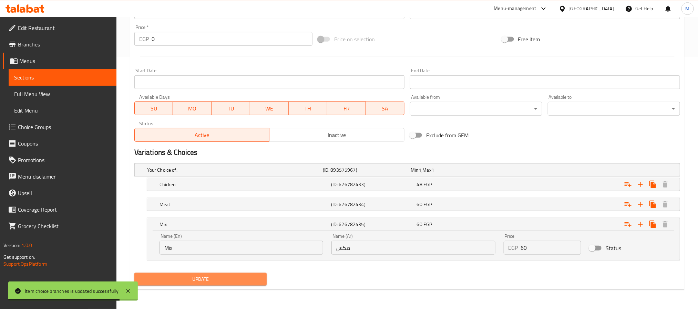
click at [251, 277] on span "Update" at bounding box center [200, 279] width 121 height 9
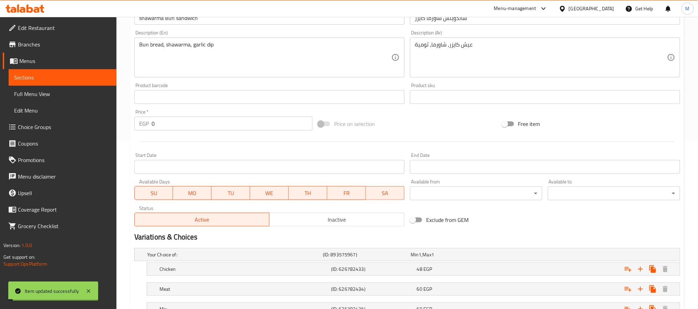
scroll to position [0, 0]
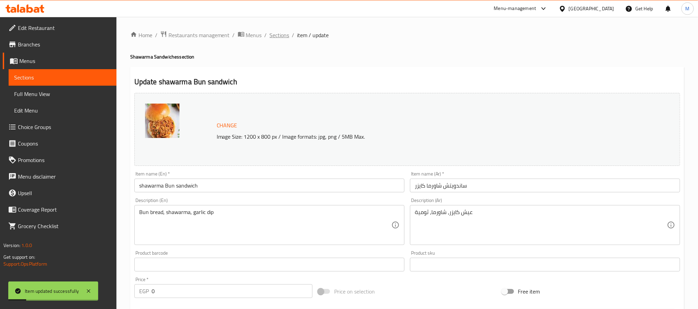
click at [282, 35] on span "Sections" at bounding box center [280, 35] width 20 height 8
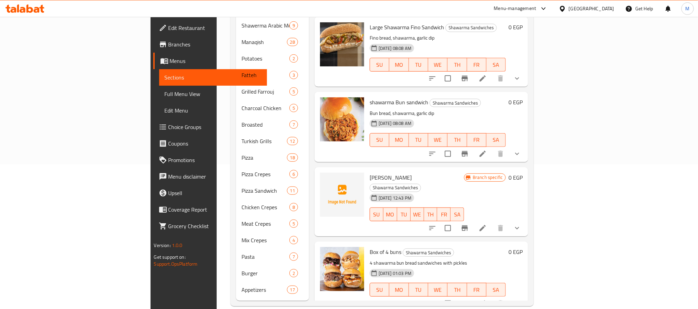
scroll to position [175, 0]
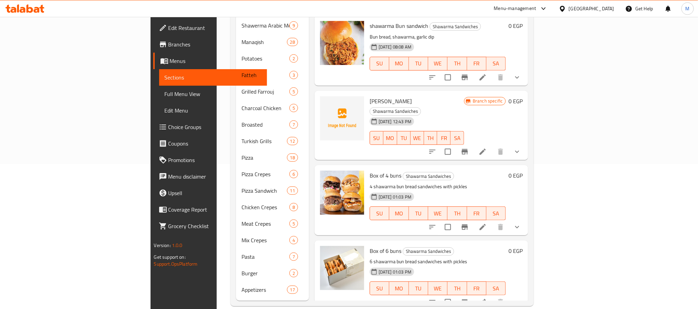
click at [526, 144] on button "show more" at bounding box center [517, 152] width 17 height 17
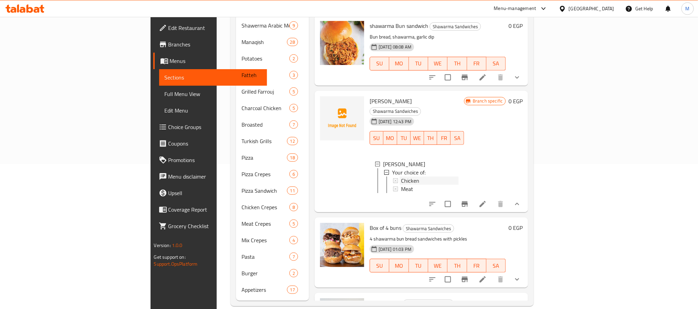
click at [418, 177] on div "Chicken" at bounding box center [430, 181] width 58 height 8
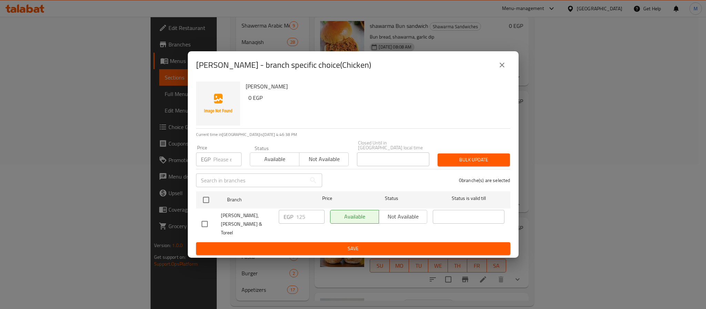
click at [502, 69] on icon "close" at bounding box center [502, 65] width 8 height 8
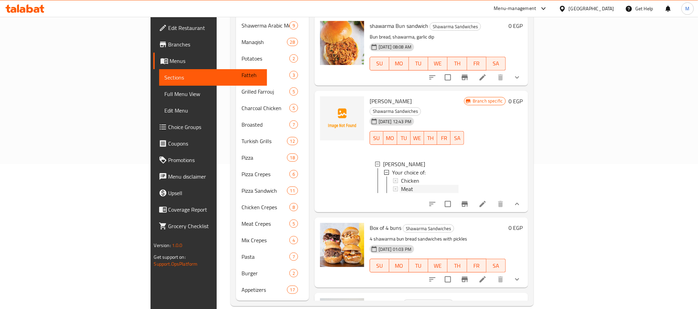
click at [401, 185] on div "Meat" at bounding box center [430, 189] width 58 height 8
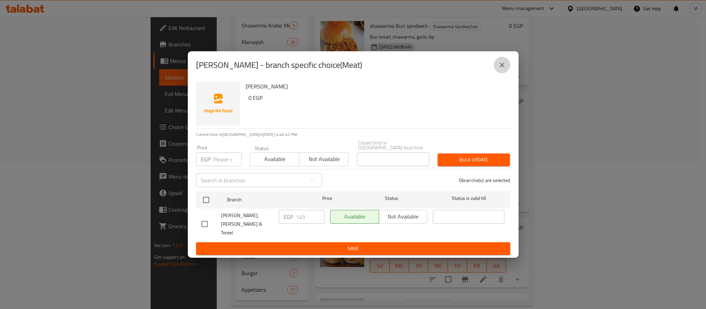
click at [501, 68] on icon "close" at bounding box center [502, 65] width 5 height 5
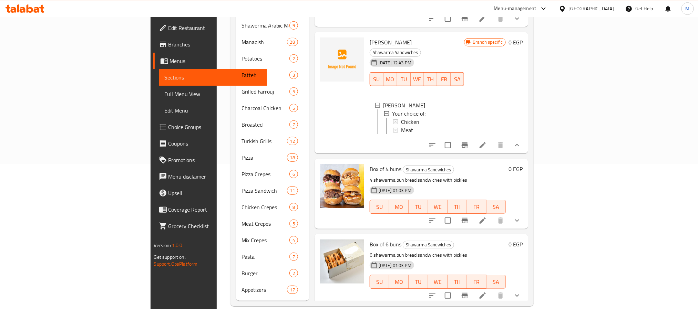
scroll to position [236, 0]
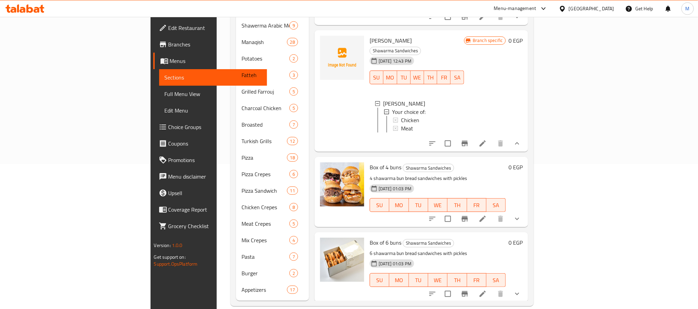
click at [526, 211] on button "show more" at bounding box center [517, 219] width 17 height 17
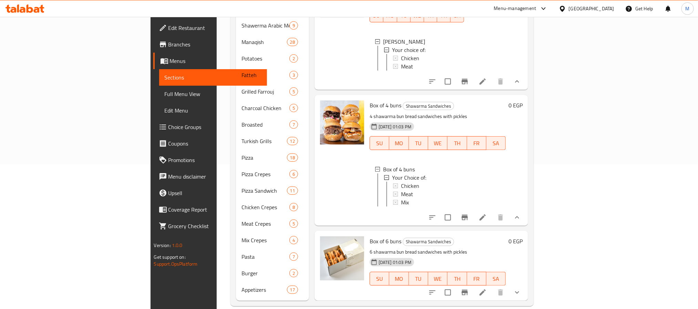
scroll to position [304, 0]
click at [401, 182] on div "Chicken" at bounding box center [451, 186] width 100 height 8
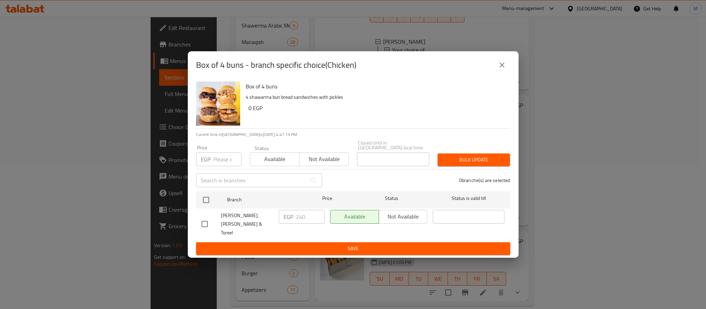
drag, startPoint x: 205, startPoint y: 201, endPoint x: 211, endPoint y: 189, distance: 13.7
click at [206, 201] on input "checkbox" at bounding box center [206, 200] width 14 height 14
checkbox input "true"
click at [217, 165] on input "number" at bounding box center [227, 160] width 28 height 14
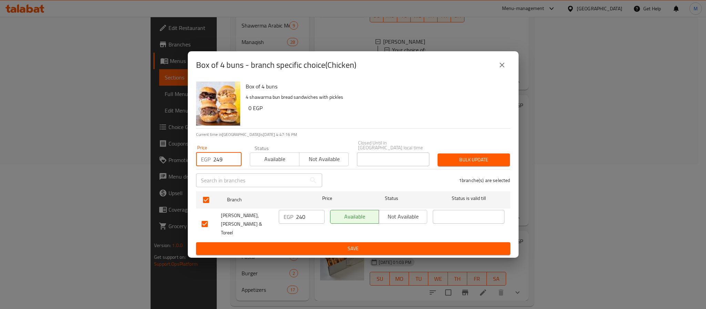
type input "249"
click at [475, 164] on span "Bulk update" at bounding box center [473, 160] width 61 height 9
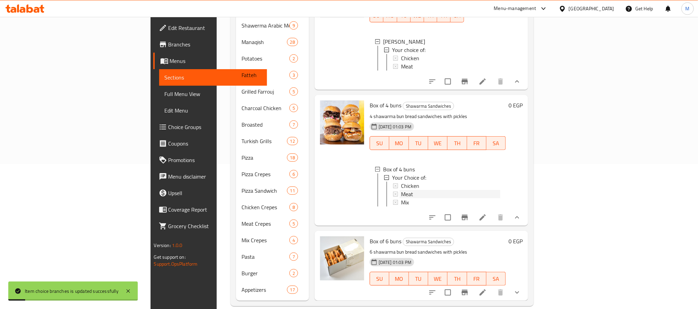
click at [401, 190] on span "Meat" at bounding box center [407, 194] width 12 height 8
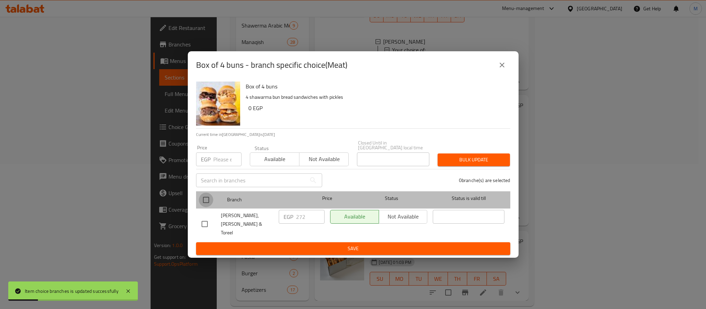
click at [204, 201] on input "checkbox" at bounding box center [206, 200] width 14 height 14
checkbox input "true"
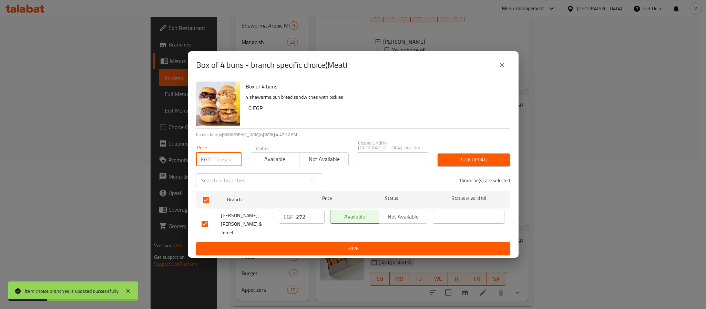
click at [228, 162] on input "number" at bounding box center [227, 160] width 28 height 14
click at [476, 159] on span "Bulk update" at bounding box center [473, 160] width 61 height 9
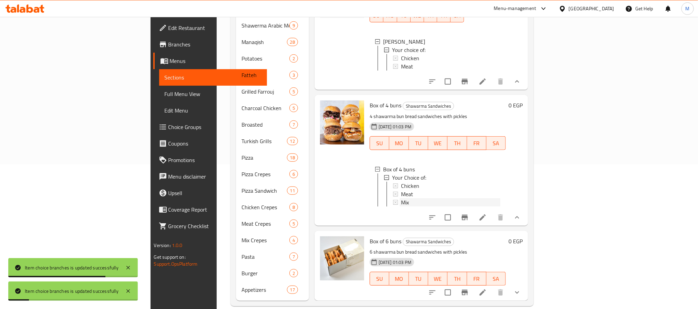
click at [401, 198] on div "Mix" at bounding box center [451, 202] width 100 height 8
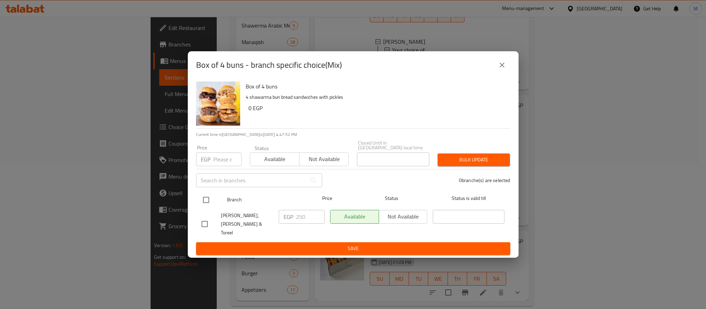
click at [204, 203] on input "checkbox" at bounding box center [206, 200] width 14 height 14
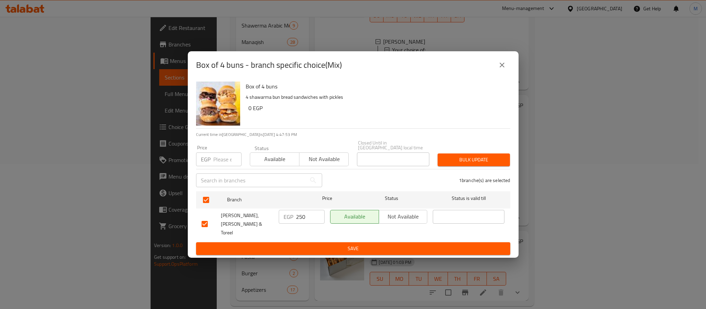
click at [225, 161] on input "number" at bounding box center [227, 160] width 28 height 14
click at [464, 161] on span "Bulk update" at bounding box center [473, 160] width 61 height 9
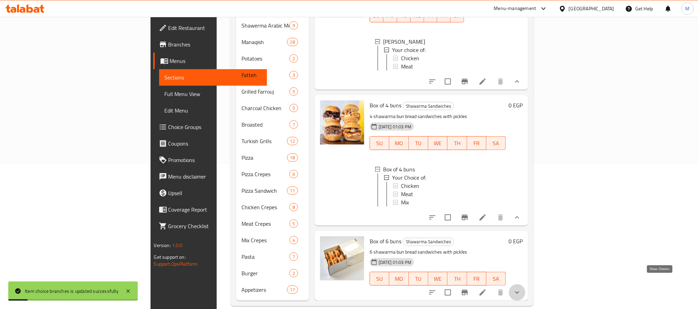
click at [521, 289] on icon "show more" at bounding box center [517, 293] width 8 height 8
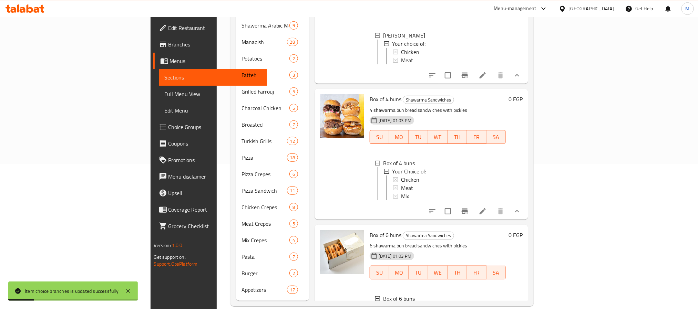
scroll to position [372, 0]
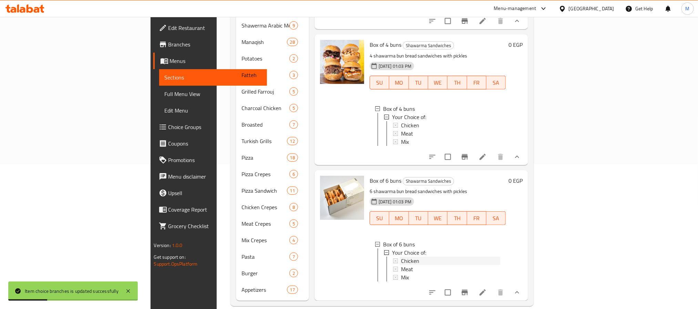
click at [401, 257] on span "Chicken" at bounding box center [410, 261] width 18 height 8
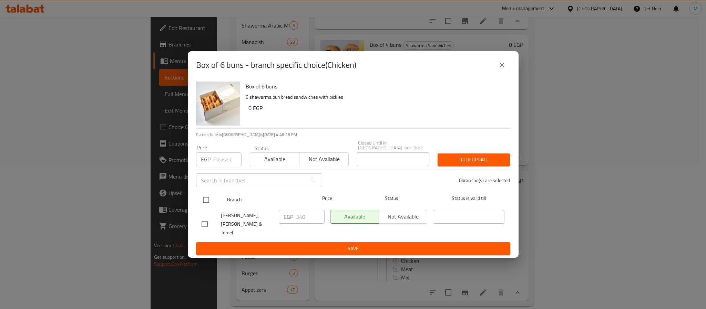
click at [204, 200] on input "checkbox" at bounding box center [206, 200] width 14 height 14
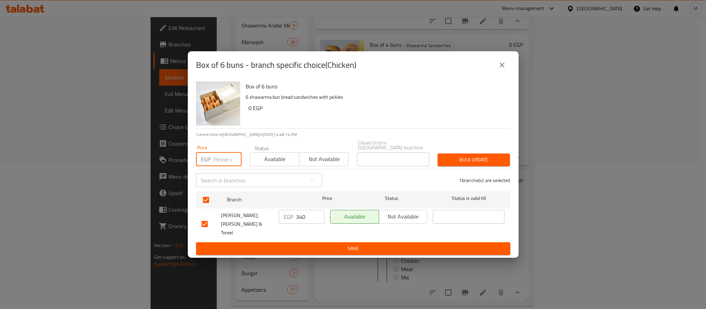
click at [221, 161] on input "number" at bounding box center [227, 160] width 28 height 14
click at [481, 156] on button "Bulk update" at bounding box center [474, 160] width 72 height 13
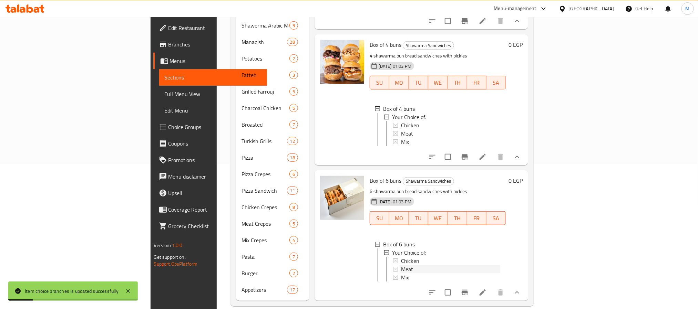
click at [401, 265] on div "Meat" at bounding box center [451, 269] width 100 height 8
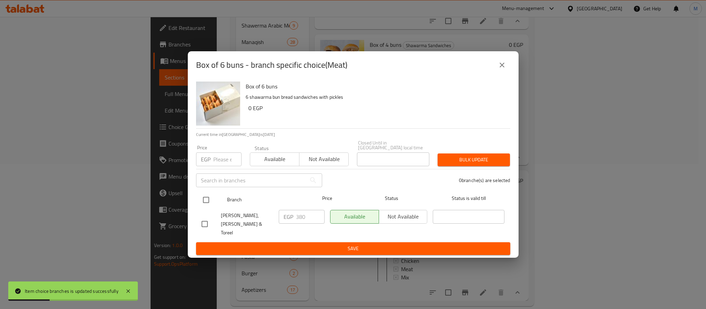
click at [203, 197] on input "checkbox" at bounding box center [206, 200] width 14 height 14
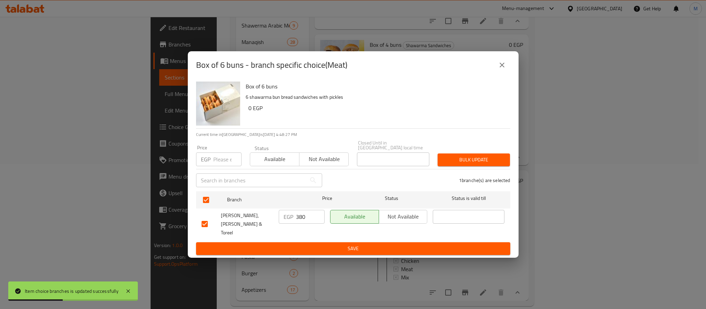
click at [220, 164] on input "number" at bounding box center [227, 160] width 28 height 14
click at [451, 157] on span "Bulk update" at bounding box center [473, 160] width 61 height 9
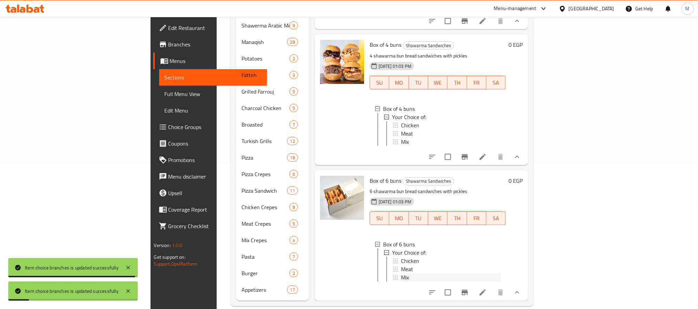
click at [401, 274] on div "Mix" at bounding box center [451, 278] width 100 height 8
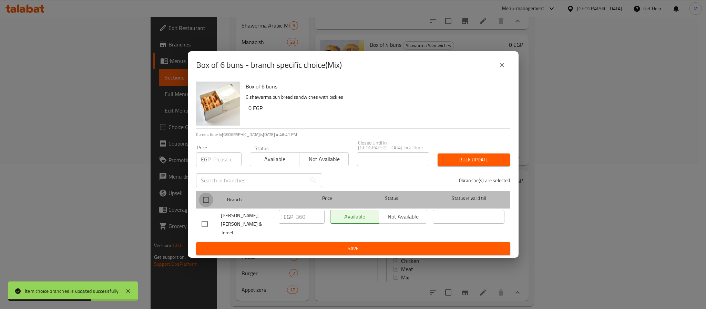
click at [202, 197] on input "checkbox" at bounding box center [206, 200] width 14 height 14
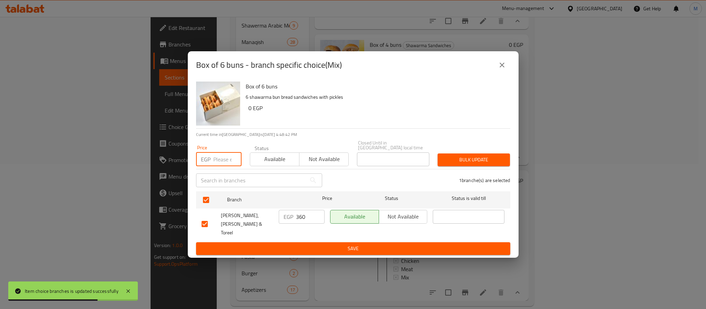
click at [223, 160] on input "number" at bounding box center [227, 160] width 28 height 14
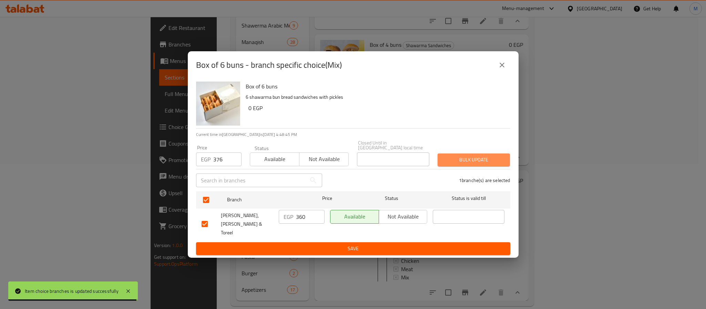
click at [459, 162] on span "Bulk update" at bounding box center [473, 160] width 61 height 9
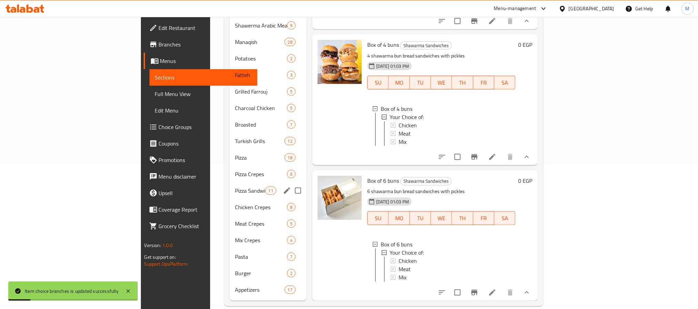
scroll to position [0, 0]
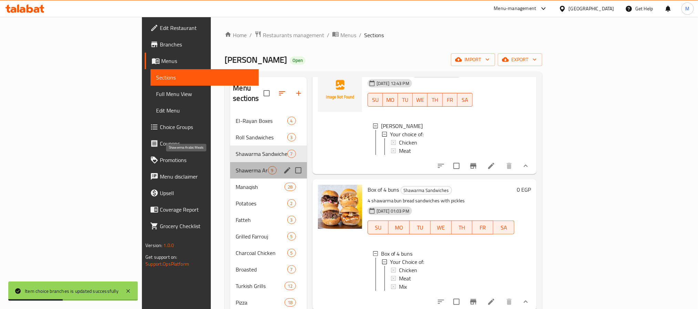
click at [236, 166] on span "Shawerma Arabic Meals" at bounding box center [252, 170] width 32 height 8
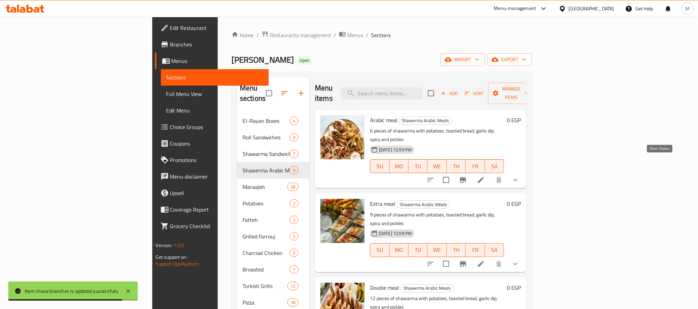
click at [520, 176] on icon "show more" at bounding box center [515, 180] width 8 height 8
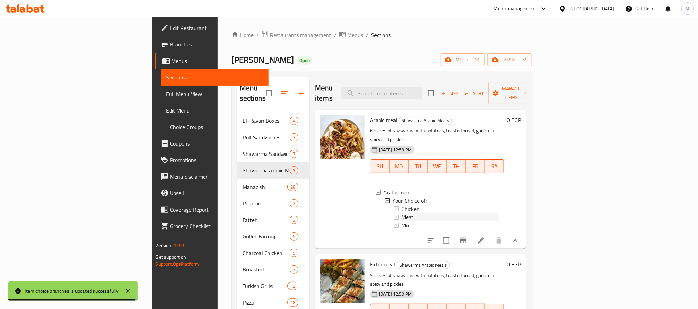
click at [419, 213] on div "Meat" at bounding box center [449, 217] width 97 height 8
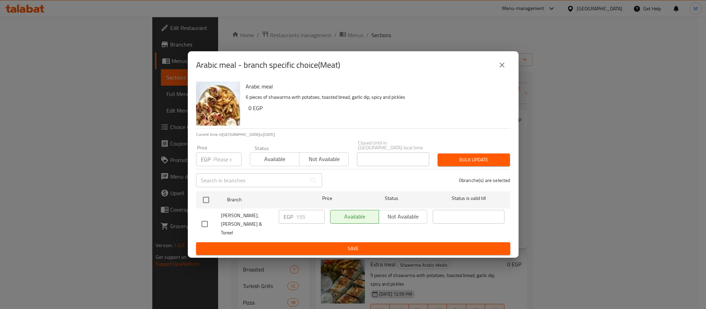
click at [506, 73] on button "close" at bounding box center [502, 65] width 17 height 17
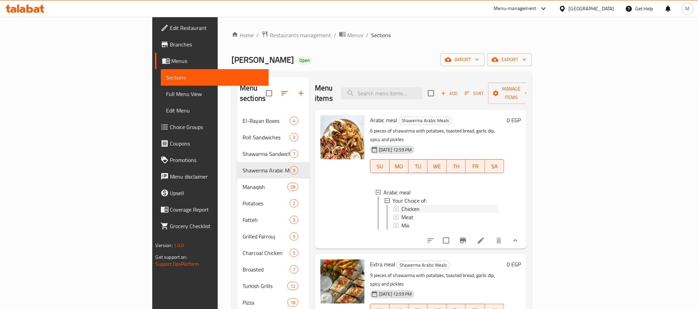
click at [401, 205] on div "Chicken" at bounding box center [449, 209] width 97 height 8
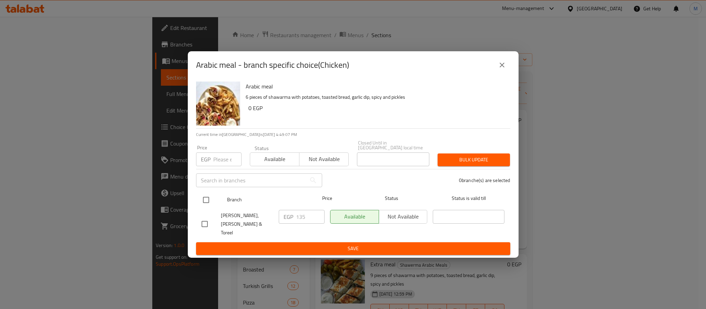
click at [208, 203] on input "checkbox" at bounding box center [206, 200] width 14 height 14
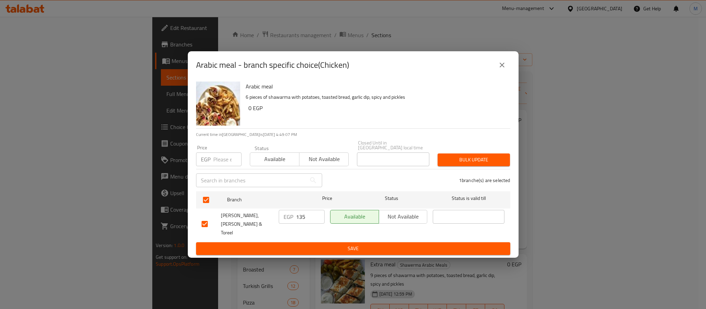
click at [221, 163] on input "number" at bounding box center [227, 160] width 28 height 14
click at [477, 157] on span "Bulk update" at bounding box center [473, 160] width 61 height 9
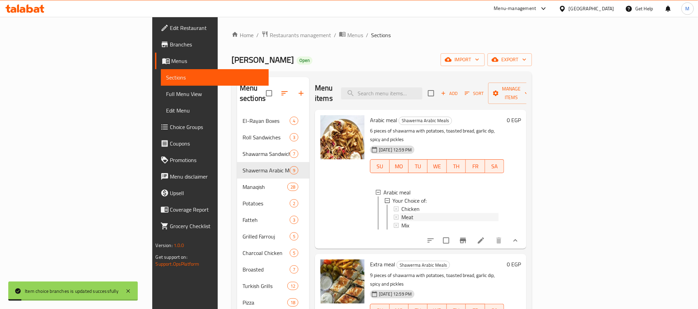
click at [403, 213] on div "Meat" at bounding box center [449, 217] width 97 height 8
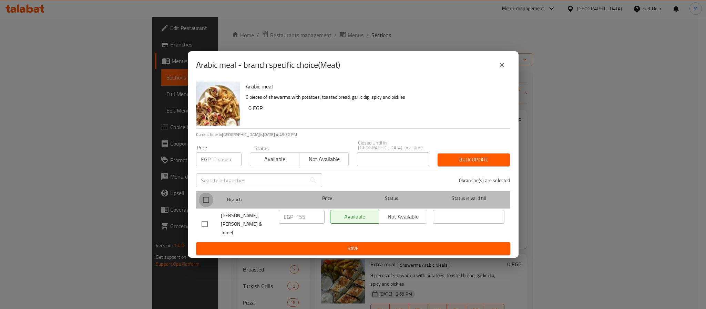
click at [209, 206] on input "checkbox" at bounding box center [206, 200] width 14 height 14
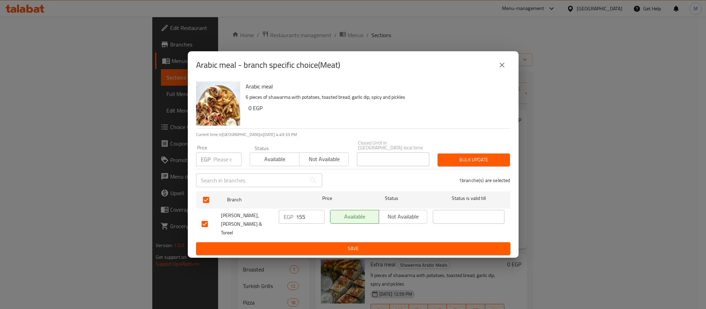
click at [223, 164] on input "number" at bounding box center [227, 160] width 28 height 14
click at [462, 157] on span "Bulk update" at bounding box center [473, 160] width 61 height 9
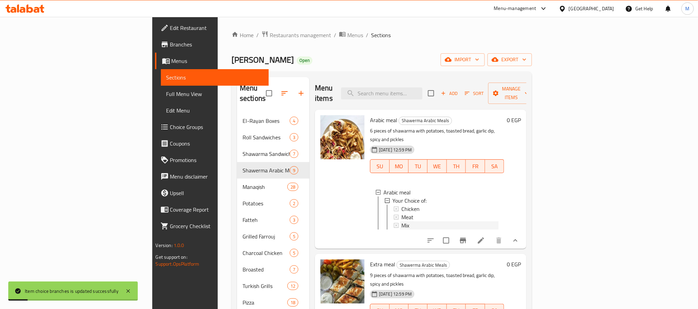
click at [401, 222] on div "Mix" at bounding box center [449, 226] width 97 height 8
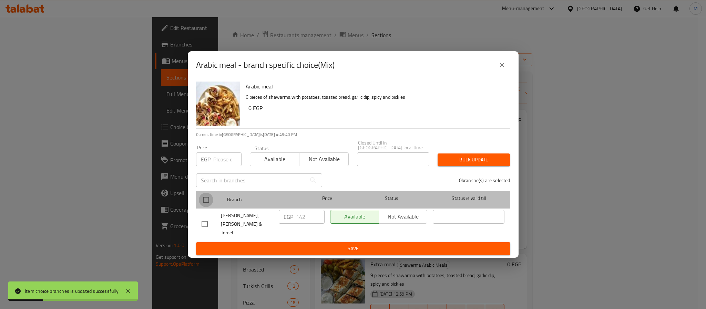
click at [208, 202] on input "checkbox" at bounding box center [206, 200] width 14 height 14
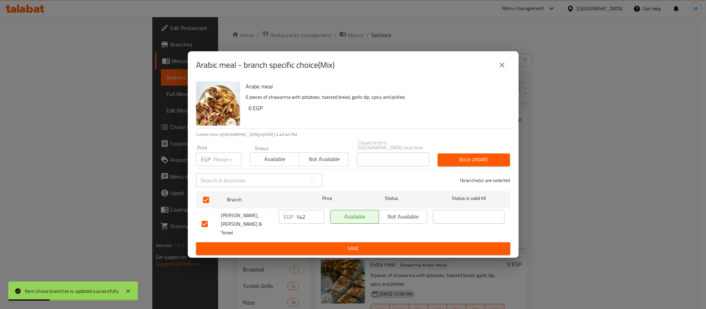
click at [229, 160] on input "number" at bounding box center [227, 160] width 28 height 14
click at [497, 161] on span "Bulk update" at bounding box center [473, 160] width 61 height 9
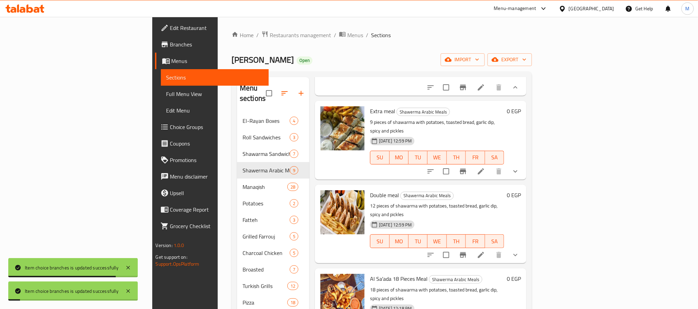
scroll to position [155, 0]
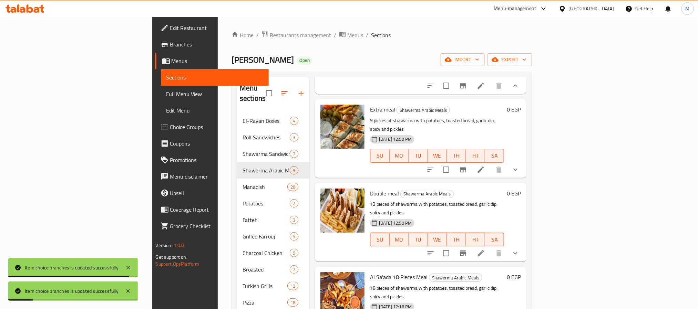
click at [520, 166] on icon "show more" at bounding box center [515, 170] width 8 height 8
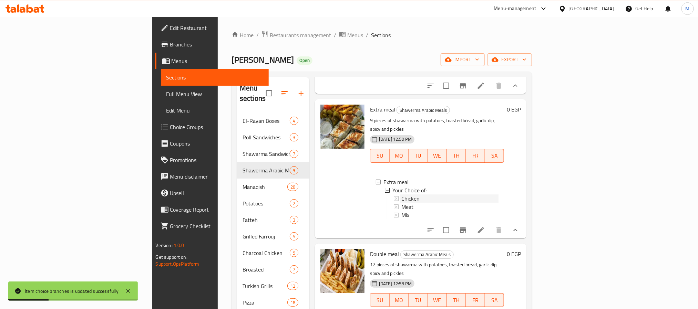
click at [401, 195] on div "Chicken" at bounding box center [449, 199] width 97 height 8
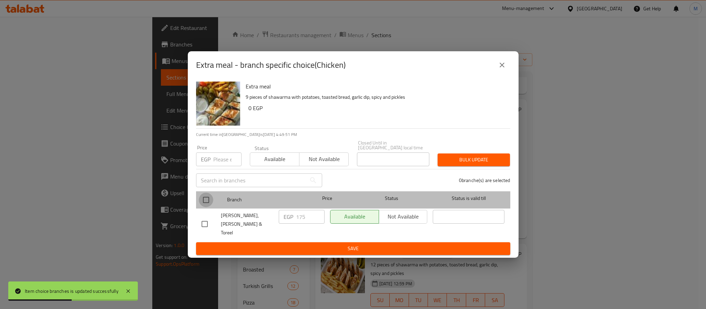
click at [205, 200] on input "checkbox" at bounding box center [206, 200] width 14 height 14
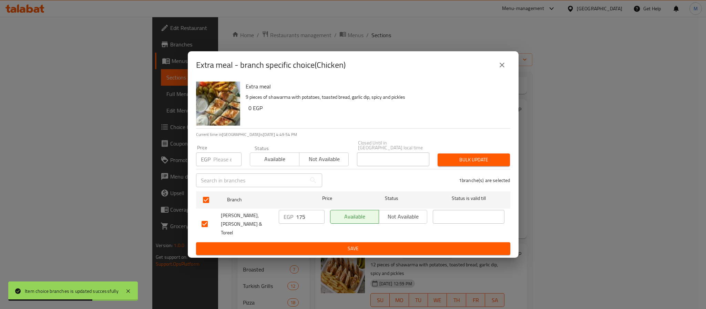
click at [210, 157] on div "EGP Price" at bounding box center [218, 160] width 45 height 14
click at [487, 157] on span "Bulk update" at bounding box center [473, 160] width 61 height 9
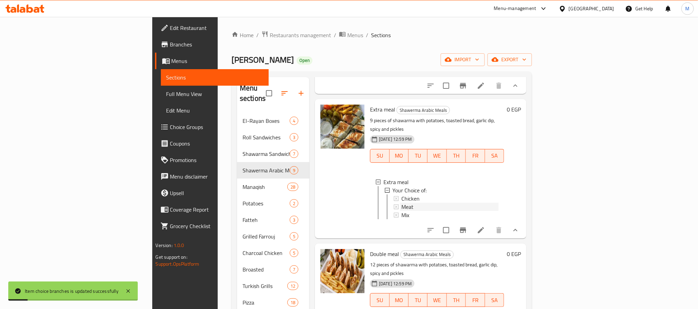
click at [401, 203] on div "Meat" at bounding box center [449, 207] width 97 height 8
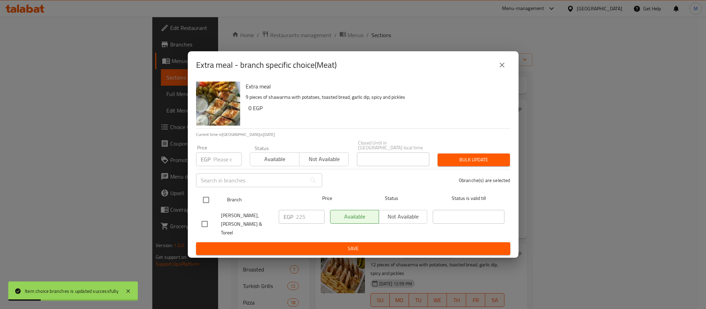
click at [207, 202] on input "checkbox" at bounding box center [206, 200] width 14 height 14
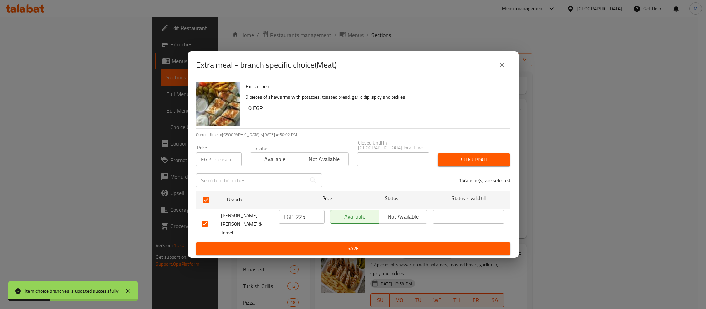
click at [223, 160] on input "number" at bounding box center [227, 160] width 28 height 14
click at [495, 154] on div "Bulk update" at bounding box center [474, 160] width 81 height 21
click at [481, 158] on span "Bulk update" at bounding box center [473, 160] width 61 height 9
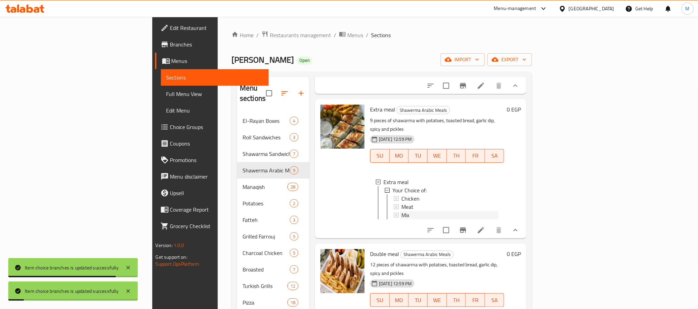
click at [401, 211] on div "Mix" at bounding box center [449, 215] width 97 height 8
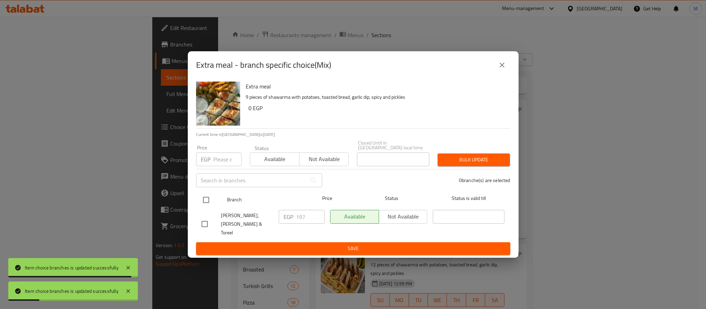
click at [206, 204] on input "checkbox" at bounding box center [206, 200] width 14 height 14
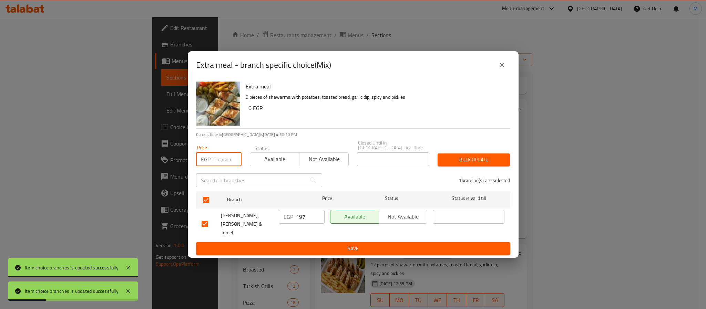
click at [218, 157] on input "number" at bounding box center [227, 160] width 28 height 14
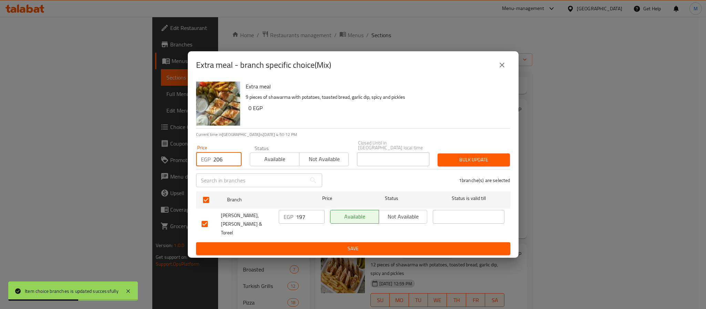
click at [461, 160] on span "Bulk update" at bounding box center [473, 160] width 61 height 9
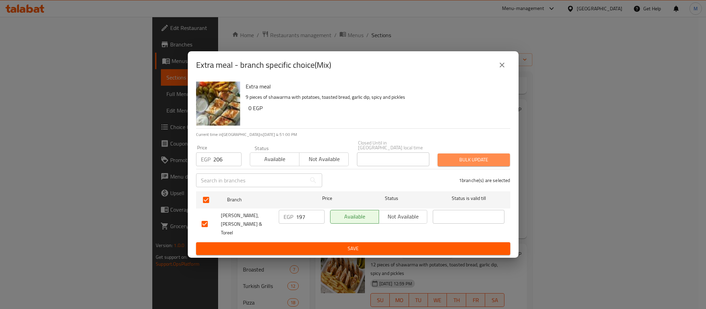
click at [481, 163] on span "Bulk update" at bounding box center [473, 160] width 61 height 9
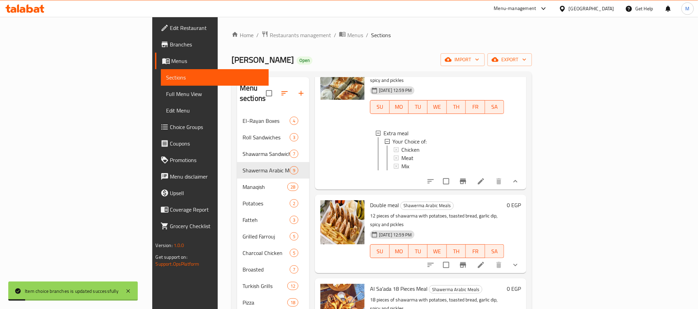
scroll to position [310, 0]
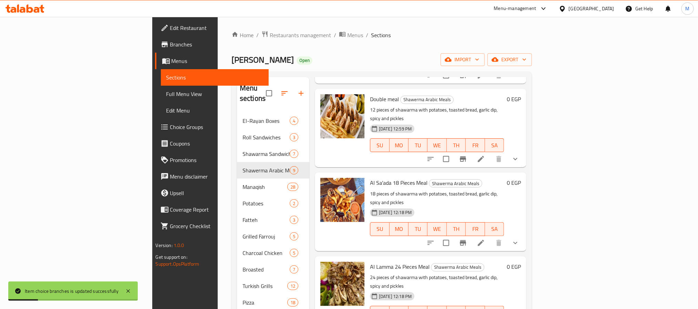
click at [520, 155] on icon "show more" at bounding box center [515, 159] width 8 height 8
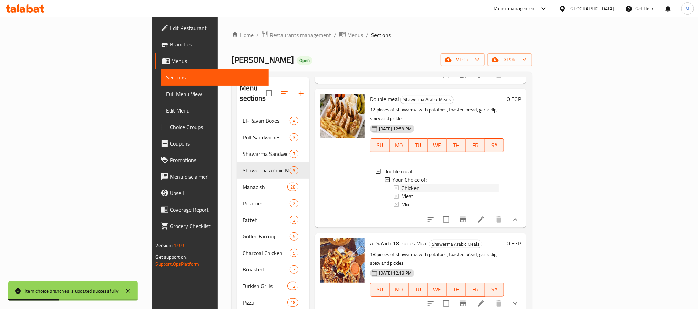
click at [401, 184] on div "Chicken" at bounding box center [449, 188] width 97 height 8
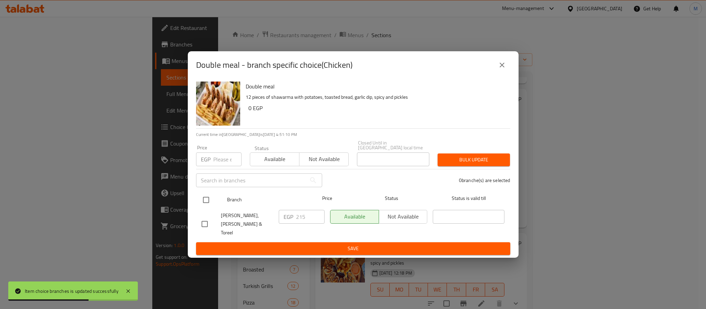
click at [204, 202] on input "checkbox" at bounding box center [206, 200] width 14 height 14
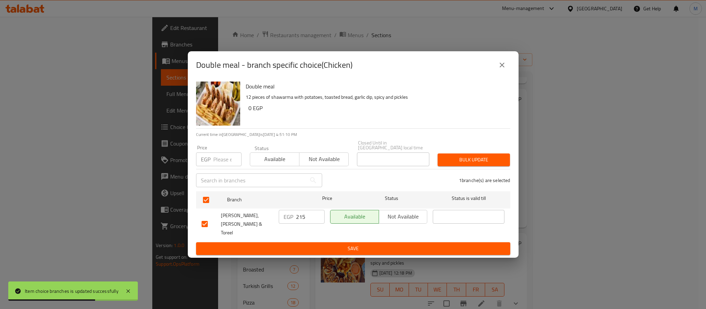
click at [215, 163] on input "number" at bounding box center [227, 160] width 28 height 14
click at [466, 163] on span "Bulk update" at bounding box center [473, 160] width 61 height 9
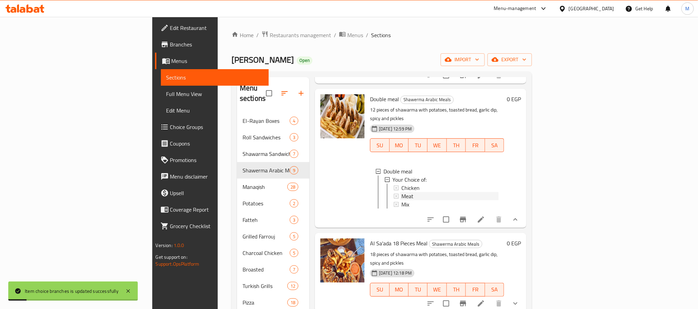
click at [401, 192] on div "Meat" at bounding box center [449, 196] width 97 height 8
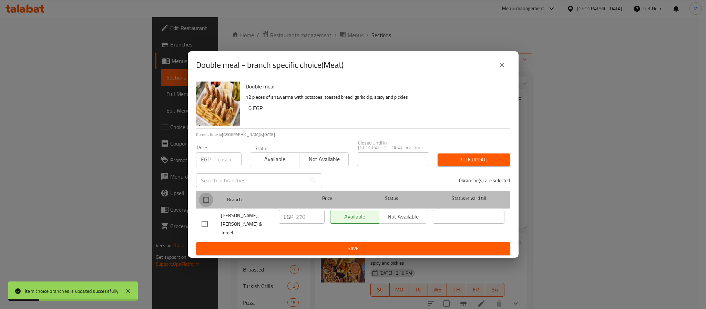
drag, startPoint x: 203, startPoint y: 202, endPoint x: 207, endPoint y: 198, distance: 5.9
click at [204, 201] on input "checkbox" at bounding box center [206, 200] width 14 height 14
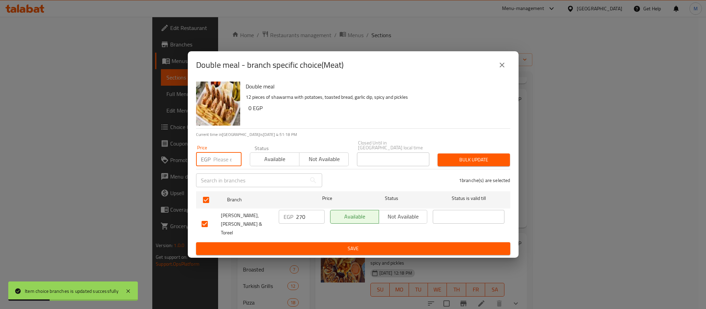
click at [220, 160] on input "number" at bounding box center [227, 160] width 28 height 14
click at [456, 160] on span "Bulk update" at bounding box center [473, 160] width 61 height 9
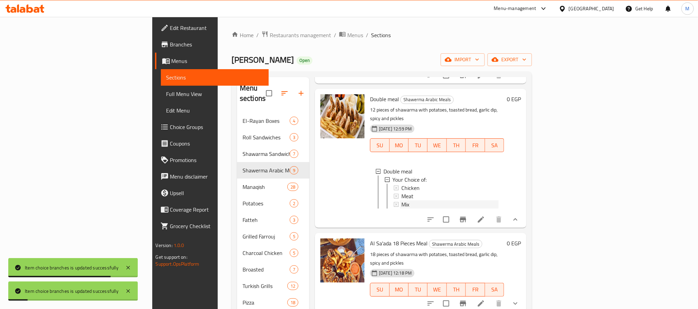
click at [401, 201] on div "Mix" at bounding box center [449, 205] width 97 height 8
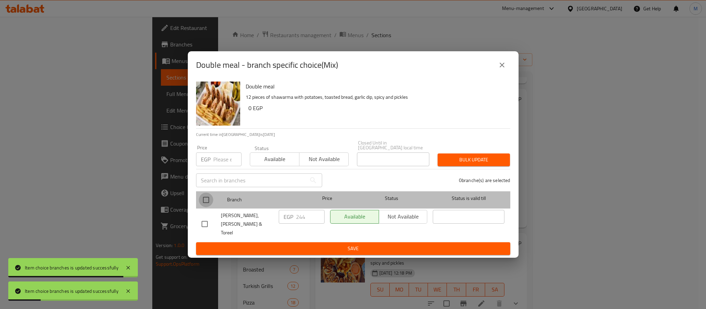
click at [207, 204] on input "checkbox" at bounding box center [206, 200] width 14 height 14
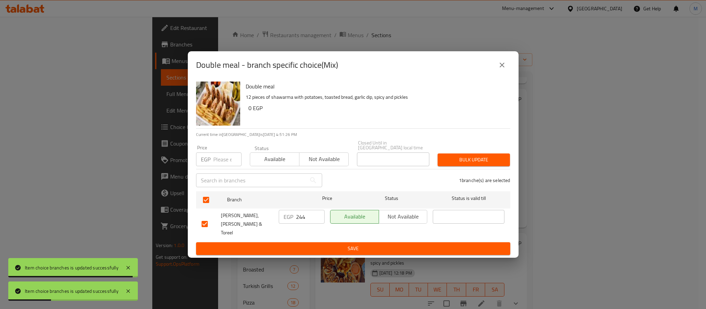
click at [224, 166] on input "number" at bounding box center [227, 160] width 28 height 14
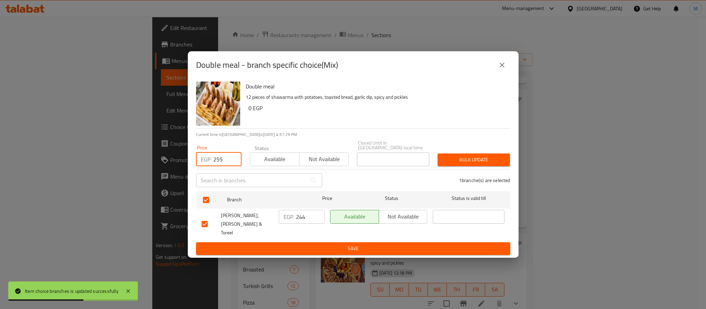
click at [458, 161] on span "Bulk update" at bounding box center [473, 160] width 61 height 9
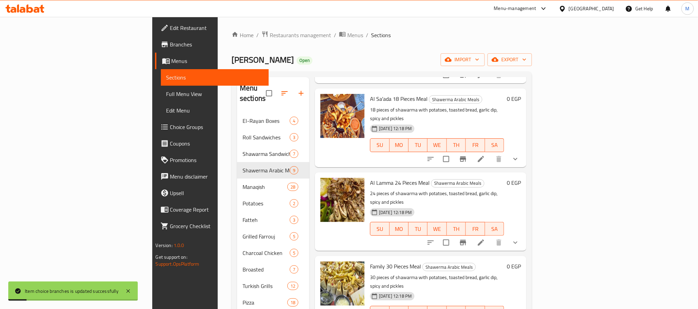
scroll to position [465, 0]
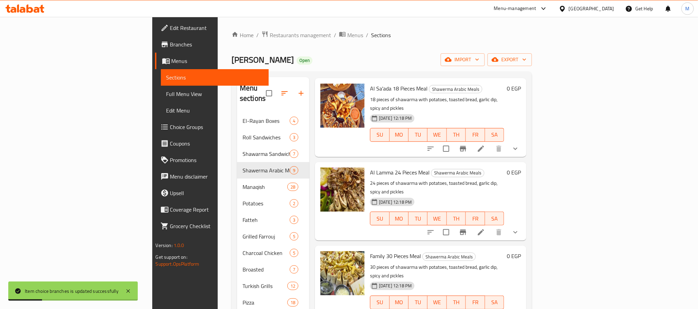
click at [524, 141] on button "show more" at bounding box center [515, 149] width 17 height 17
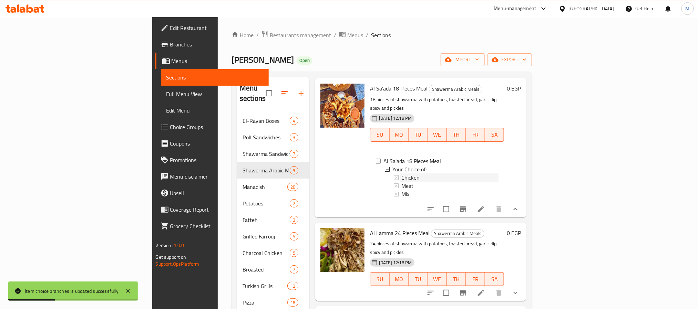
click at [401, 174] on div "Chicken" at bounding box center [449, 178] width 97 height 8
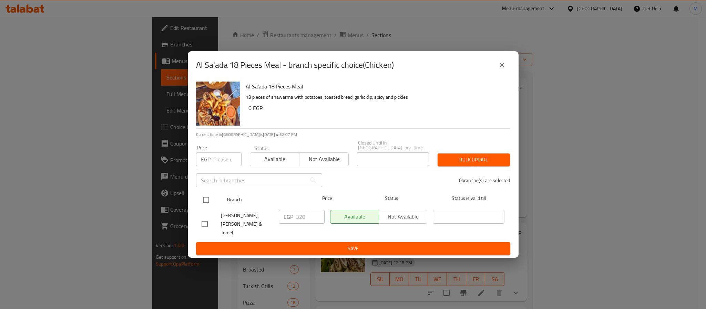
click at [206, 201] on input "checkbox" at bounding box center [206, 200] width 14 height 14
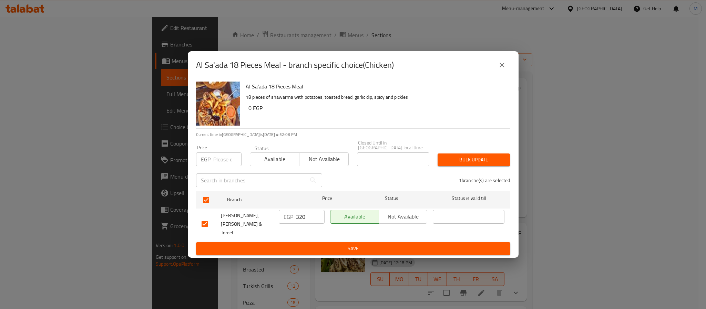
click at [222, 166] on input "number" at bounding box center [227, 160] width 28 height 14
click at [461, 159] on span "Bulk update" at bounding box center [473, 160] width 61 height 9
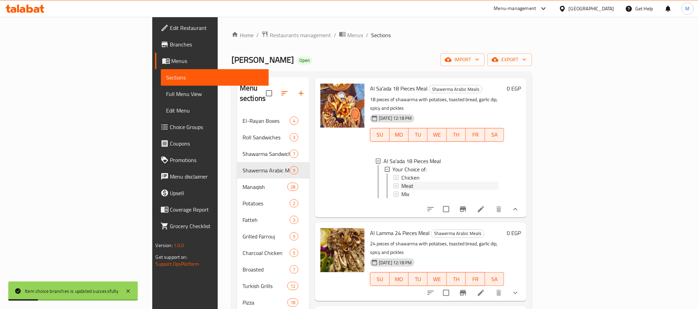
click at [401, 182] on span "Meat" at bounding box center [407, 186] width 12 height 8
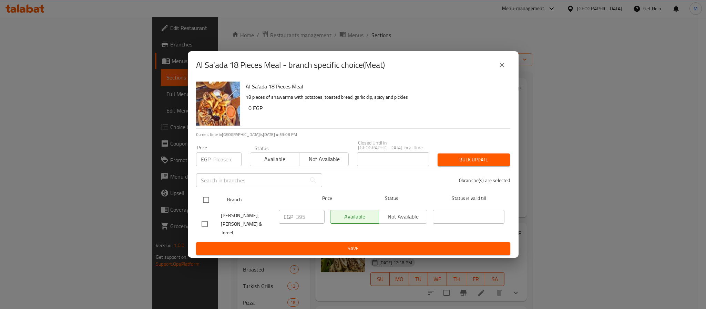
click at [205, 200] on input "checkbox" at bounding box center [206, 200] width 14 height 14
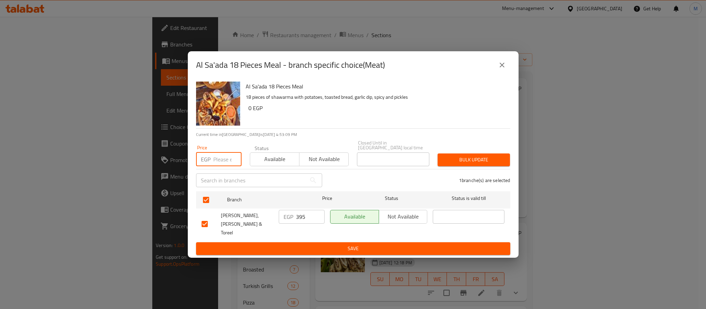
click at [224, 162] on input "number" at bounding box center [227, 160] width 28 height 14
click at [497, 159] on span "Bulk update" at bounding box center [473, 160] width 61 height 9
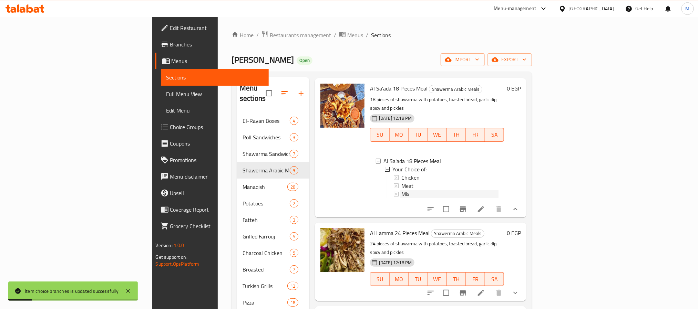
click at [401, 190] on div "Mix" at bounding box center [449, 194] width 97 height 8
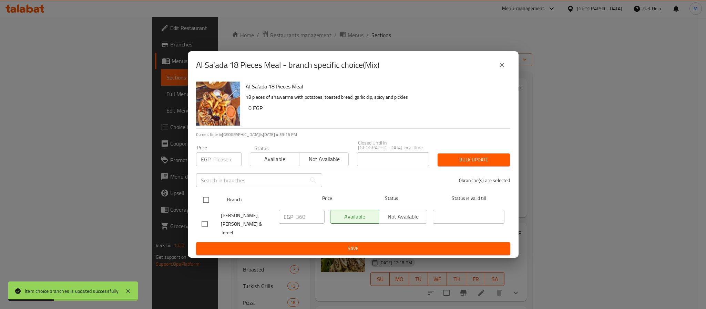
drag, startPoint x: 205, startPoint y: 203, endPoint x: 209, endPoint y: 192, distance: 11.7
click at [205, 202] on input "checkbox" at bounding box center [206, 200] width 14 height 14
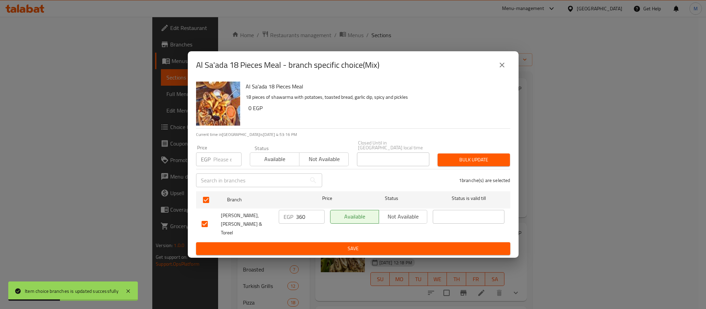
click at [216, 159] on input "number" at bounding box center [227, 160] width 28 height 14
click at [481, 157] on span "Bulk update" at bounding box center [473, 160] width 61 height 9
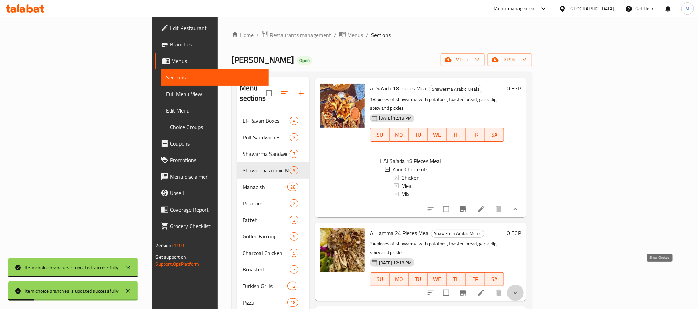
drag, startPoint x: 661, startPoint y: 272, endPoint x: 636, endPoint y: 270, distance: 24.6
click at [520, 289] on icon "show more" at bounding box center [515, 293] width 8 height 8
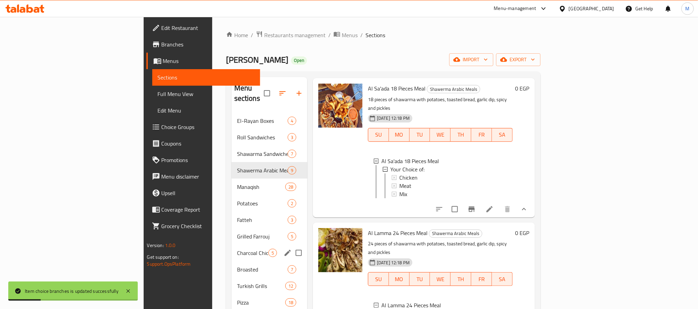
scroll to position [145, 0]
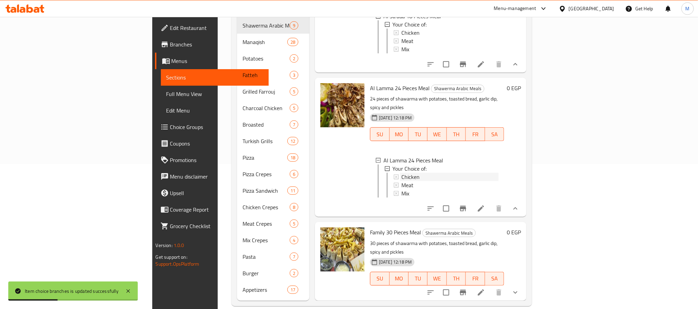
click at [401, 173] on span "Chicken" at bounding box center [410, 177] width 18 height 8
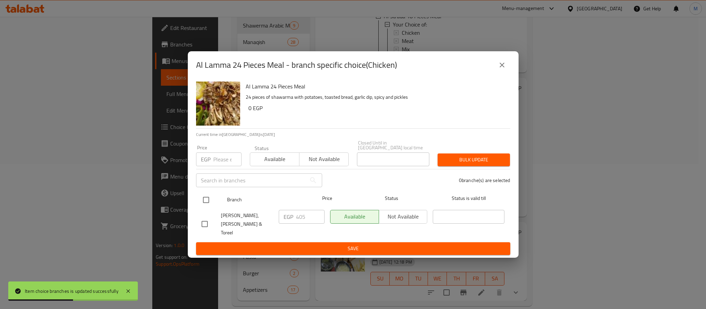
click at [205, 201] on input "checkbox" at bounding box center [206, 200] width 14 height 14
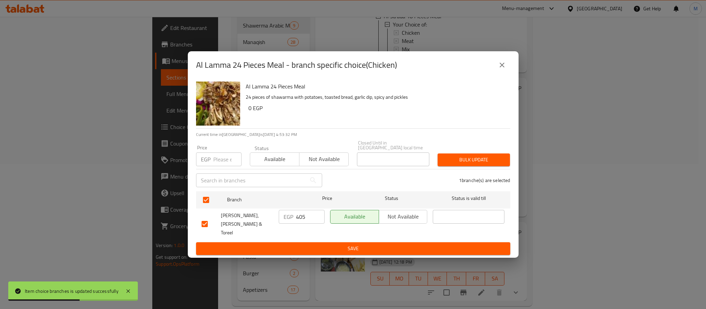
click at [220, 163] on input "number" at bounding box center [227, 160] width 28 height 14
click at [448, 166] on button "Bulk update" at bounding box center [474, 160] width 72 height 13
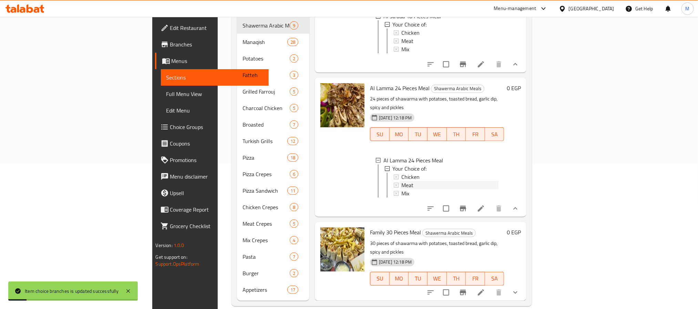
click at [401, 181] on div "Meat" at bounding box center [449, 185] width 97 height 8
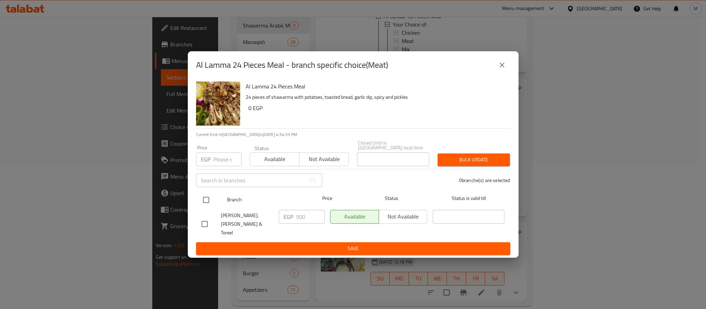
click at [209, 205] on input "checkbox" at bounding box center [206, 200] width 14 height 14
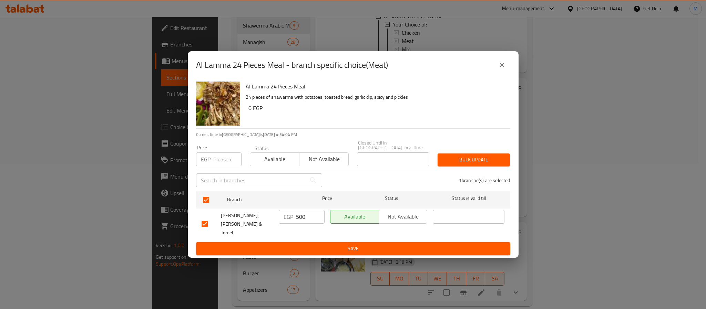
click at [223, 163] on input "number" at bounding box center [227, 160] width 28 height 14
click at [441, 166] on button "Bulk update" at bounding box center [474, 160] width 72 height 13
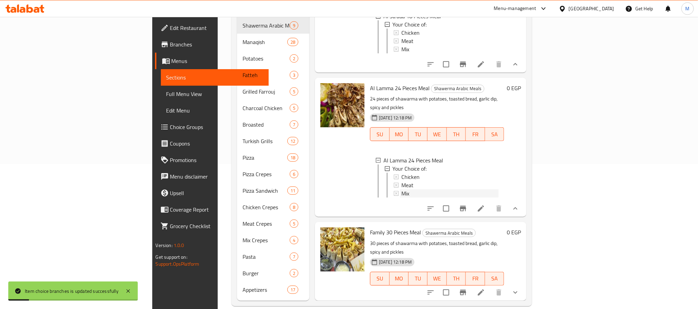
click at [401, 190] on div "Mix" at bounding box center [449, 194] width 97 height 8
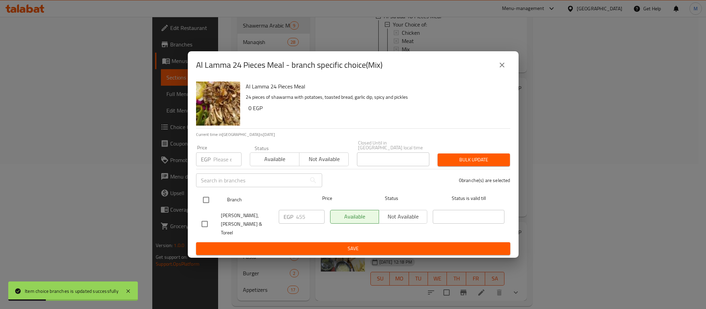
click at [206, 201] on input "checkbox" at bounding box center [206, 200] width 14 height 14
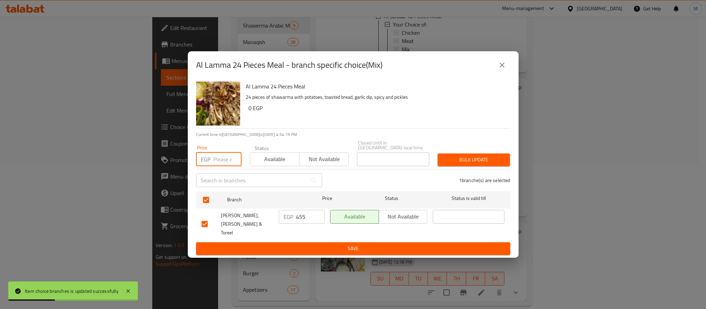
click at [220, 163] on input "number" at bounding box center [227, 160] width 28 height 14
click at [451, 164] on span "Bulk update" at bounding box center [473, 160] width 61 height 9
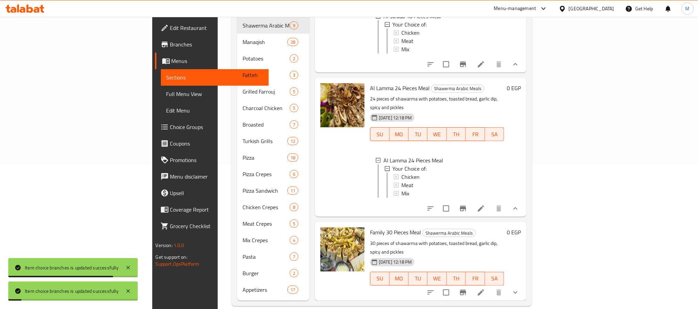
scroll to position [1, 0]
click at [520, 289] on icon "show more" at bounding box center [515, 293] width 8 height 8
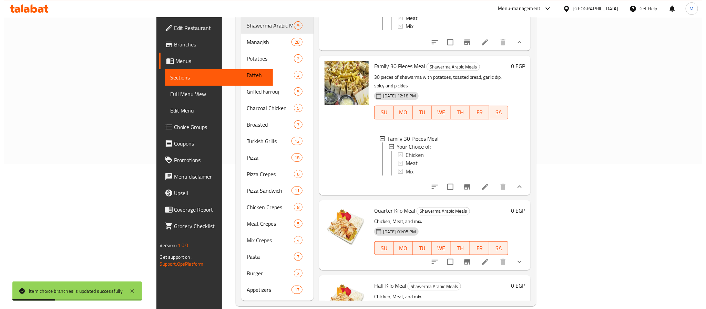
scroll to position [672, 0]
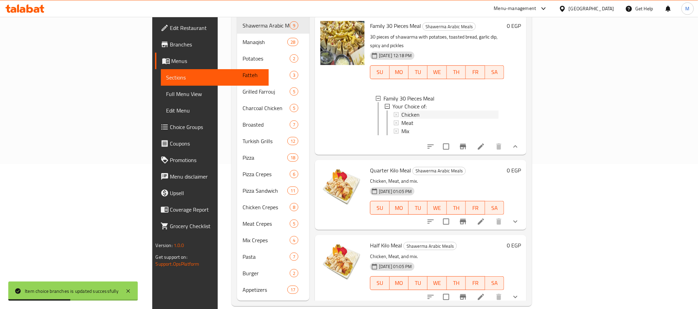
click at [401, 111] on div "Chicken" at bounding box center [449, 115] width 97 height 8
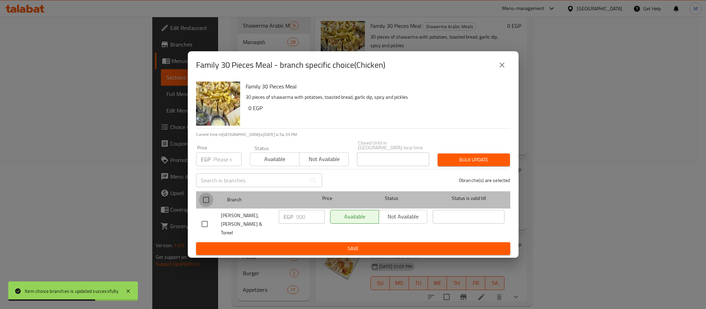
click at [208, 202] on input "checkbox" at bounding box center [206, 200] width 14 height 14
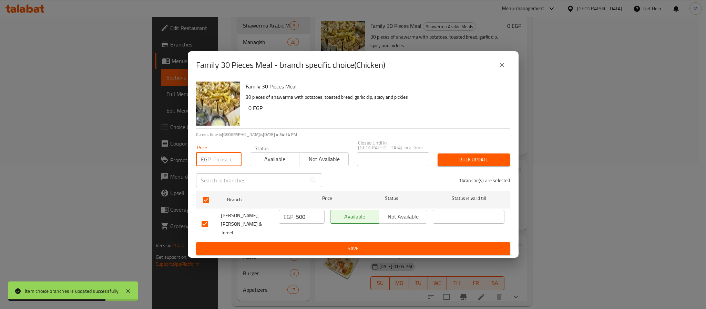
click at [223, 165] on input "number" at bounding box center [227, 160] width 28 height 14
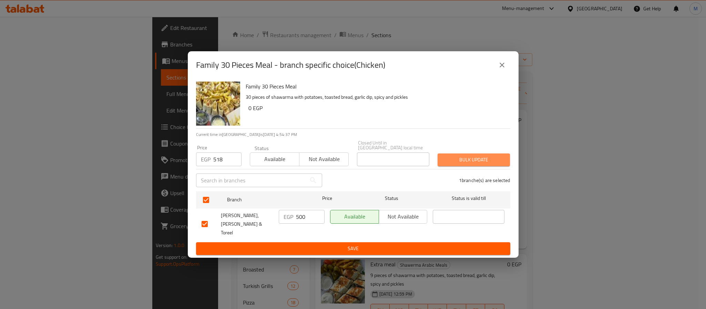
click at [475, 166] on button "Bulk update" at bounding box center [474, 160] width 72 height 13
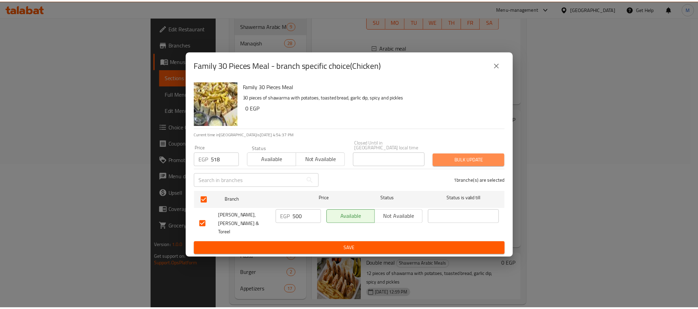
scroll to position [1, 0]
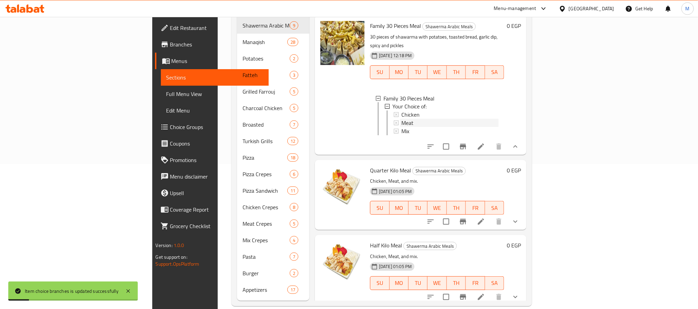
click at [401, 119] on div "Meat" at bounding box center [449, 123] width 97 height 8
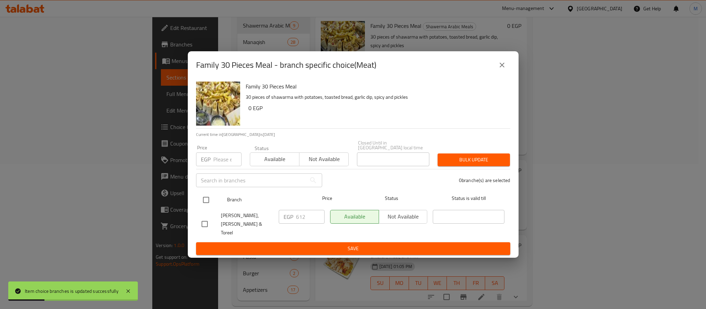
click at [205, 202] on input "checkbox" at bounding box center [206, 200] width 14 height 14
checkbox input "true"
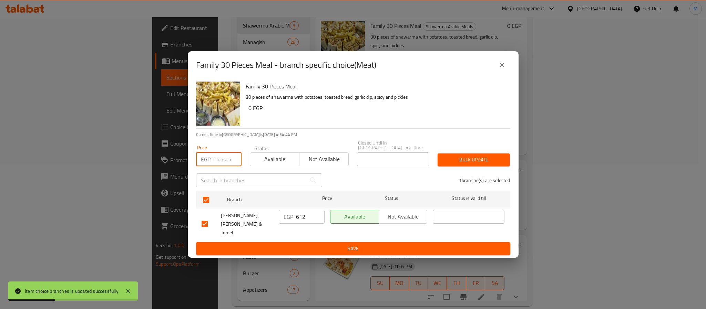
click at [224, 161] on input "number" at bounding box center [227, 160] width 28 height 14
type input "636"
click at [450, 161] on span "Bulk update" at bounding box center [473, 160] width 61 height 9
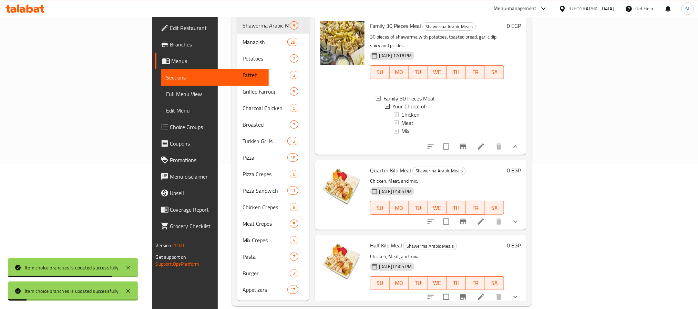
click at [401, 119] on div "Meat" at bounding box center [449, 123] width 97 height 8
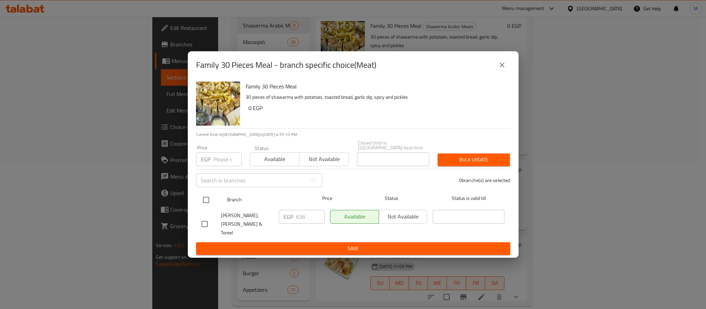
click at [206, 202] on input "checkbox" at bounding box center [206, 200] width 14 height 14
checkbox input "true"
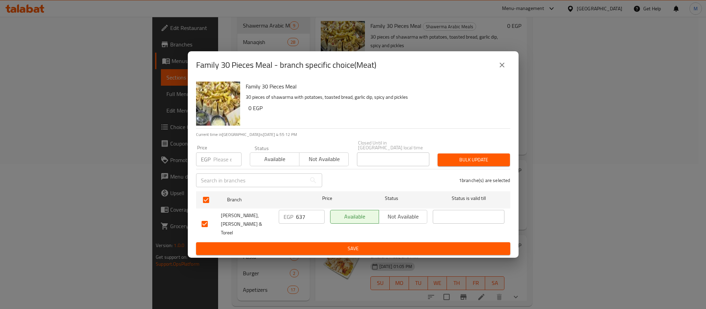
click at [316, 216] on input "637" at bounding box center [310, 217] width 29 height 14
type input "638"
click at [316, 216] on input "638" at bounding box center [310, 217] width 29 height 14
click at [303, 245] on span "Save" at bounding box center [353, 249] width 303 height 9
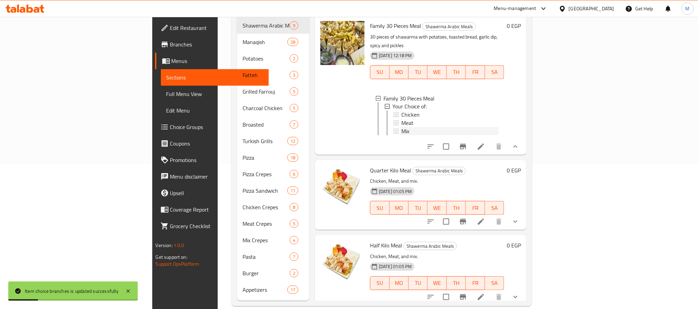
click at [401, 128] on div "Mix" at bounding box center [449, 132] width 97 height 8
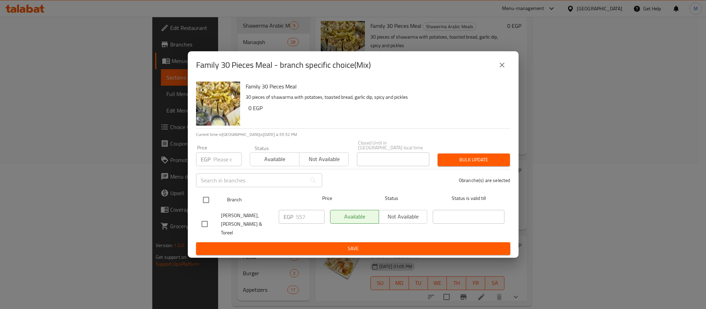
click at [206, 203] on input "checkbox" at bounding box center [206, 200] width 14 height 14
checkbox input "true"
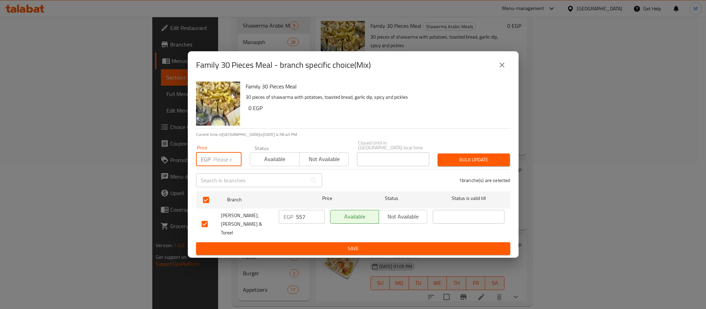
click at [224, 165] on input "number" at bounding box center [227, 160] width 28 height 14
type input "582"
click at [454, 163] on span "Bulk update" at bounding box center [473, 160] width 61 height 9
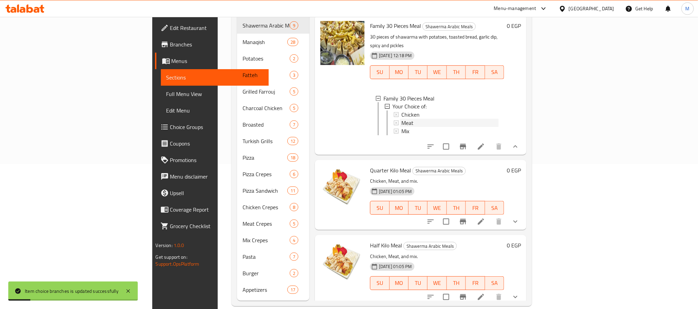
click at [401, 119] on div "Meat" at bounding box center [449, 123] width 97 height 8
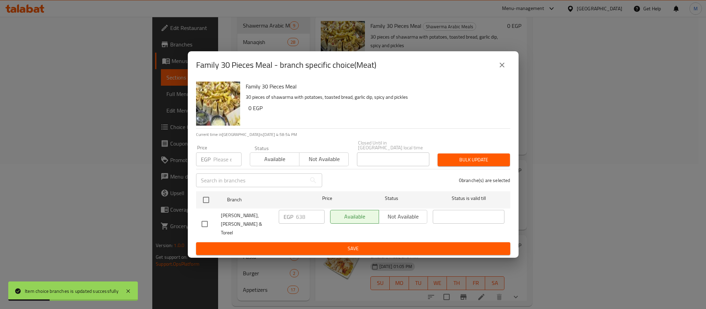
click at [499, 69] on icon "close" at bounding box center [502, 65] width 8 height 8
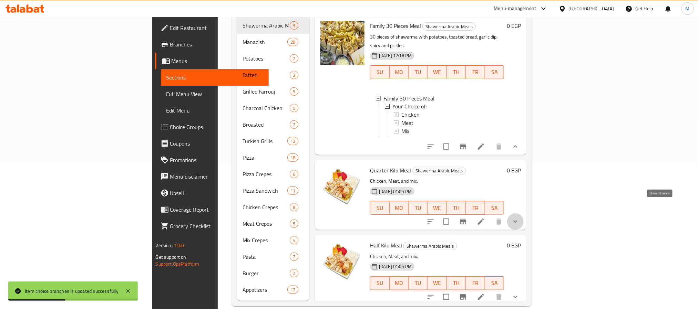
click at [520, 218] on icon "show more" at bounding box center [515, 222] width 8 height 8
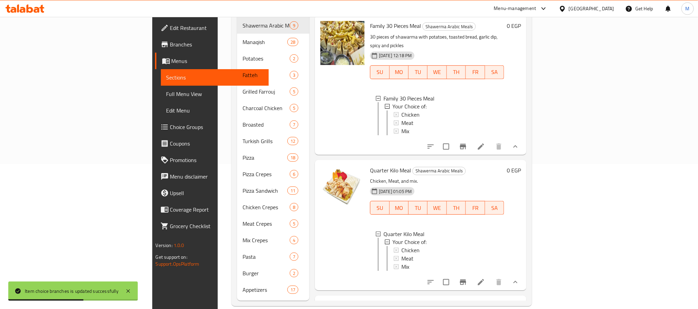
scroll to position [815, 0]
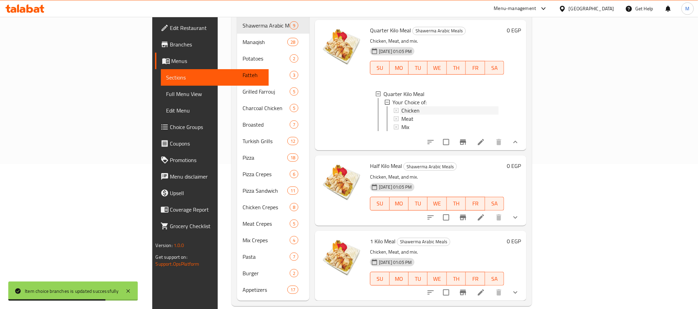
click at [401, 106] on div "Chicken" at bounding box center [449, 110] width 97 height 8
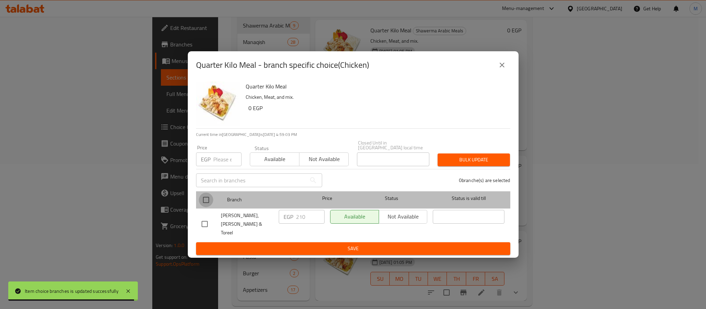
click at [208, 201] on input "checkbox" at bounding box center [206, 200] width 14 height 14
checkbox input "true"
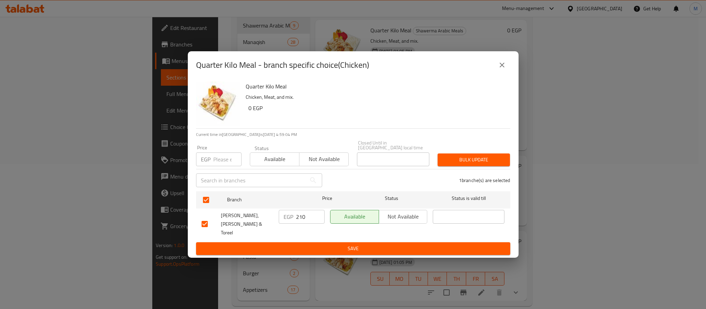
click at [227, 160] on input "number" at bounding box center [227, 160] width 28 height 14
type input "219"
click at [462, 158] on span "Bulk update" at bounding box center [473, 160] width 61 height 9
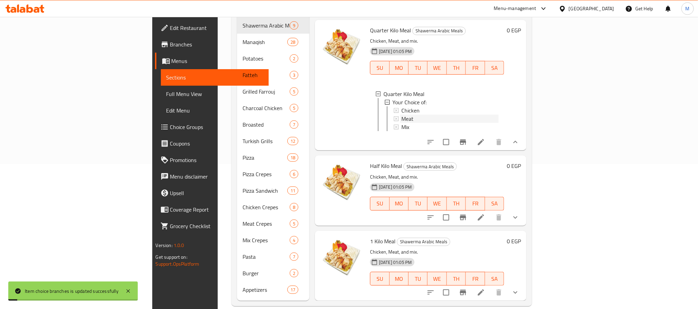
click at [401, 115] on div "Meat" at bounding box center [449, 119] width 97 height 8
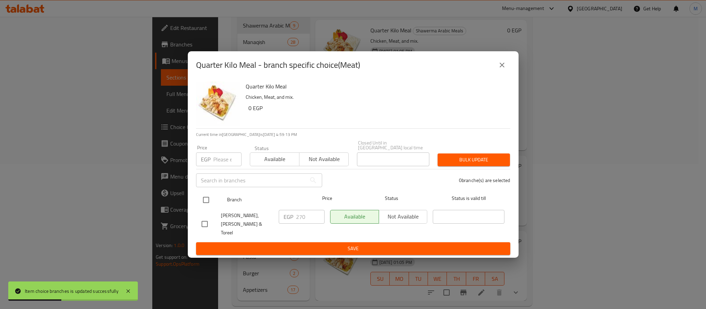
drag, startPoint x: 204, startPoint y: 204, endPoint x: 205, endPoint y: 201, distance: 3.6
click at [204, 204] on input "checkbox" at bounding box center [206, 200] width 14 height 14
checkbox input "true"
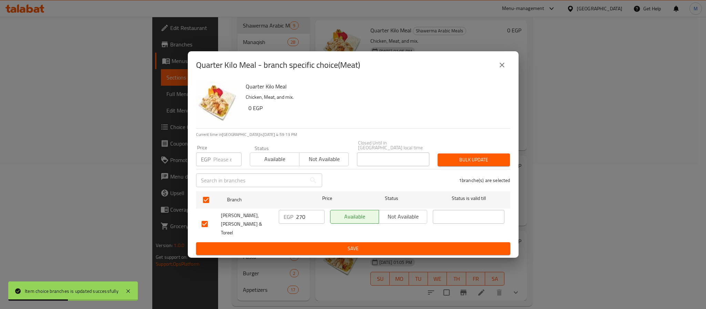
click at [220, 164] on input "number" at bounding box center [227, 160] width 28 height 14
type input "284"
click at [478, 160] on span "Bulk update" at bounding box center [473, 160] width 61 height 9
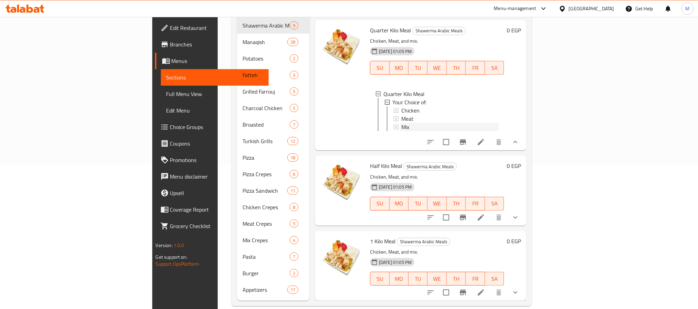
click at [409, 123] on div "Mix" at bounding box center [449, 127] width 97 height 8
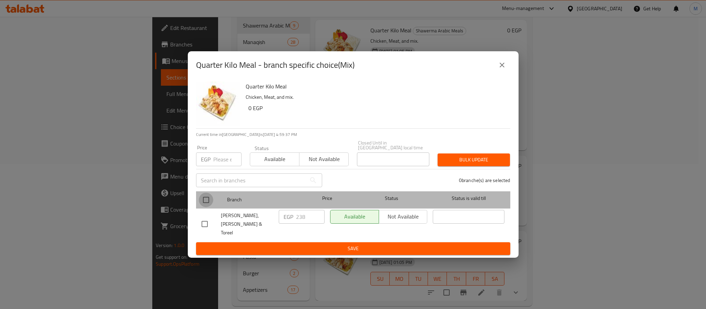
drag, startPoint x: 203, startPoint y: 203, endPoint x: 222, endPoint y: 171, distance: 37.6
click at [204, 202] on input "checkbox" at bounding box center [206, 200] width 14 height 14
checkbox input "true"
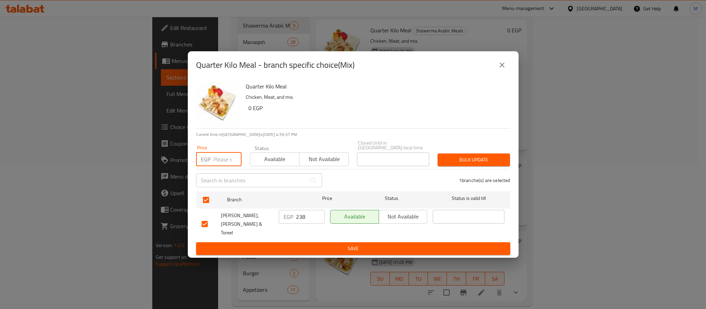
click at [223, 162] on input "number" at bounding box center [227, 160] width 28 height 14
type input "249"
click at [464, 164] on span "Bulk update" at bounding box center [473, 160] width 61 height 9
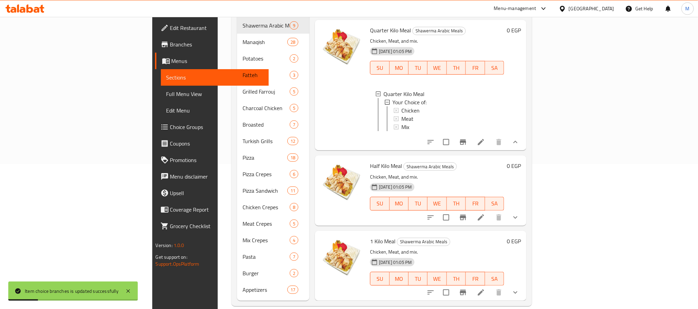
click at [520, 214] on icon "show more" at bounding box center [515, 218] width 8 height 8
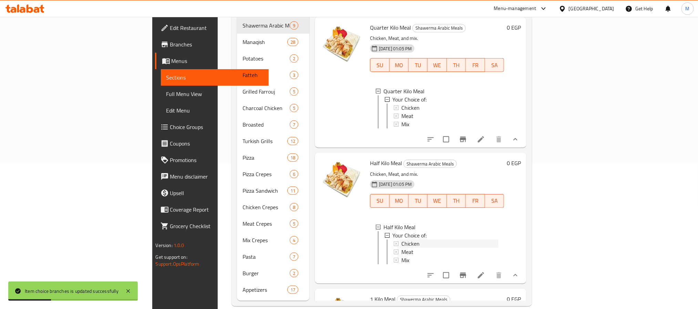
click at [401, 240] on div "Chicken" at bounding box center [449, 244] width 97 height 8
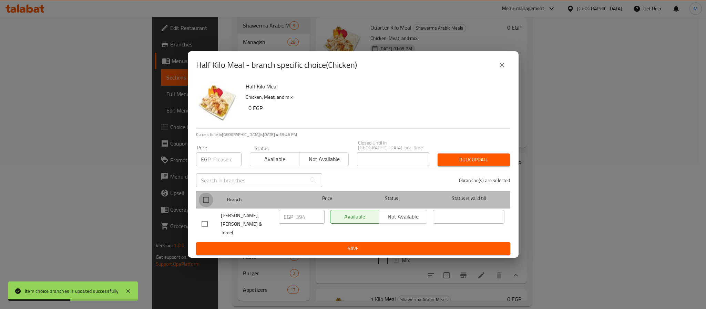
click at [207, 202] on input "checkbox" at bounding box center [206, 200] width 14 height 14
checkbox input "true"
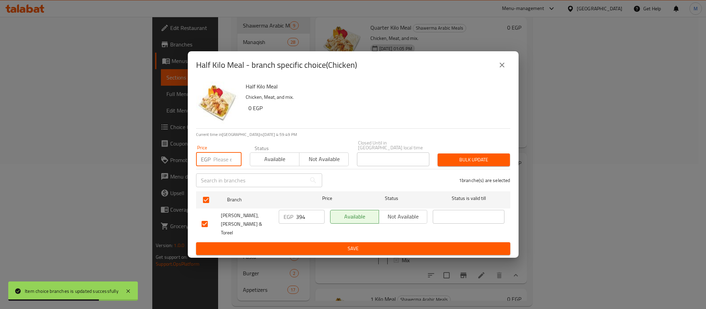
click at [223, 164] on input "number" at bounding box center [227, 160] width 28 height 14
type input "412"
click at [487, 164] on span "Bulk update" at bounding box center [473, 160] width 61 height 9
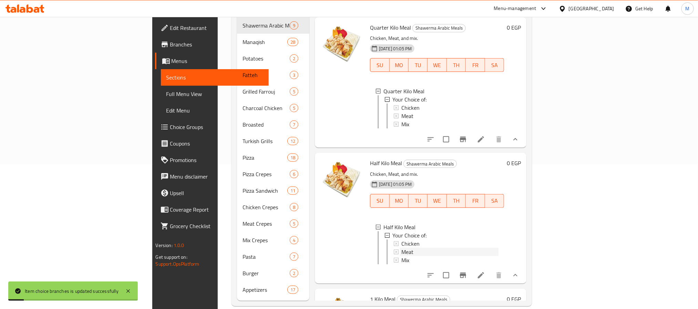
click at [401, 248] on div "Meat" at bounding box center [449, 252] width 97 height 8
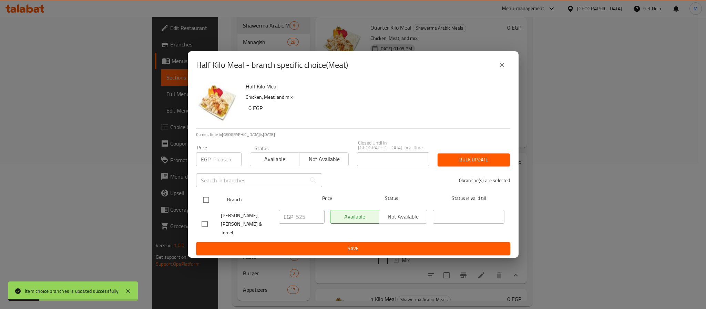
click at [205, 202] on input "checkbox" at bounding box center [206, 200] width 14 height 14
checkbox input "true"
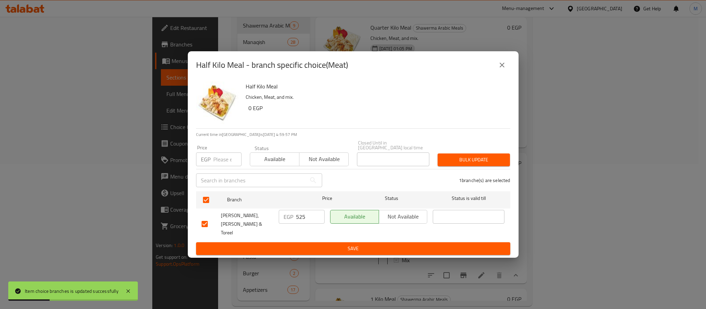
click at [223, 165] on input "number" at bounding box center [227, 160] width 28 height 14
type input "546"
click at [478, 163] on span "Bulk update" at bounding box center [473, 160] width 61 height 9
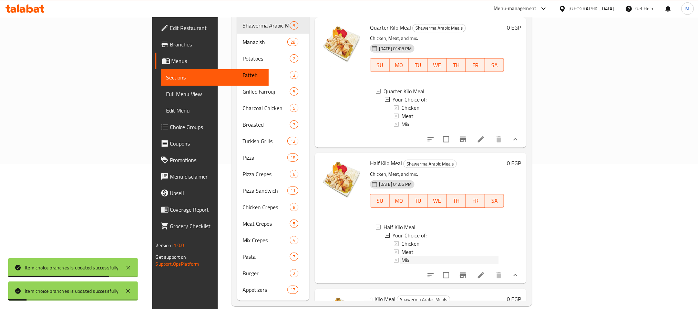
click at [401, 256] on div "Mix" at bounding box center [449, 260] width 97 height 8
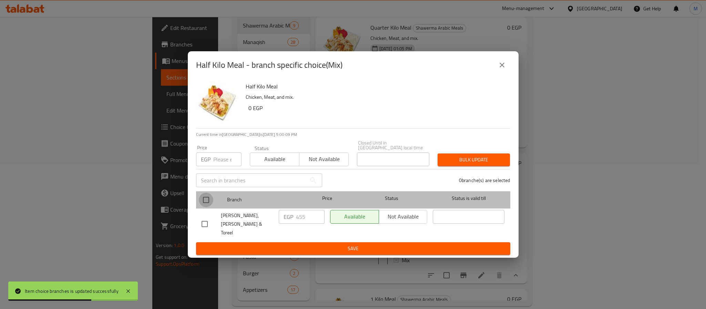
drag, startPoint x: 208, startPoint y: 202, endPoint x: 209, endPoint y: 192, distance: 10.1
click at [208, 201] on input "checkbox" at bounding box center [206, 200] width 14 height 14
checkbox input "true"
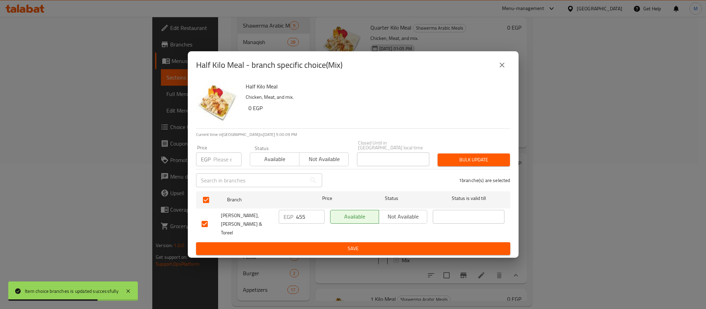
click at [224, 155] on input "number" at bounding box center [227, 160] width 28 height 14
type input "476"
click at [457, 159] on span "Bulk update" at bounding box center [473, 160] width 61 height 9
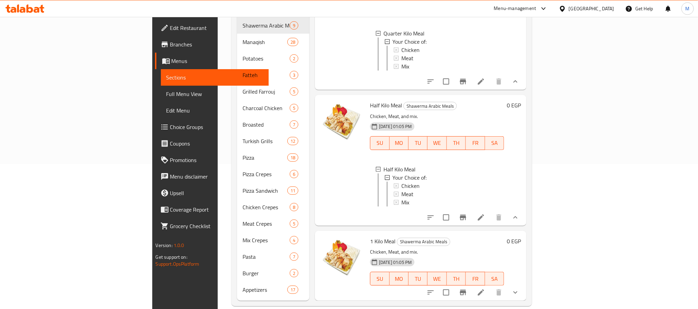
scroll to position [883, 0]
click at [401, 198] on div "Mix" at bounding box center [449, 202] width 97 height 8
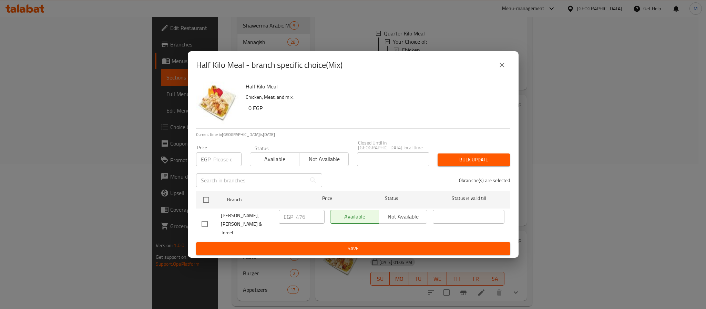
click at [503, 68] on icon "close" at bounding box center [502, 65] width 8 height 8
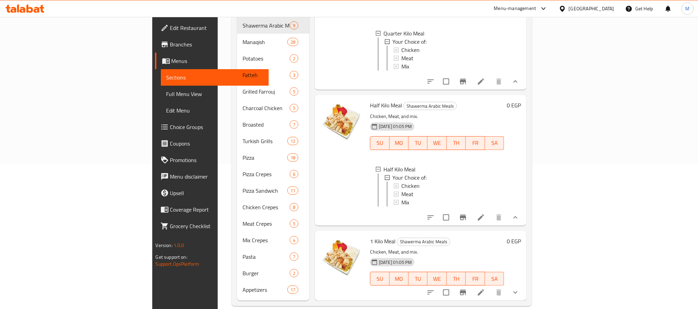
click at [520, 289] on icon "show more" at bounding box center [515, 293] width 8 height 8
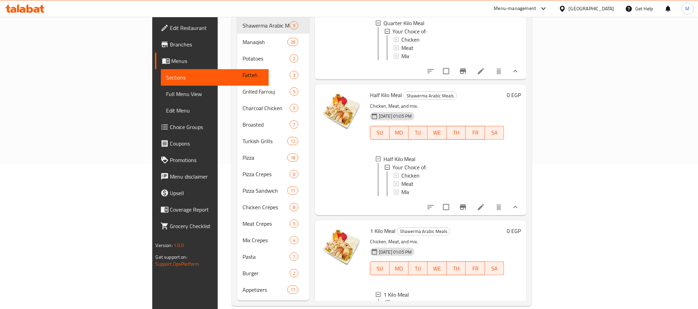
scroll to position [951, 0]
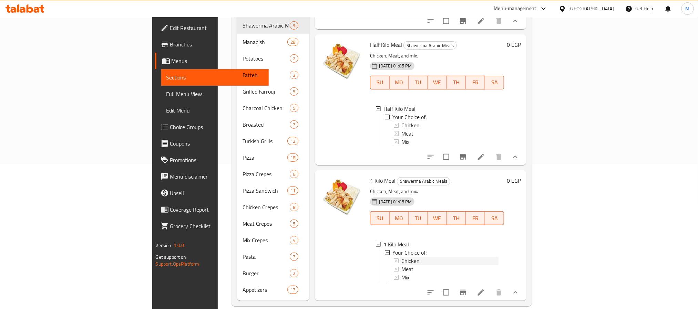
click at [421, 257] on div "Chicken" at bounding box center [449, 261] width 97 height 8
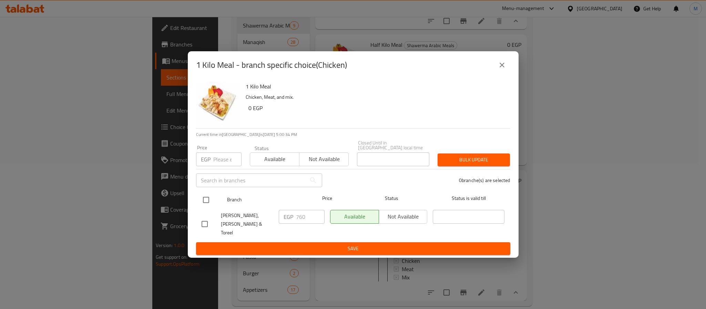
click at [203, 206] on input "checkbox" at bounding box center [206, 200] width 14 height 14
checkbox input "true"
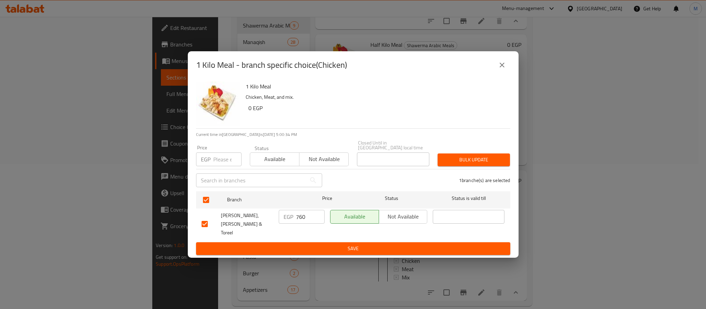
click at [215, 163] on input "number" at bounding box center [227, 160] width 28 height 14
type input "794"
click at [468, 166] on button "Bulk update" at bounding box center [474, 160] width 72 height 13
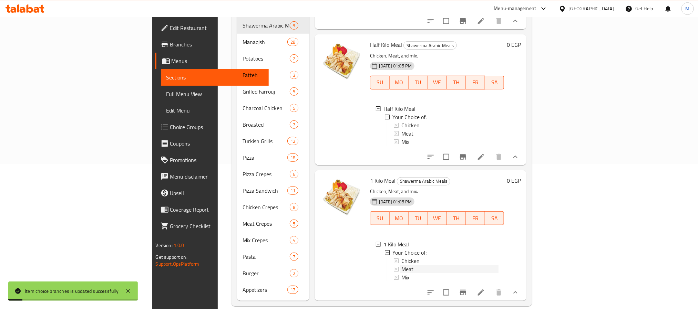
click at [401, 265] on div "Meat" at bounding box center [449, 269] width 97 height 8
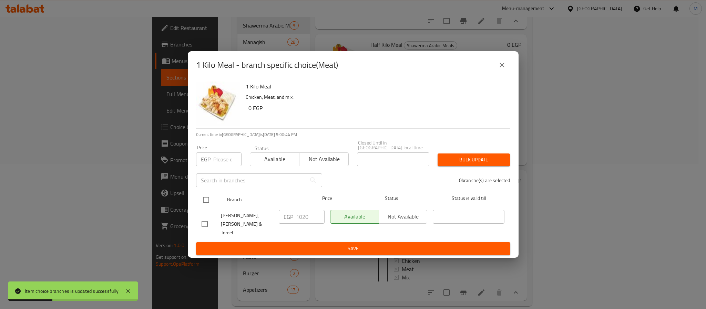
drag, startPoint x: 207, startPoint y: 202, endPoint x: 208, endPoint y: 197, distance: 4.9
click at [207, 203] on input "checkbox" at bounding box center [206, 200] width 14 height 14
checkbox input "true"
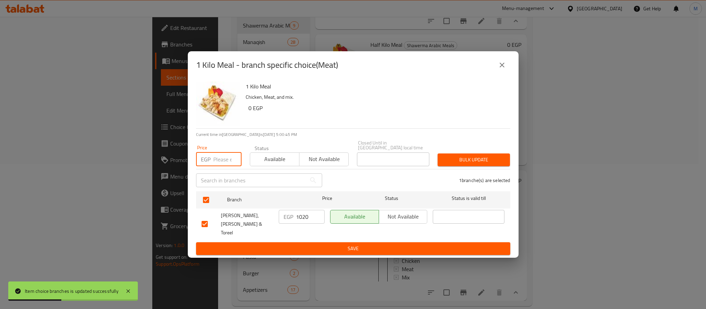
click at [218, 166] on input "number" at bounding box center [227, 160] width 28 height 14
type input "1064"
click at [448, 164] on span "Bulk update" at bounding box center [473, 160] width 61 height 9
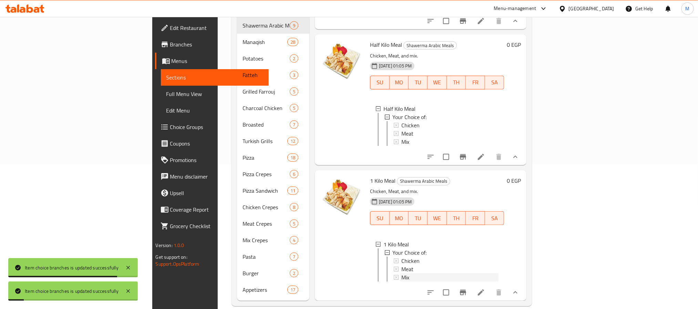
click at [401, 274] on div "Mix" at bounding box center [449, 278] width 97 height 8
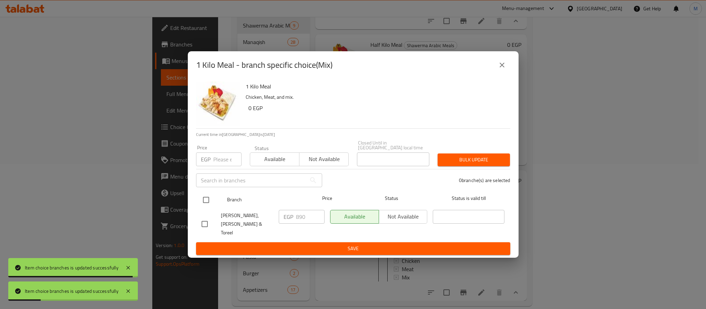
click at [207, 202] on input "checkbox" at bounding box center [206, 200] width 14 height 14
checkbox input "true"
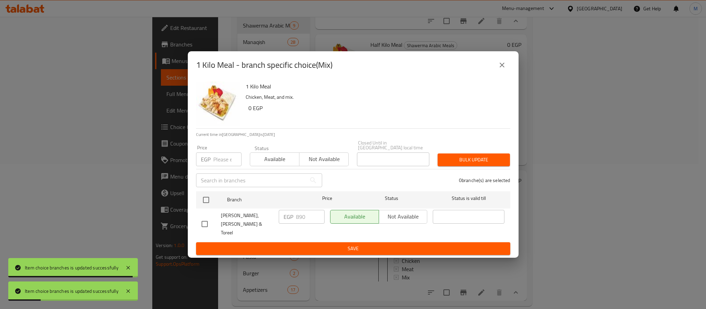
checkbox input "true"
click at [217, 156] on input "number" at bounding box center [227, 160] width 28 height 14
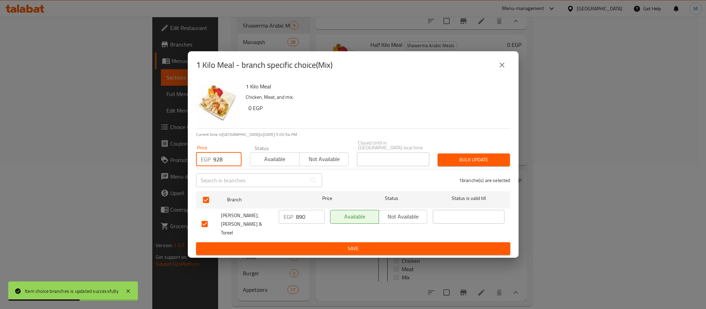
type input "928"
click at [478, 157] on span "Bulk update" at bounding box center [473, 160] width 61 height 9
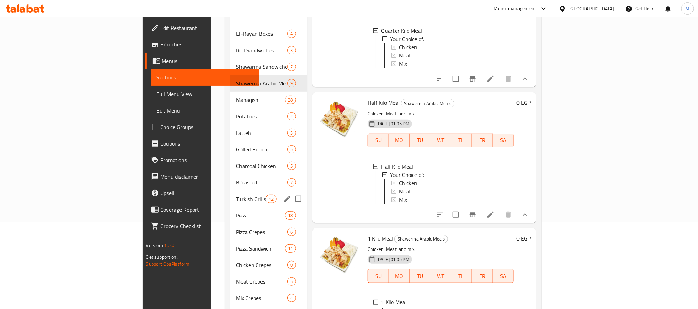
scroll to position [0, 0]
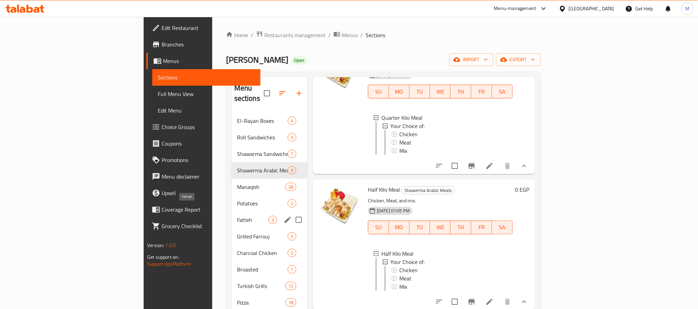
drag, startPoint x: 180, startPoint y: 207, endPoint x: 194, endPoint y: 201, distance: 15.0
click at [237, 216] on span "Fatteh" at bounding box center [252, 220] width 31 height 8
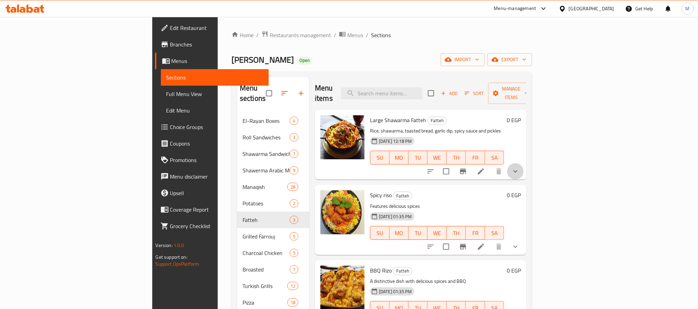
click at [524, 167] on button "show more" at bounding box center [515, 171] width 17 height 17
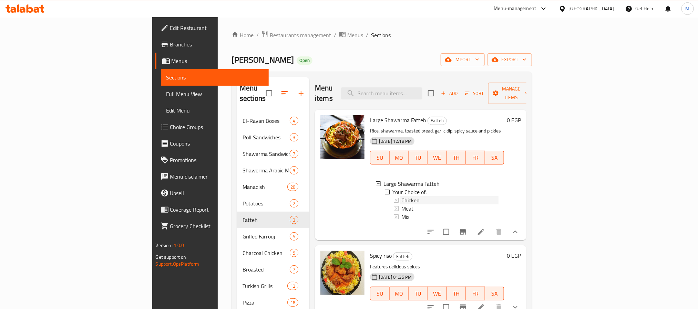
click at [401, 196] on span "Chicken" at bounding box center [410, 200] width 18 height 8
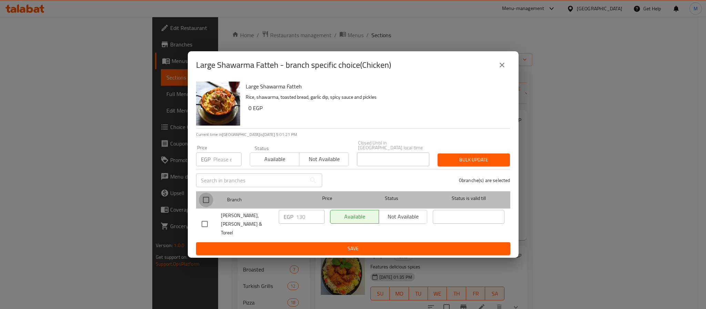
click at [205, 203] on input "checkbox" at bounding box center [206, 200] width 14 height 14
checkbox input "true"
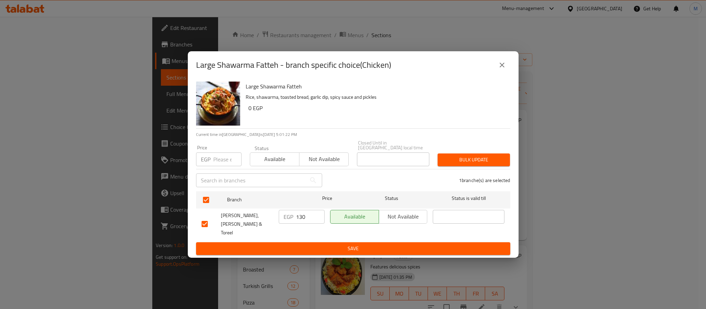
click at [224, 157] on input "number" at bounding box center [227, 160] width 28 height 14
type input "128"
click at [493, 157] on span "Bulk update" at bounding box center [473, 160] width 61 height 9
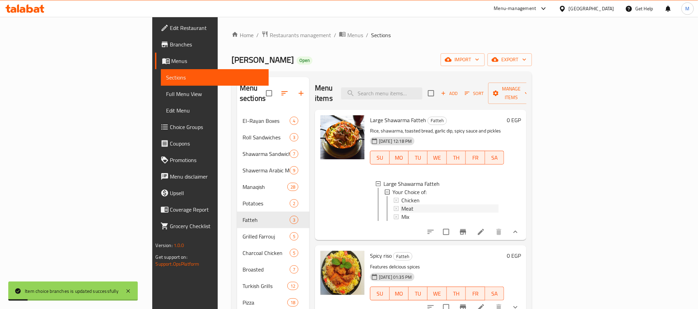
click at [401, 205] on div "Meat" at bounding box center [449, 209] width 97 height 8
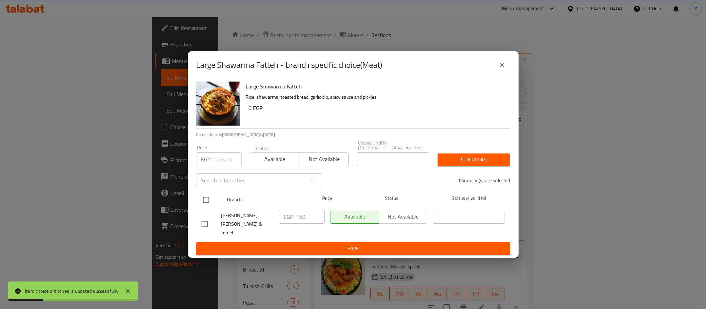
click at [206, 205] on input "checkbox" at bounding box center [206, 200] width 14 height 14
checkbox input "true"
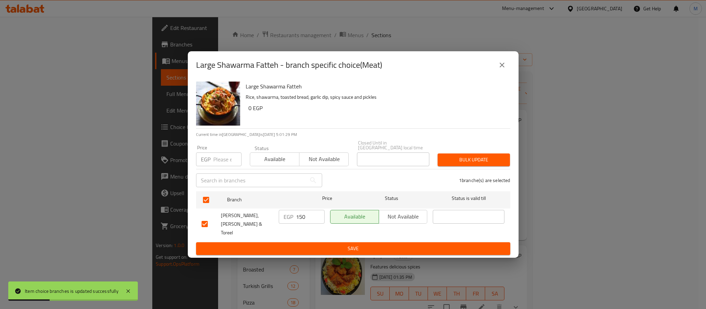
click at [217, 159] on input "number" at bounding box center [227, 160] width 28 height 14
type input "149"
click at [474, 162] on span "Bulk update" at bounding box center [473, 160] width 61 height 9
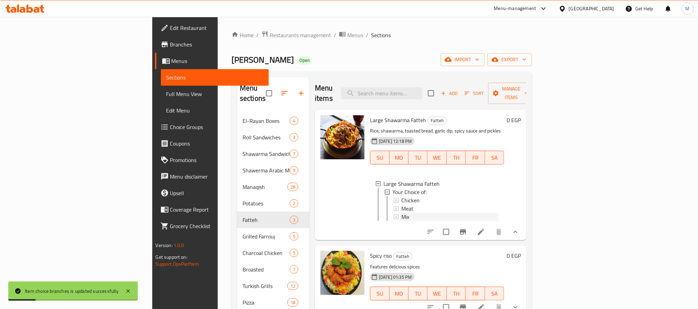
click at [401, 213] on div "Mix" at bounding box center [449, 217] width 97 height 8
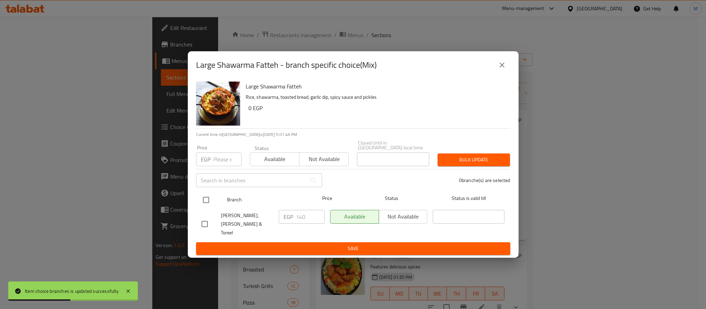
click at [202, 204] on input "checkbox" at bounding box center [206, 200] width 14 height 14
checkbox input "true"
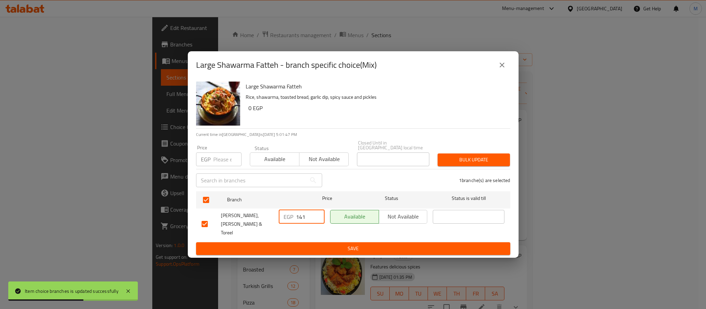
click at [317, 214] on input "141" at bounding box center [310, 217] width 29 height 14
type input "142"
click at [317, 214] on input "142" at bounding box center [310, 217] width 29 height 14
click at [304, 245] on span "Save" at bounding box center [353, 249] width 303 height 9
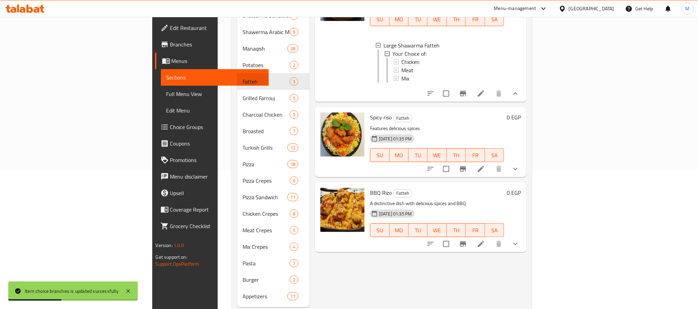
scroll to position [42, 0]
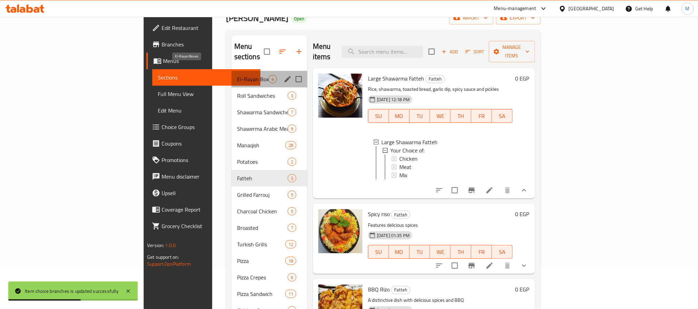
click at [237, 75] on span "El-Rayan Boxes" at bounding box center [252, 79] width 31 height 8
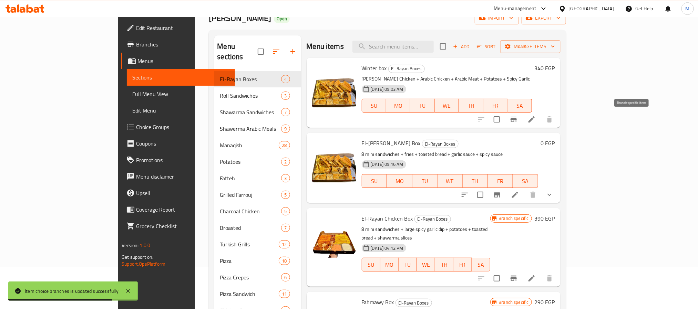
click at [517, 119] on icon "Branch-specific-item" at bounding box center [514, 120] width 6 height 6
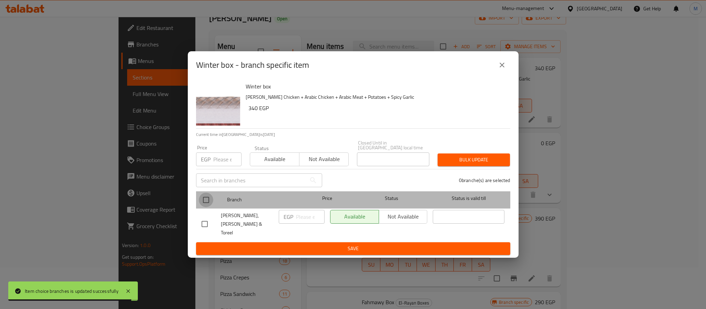
drag, startPoint x: 204, startPoint y: 202, endPoint x: 215, endPoint y: 170, distance: 33.6
click at [205, 202] on input "checkbox" at bounding box center [206, 200] width 14 height 14
checkbox input "true"
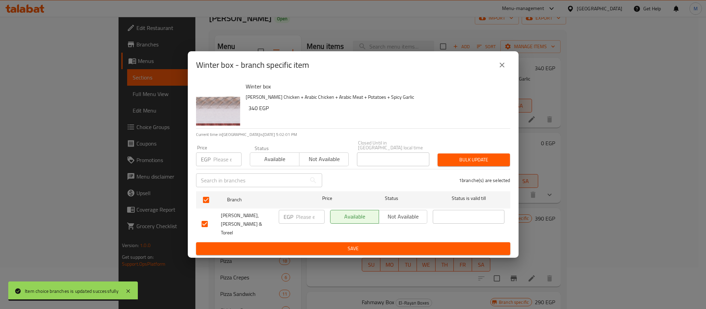
click at [216, 161] on input "number" at bounding box center [227, 160] width 28 height 14
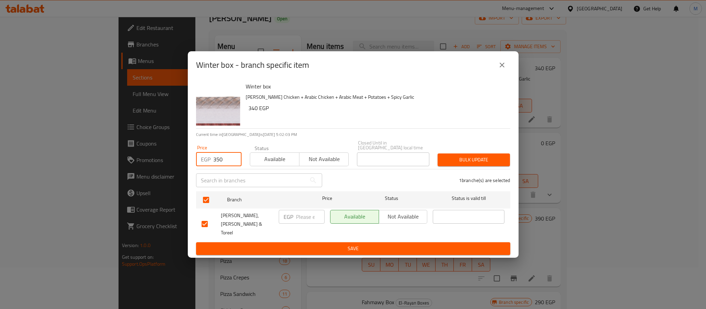
type input "350"
click at [448, 162] on span "Bulk update" at bounding box center [473, 160] width 61 height 9
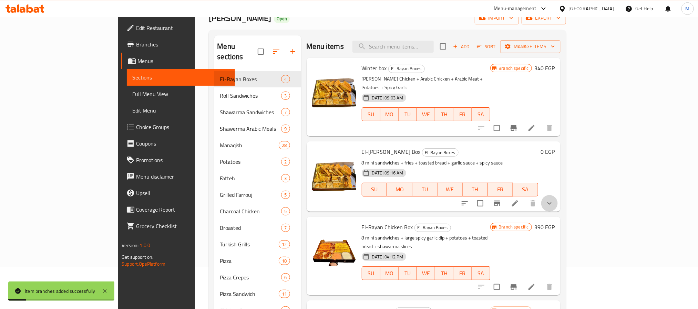
click at [558, 200] on button "show more" at bounding box center [549, 203] width 17 height 17
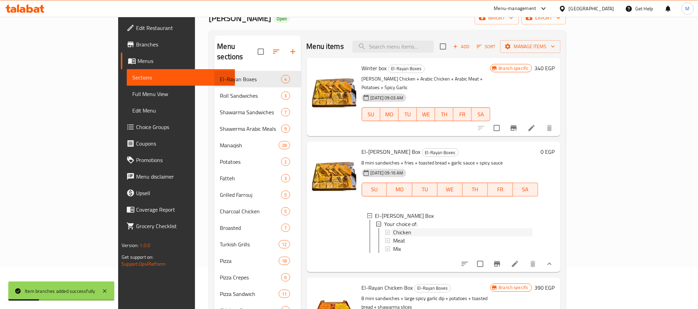
click at [418, 228] on div "Chicken" at bounding box center [463, 232] width 140 height 8
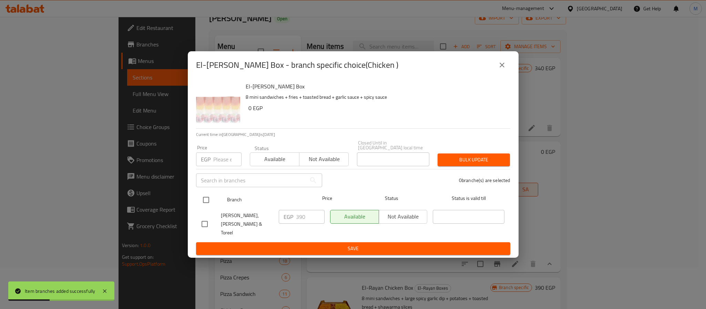
click at [206, 199] on input "checkbox" at bounding box center [206, 200] width 14 height 14
checkbox input "true"
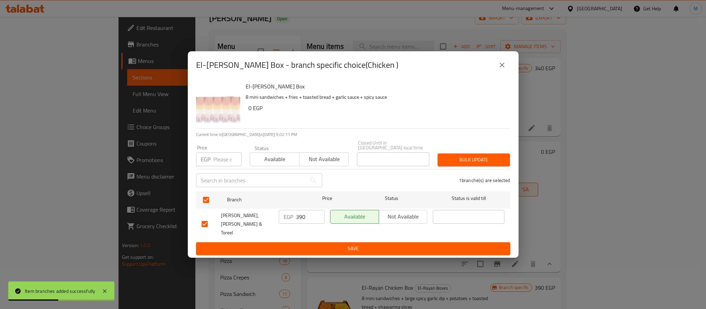
click at [223, 153] on div "Price EGP Price" at bounding box center [218, 155] width 45 height 21
click at [222, 161] on input "number" at bounding box center [227, 160] width 28 height 14
type input "420"
click at [481, 164] on span "Bulk update" at bounding box center [473, 160] width 61 height 9
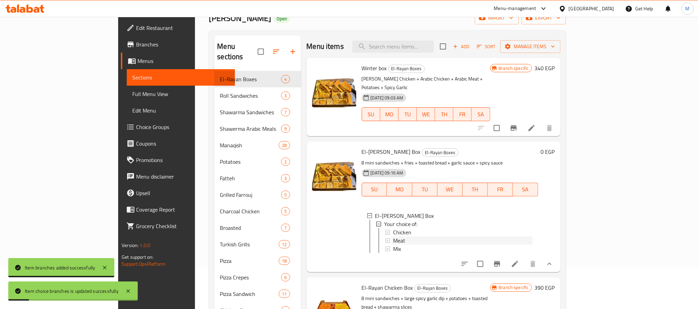
click at [393, 237] on div "Meat" at bounding box center [463, 241] width 140 height 8
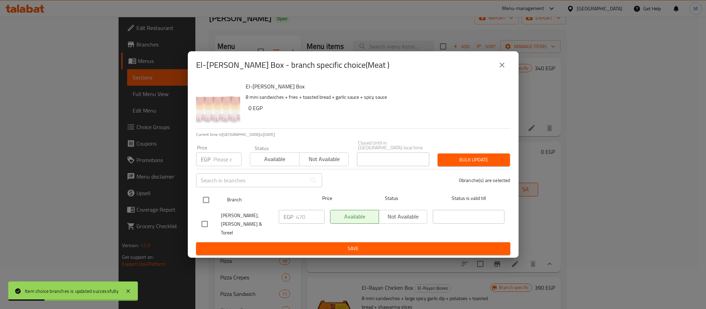
click at [205, 199] on input "checkbox" at bounding box center [206, 200] width 14 height 14
checkbox input "true"
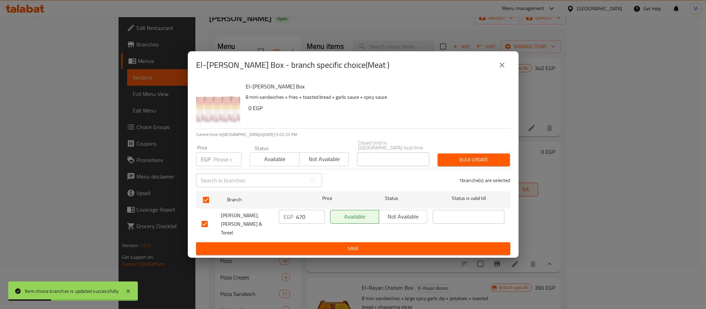
click at [225, 161] on input "number" at bounding box center [227, 160] width 28 height 14
type input "497"
click at [461, 159] on span "Bulk update" at bounding box center [473, 160] width 61 height 9
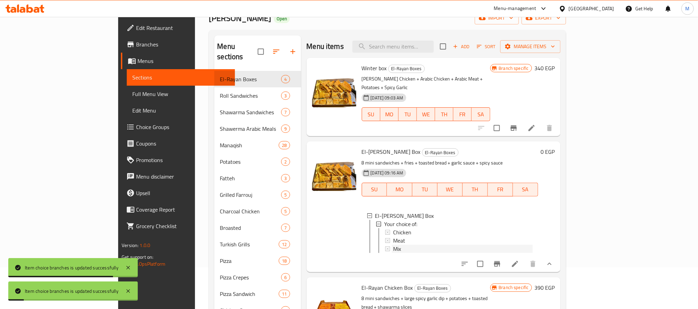
click at [393, 245] on div "Mix" at bounding box center [463, 249] width 140 height 8
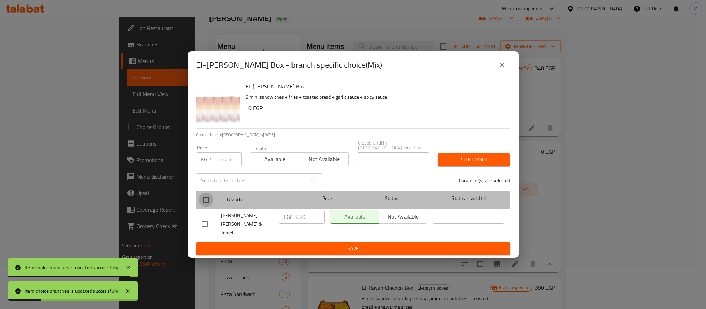
drag, startPoint x: 205, startPoint y: 200, endPoint x: 204, endPoint y: 184, distance: 15.5
click at [205, 199] on input "checkbox" at bounding box center [206, 200] width 14 height 14
checkbox input "true"
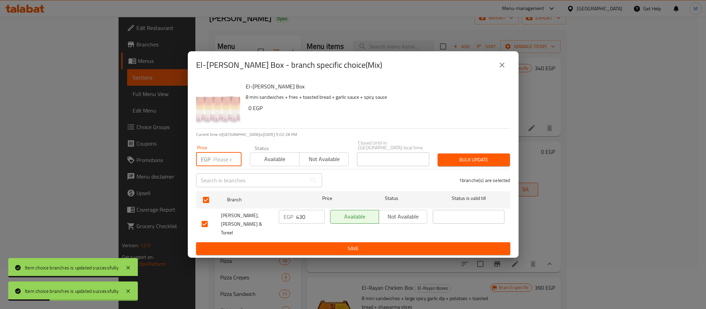
drag, startPoint x: 224, startPoint y: 160, endPoint x: 230, endPoint y: 156, distance: 6.9
click at [224, 160] on input "number" at bounding box center [227, 160] width 28 height 14
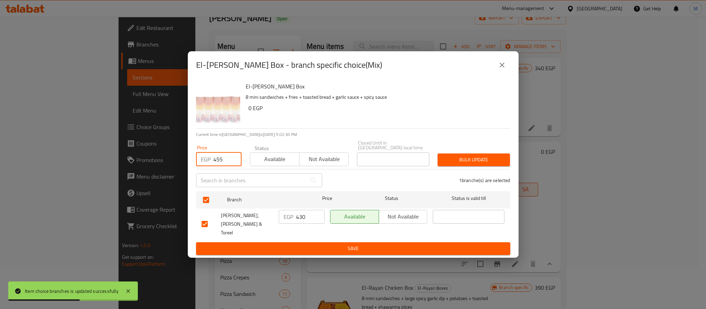
type input "455"
click at [487, 166] on button "Bulk update" at bounding box center [474, 160] width 72 height 13
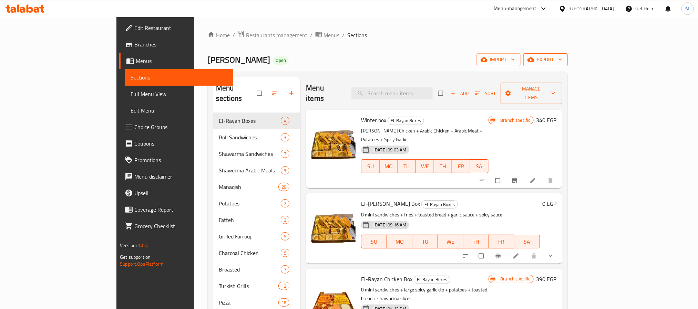
click at [568, 54] on button "export" at bounding box center [545, 59] width 44 height 13
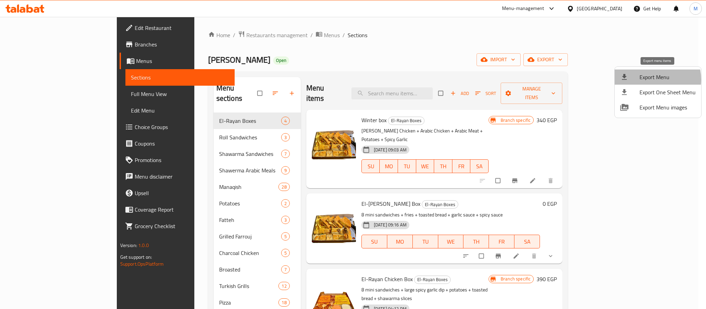
click at [650, 80] on span "Export Menu" at bounding box center [668, 77] width 56 height 8
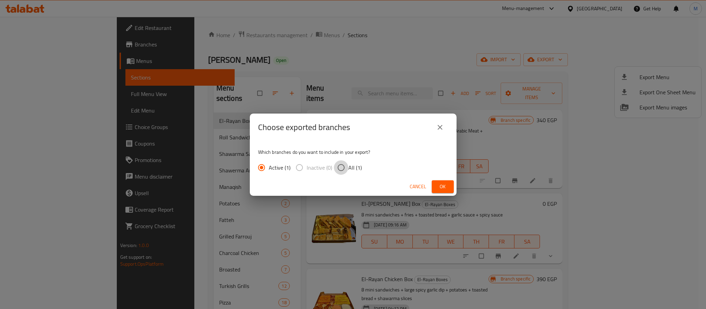
click at [339, 163] on input "All (1)" at bounding box center [341, 168] width 14 height 14
radio input "true"
click at [440, 184] on span "Ok" at bounding box center [442, 187] width 11 height 9
